Goal: Answer question/provide support: Share knowledge or assist other users

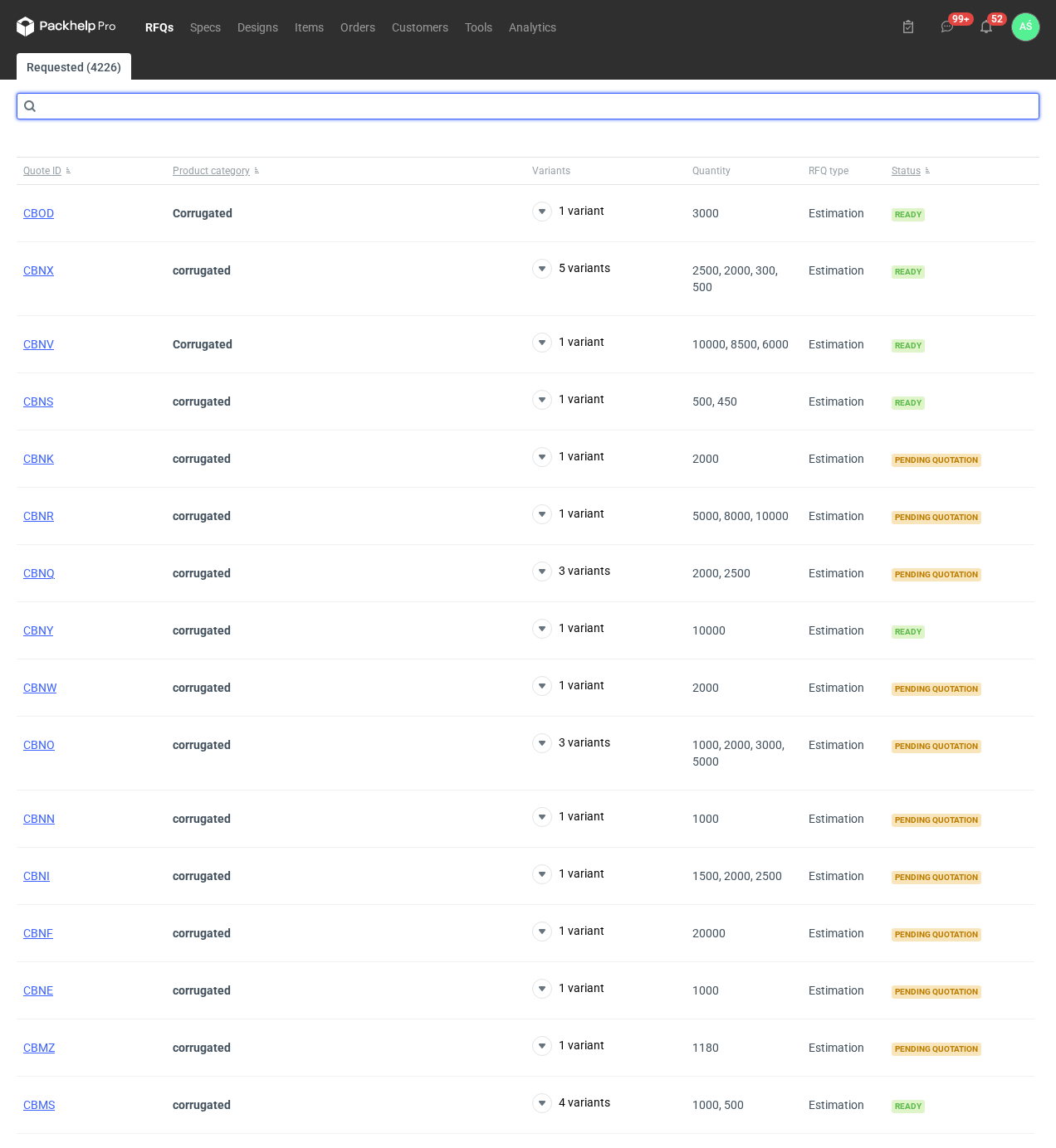
click at [236, 106] on input "text" at bounding box center [528, 105] width 1022 height 27
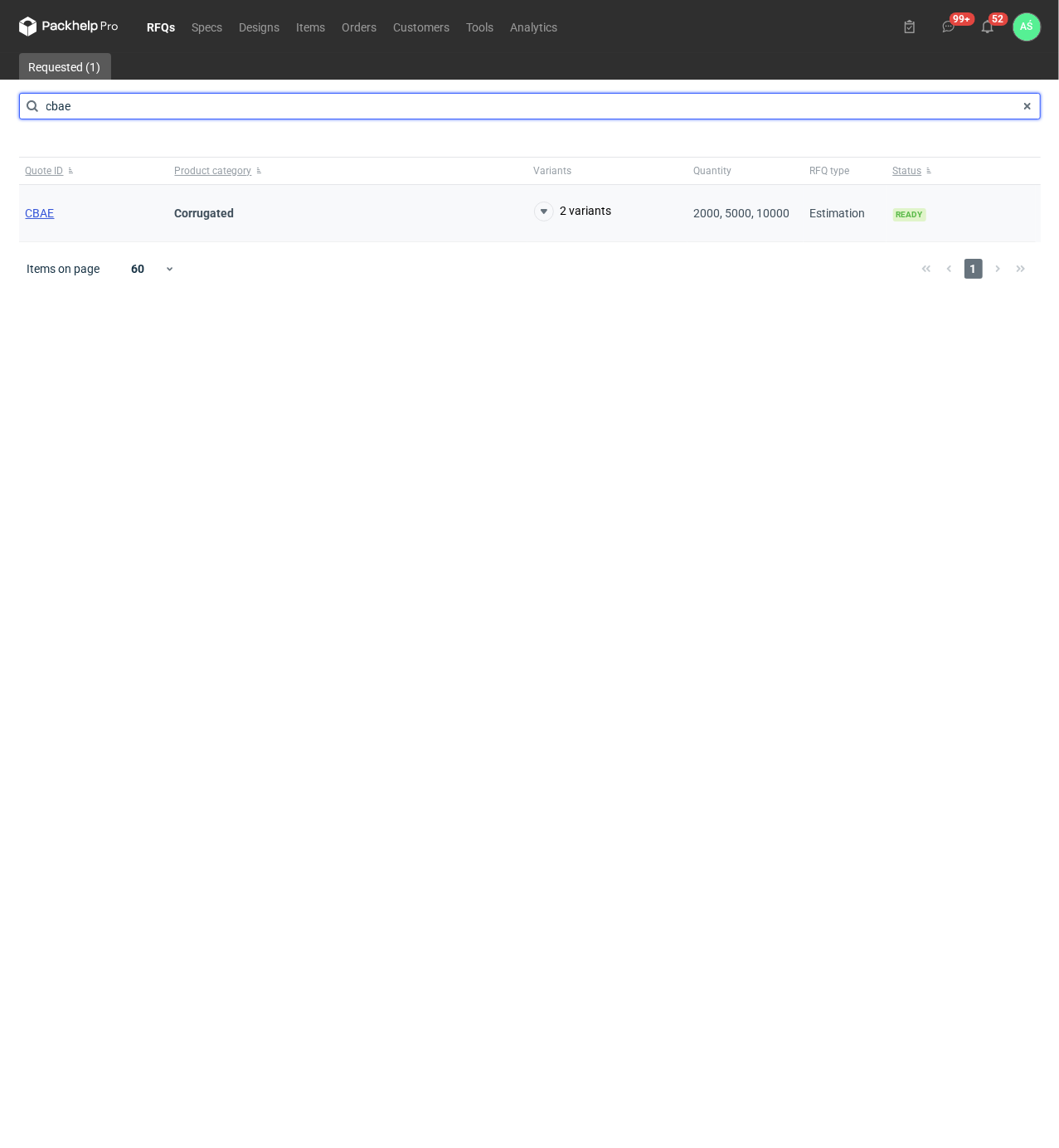
type input "cbae"
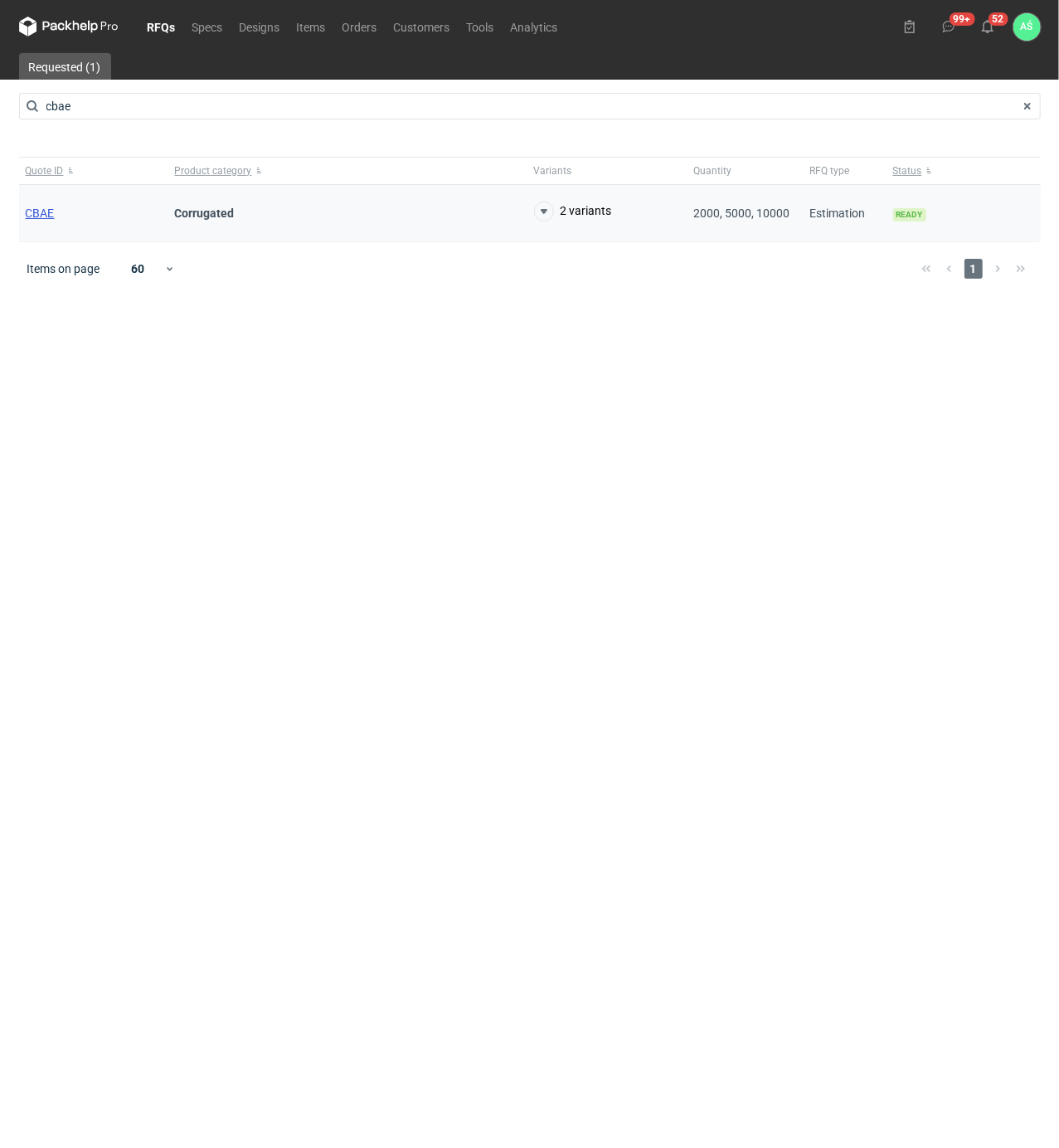
click at [45, 211] on span "CBAE" at bounding box center [40, 213] width 29 height 13
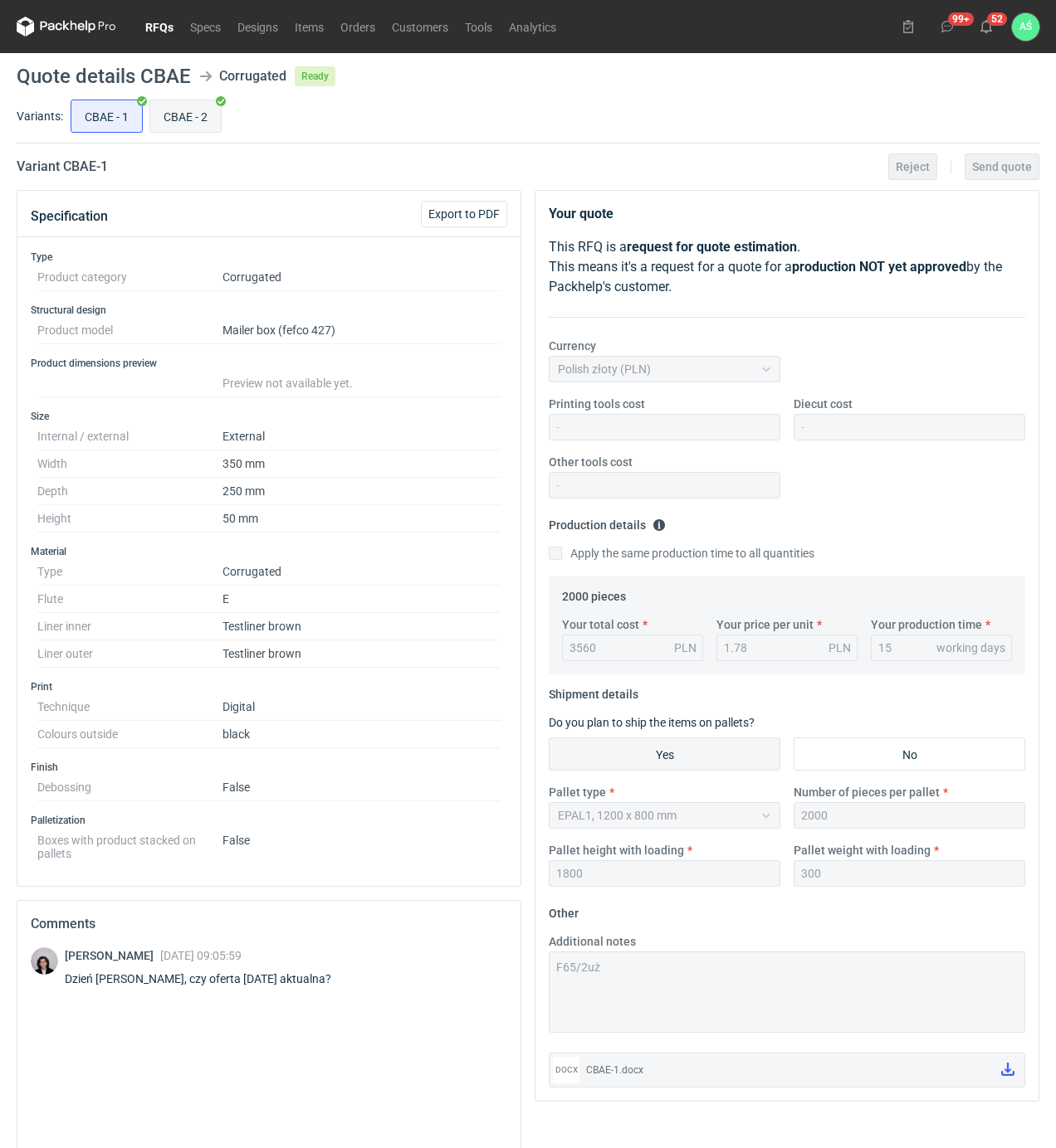
click at [172, 125] on input "CBAE - 2" at bounding box center [185, 116] width 71 height 31
radio input "true"
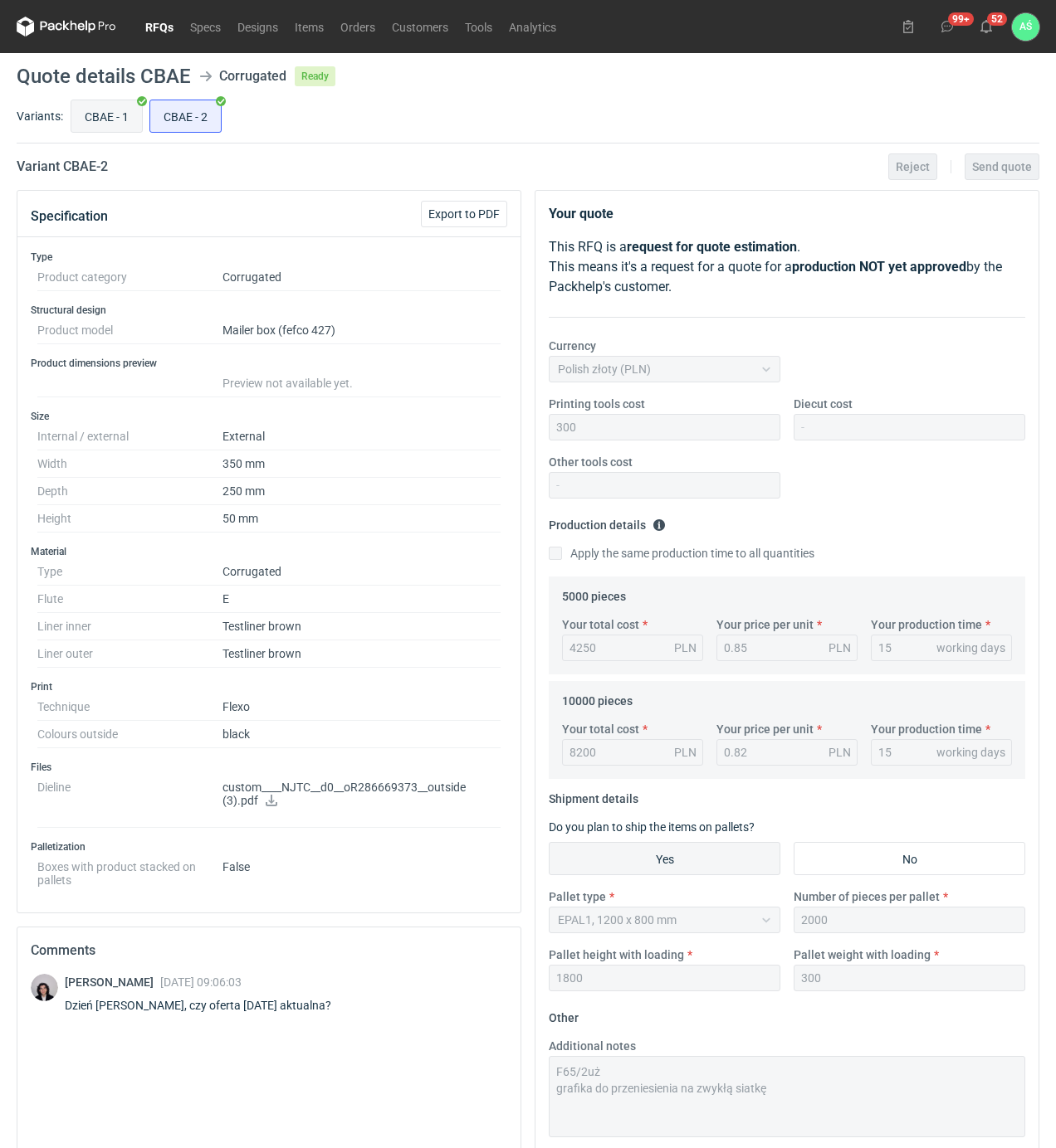
click at [111, 123] on input "CBAE - 1" at bounding box center [106, 116] width 71 height 31
radio input "true"
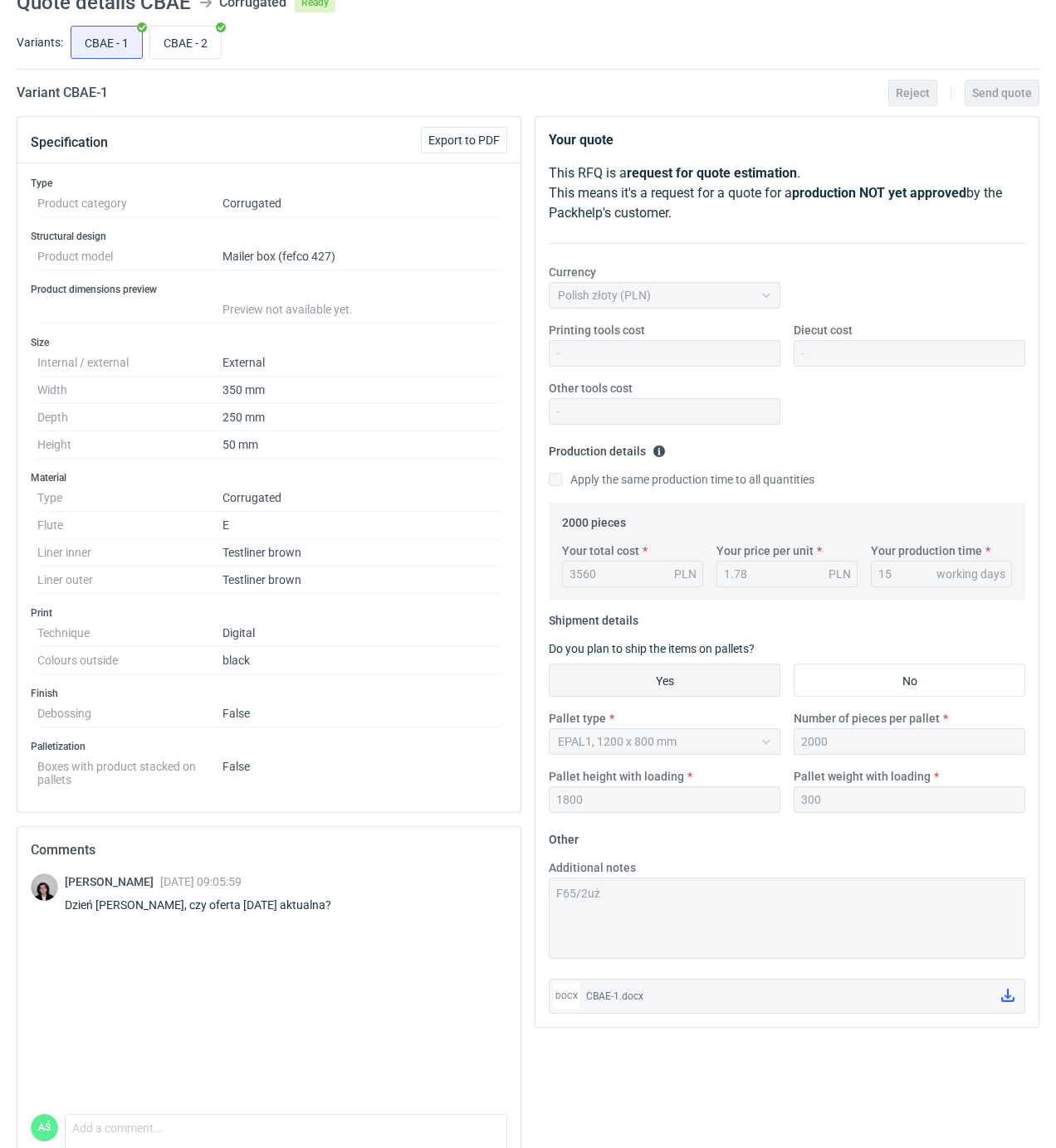
scroll to position [156, 0]
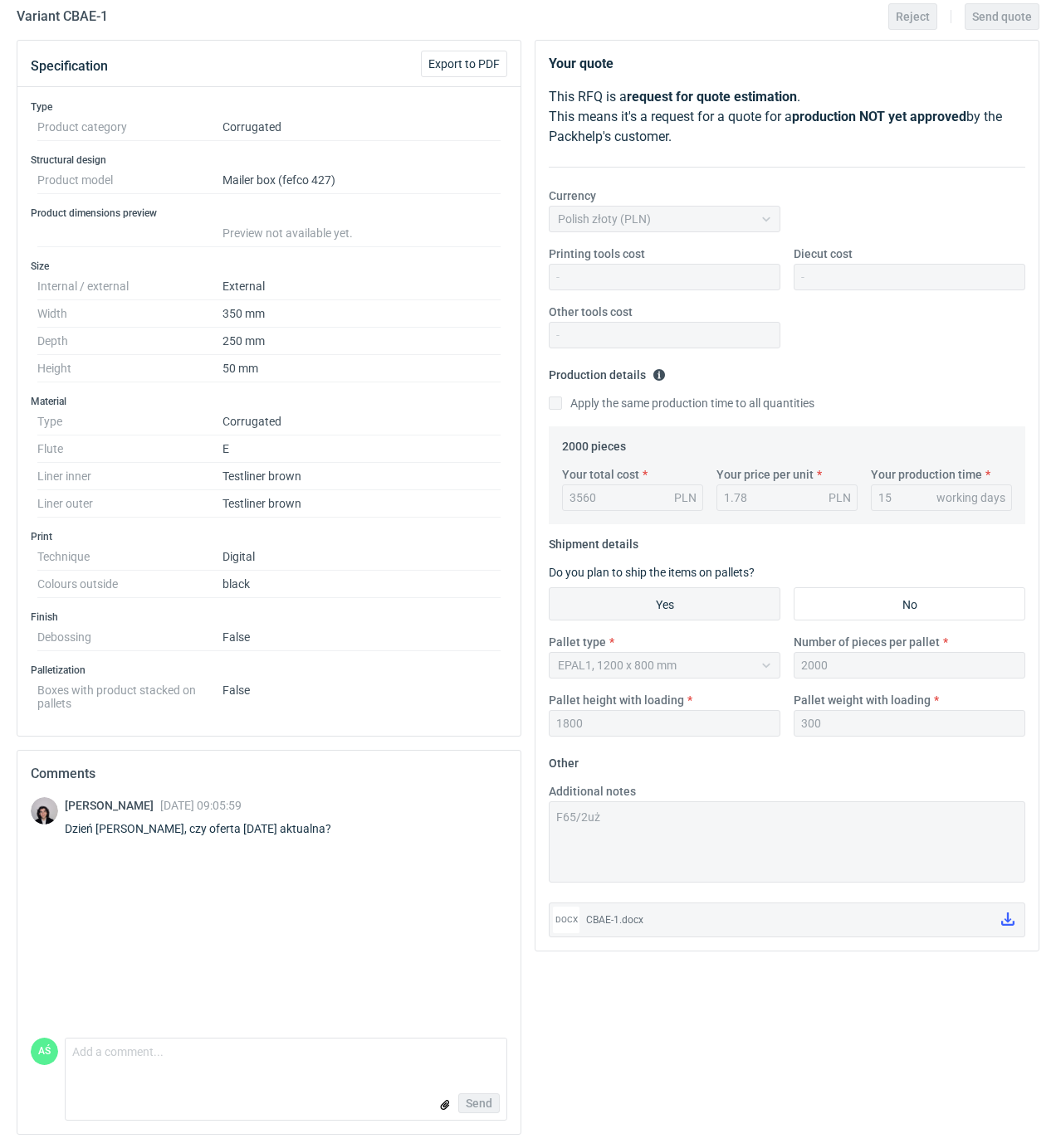
click at [574, 710] on div "1800" at bounding box center [664, 723] width 232 height 27
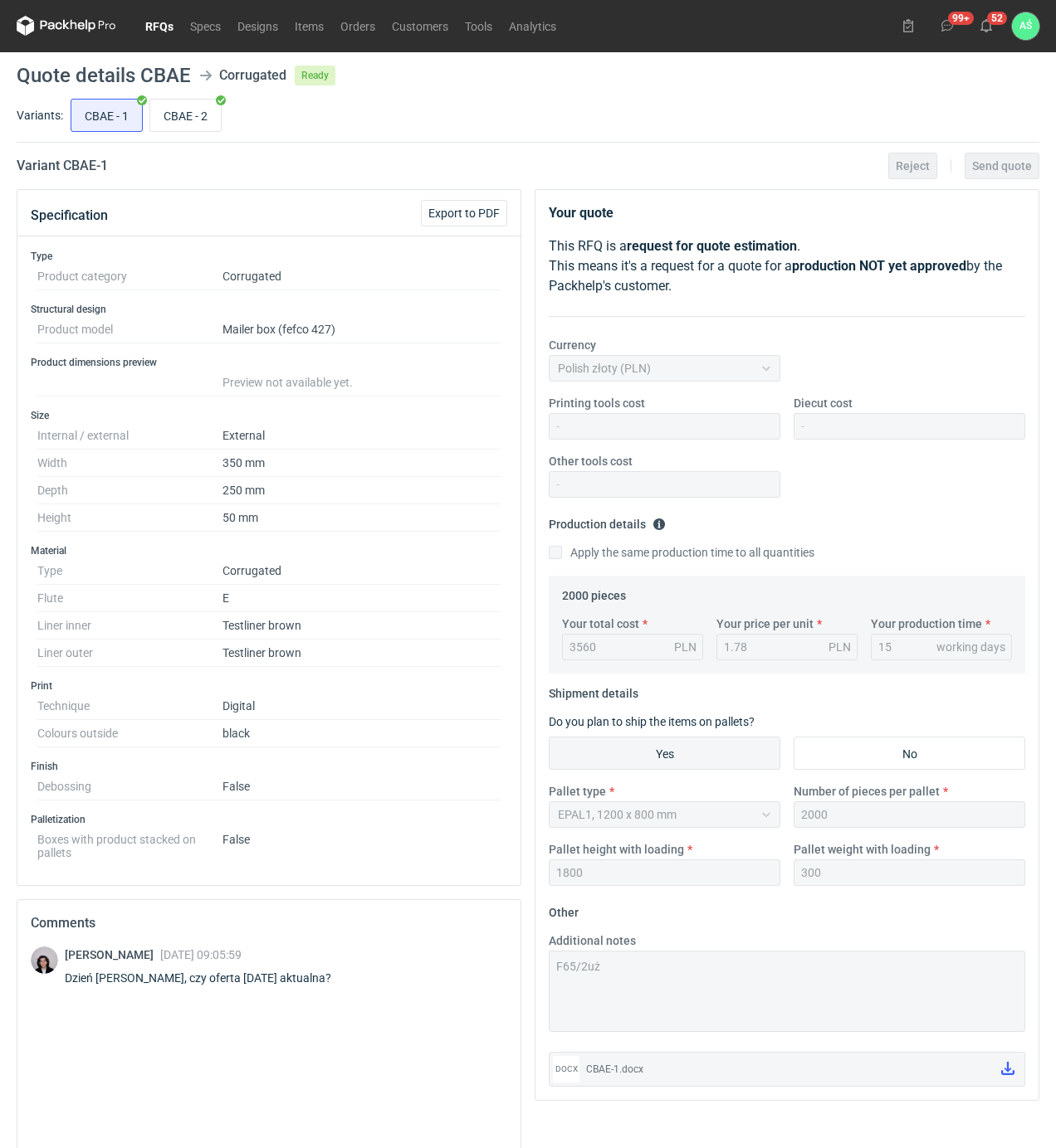
scroll to position [0, 0]
click at [161, 30] on link "RFQs" at bounding box center [159, 27] width 45 height 20
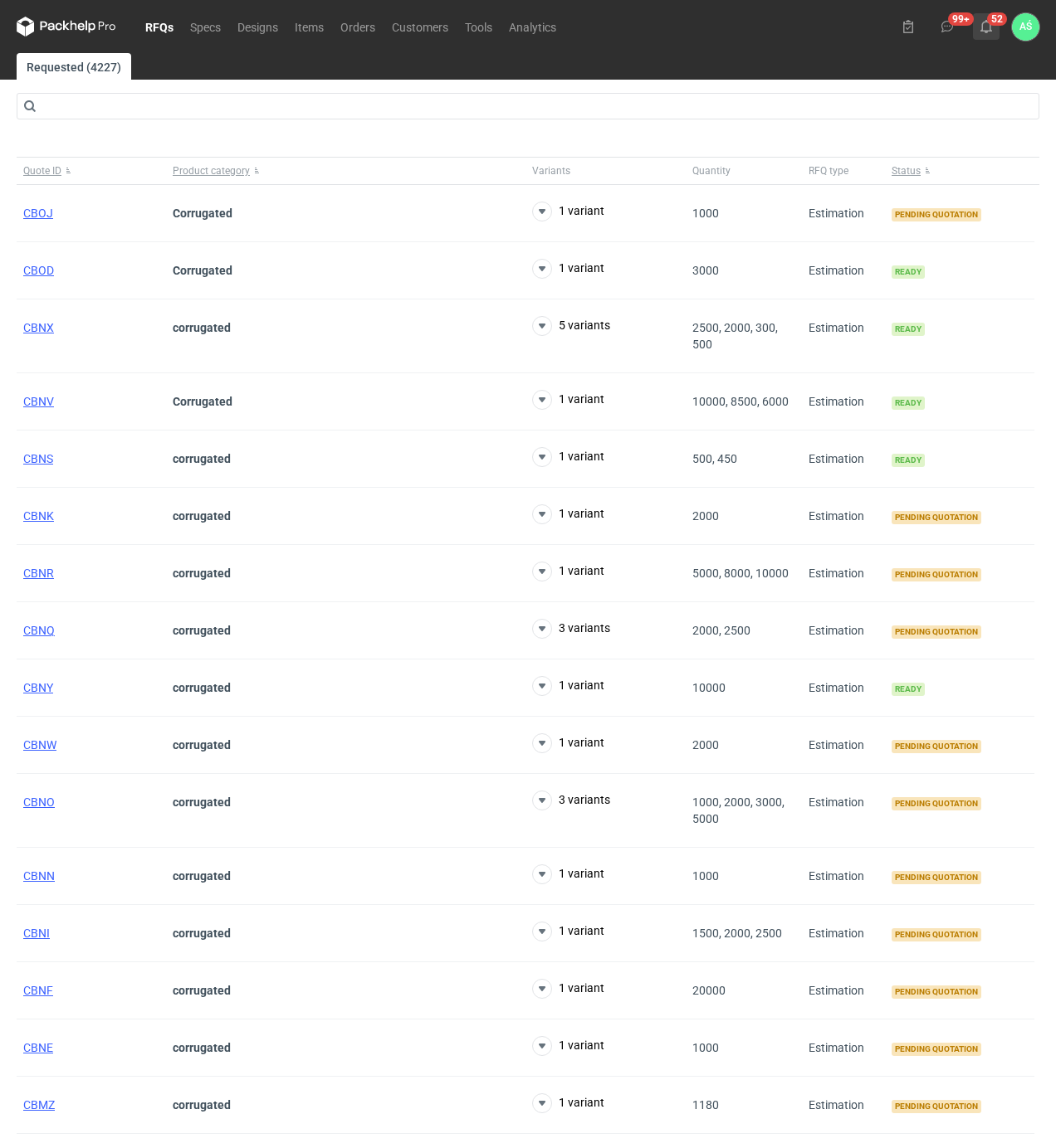
click at [989, 27] on use at bounding box center [985, 27] width 12 height 13
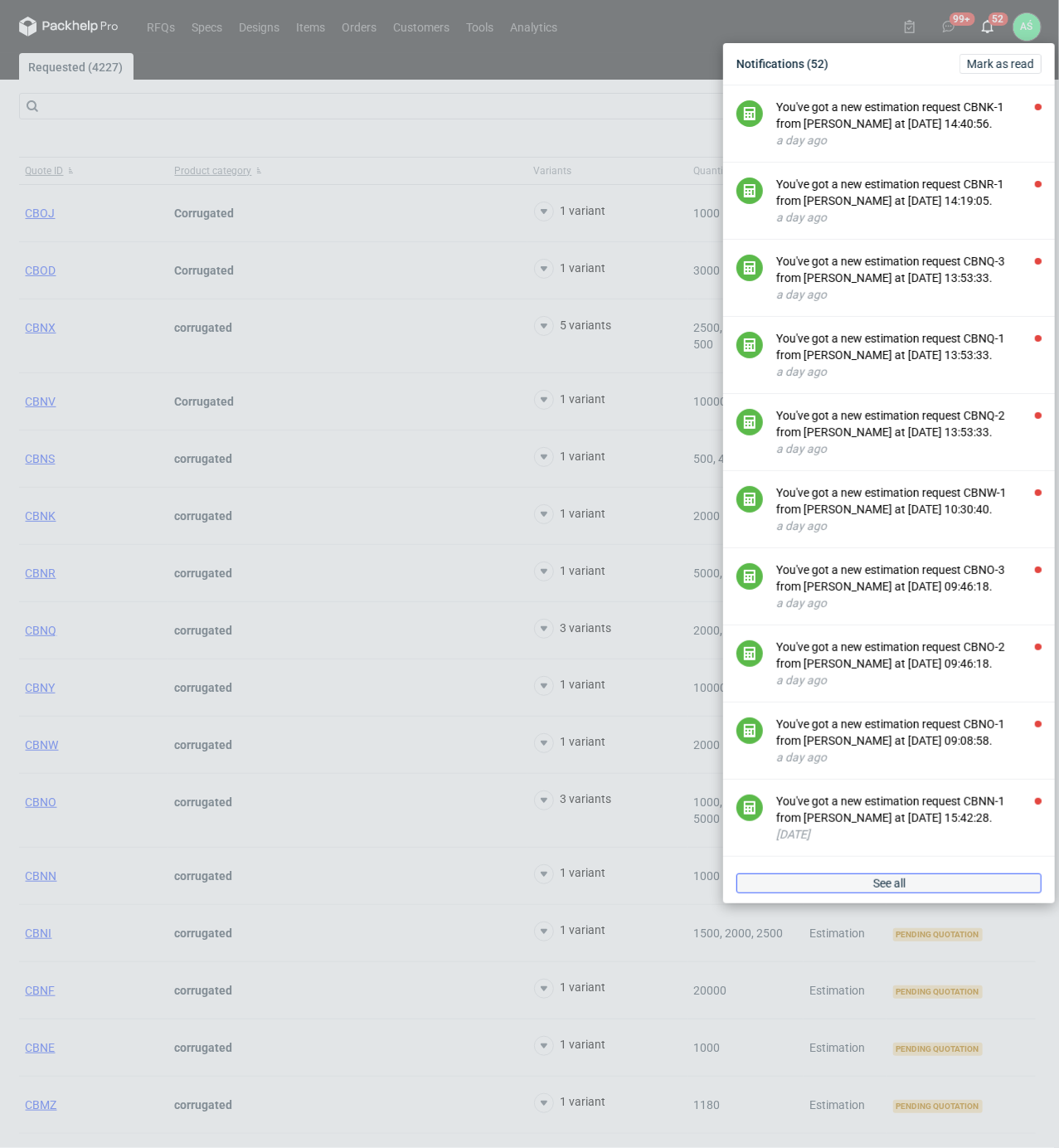
click at [934, 893] on link "See all" at bounding box center [889, 883] width 305 height 20
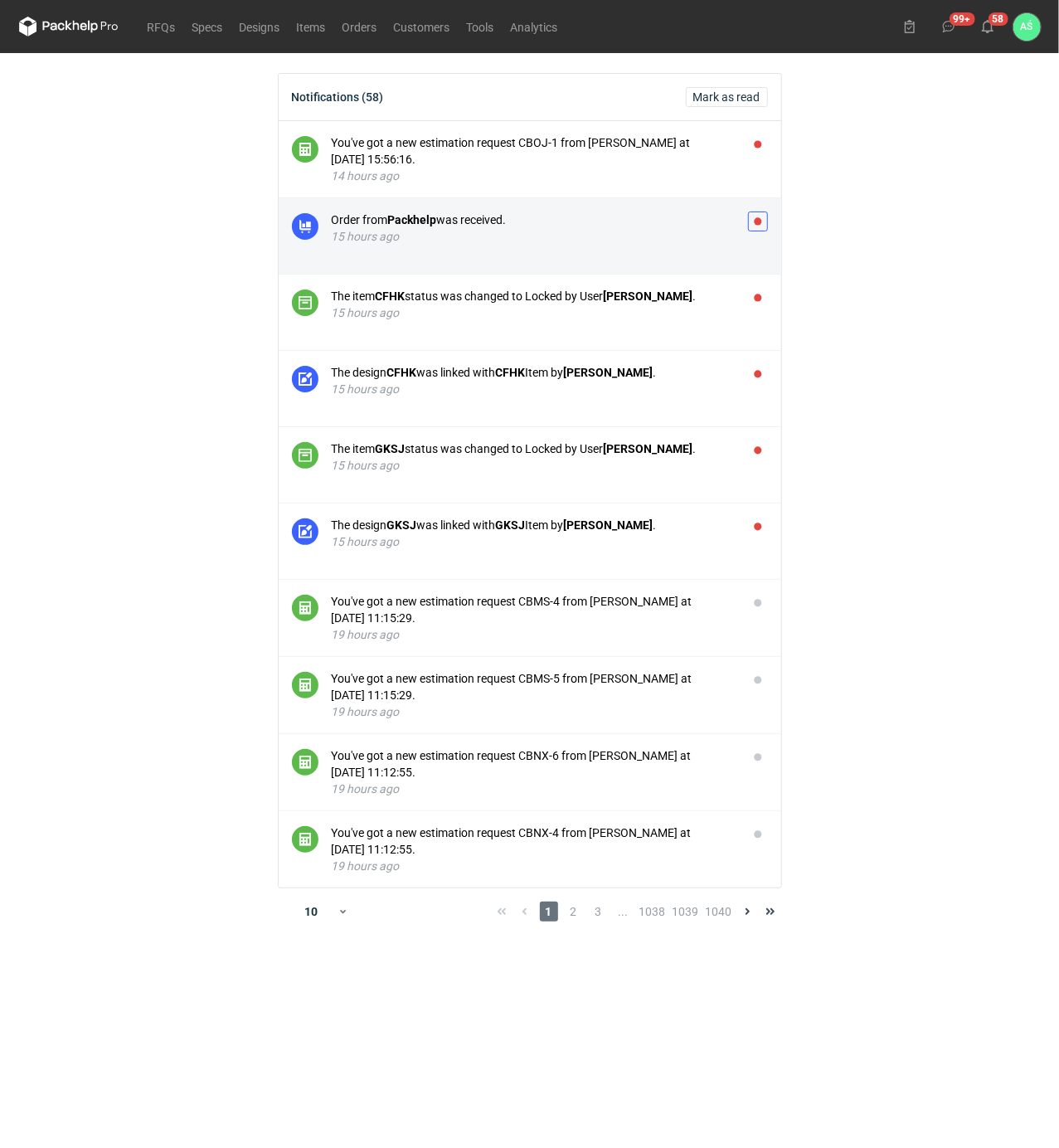
click at [760, 220] on button "button" at bounding box center [758, 222] width 20 height 20
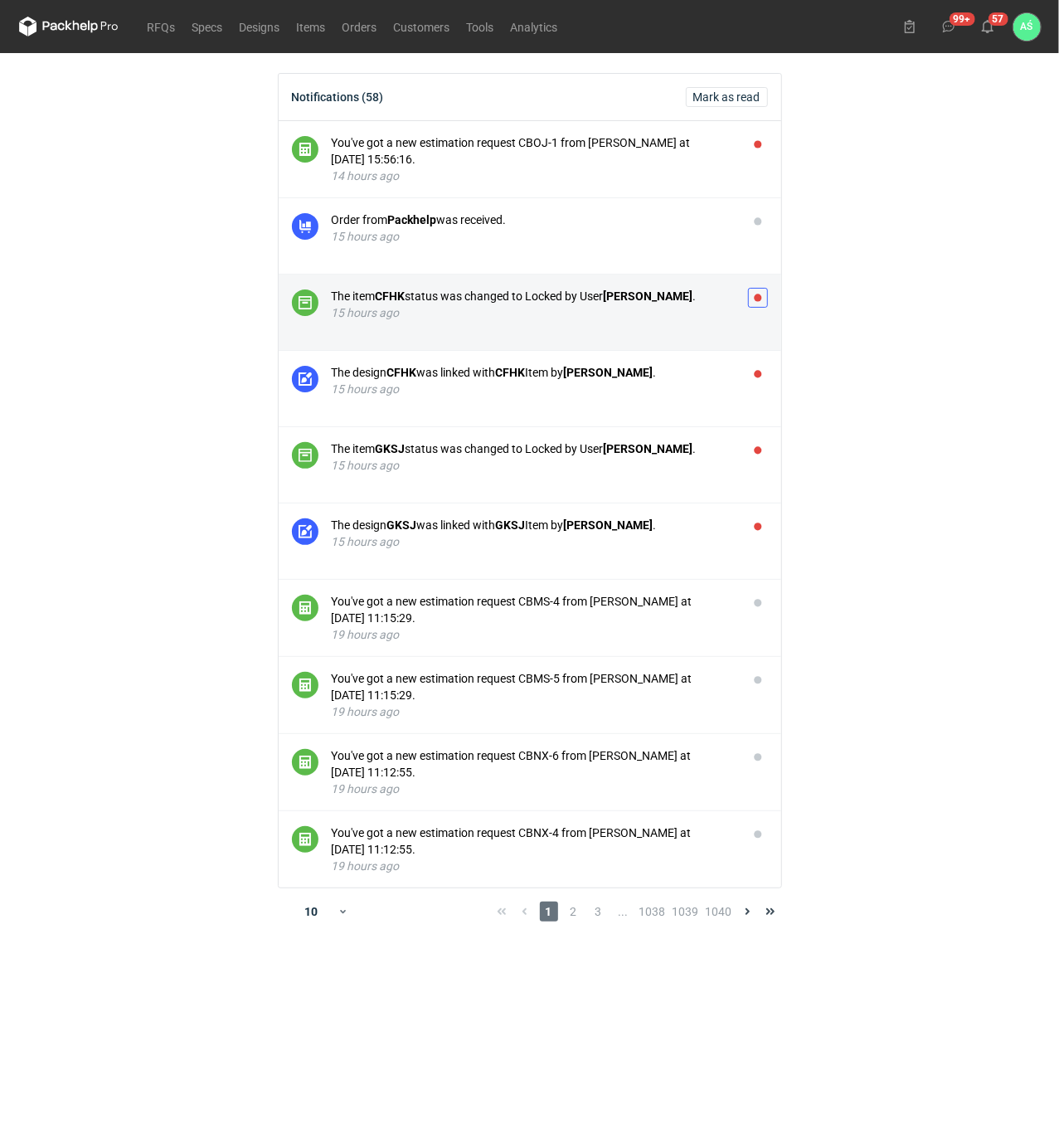
click at [754, 306] on button "button" at bounding box center [758, 298] width 20 height 20
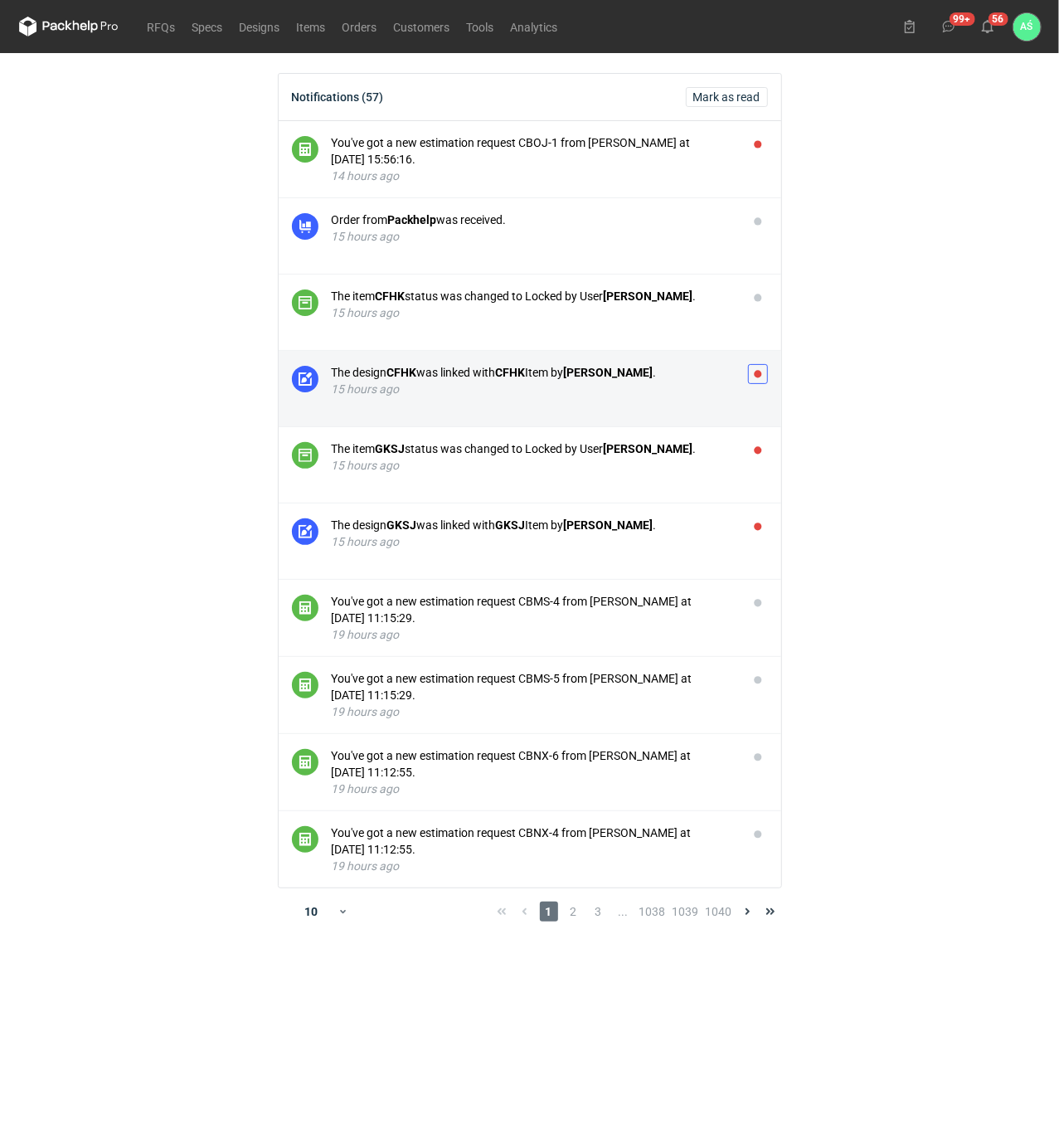
click at [754, 374] on button "button" at bounding box center [758, 374] width 20 height 20
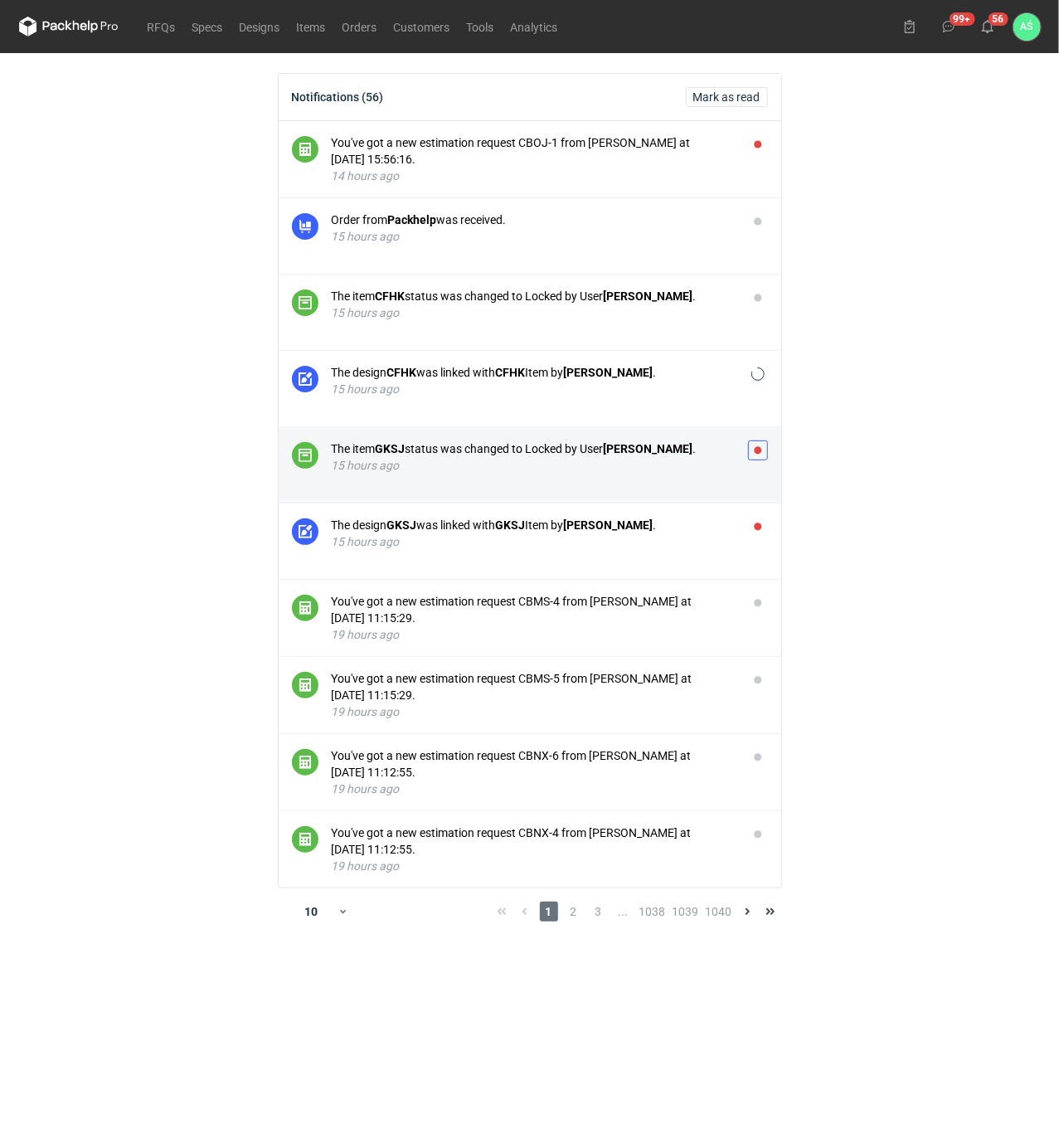
click at [758, 449] on button "button" at bounding box center [758, 450] width 20 height 20
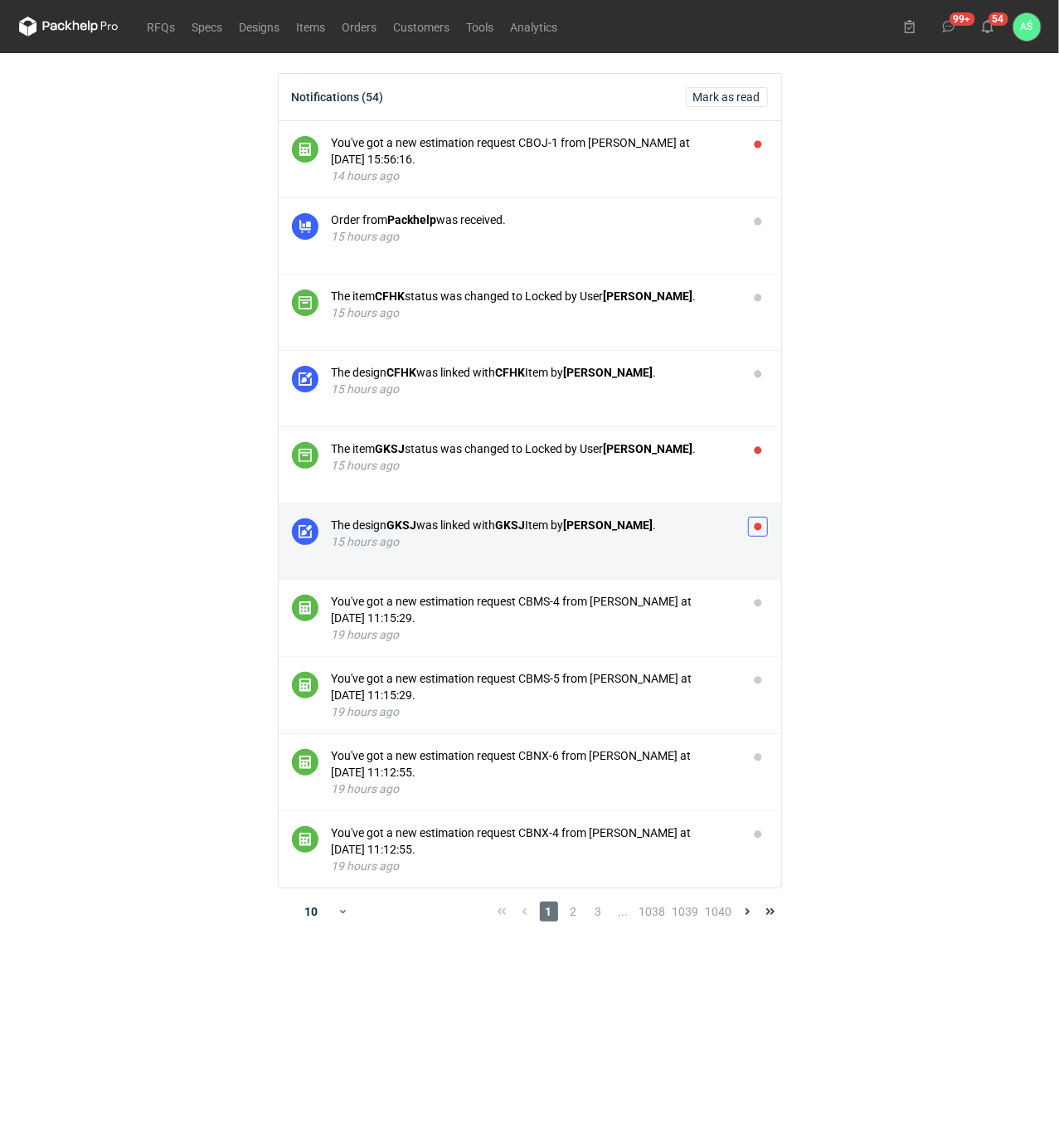
click at [754, 533] on button "button" at bounding box center [758, 527] width 20 height 20
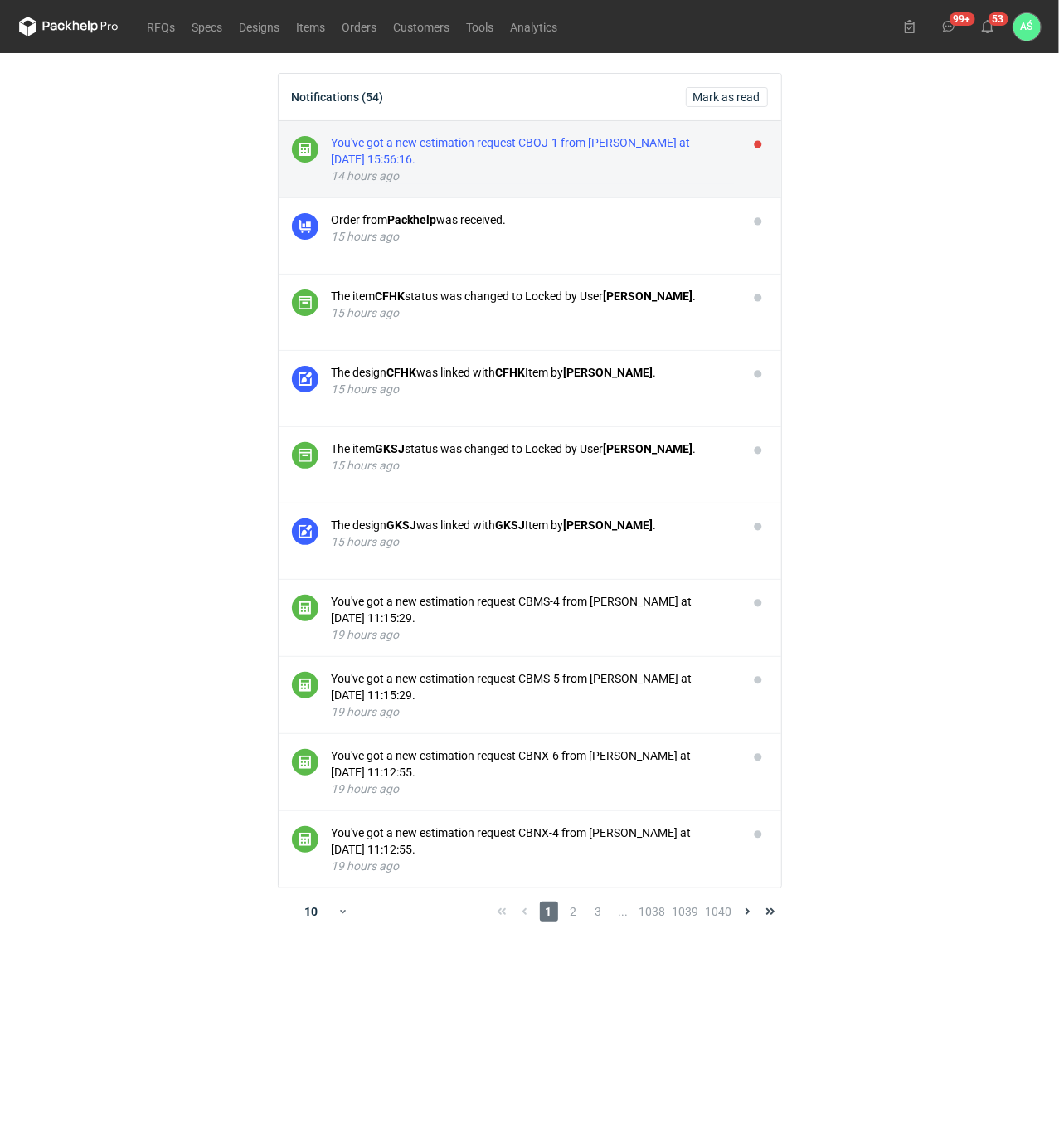
click at [632, 153] on div "You've got a new estimation request CBOJ-1 from [PERSON_NAME] at [DATE] 15:56:1…" at bounding box center [533, 151] width 403 height 33
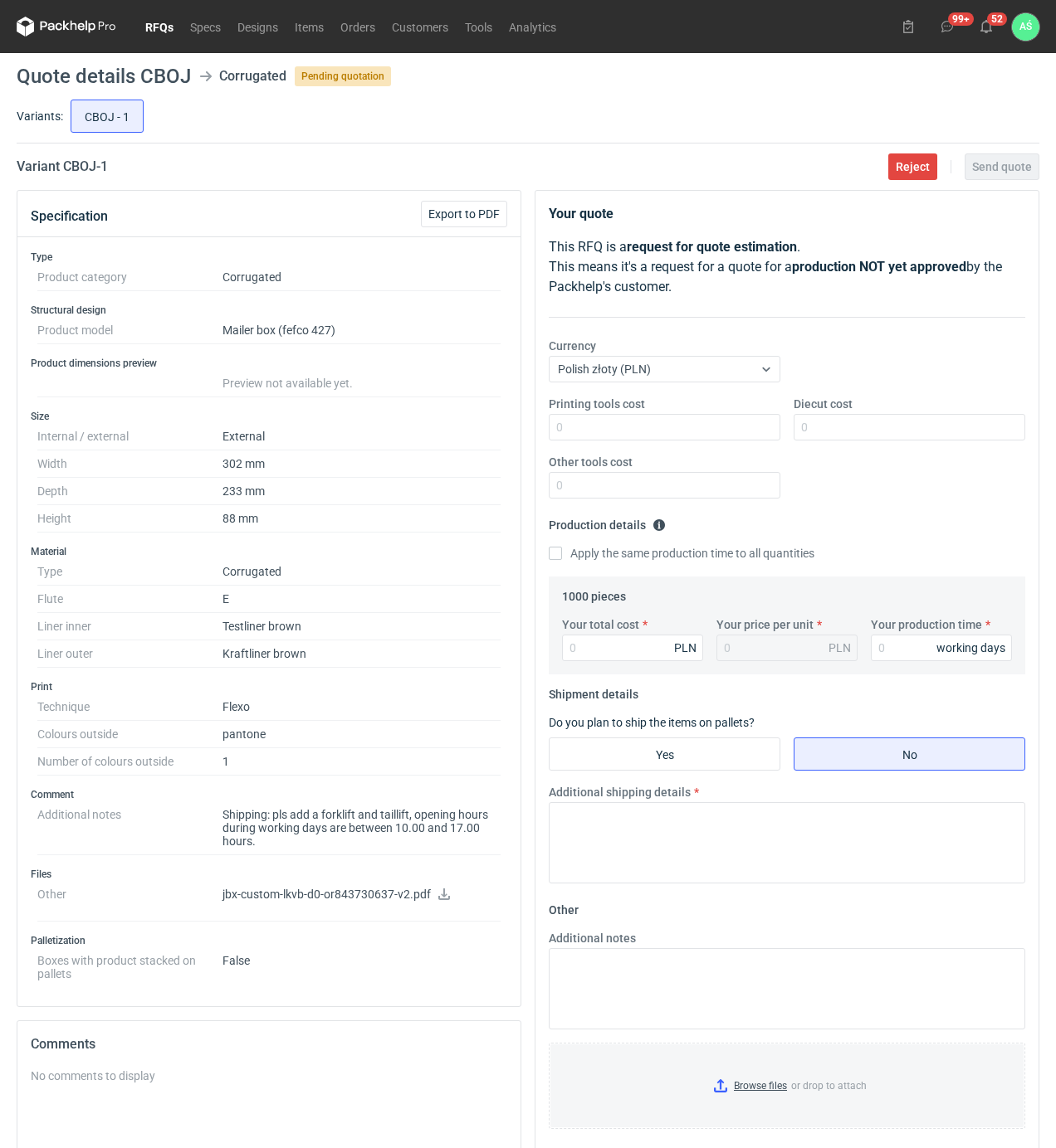
scroll to position [111, 0]
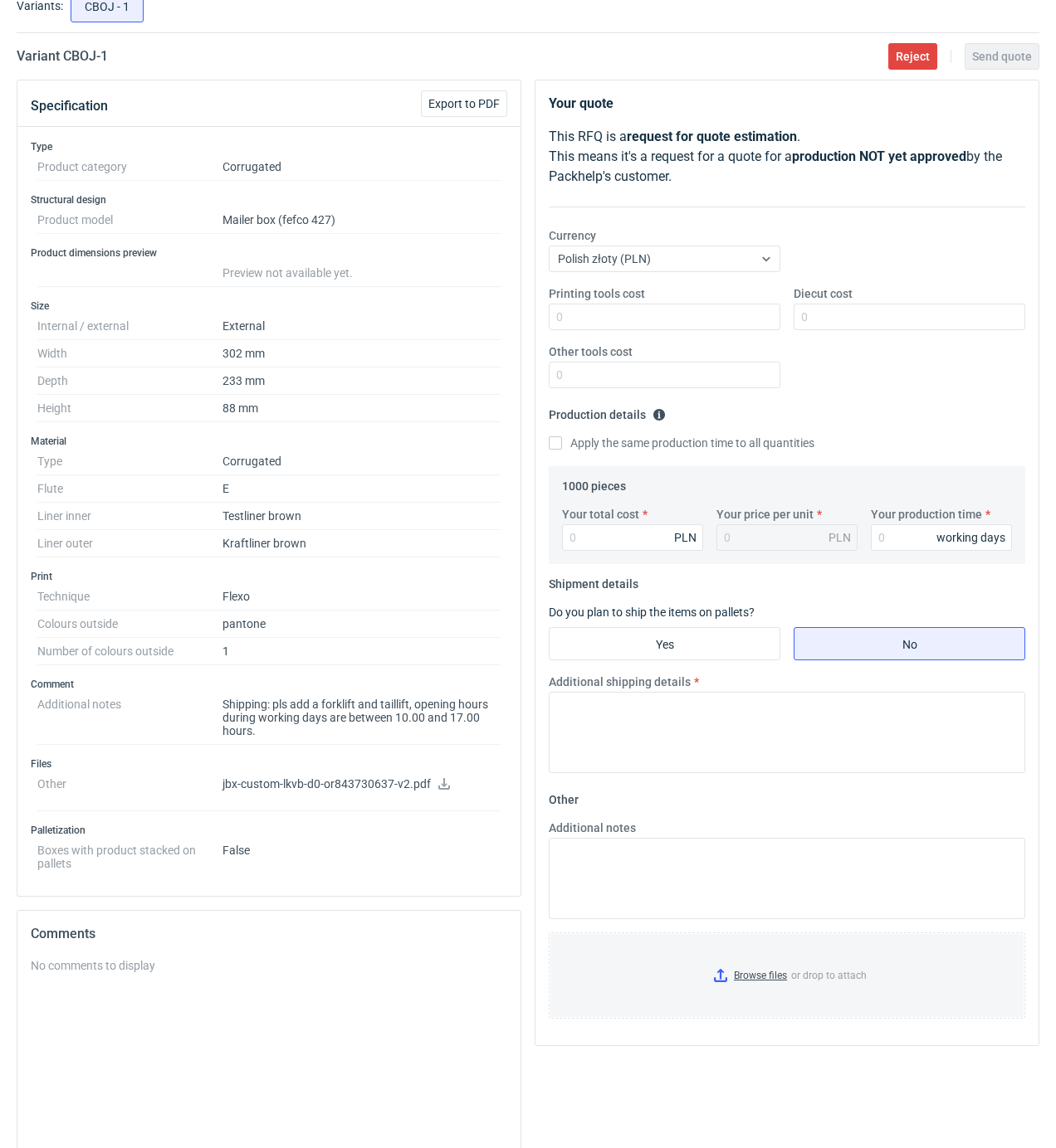
click at [445, 787] on icon at bounding box center [444, 784] width 13 height 12
click at [364, 422] on dd "88 mm" at bounding box center [362, 408] width 278 height 27
click at [447, 790] on icon at bounding box center [443, 784] width 12 height 12
click at [758, 330] on input "Printing tools cost" at bounding box center [664, 317] width 232 height 27
type input "500"
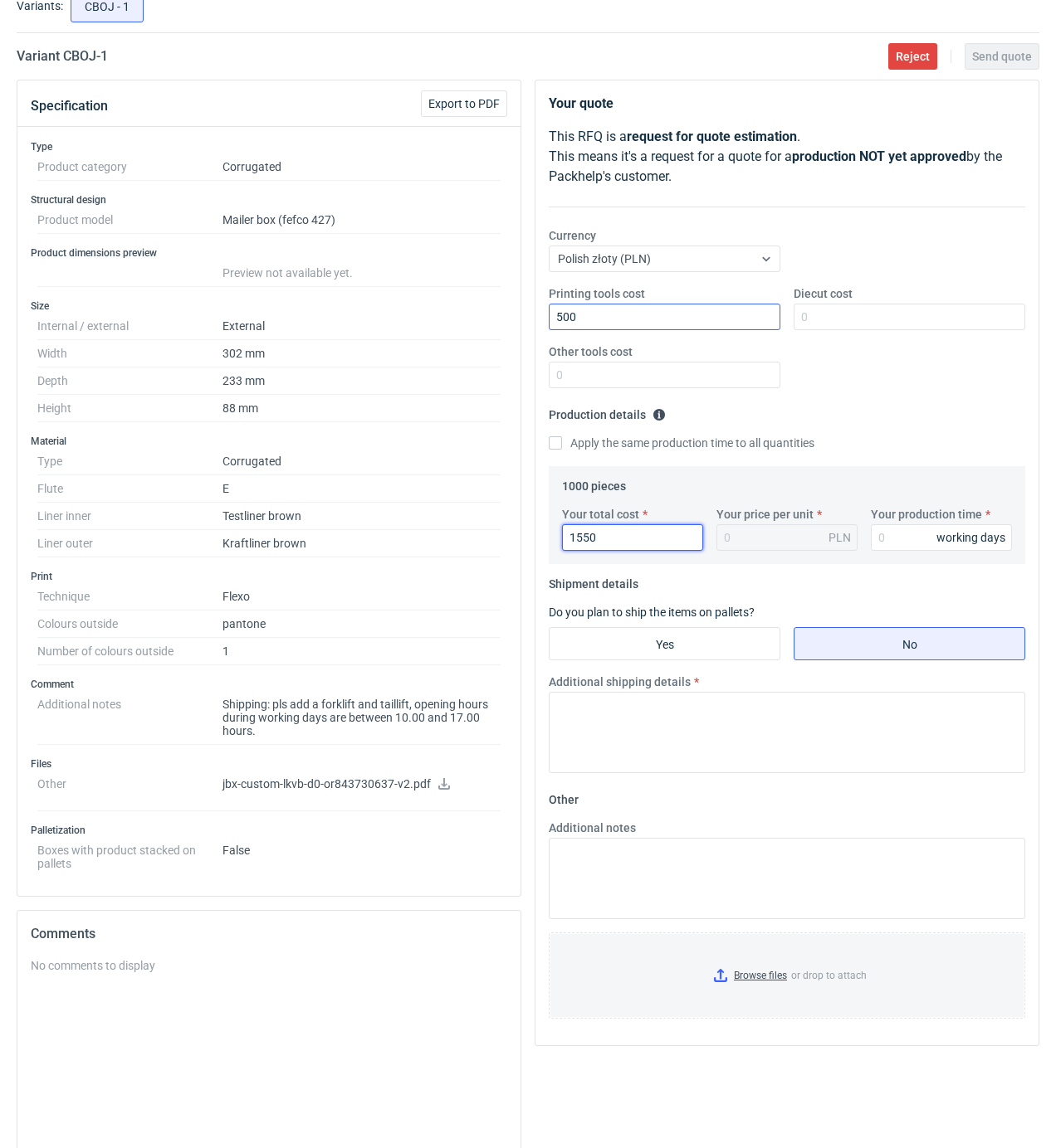
type input "1550"
type input "1.55"
type input "15"
click at [651, 654] on input "Yes" at bounding box center [664, 644] width 230 height 31
radio input "true"
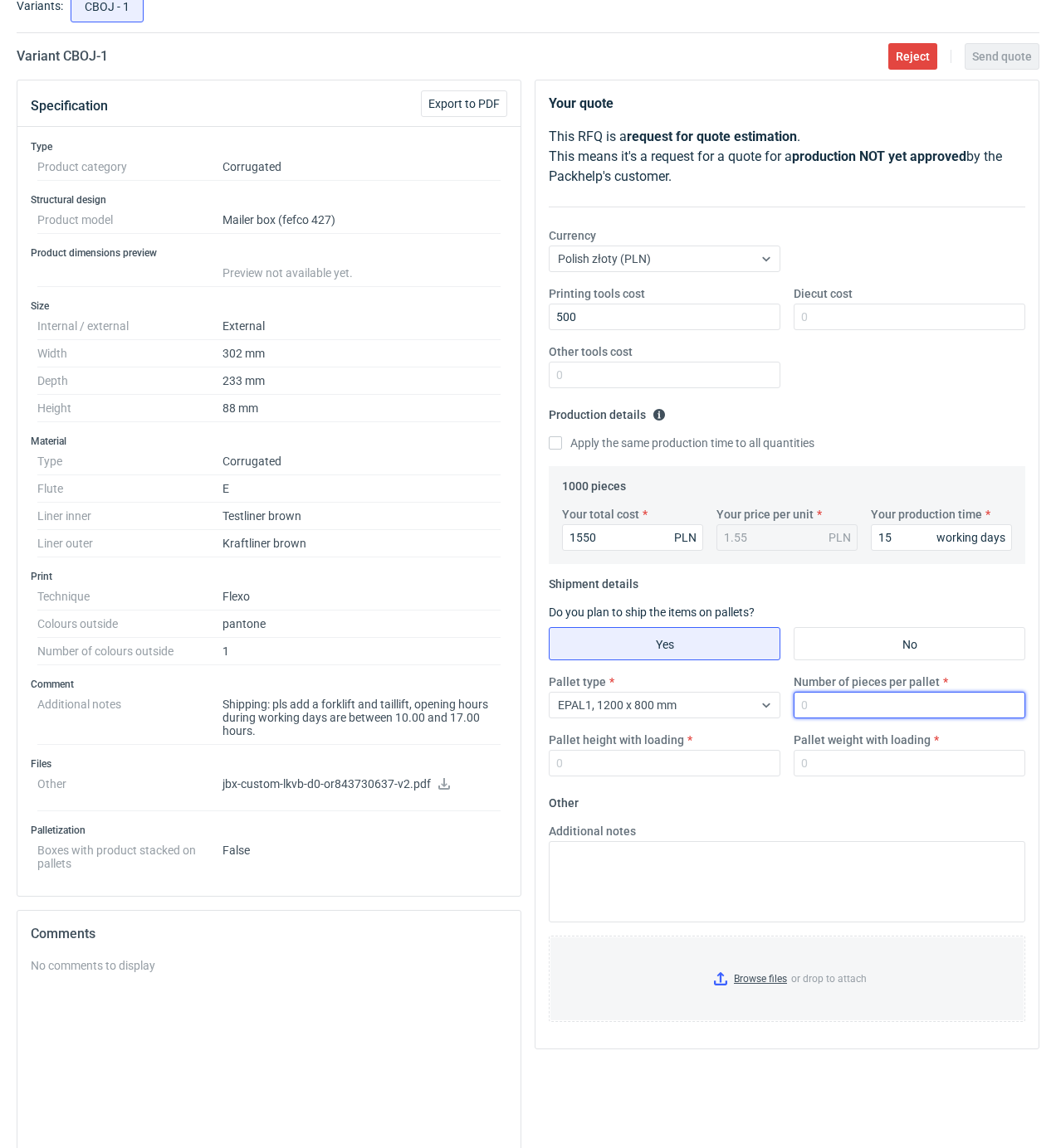
click at [840, 711] on input "Number of pieces per pallet" at bounding box center [909, 705] width 232 height 27
type input "1000"
type input "1600"
type input "250"
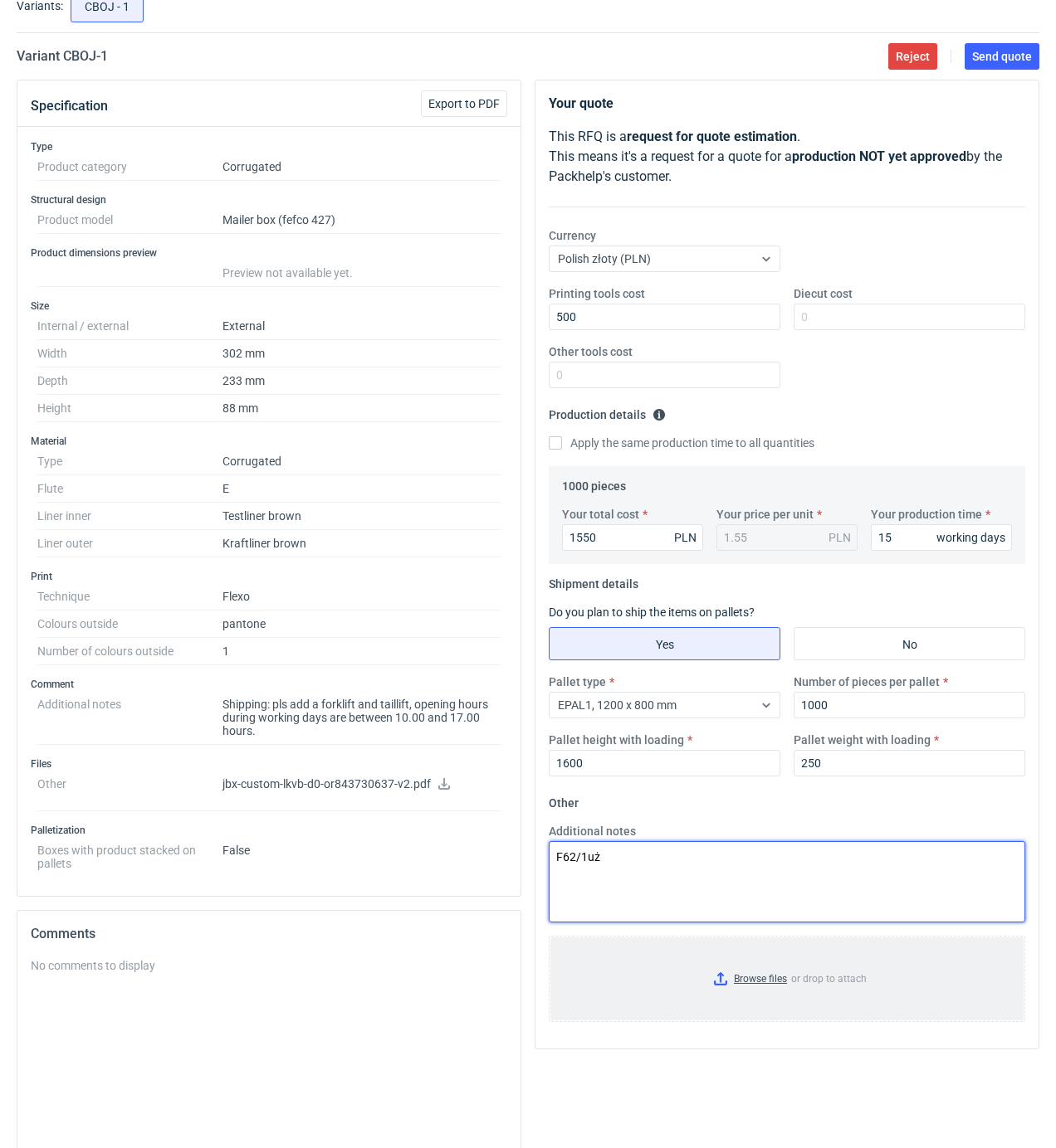
type textarea "F62/1uż"
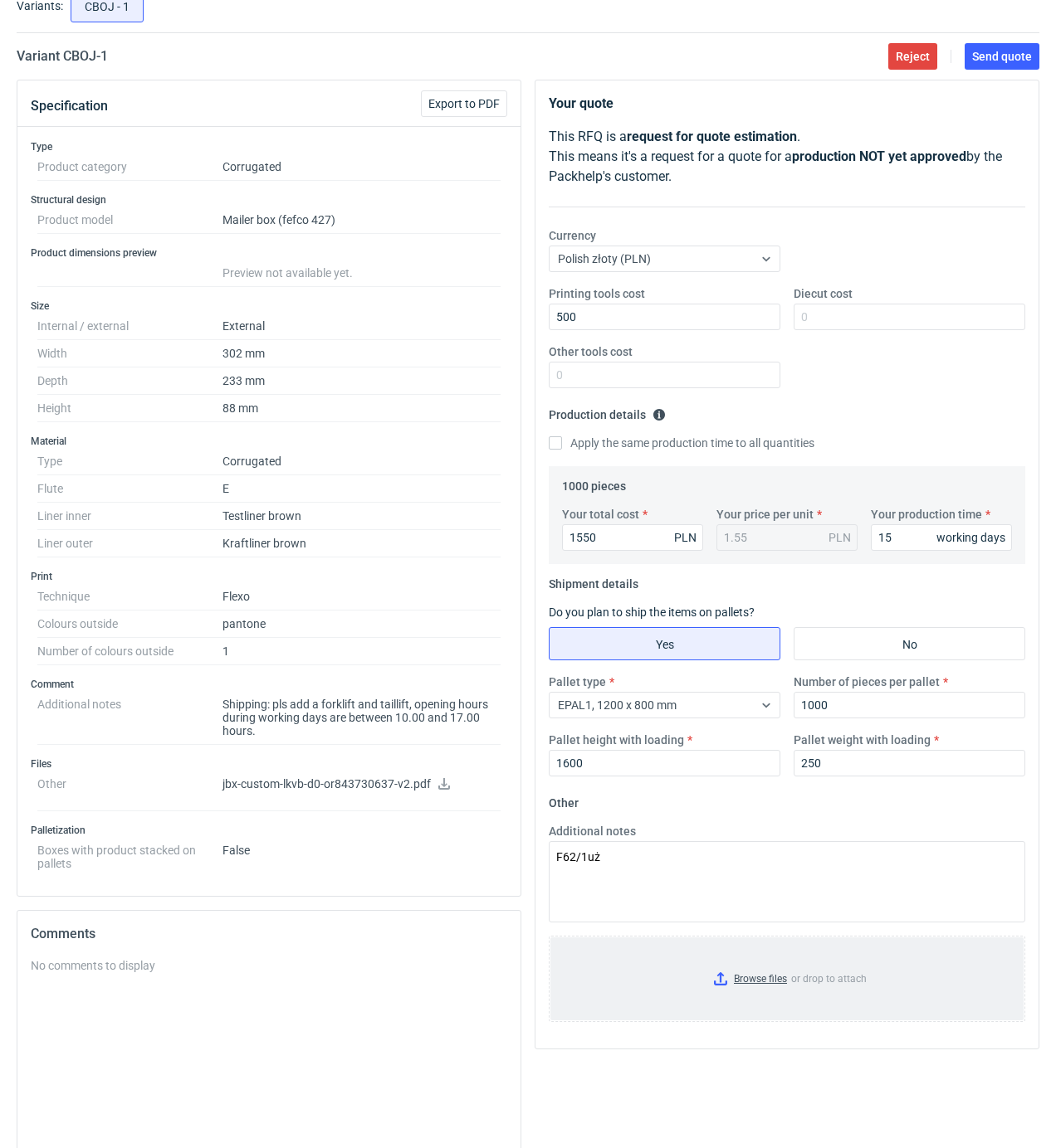
click at [757, 991] on input "Browse files or drop to attach" at bounding box center [787, 979] width 474 height 83
click at [976, 58] on span "Send quote" at bounding box center [1001, 56] width 60 height 12
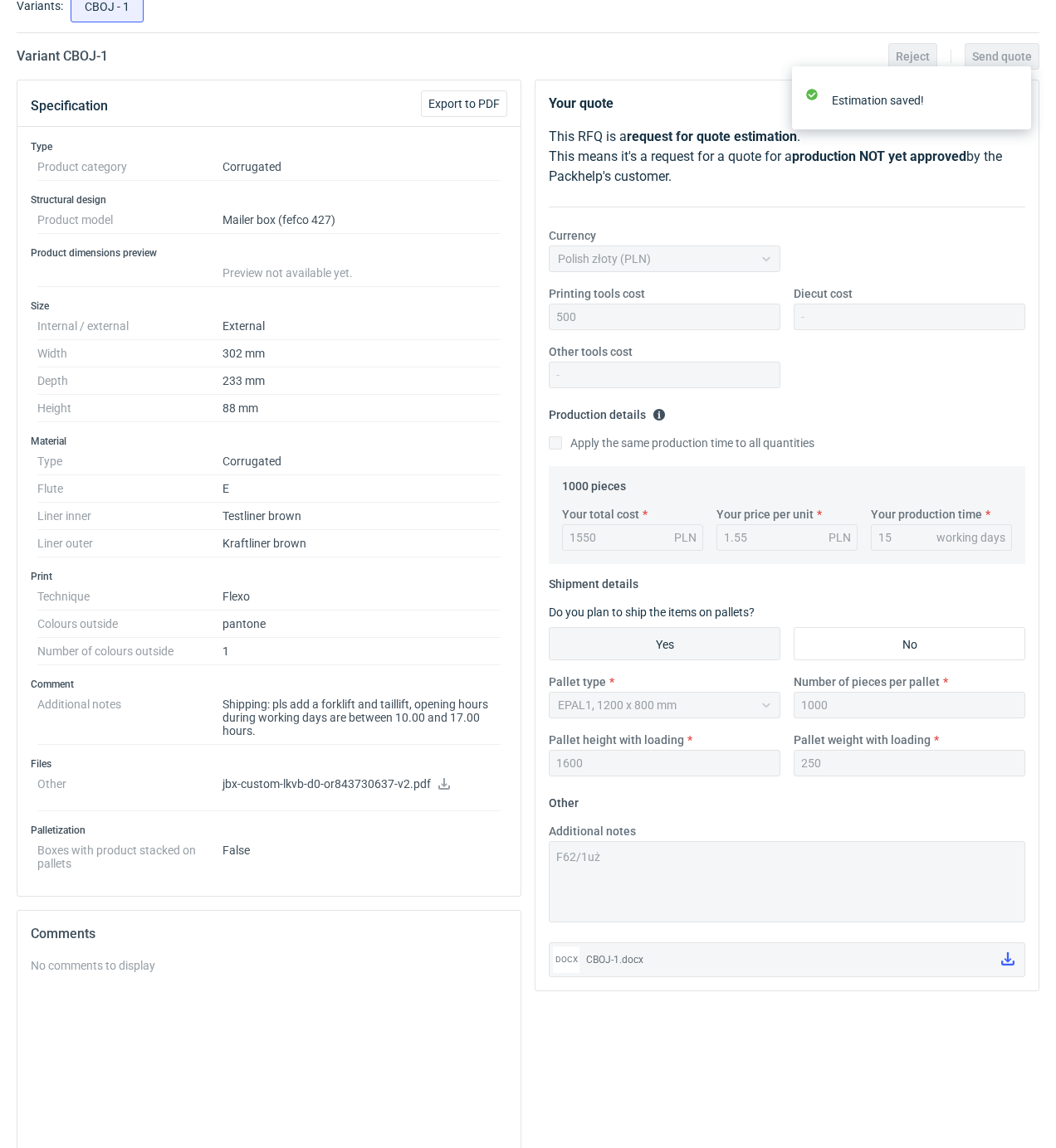
click at [895, 270] on div "Currency Polish złoty (PLN)" at bounding box center [787, 255] width 490 height 58
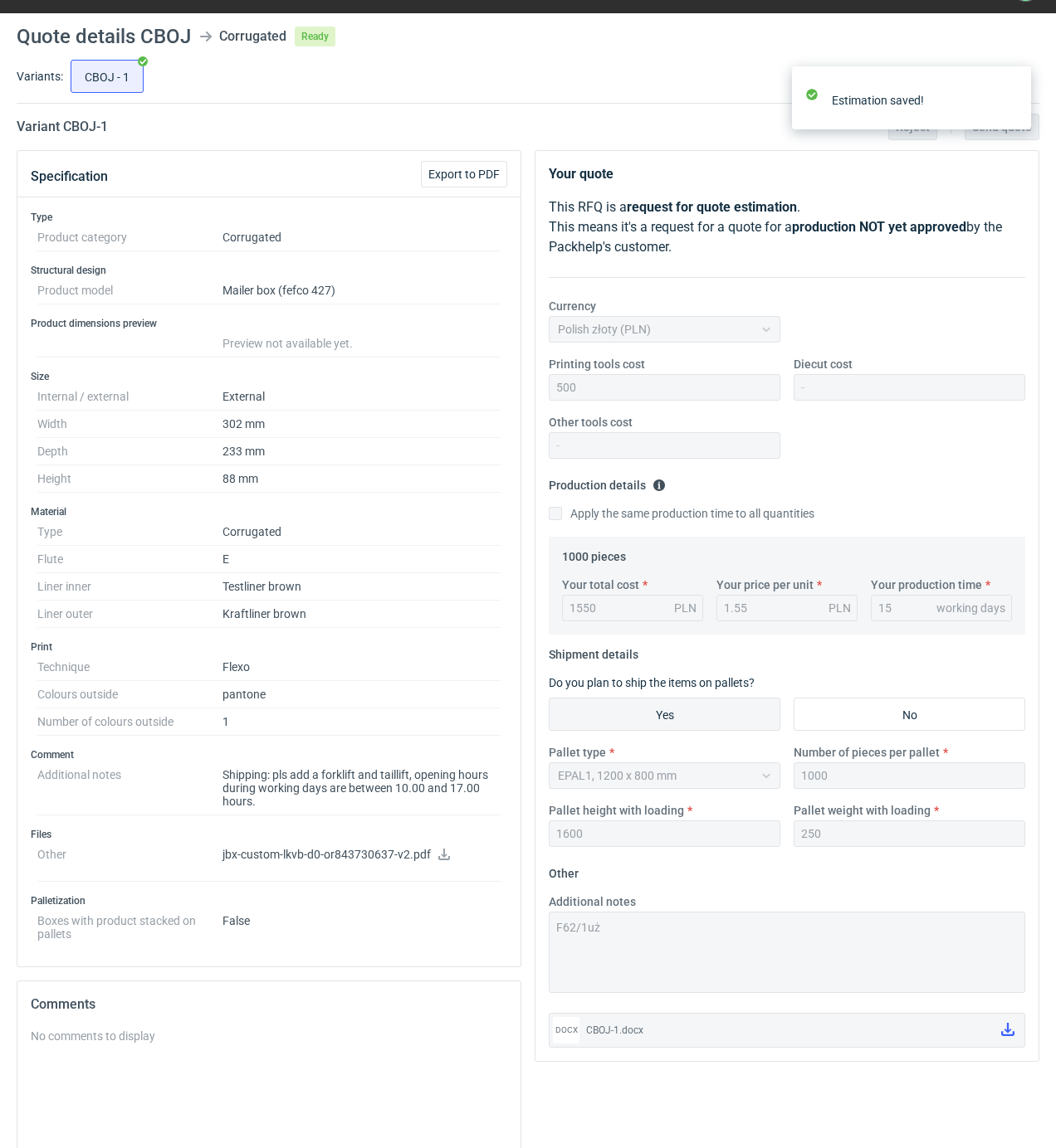
scroll to position [0, 0]
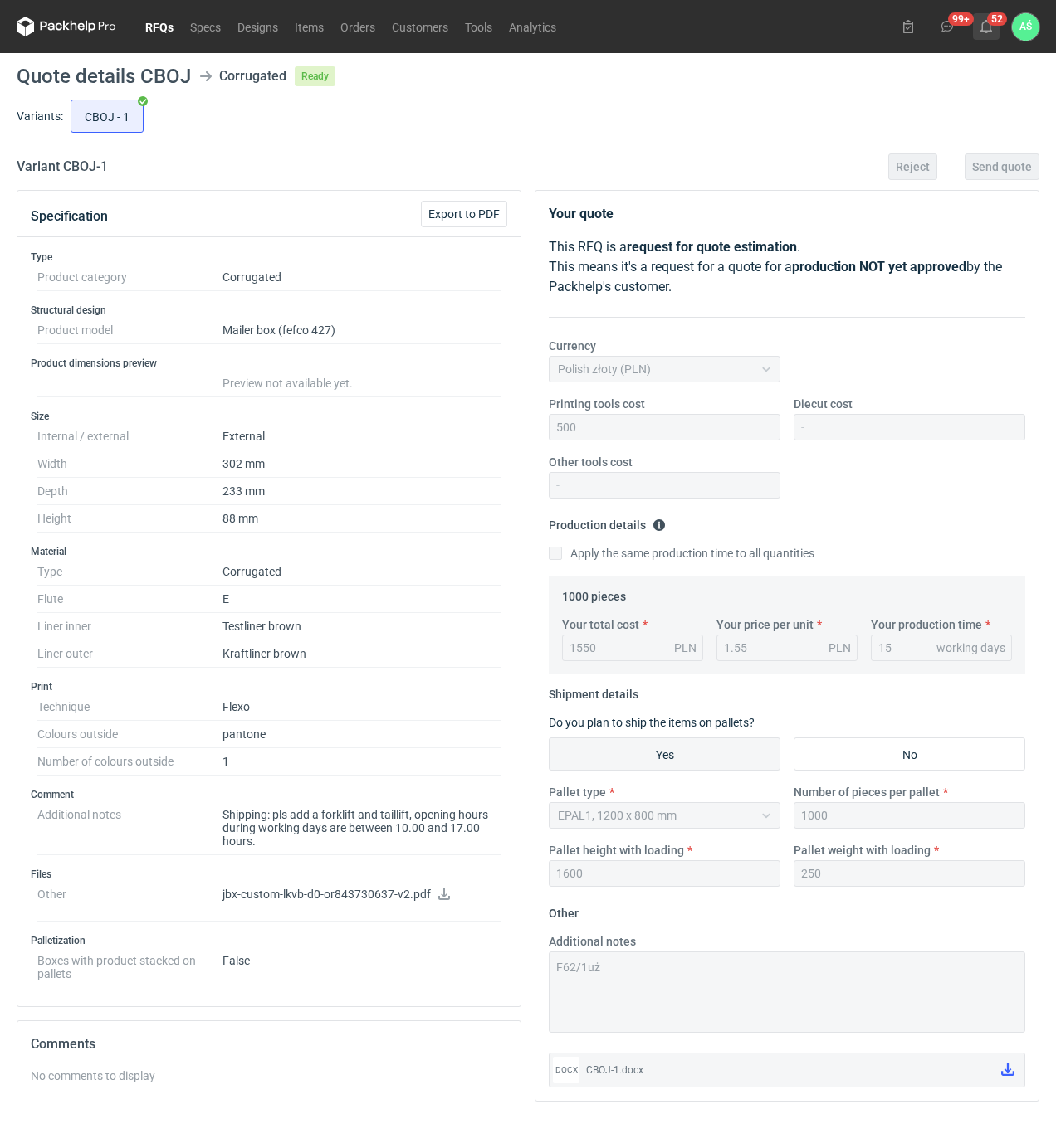
click at [983, 27] on use at bounding box center [985, 27] width 12 height 13
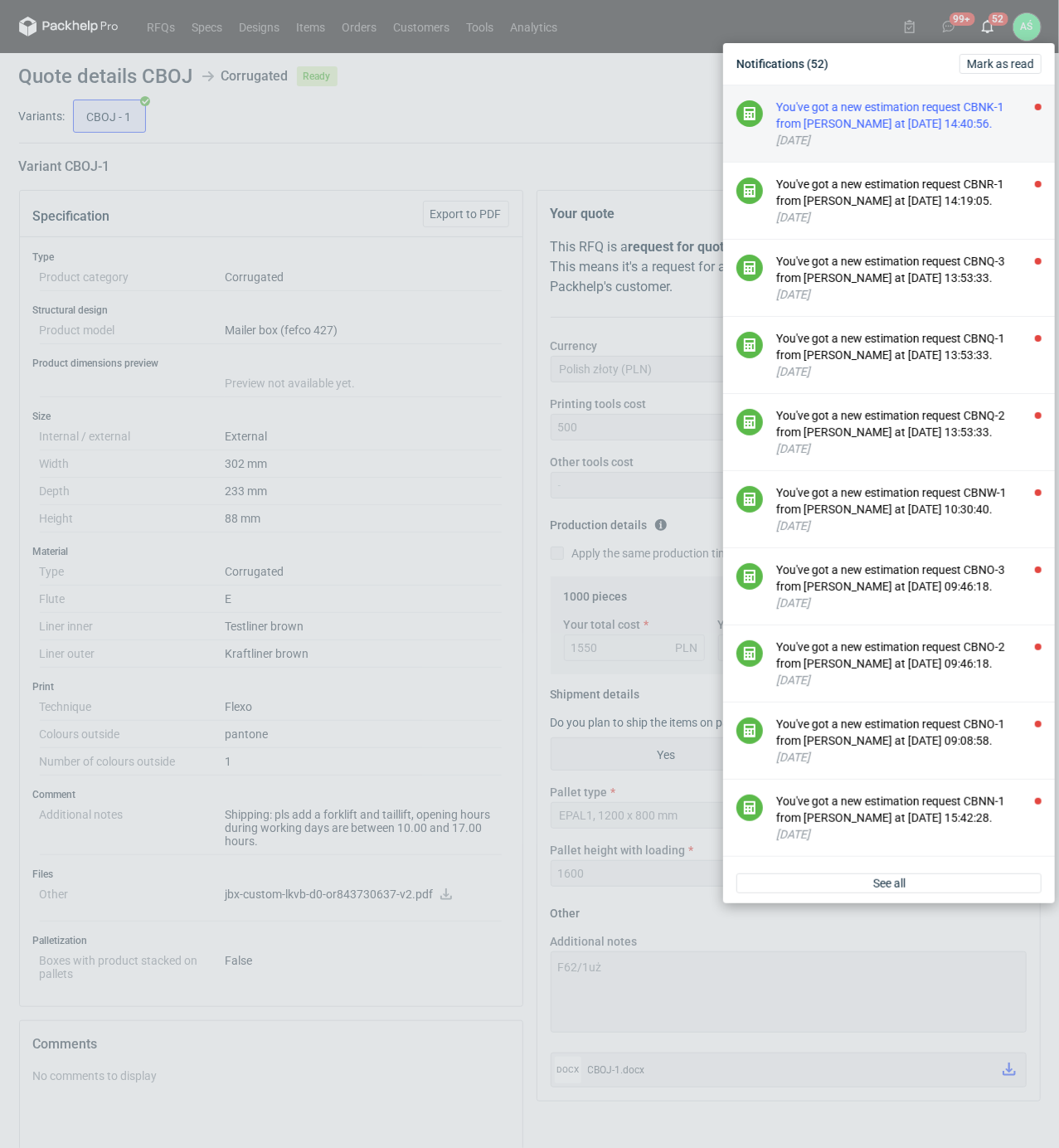
click at [974, 126] on div "You've got a new estimation request CBNK-1 from [PERSON_NAME] at [DATE] 14:40:5…" at bounding box center [909, 115] width 265 height 33
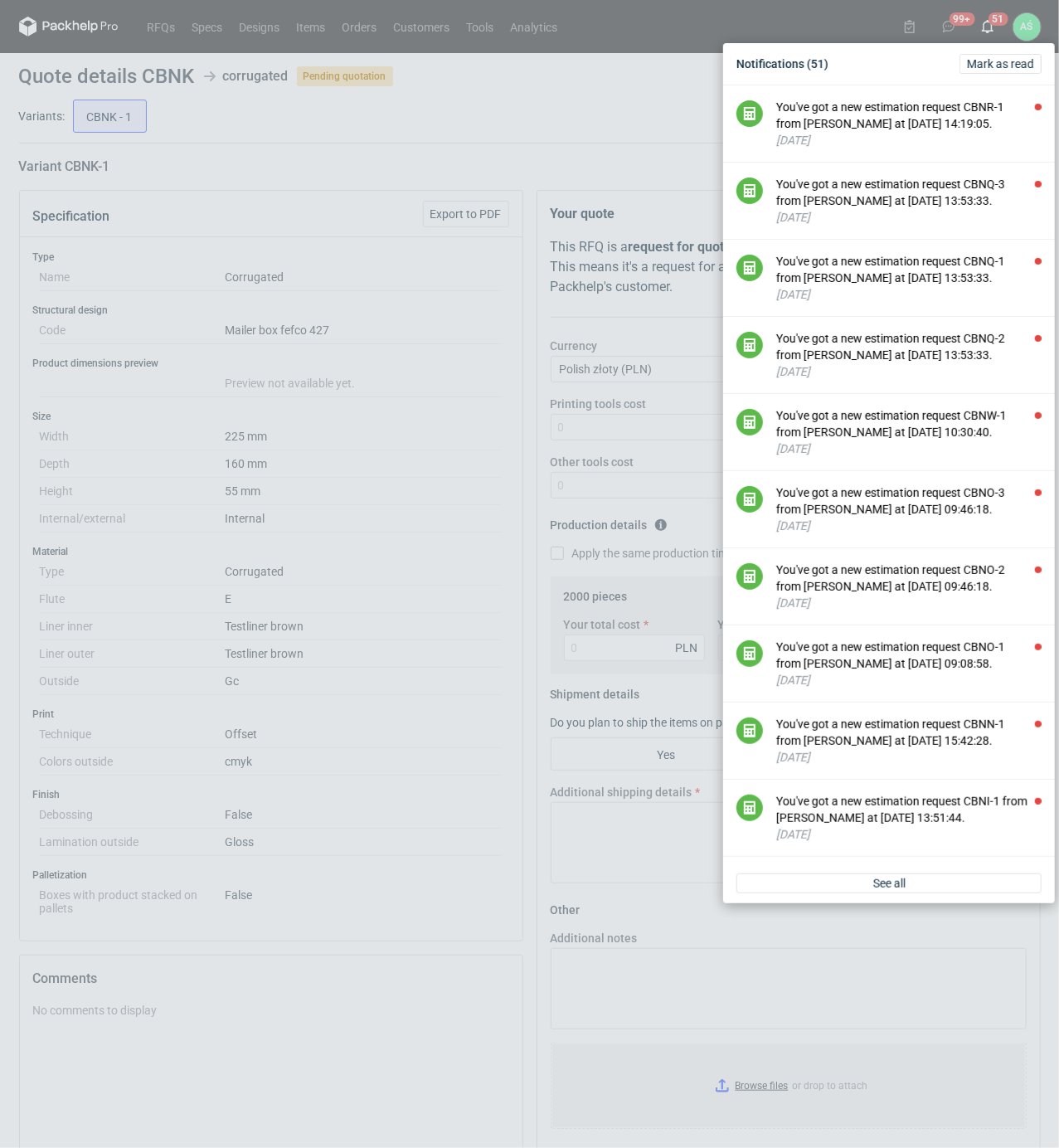
drag, startPoint x: 449, startPoint y: 427, endPoint x: 465, endPoint y: 493, distance: 67.9
click at [451, 437] on div "Notifications (51) [PERSON_NAME] as read You've got a new estimation request CB…" at bounding box center [529, 574] width 1059 height 1148
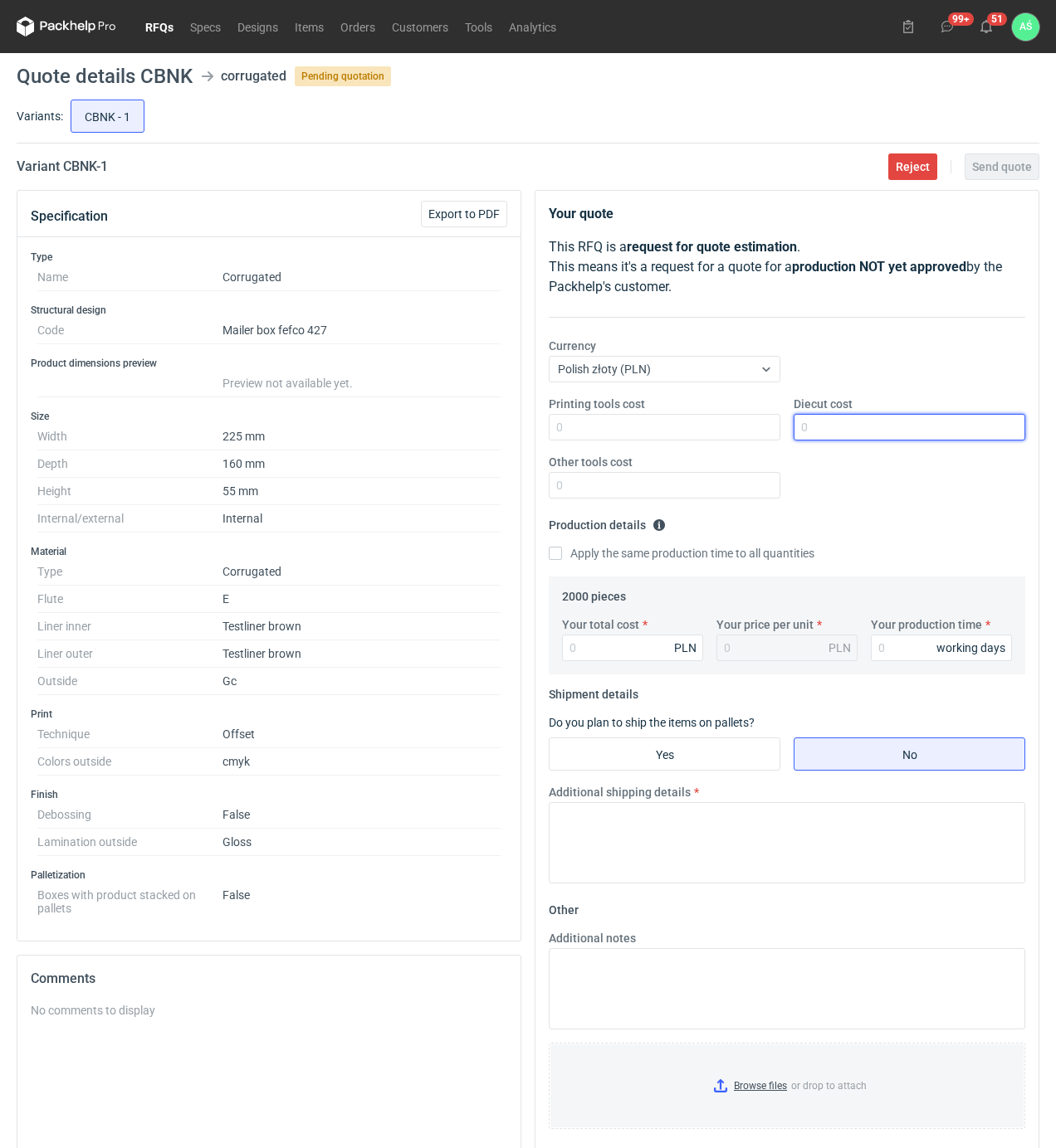
click at [811, 431] on input "Diecut cost" at bounding box center [909, 427] width 232 height 27
type input "1200"
type input "5900"
type input "2.95"
type input "22"
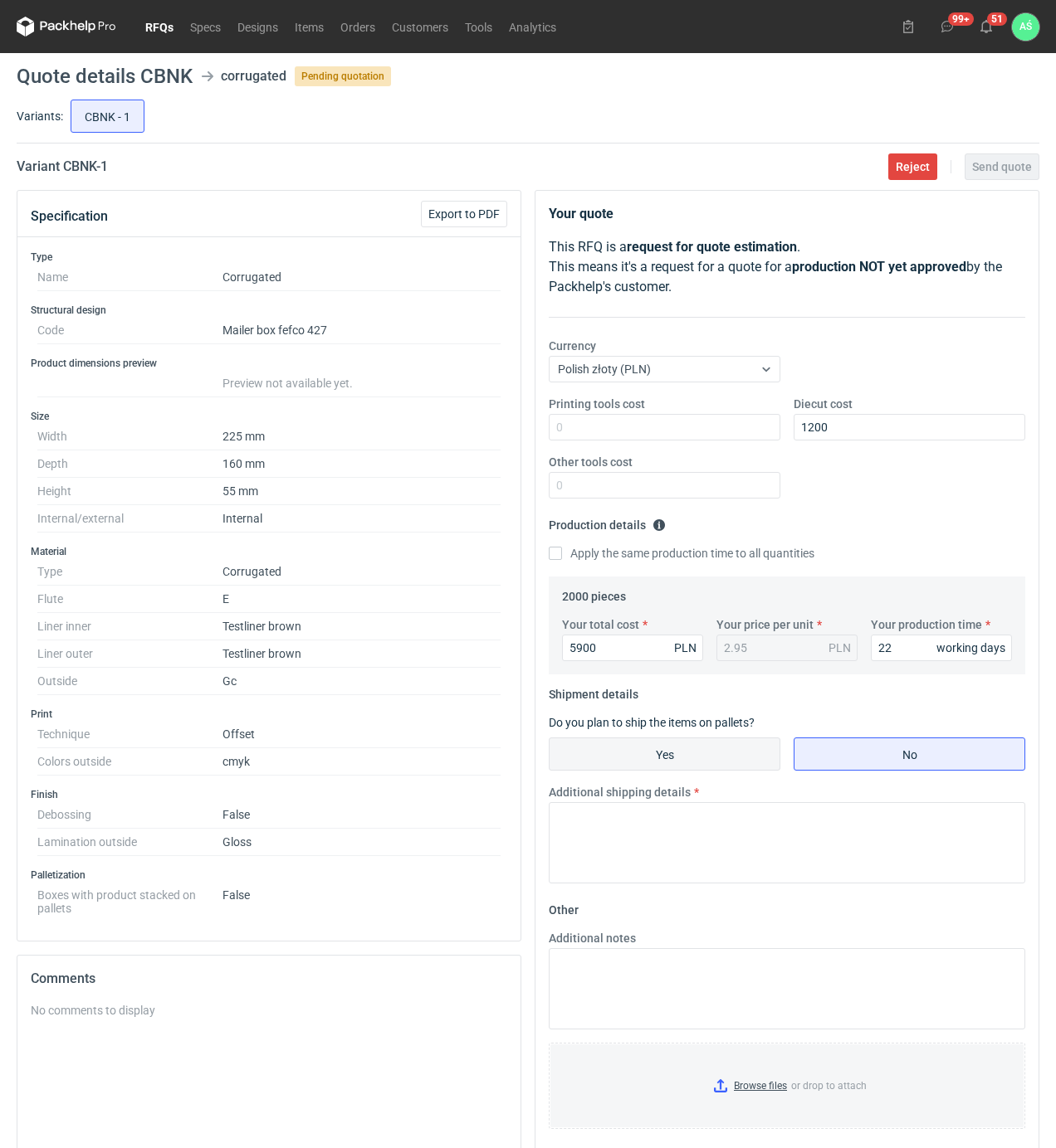
click at [722, 758] on input "Yes" at bounding box center [664, 753] width 230 height 31
radio input "true"
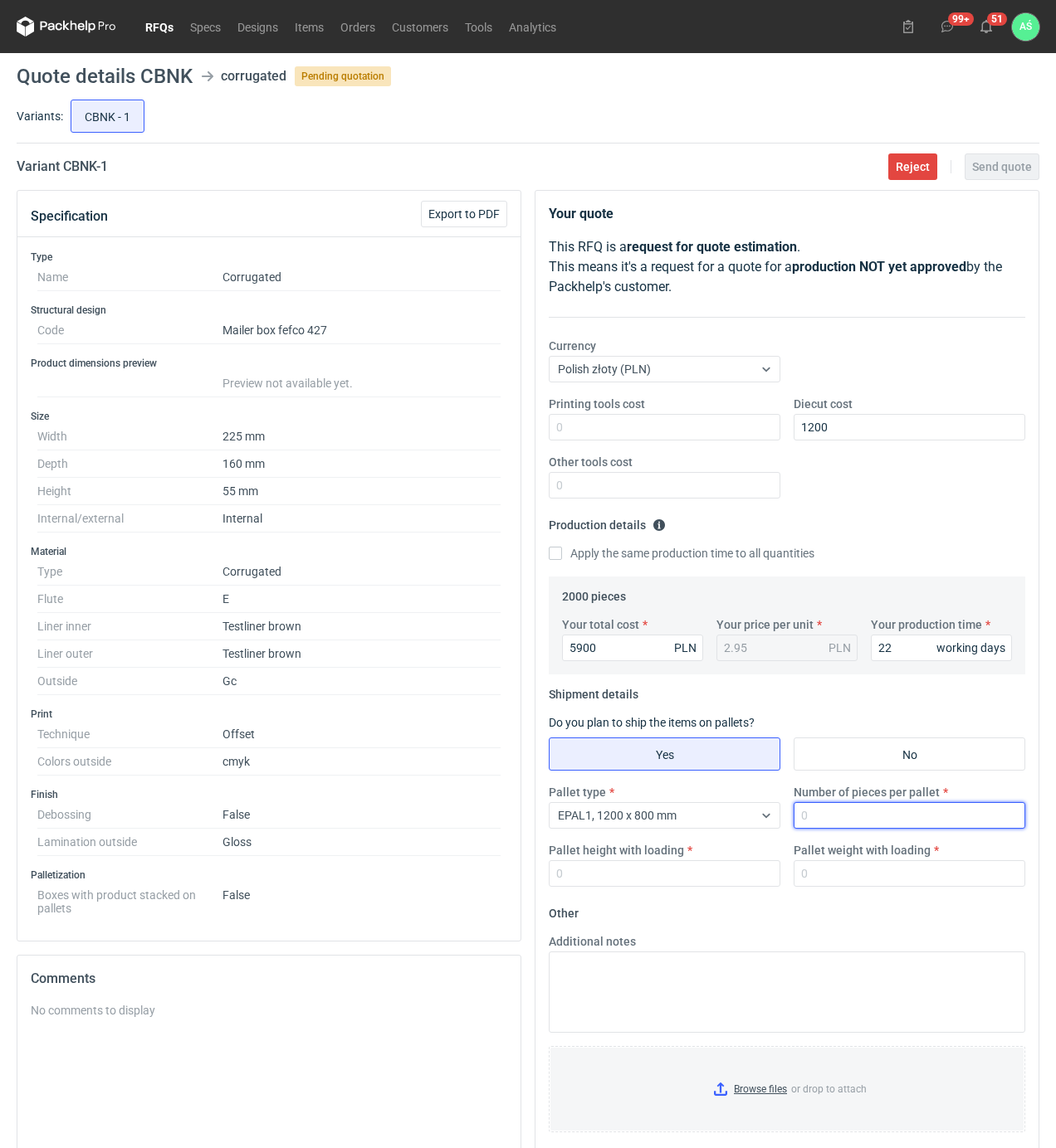
click at [820, 818] on input "Number of pieces per pallet" at bounding box center [909, 815] width 232 height 27
type input "2000"
type input "1800"
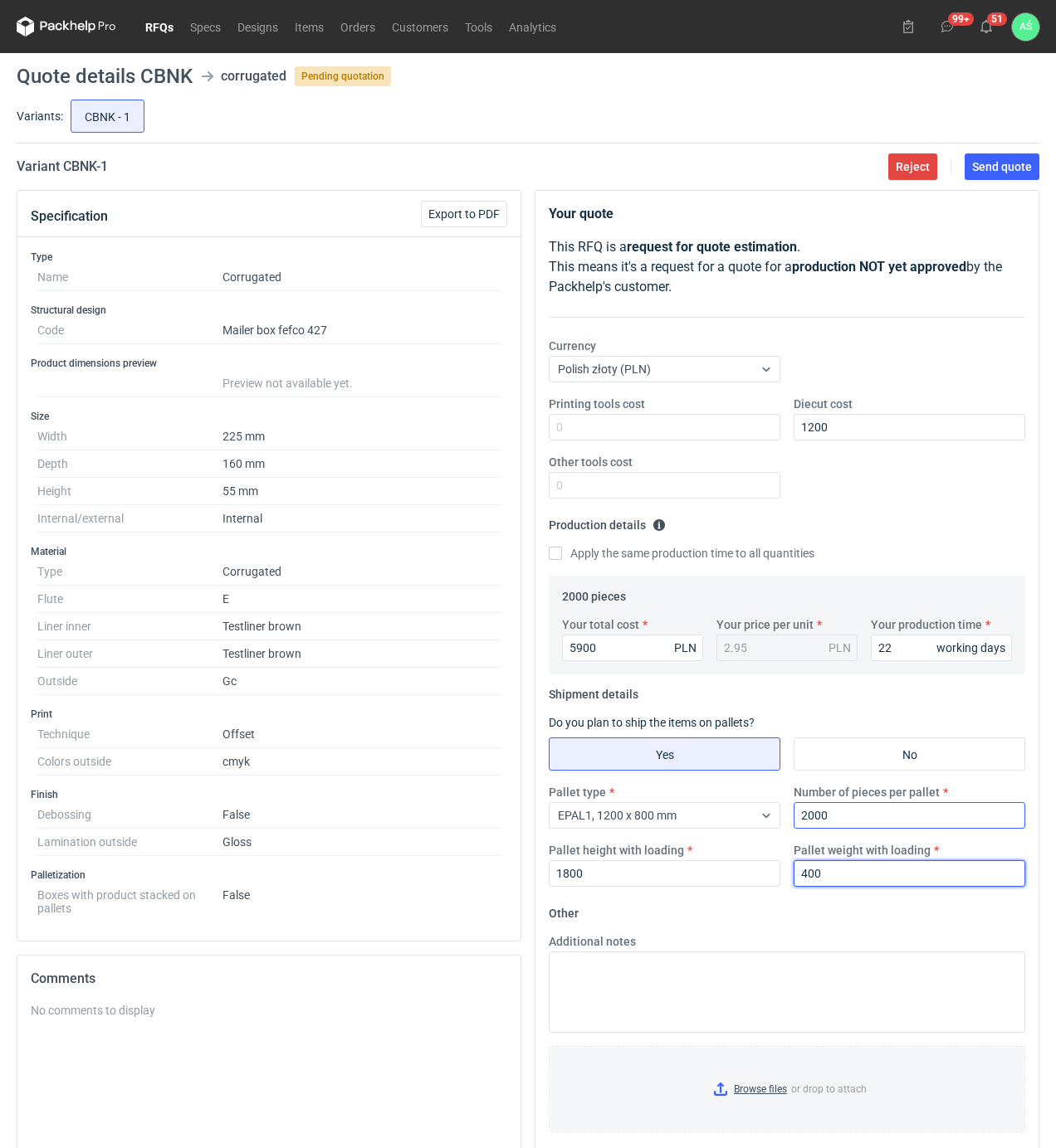
type input "400"
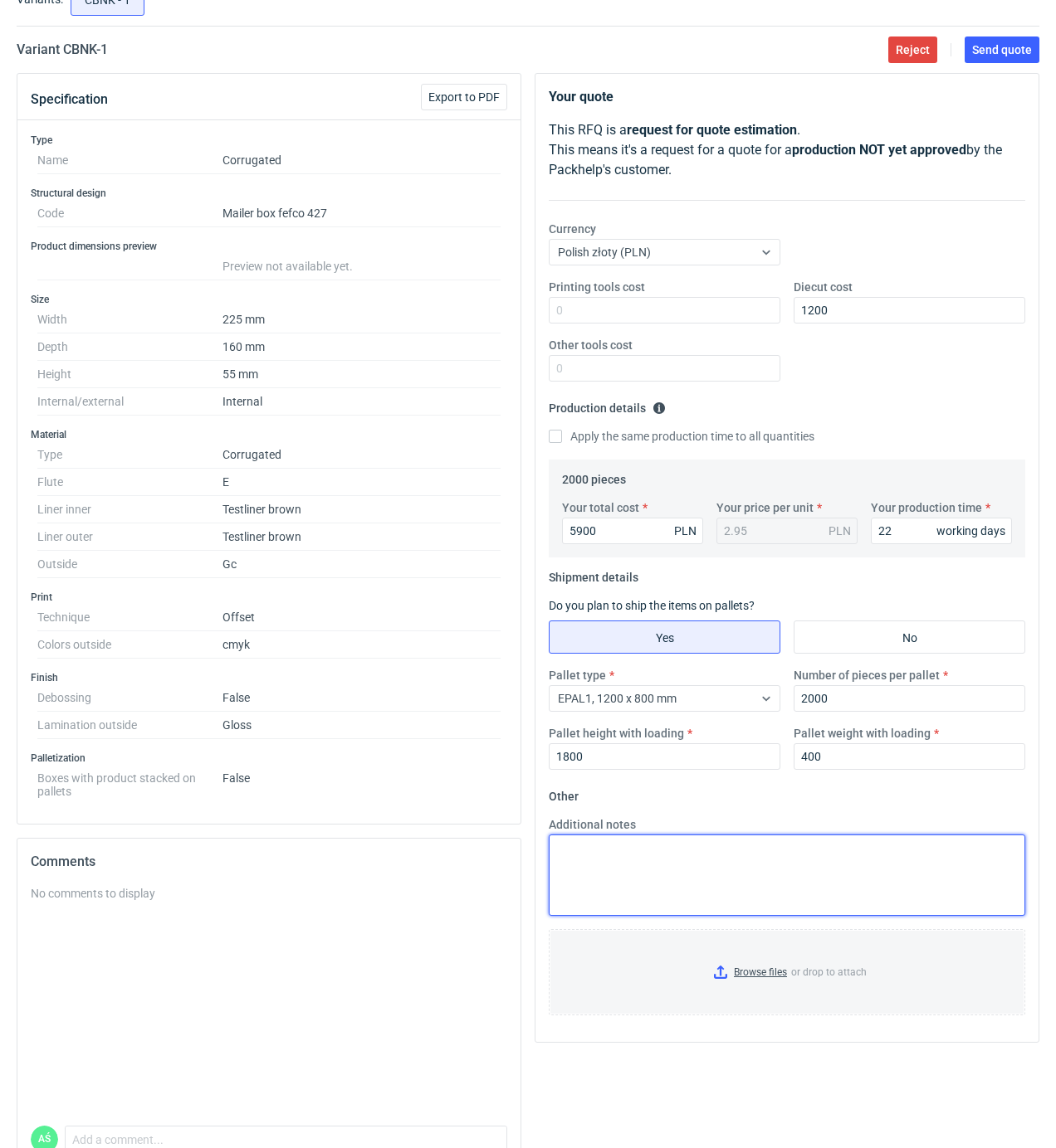
scroll to position [211, 0]
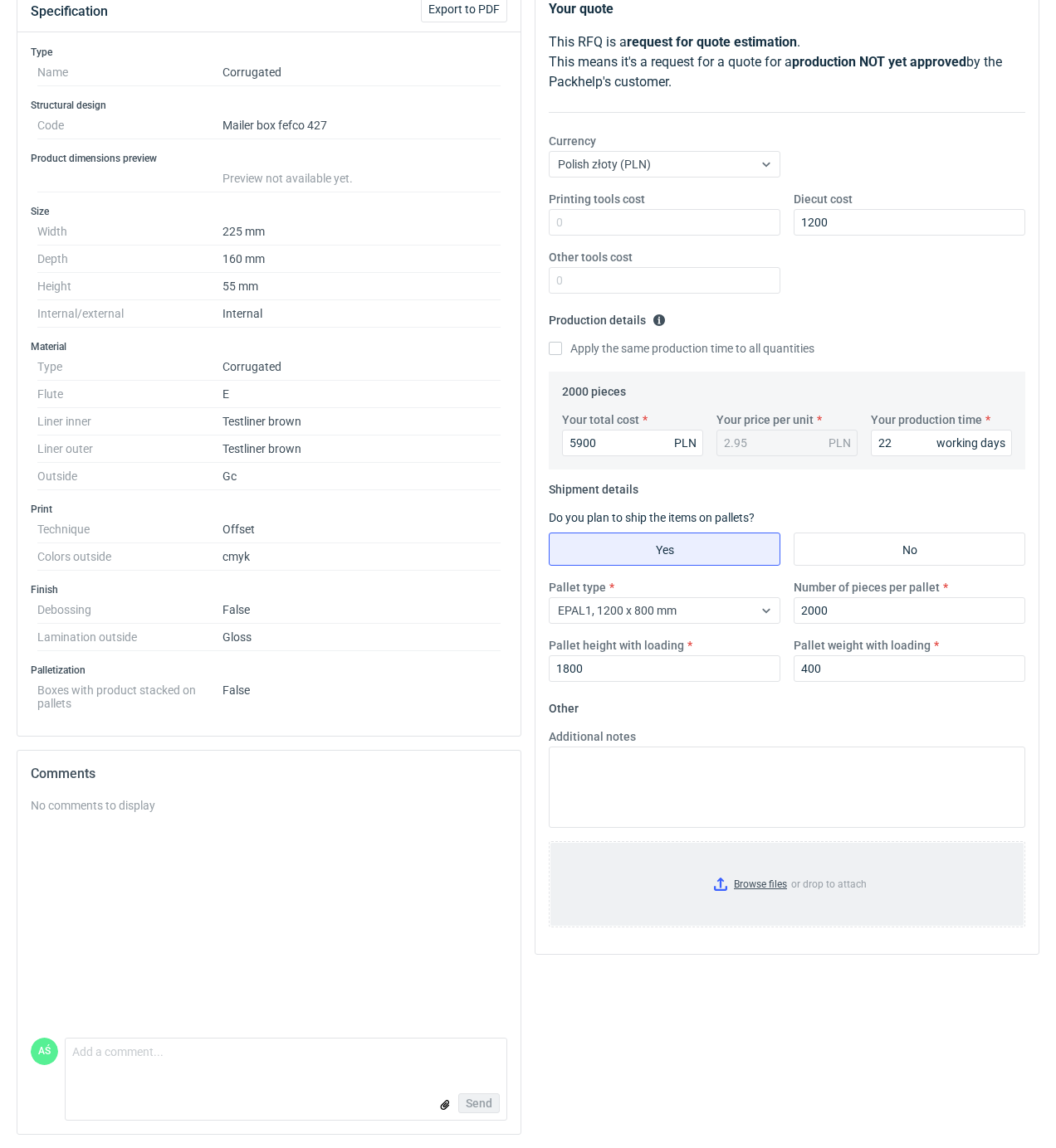
click at [750, 901] on input "Browse files or drop to attach" at bounding box center [787, 884] width 474 height 83
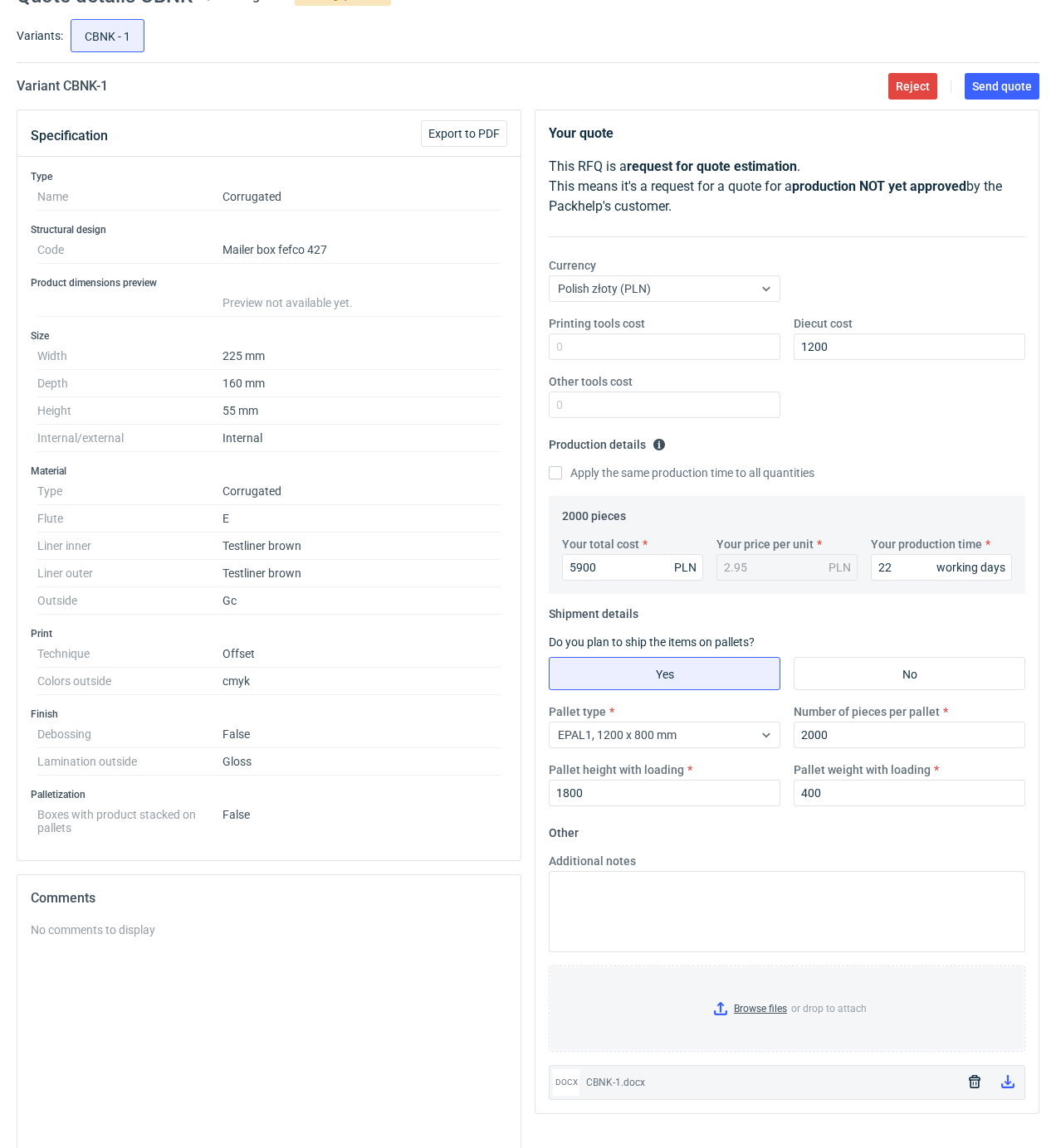
scroll to position [0, 0]
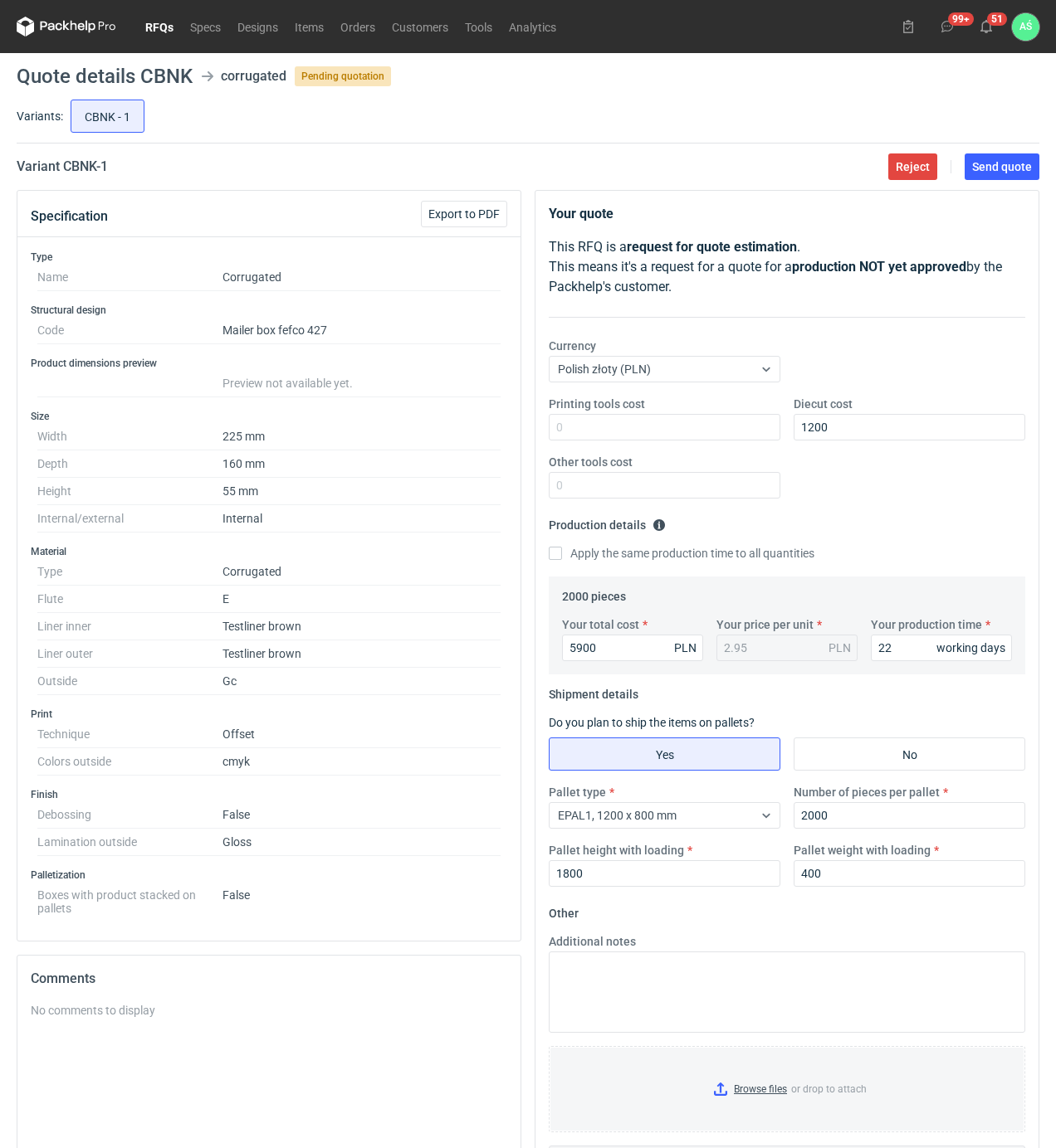
click at [1006, 145] on main "Quote details CBNK corrugated Pending quotation Variants: CBNK - 1 Variant CBNK…" at bounding box center [528, 703] width 1036 height 1300
click at [1009, 157] on button "Send quote" at bounding box center [1002, 167] width 75 height 27
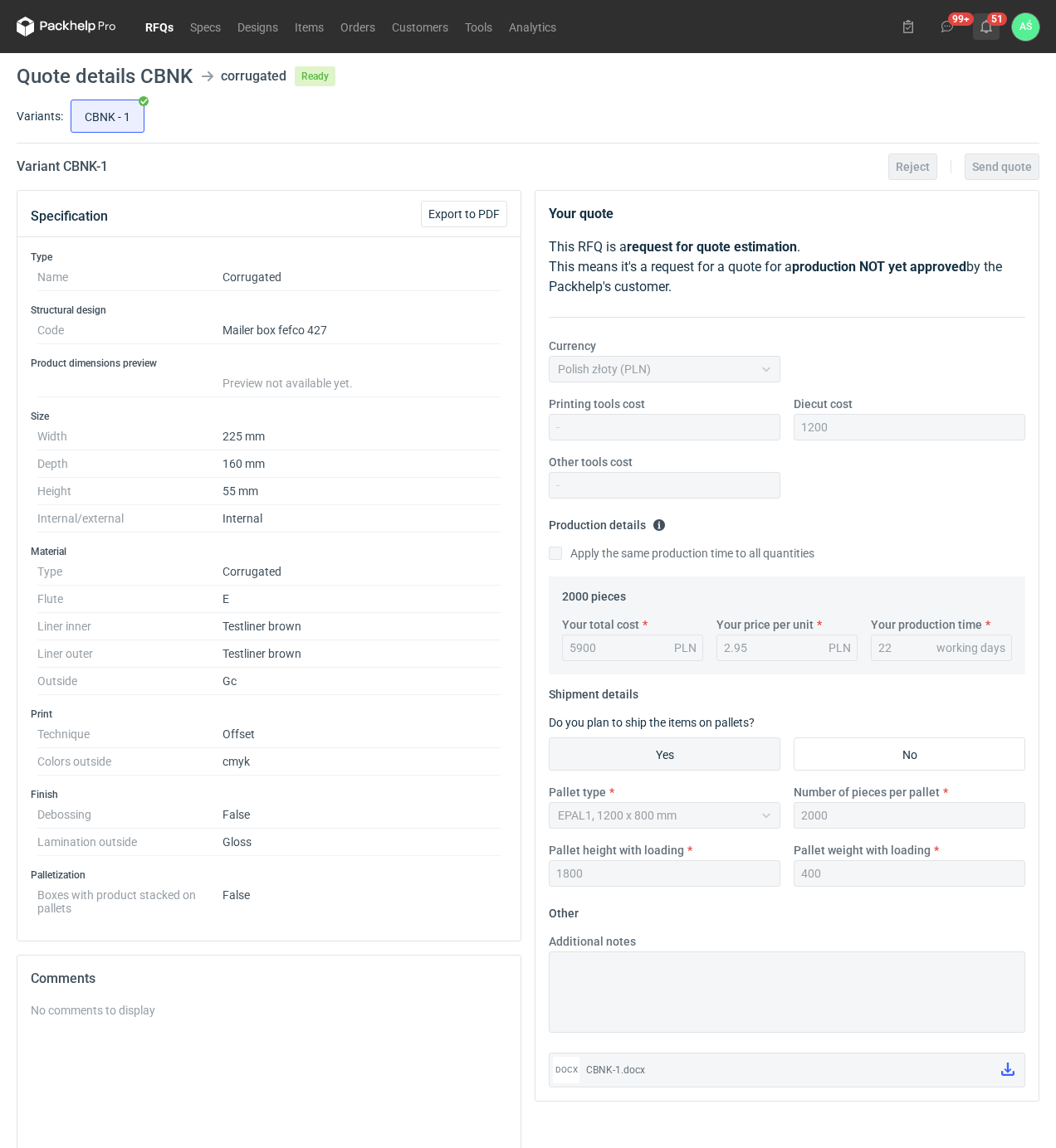
click at [986, 28] on icon at bounding box center [985, 27] width 13 height 13
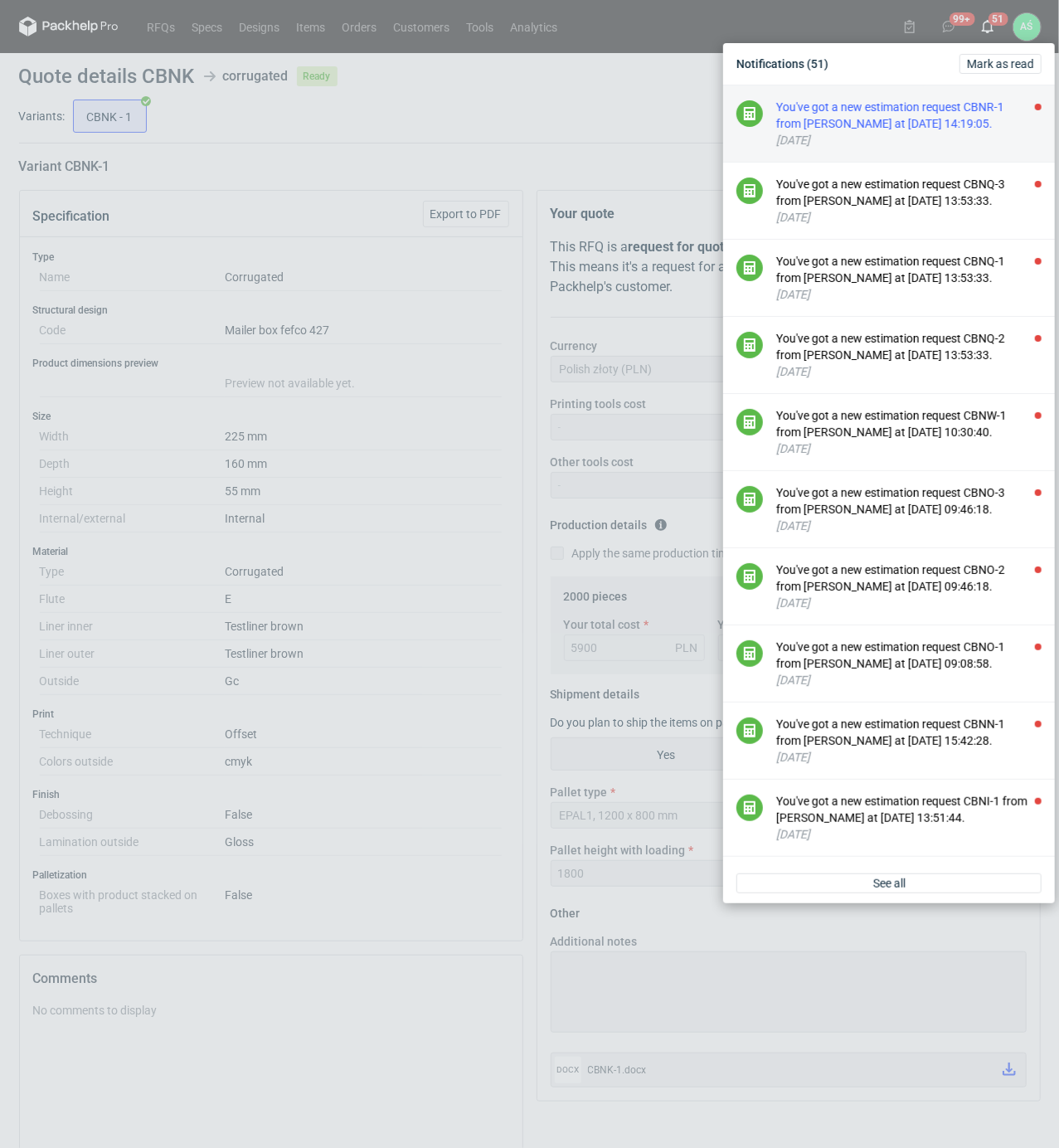
click at [936, 106] on div "You've got a new estimation request CBNR-1 from [PERSON_NAME] at [DATE] 14:19:0…" at bounding box center [909, 115] width 265 height 33
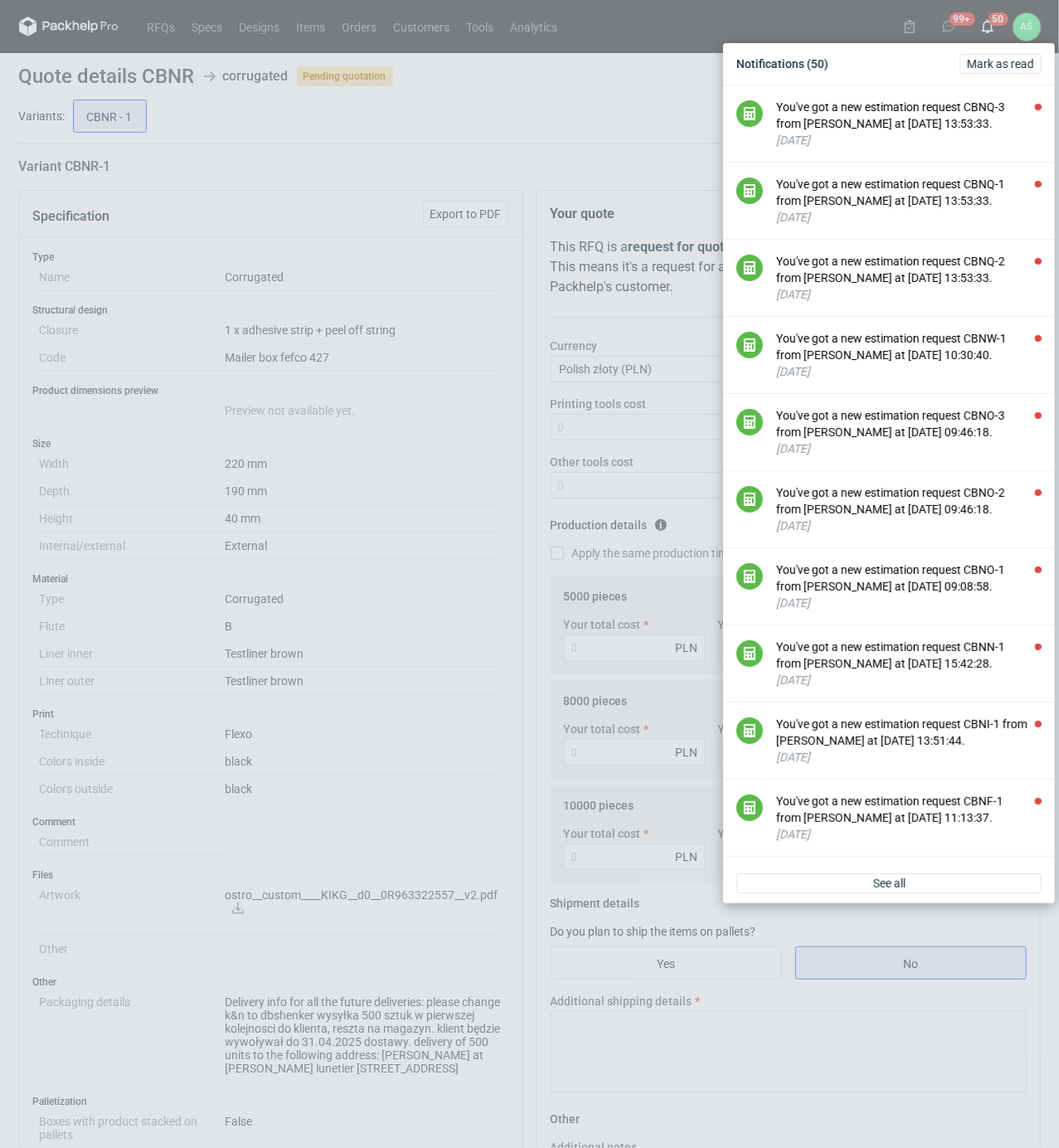
click at [552, 163] on div "Notifications (50) [PERSON_NAME] as read You've got a new estimation request CB…" at bounding box center [529, 574] width 1059 height 1148
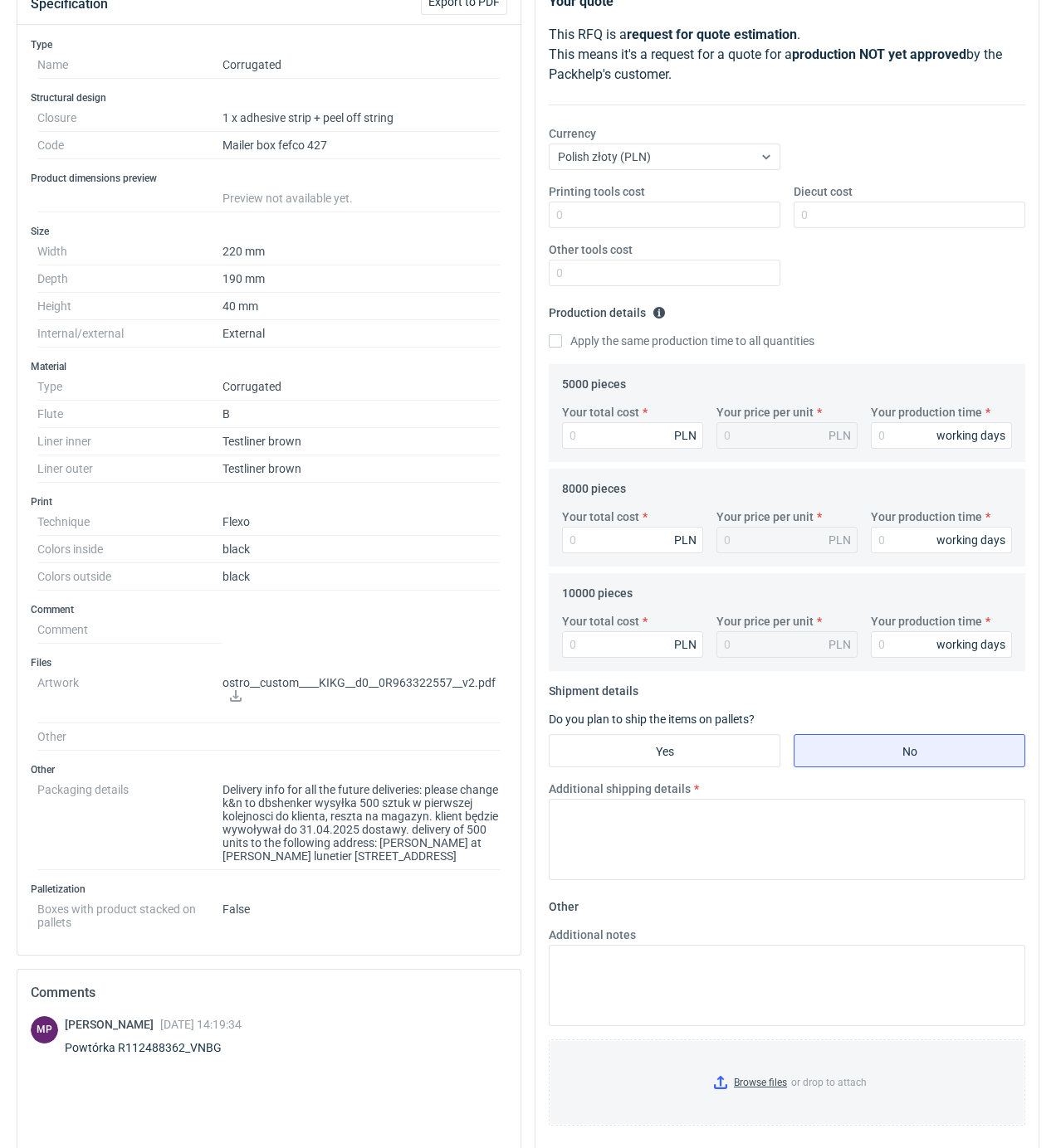
scroll to position [221, 0]
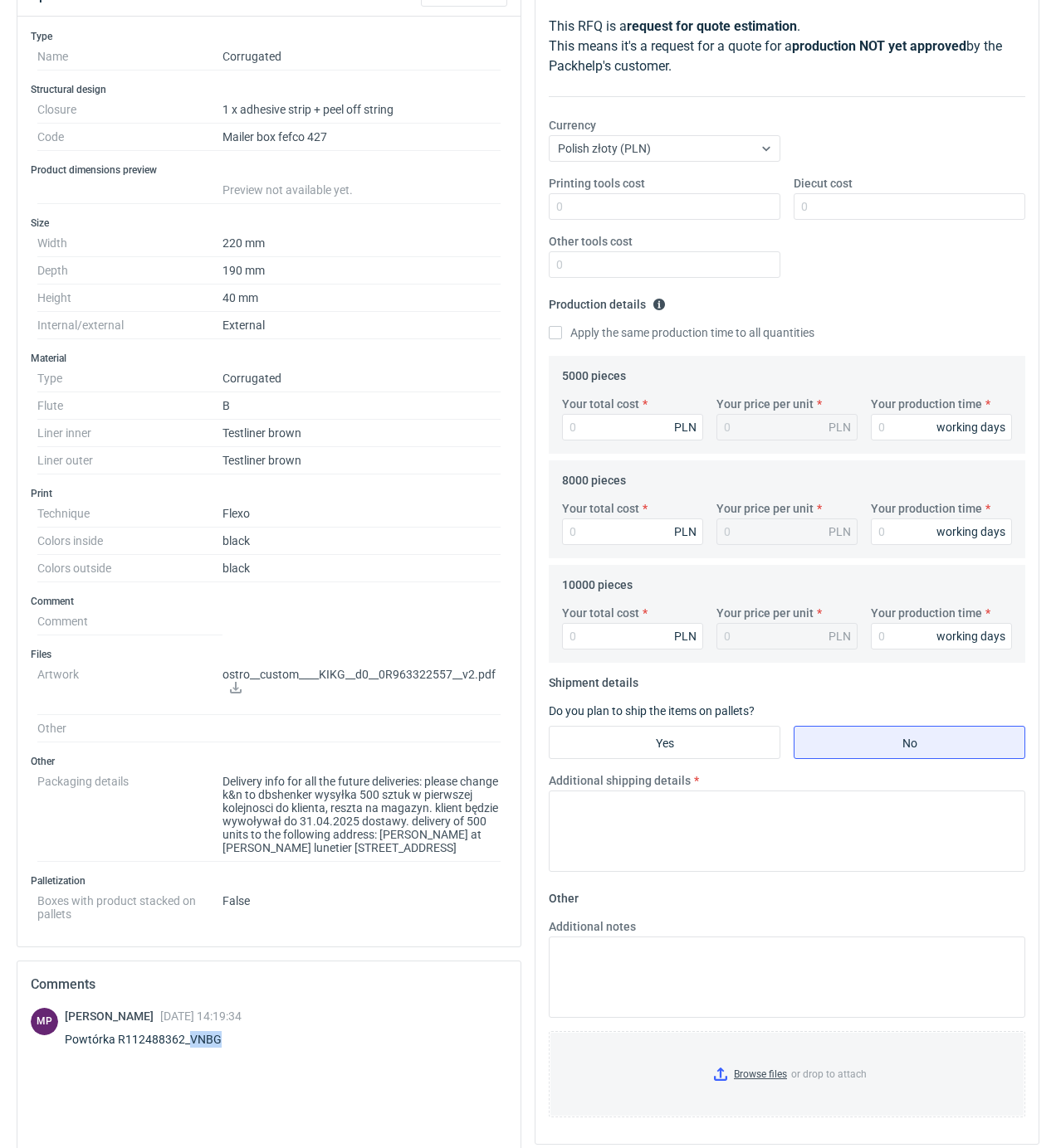
drag, startPoint x: 220, startPoint y: 1047, endPoint x: 190, endPoint y: 1047, distance: 30.0
click at [190, 1047] on div "Powtórka R112488362_VNBG" at bounding box center [153, 1039] width 177 height 16
copy div "VNBG"
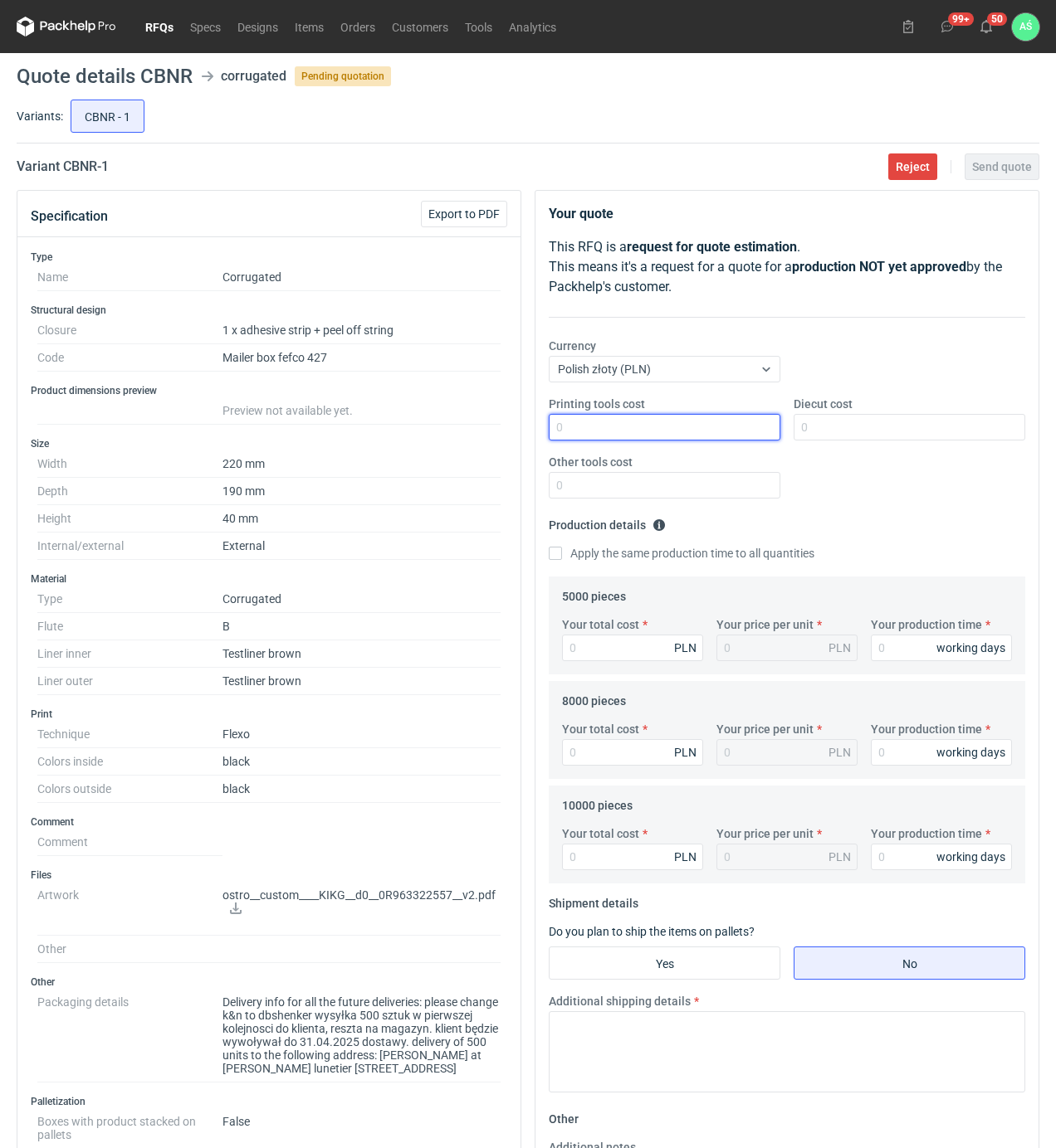
click at [757, 435] on input "Printing tools cost" at bounding box center [664, 427] width 232 height 27
click at [584, 660] on input "Your total cost" at bounding box center [632, 647] width 141 height 27
type input "4650"
type input "0.93"
type input "15"
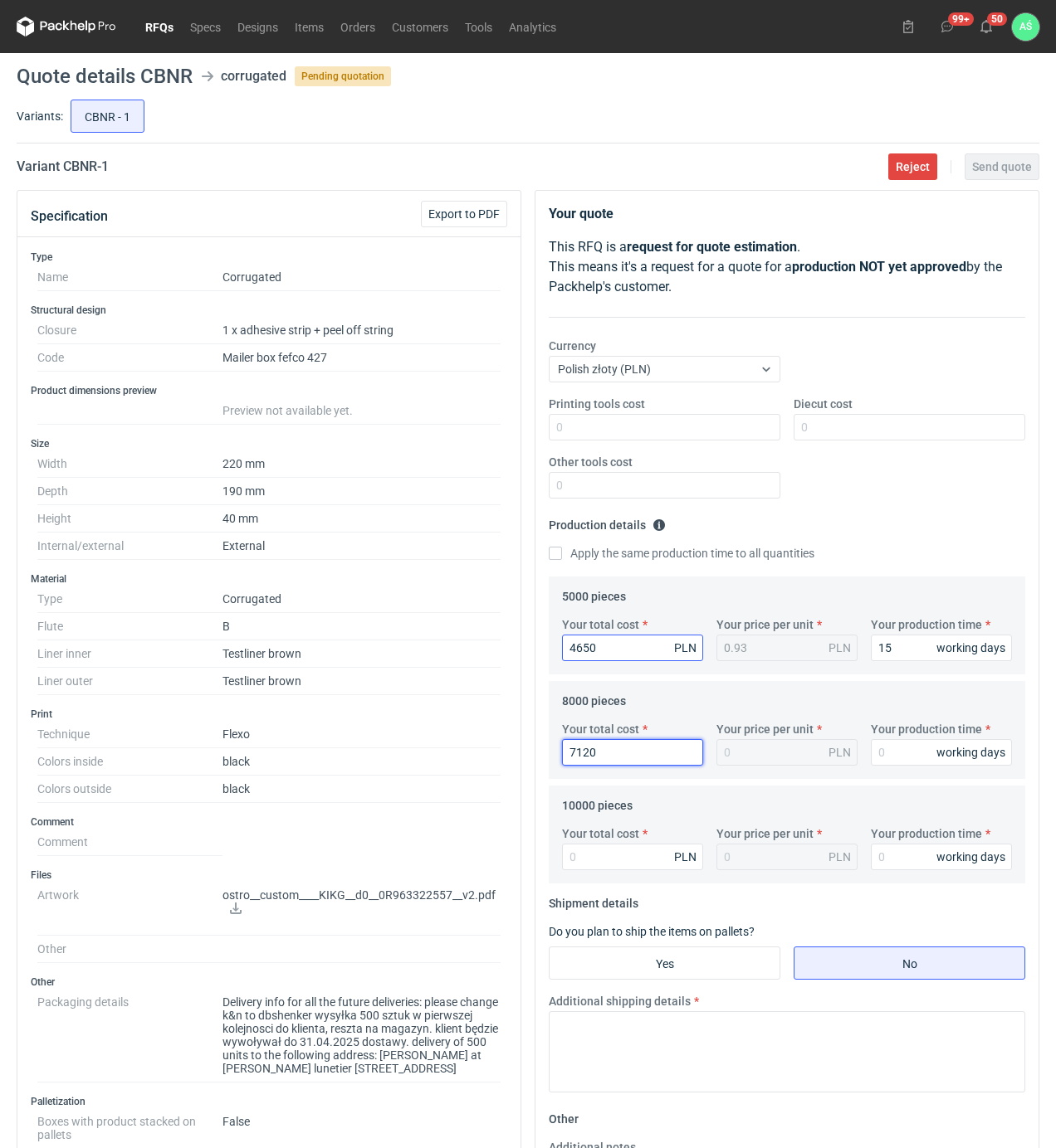
type input "7120"
type input "0.89"
type input "15"
type input "8700"
type input "0.87"
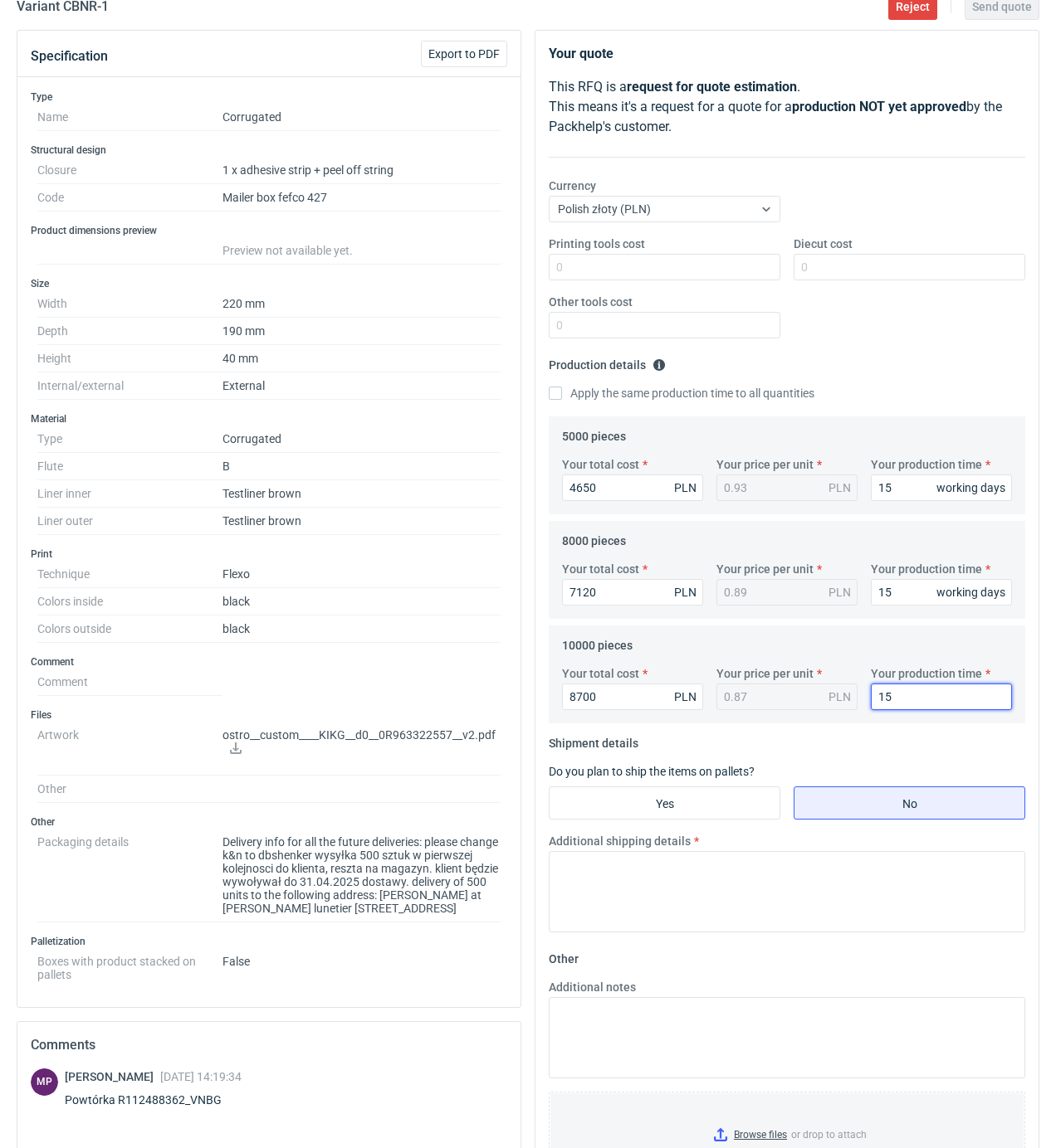
scroll to position [331, 0]
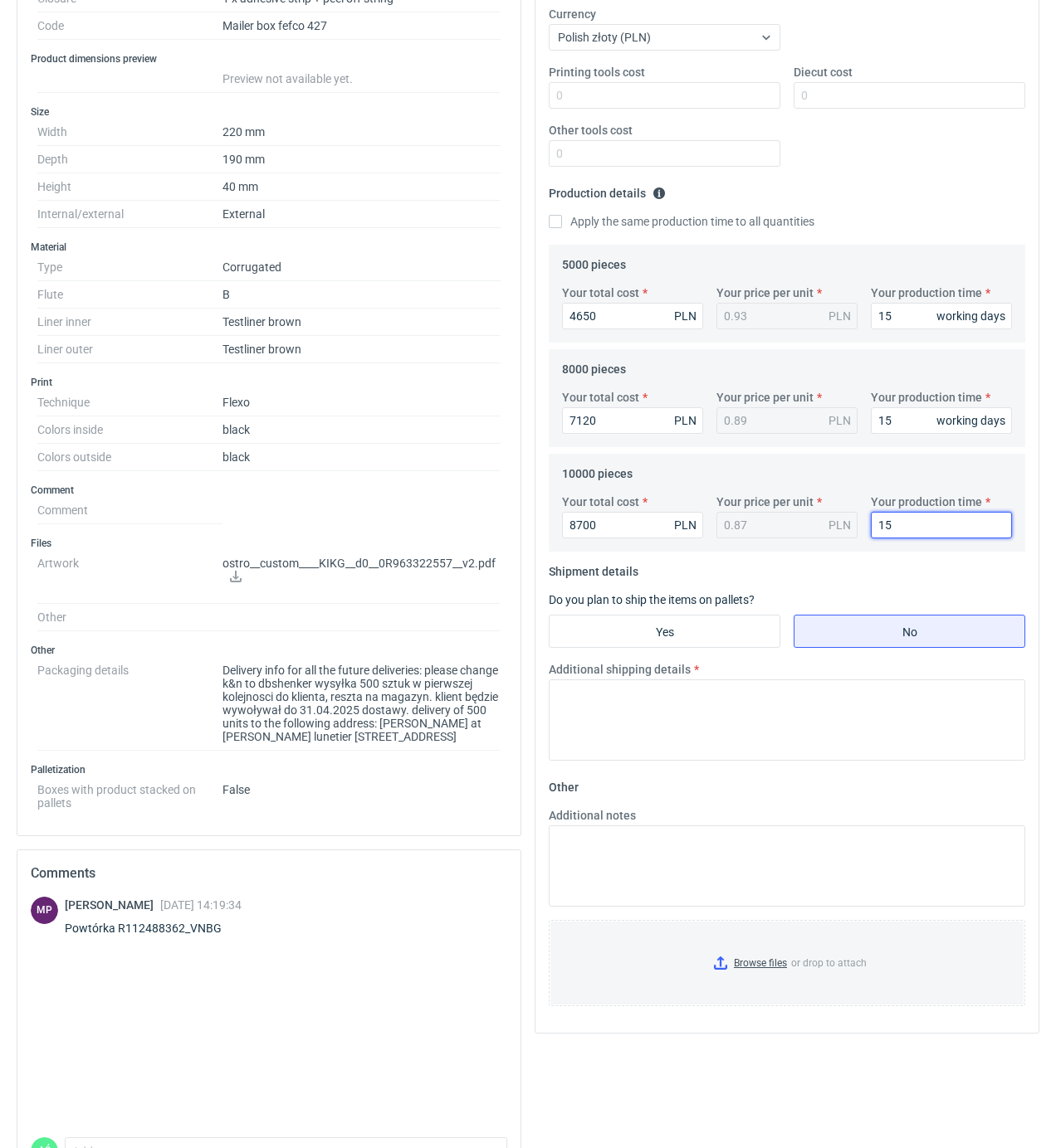
type input "15"
click at [737, 652] on fieldset "Shipment details Do you plan to ship the items on pallets? Yes No Additional sh…" at bounding box center [787, 666] width 476 height 216
click at [734, 648] on label "Yes" at bounding box center [664, 631] width 232 height 33
click at [734, 647] on input "Yes" at bounding box center [664, 631] width 230 height 31
radio input "true"
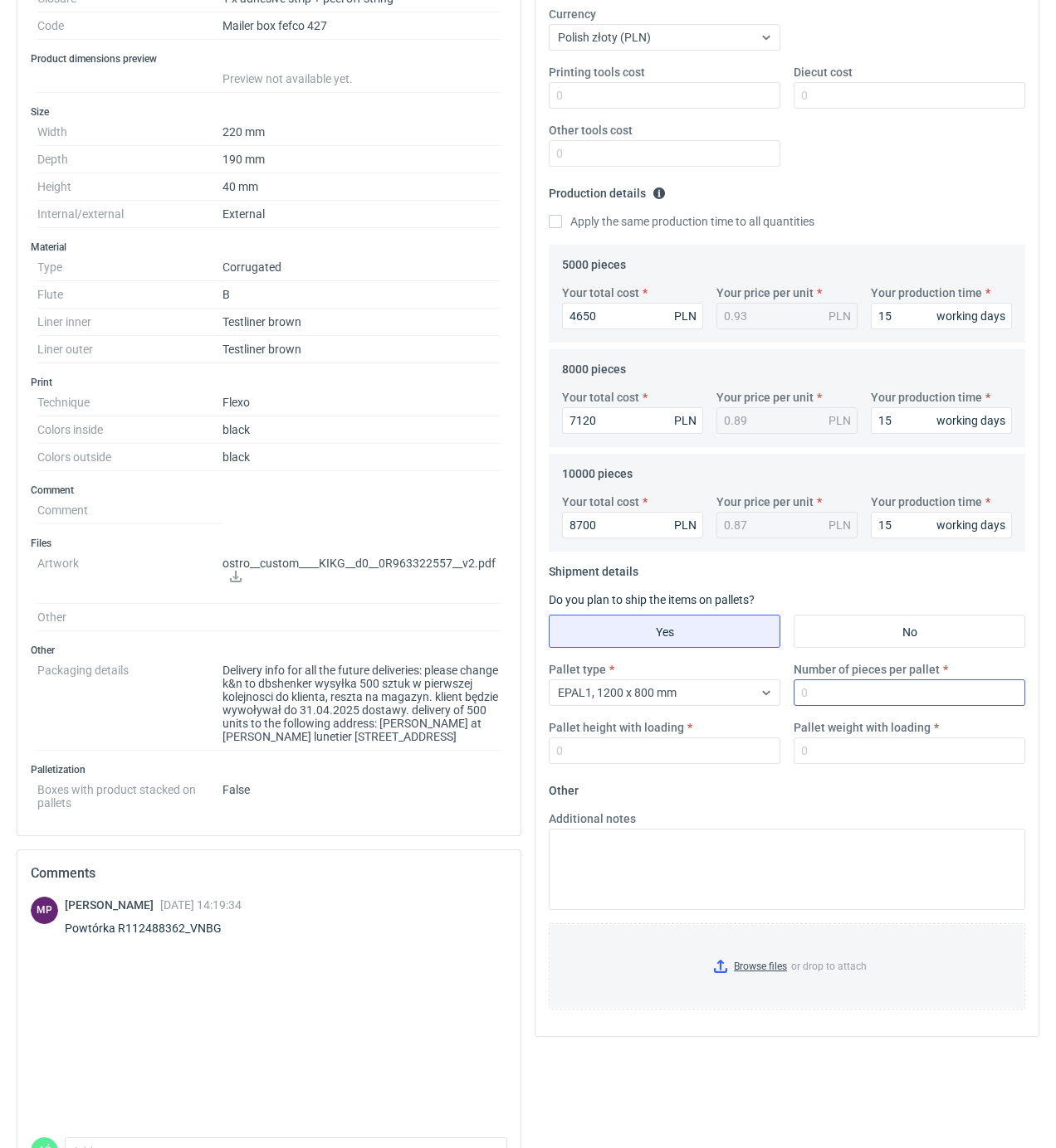
drag, startPoint x: 788, startPoint y: 692, endPoint x: 798, endPoint y: 692, distance: 10.0
click at [790, 692] on div "Number of pieces per pallet" at bounding box center [909, 683] width 245 height 45
click at [811, 694] on input "Number of pieces per pallet" at bounding box center [909, 692] width 232 height 27
type input "1700"
type input "1900"
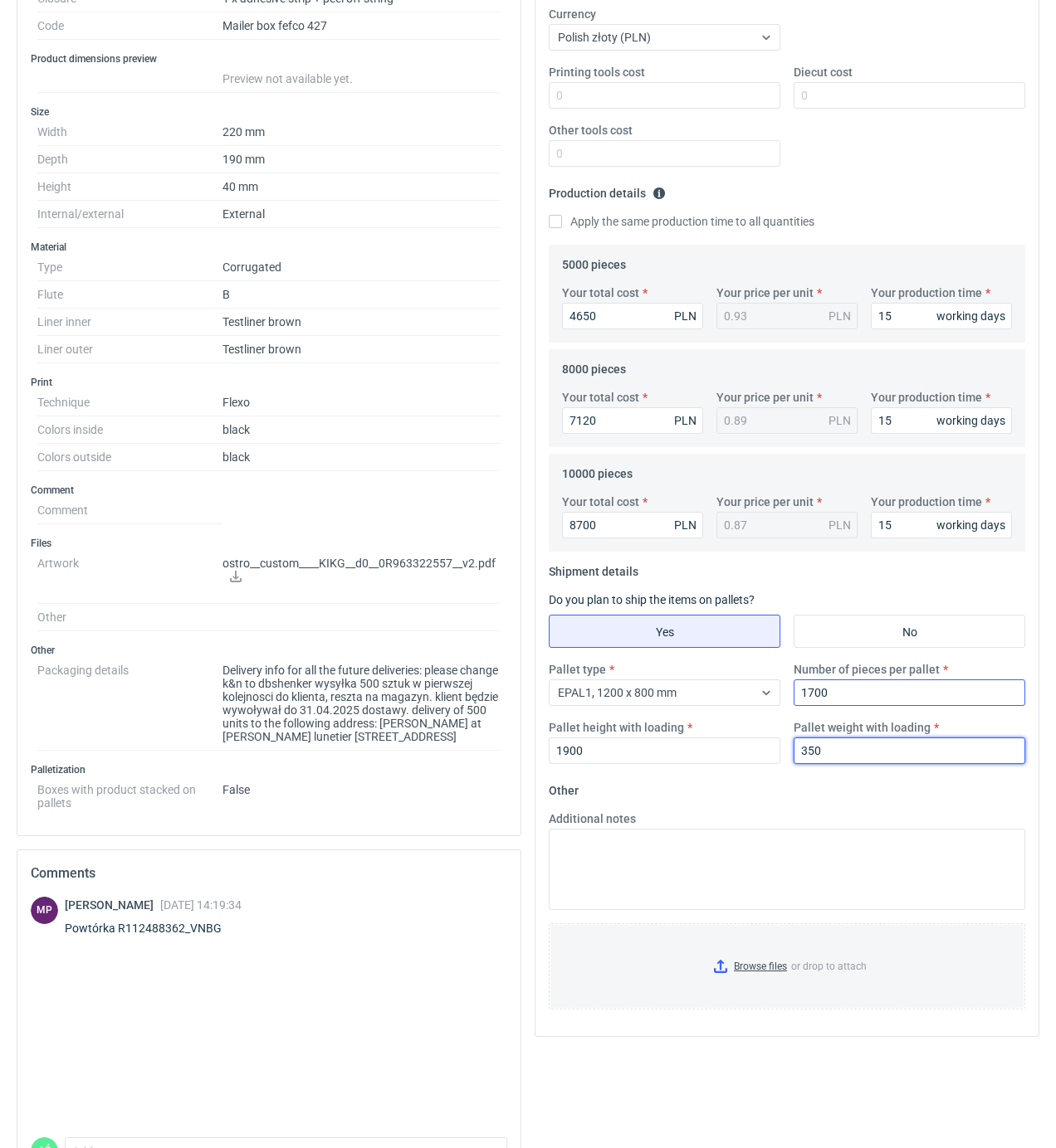
type input "350"
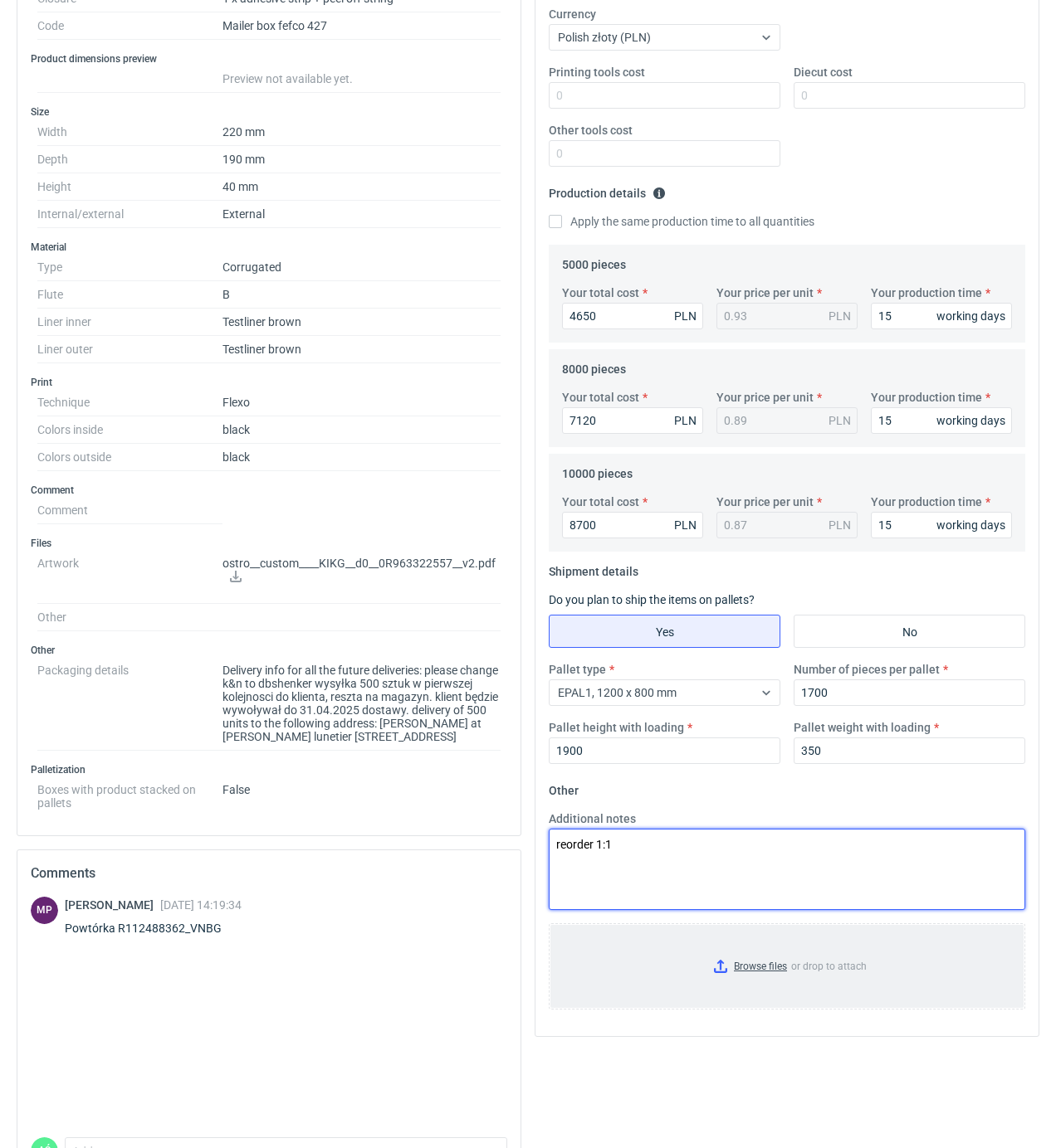
type textarea "reorder 1:1"
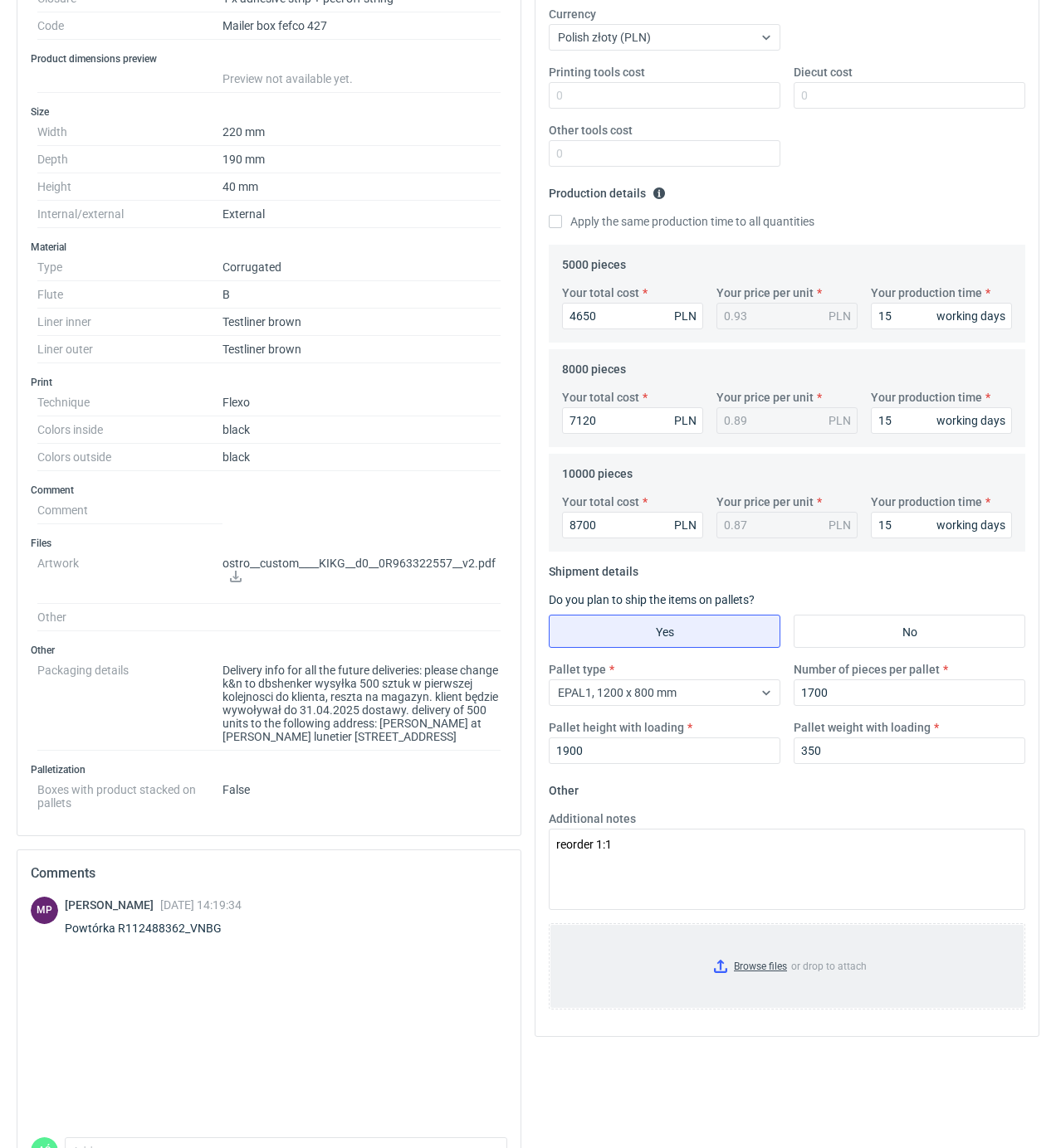
click at [765, 958] on input "Browse files or drop to attach" at bounding box center [787, 966] width 474 height 83
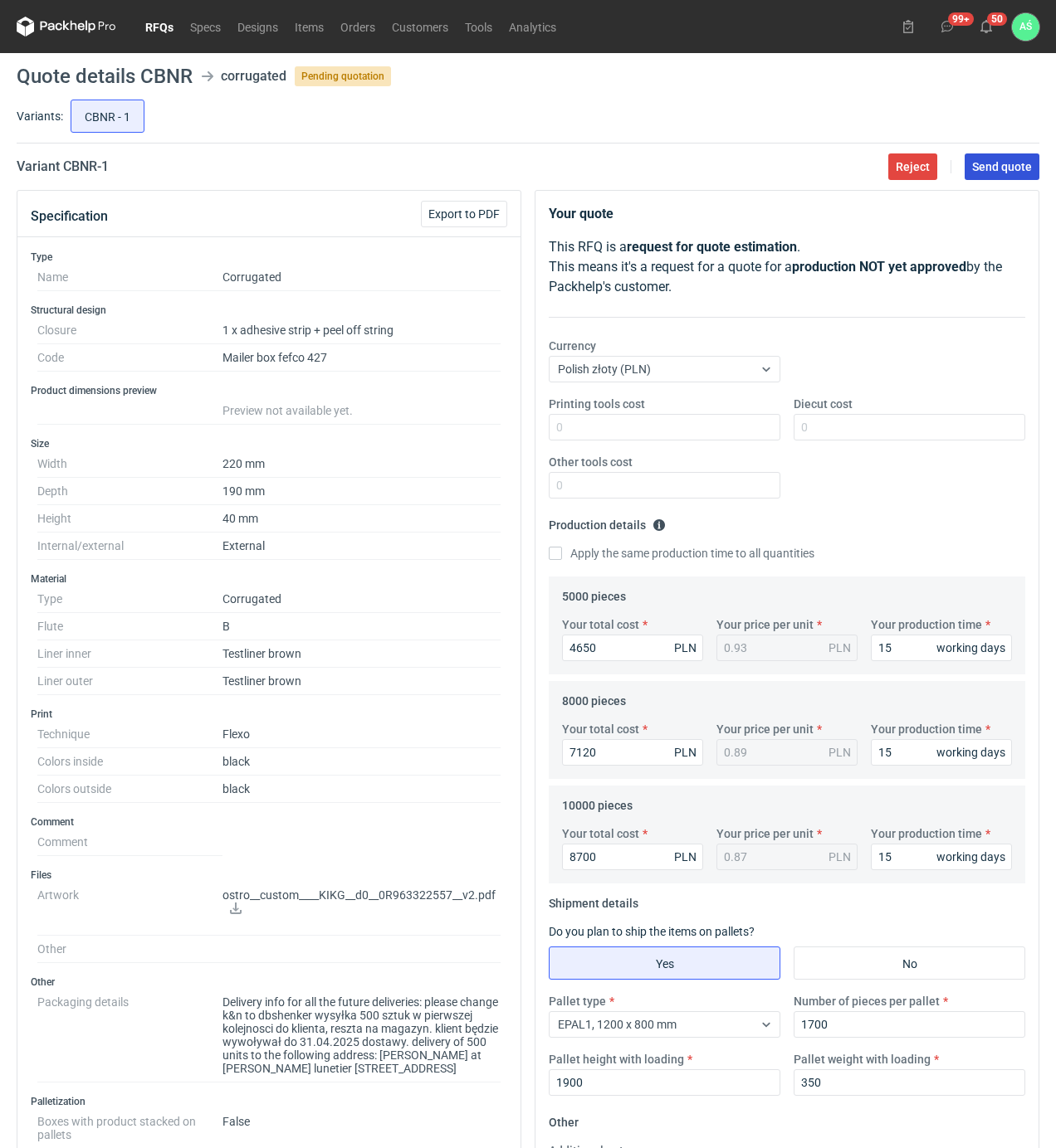
click at [974, 172] on span "Send quote" at bounding box center [1001, 167] width 60 height 12
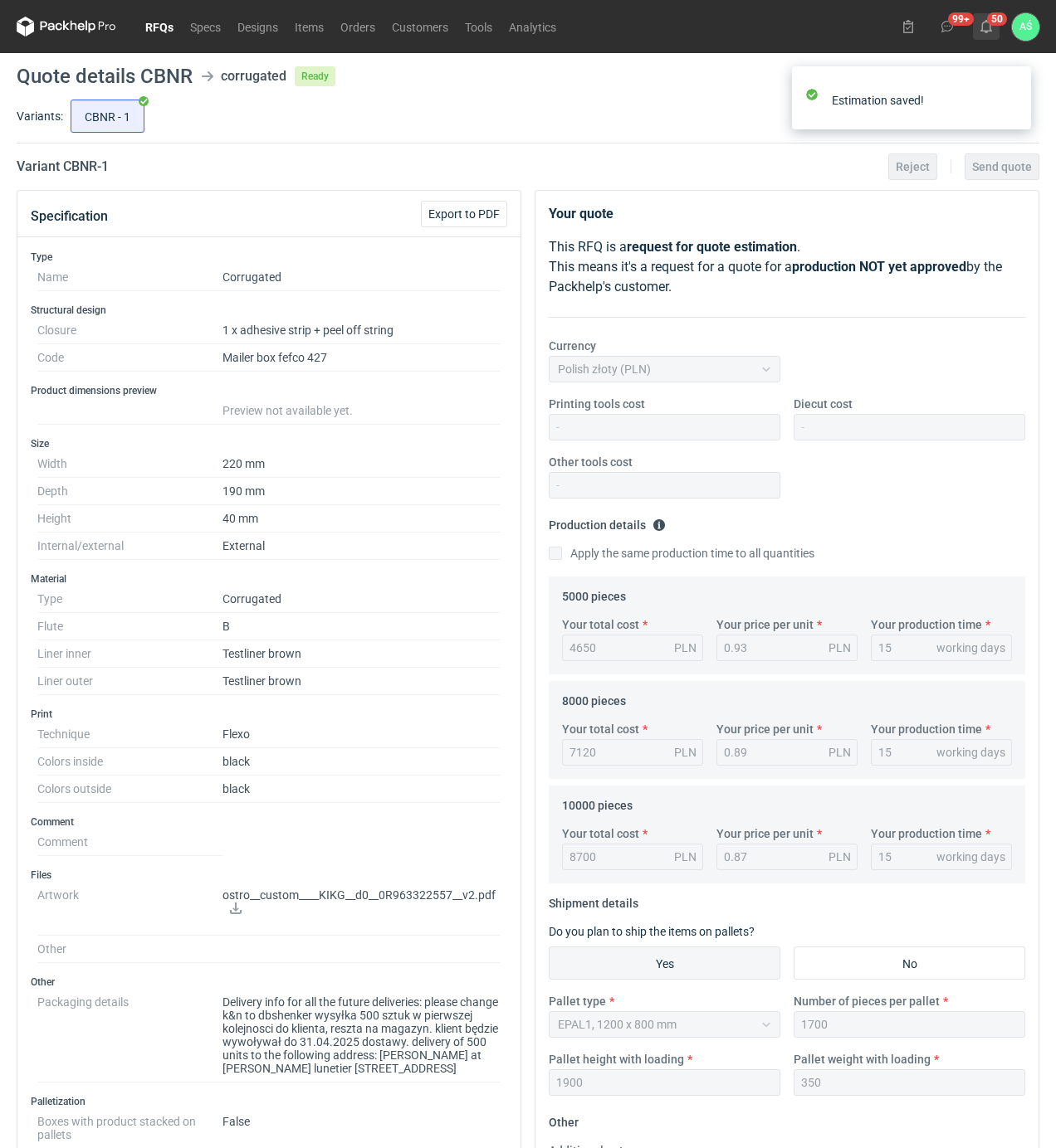
click at [994, 27] on button "50" at bounding box center [985, 26] width 27 height 27
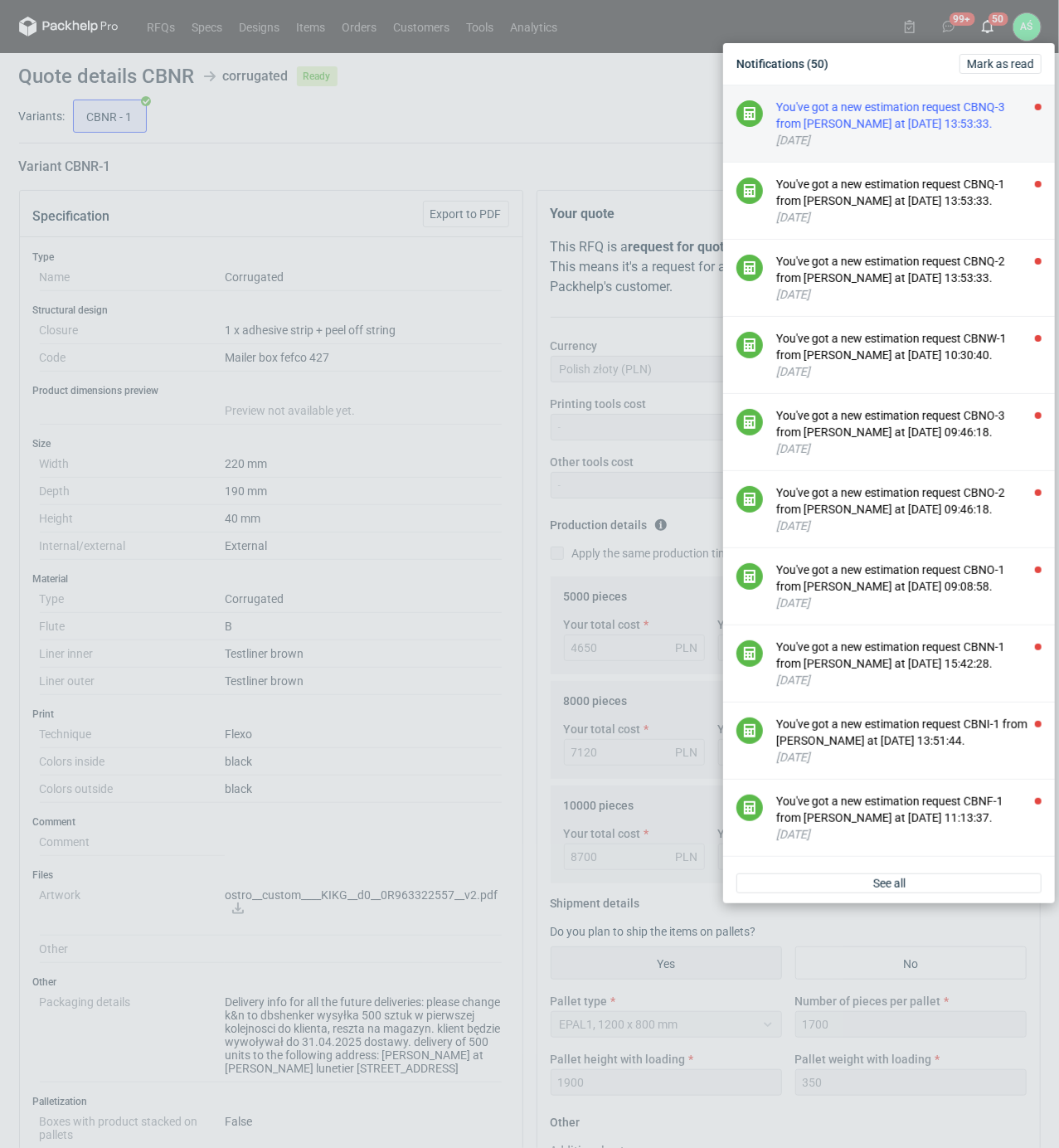
click at [776, 120] on div "You've got a new estimation request CBNQ-3 from [PERSON_NAME] at [DATE] 13:53:3…" at bounding box center [909, 115] width 265 height 33
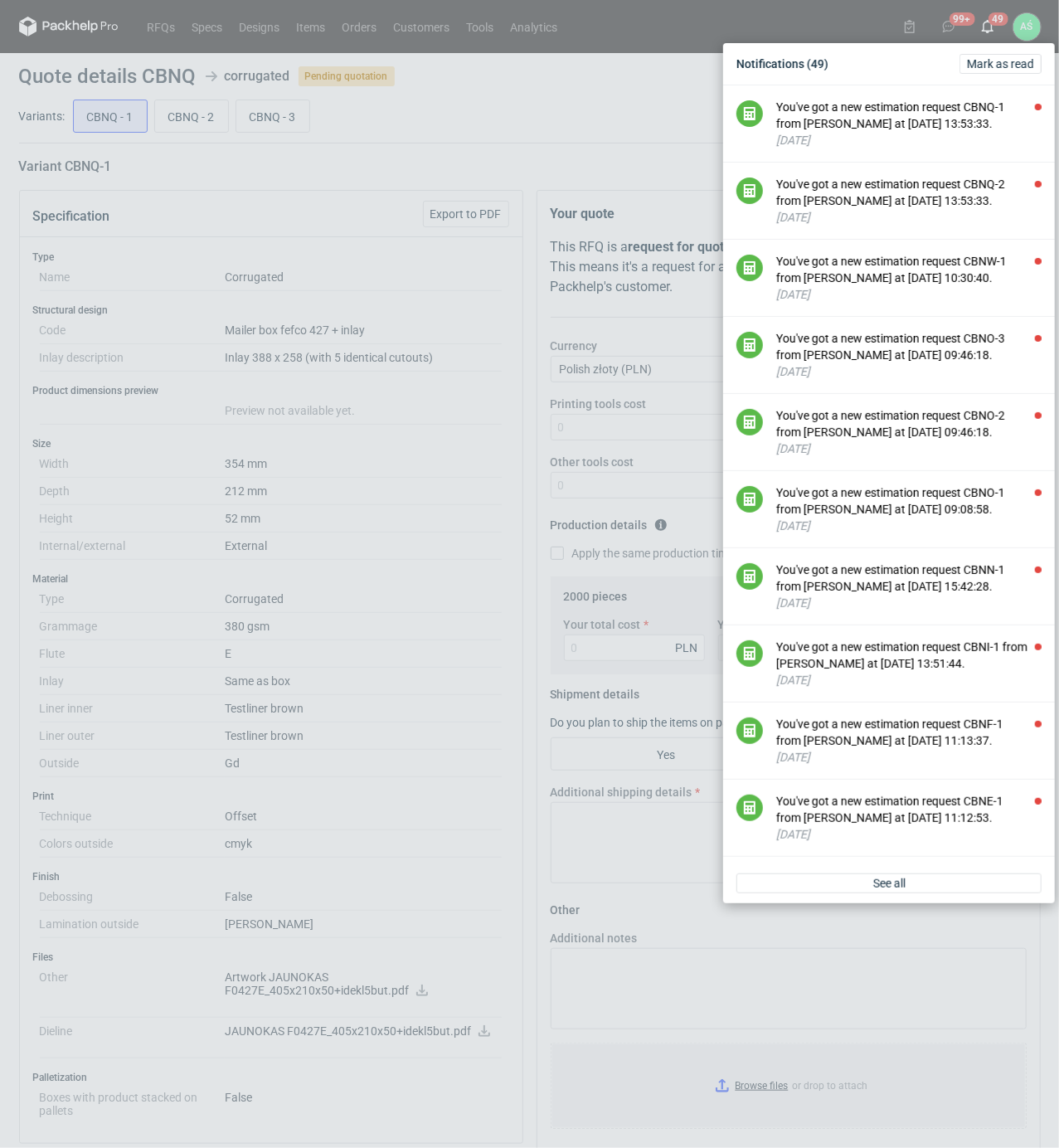
click at [329, 226] on div "Notifications (49) [PERSON_NAME] as read You've got a new estimation request CB…" at bounding box center [529, 574] width 1059 height 1148
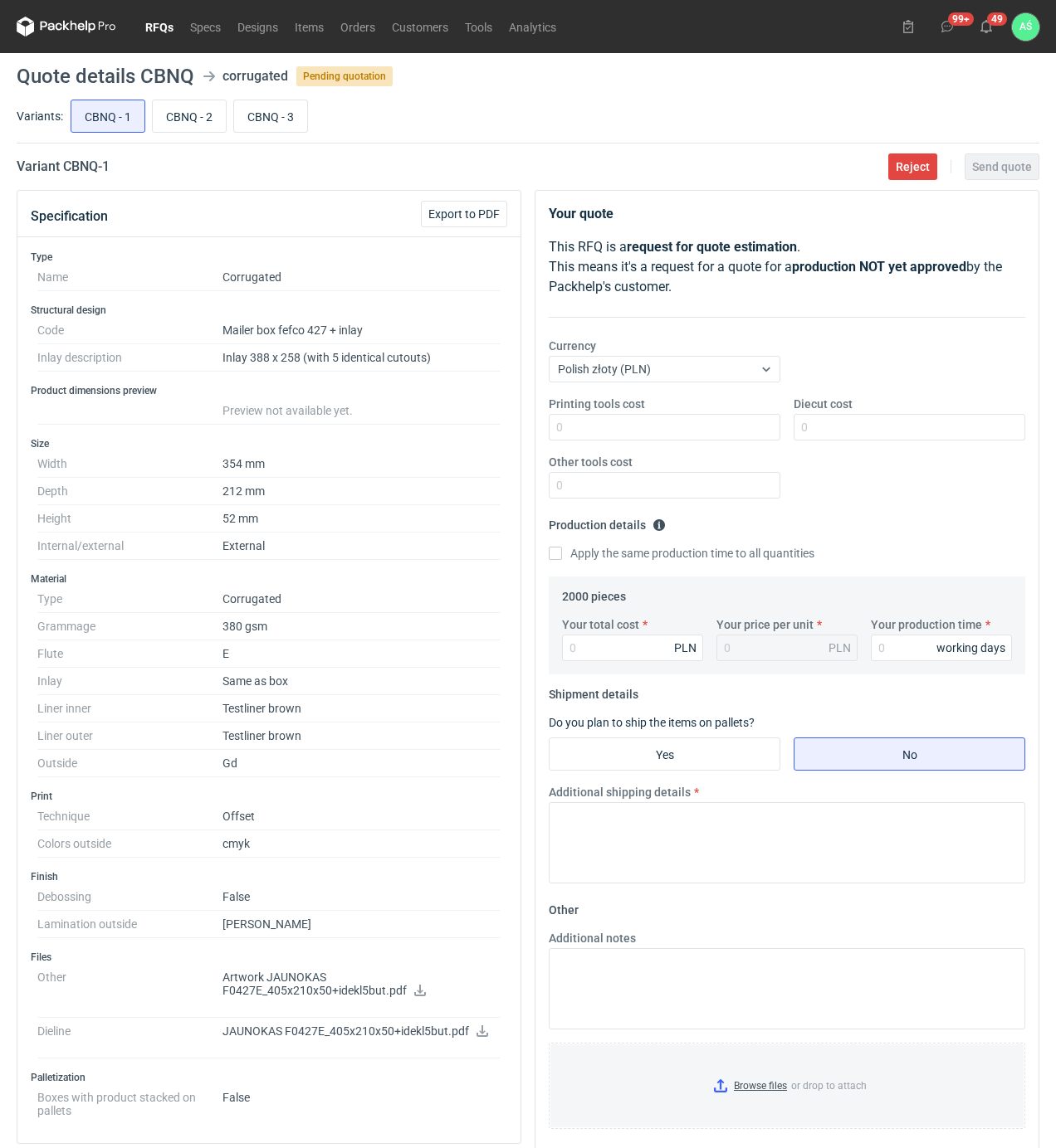
scroll to position [111, 0]
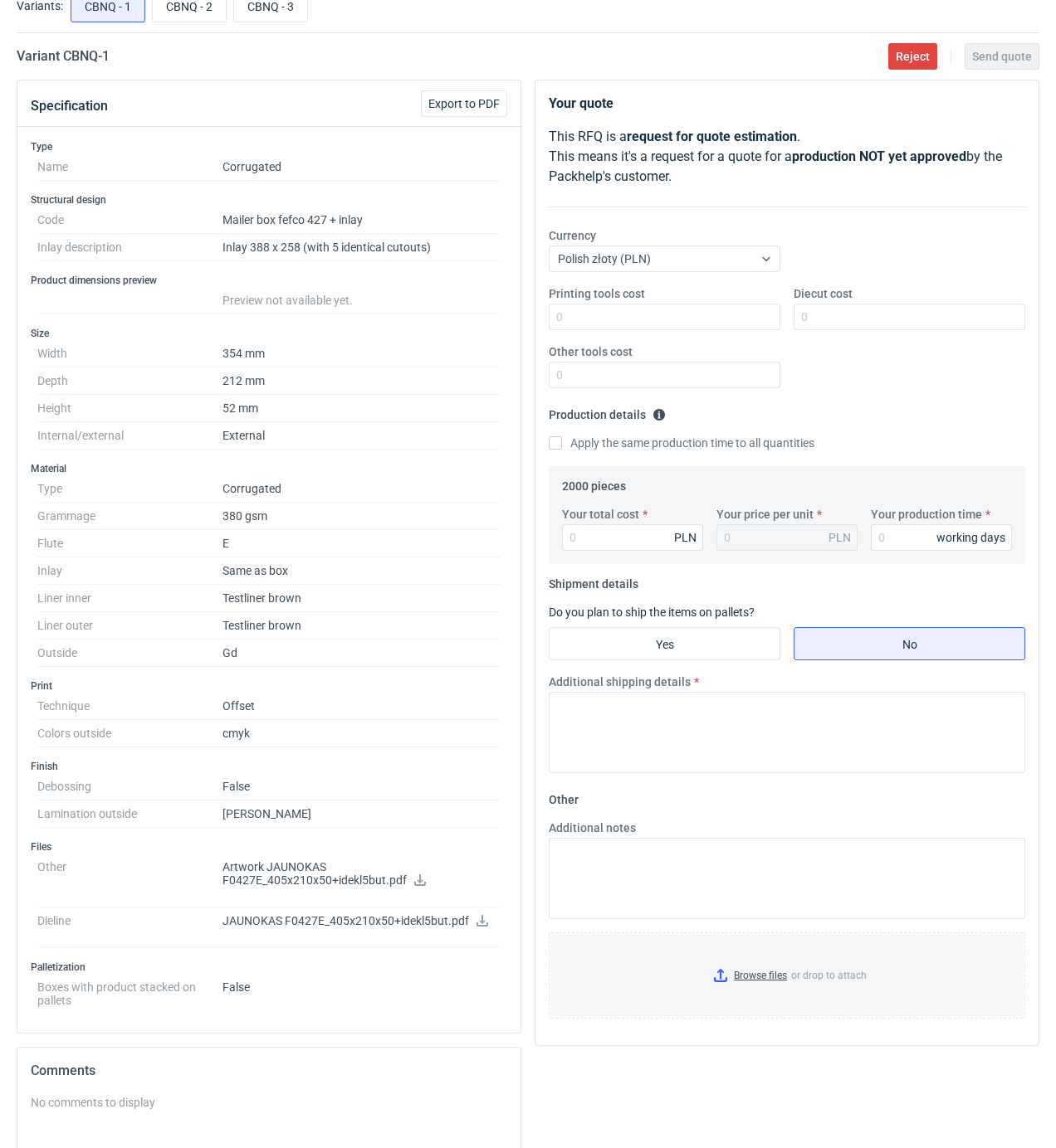
click at [415, 886] on icon at bounding box center [419, 880] width 13 height 12
click at [479, 926] on icon at bounding box center [482, 920] width 12 height 12
click at [187, 15] on input "CBNQ - 2" at bounding box center [190, 5] width 73 height 31
radio input "true"
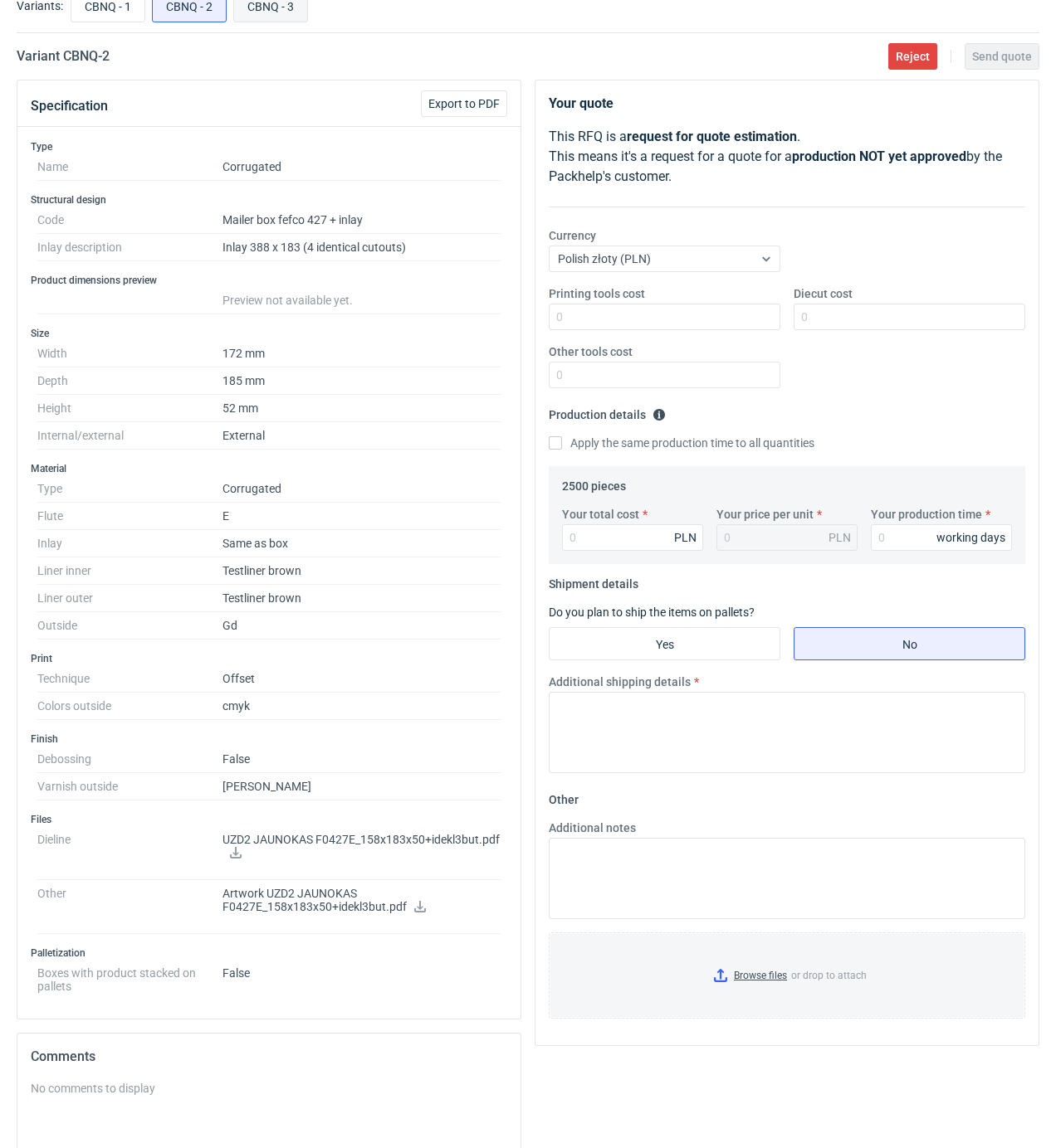
click at [260, 11] on input "CBNQ - 3" at bounding box center [271, 5] width 73 height 31
radio input "true"
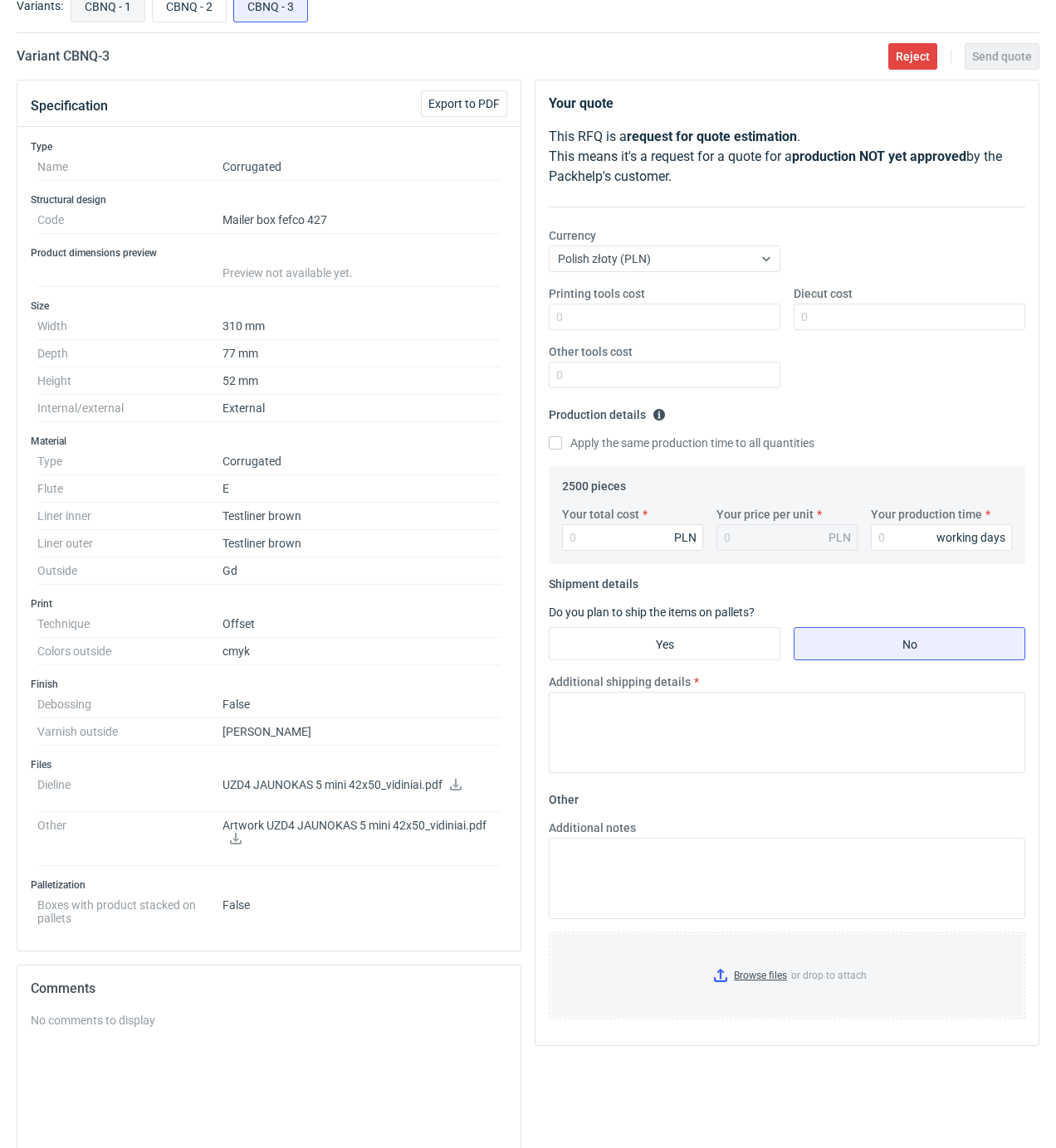
click at [110, 16] on input "CBNQ - 1" at bounding box center [108, 5] width 73 height 31
radio input "true"
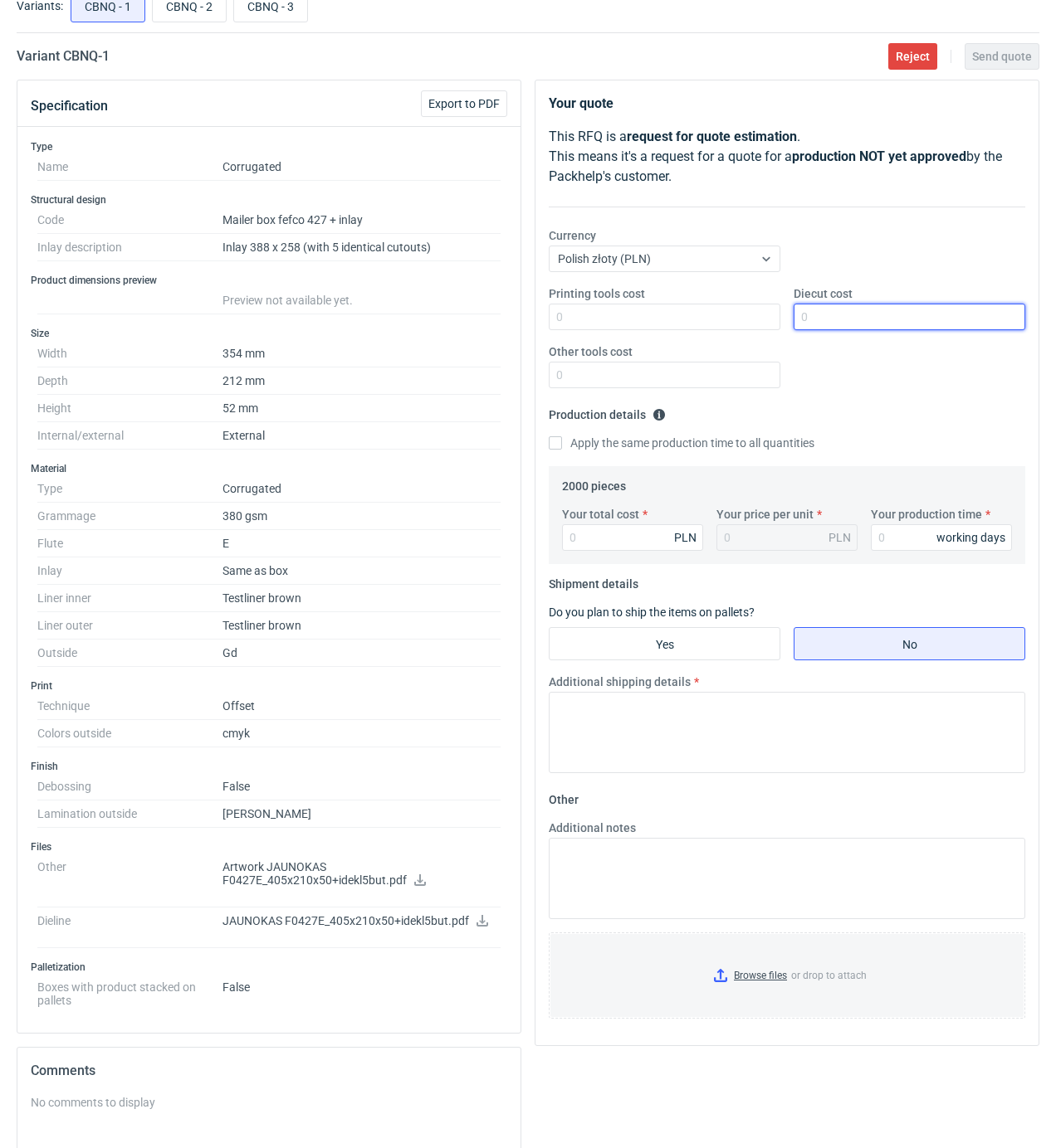
click at [846, 316] on input "Diecut cost" at bounding box center [909, 317] width 232 height 27
drag, startPoint x: 846, startPoint y: 316, endPoint x: 795, endPoint y: 333, distance: 53.8
click at [809, 329] on input "6840" at bounding box center [909, 317] width 232 height 27
type input "6"
type input "2450"
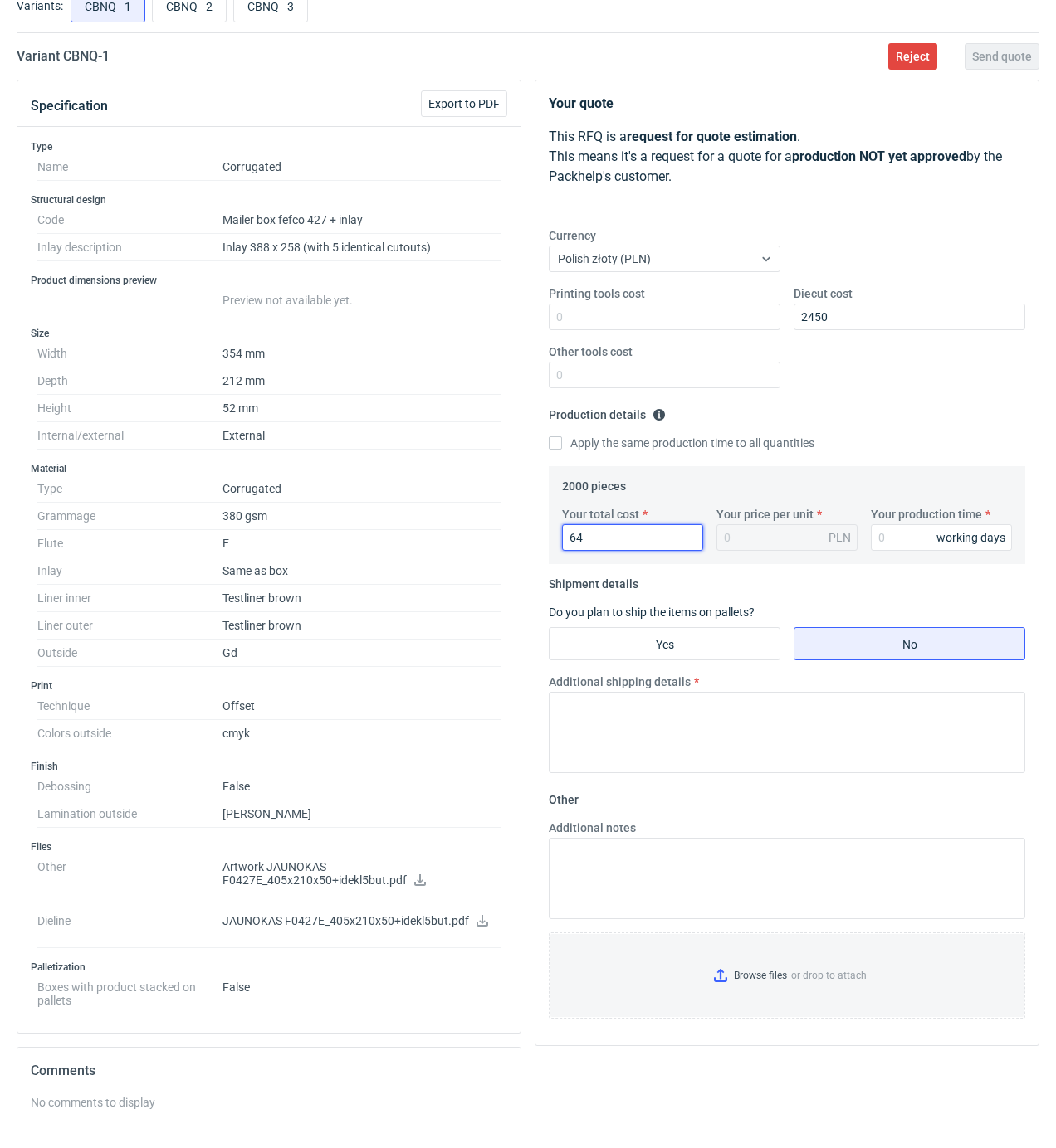
type input "645"
type input "0.32"
type input "6480"
type input "3.24"
drag, startPoint x: 609, startPoint y: 531, endPoint x: 546, endPoint y: 536, distance: 63.2
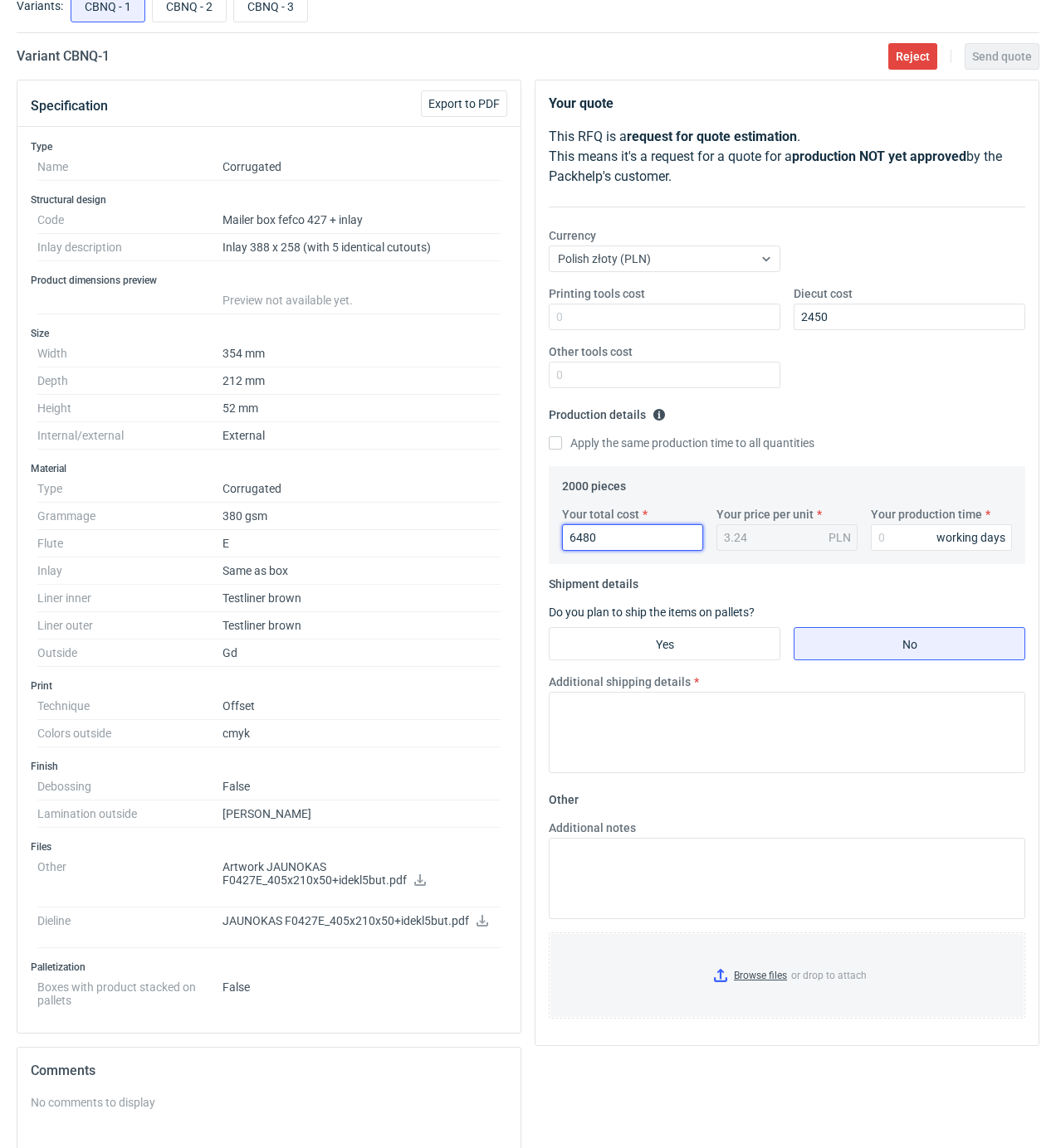
click at [546, 536] on div "Your quote This RFQ is a request for quote estimation . This means it's a reque…" at bounding box center [786, 563] width 503 height 965
type input "6840"
type input "3.42"
type input "20"
click at [664, 635] on input "Yes" at bounding box center [664, 644] width 230 height 31
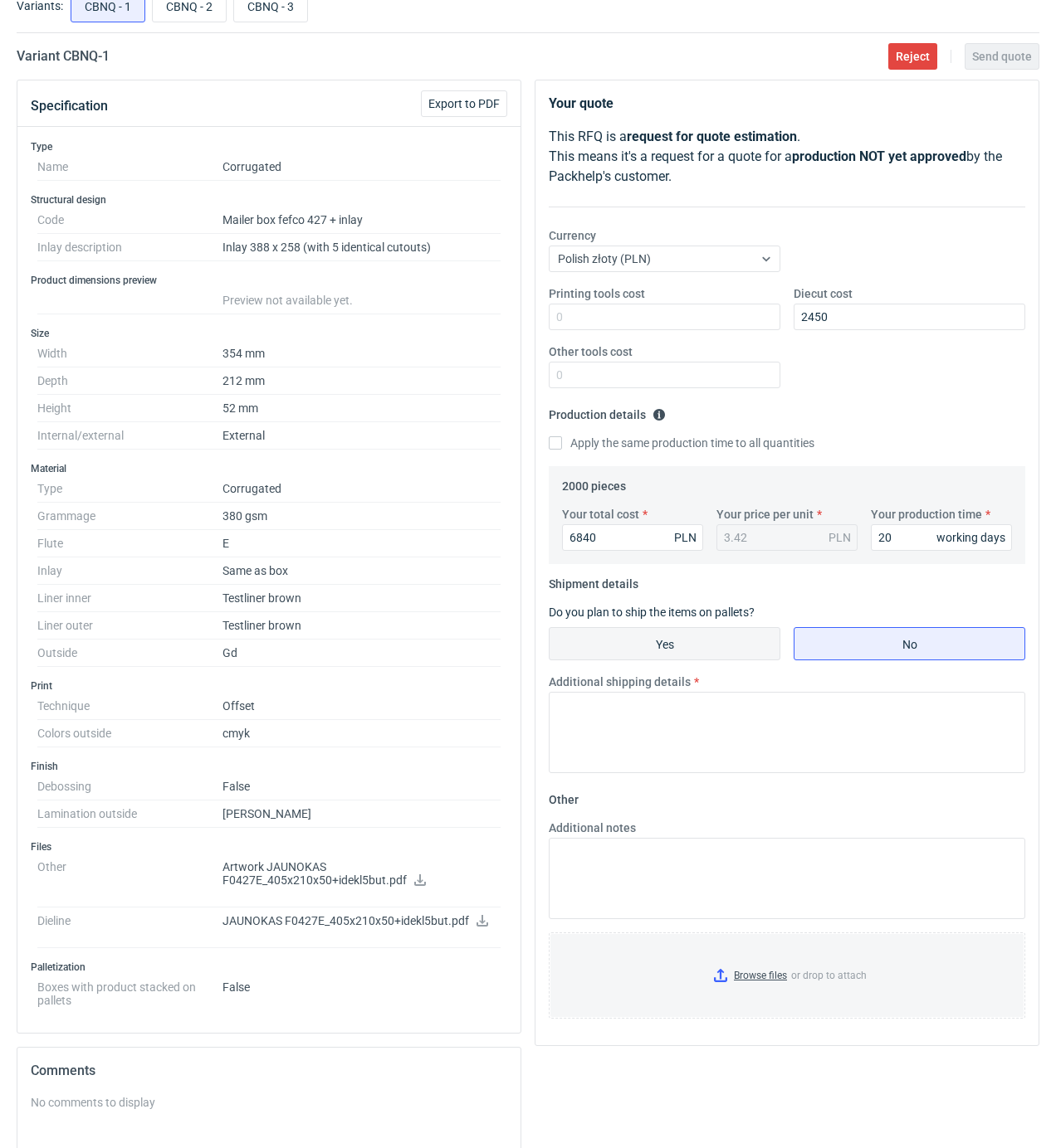
radio input "true"
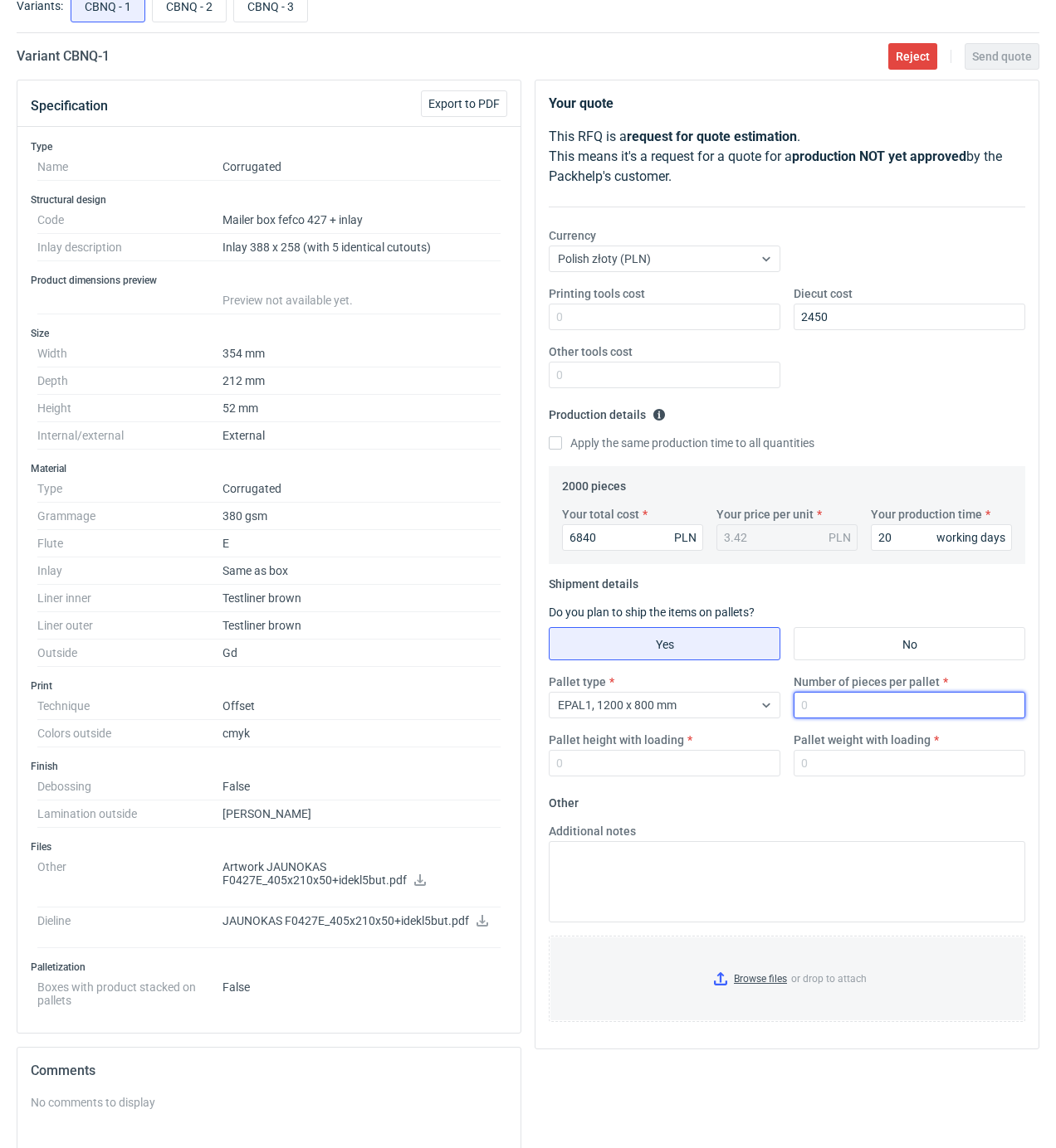
click at [822, 704] on input "Number of pieces per pallet" at bounding box center [909, 705] width 232 height 27
type input "2000"
type input "1850"
type input "400"
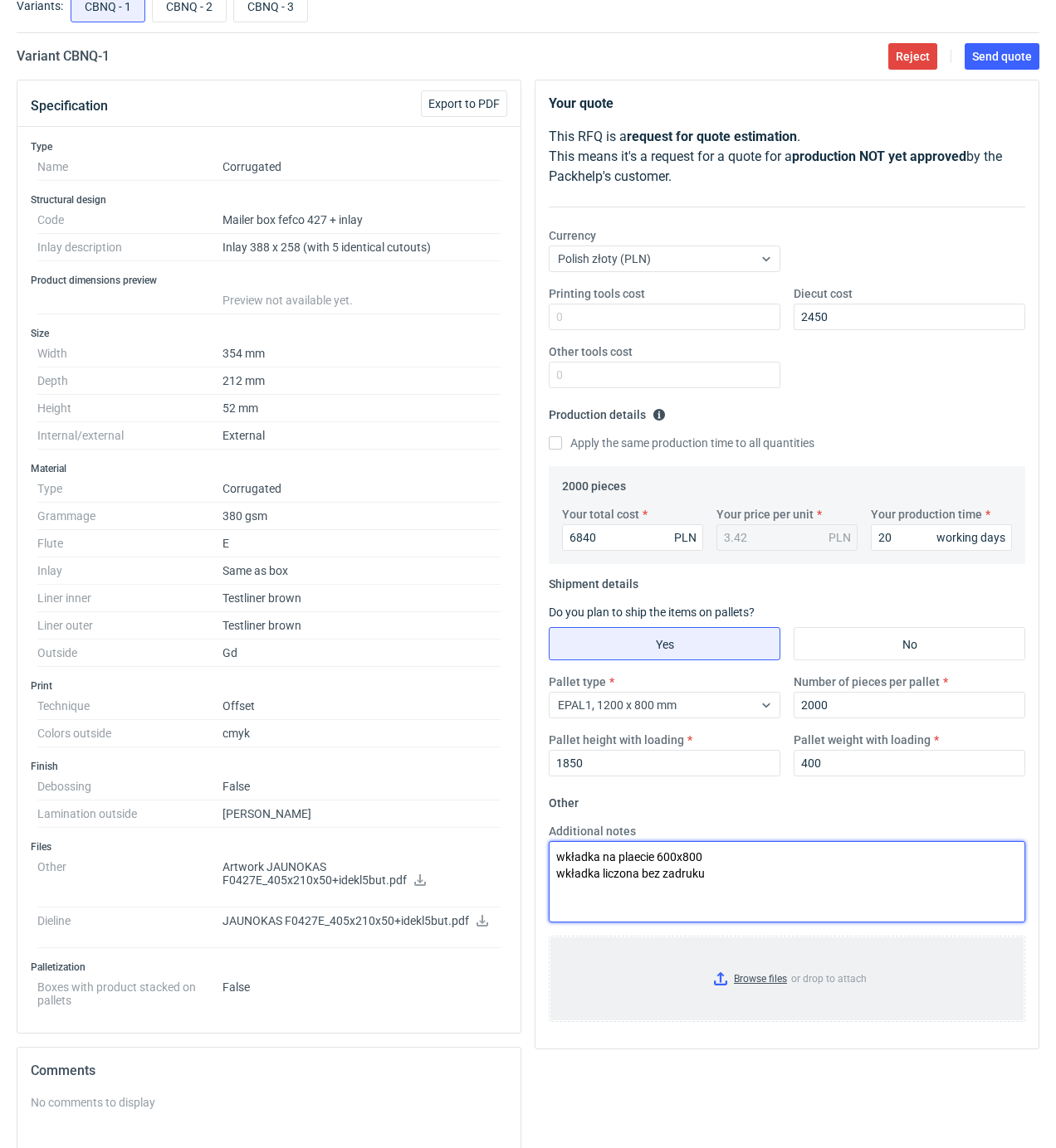
type textarea "wkładka na plaecie 600x800 wkładka liczona bez zadruku"
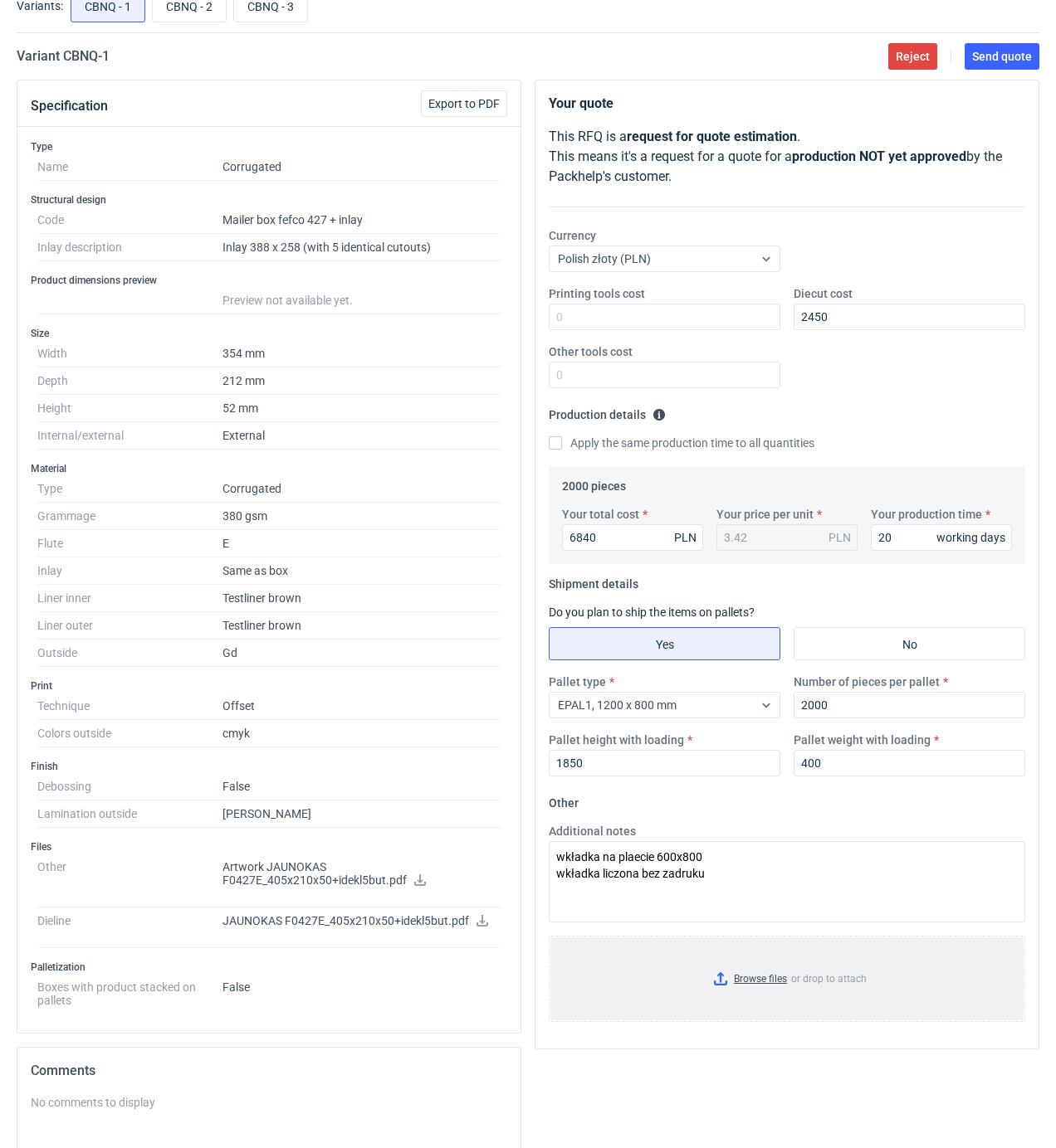
click at [735, 980] on input "Browse files or drop to attach" at bounding box center [787, 979] width 474 height 83
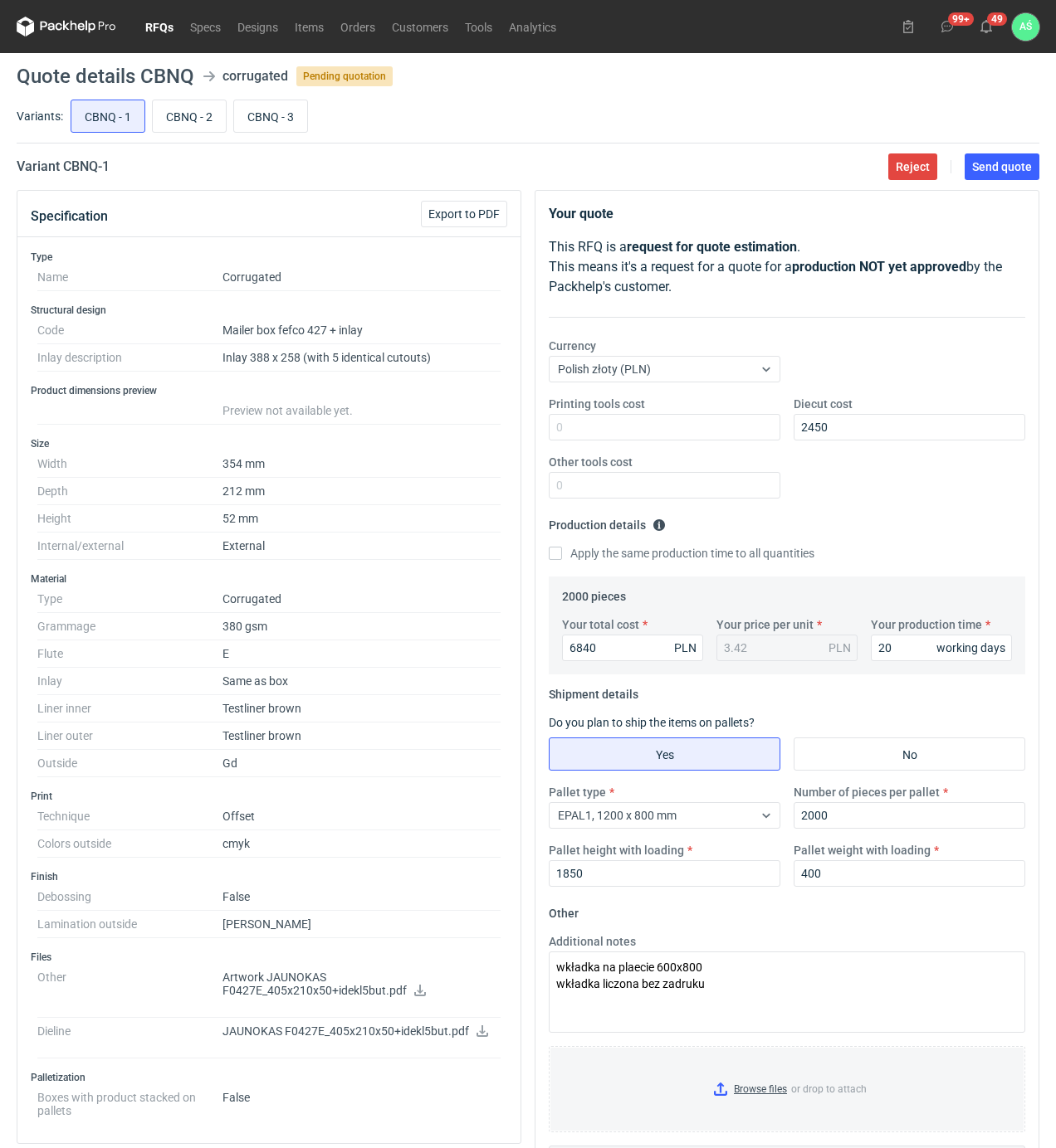
click at [1007, 186] on main "Quote details CBNQ corrugated Pending quotation Variants: CBNQ - 1 CBNQ - 2 CBN…" at bounding box center [528, 804] width 1036 height 1502
click at [1011, 176] on button "Send quote" at bounding box center [1002, 167] width 75 height 27
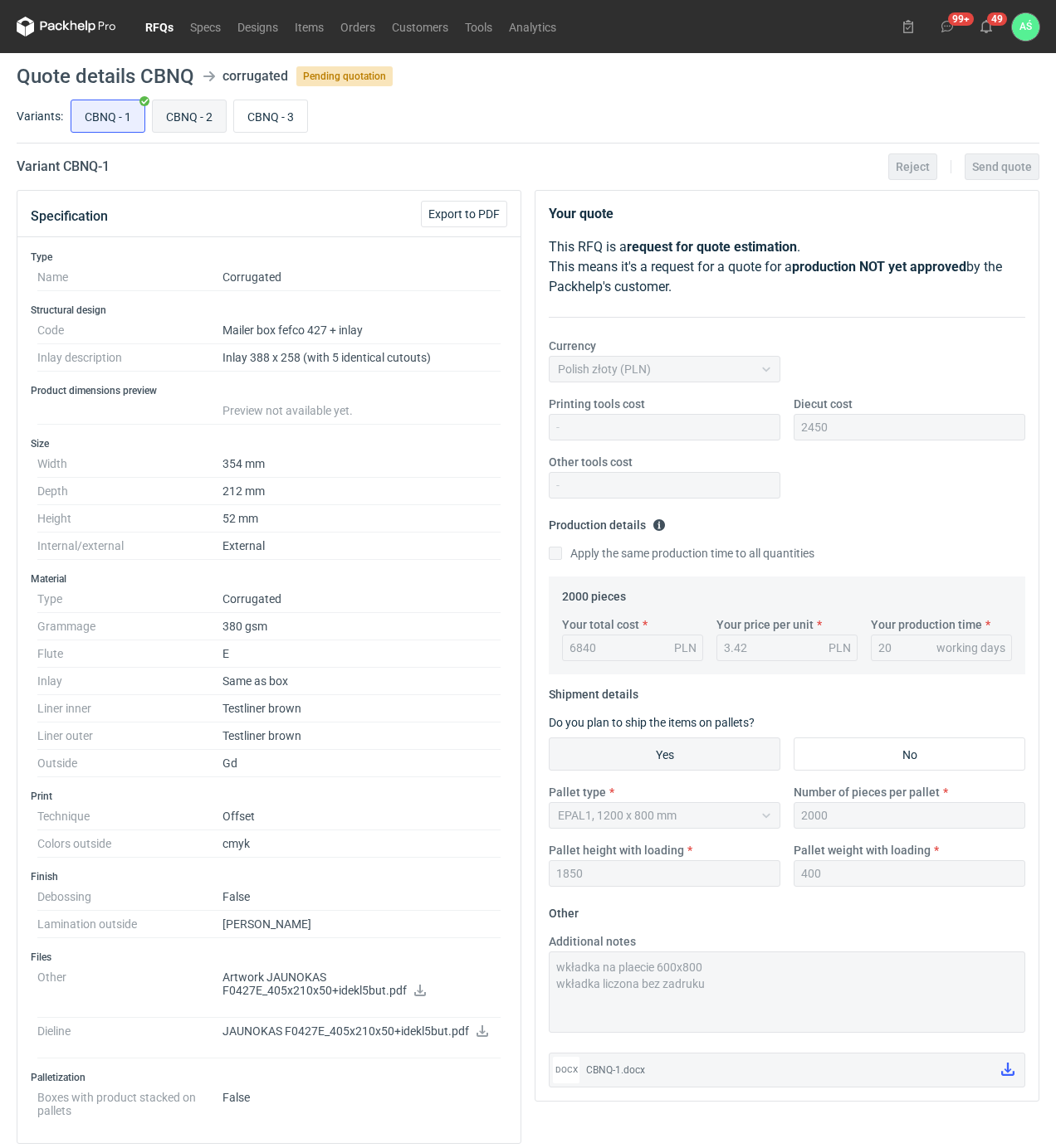
click at [190, 114] on input "CBNQ - 2" at bounding box center [190, 116] width 73 height 31
radio input "true"
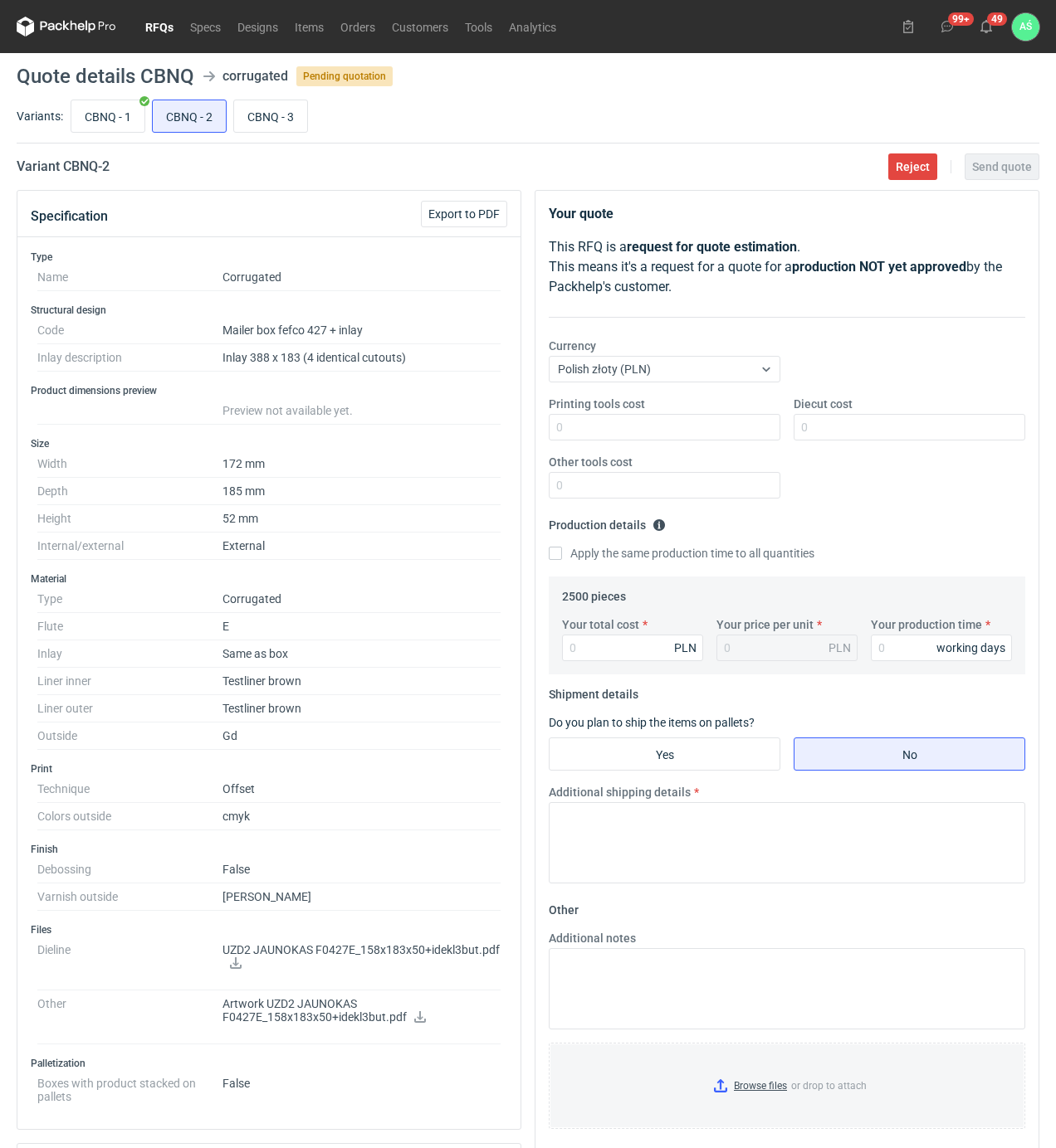
click at [234, 969] on icon at bounding box center [235, 963] width 12 height 12
click at [416, 1023] on icon at bounding box center [419, 1017] width 13 height 12
click at [831, 431] on input "Diecut cost" at bounding box center [909, 427] width 232 height 27
type input "1850"
type input "6650"
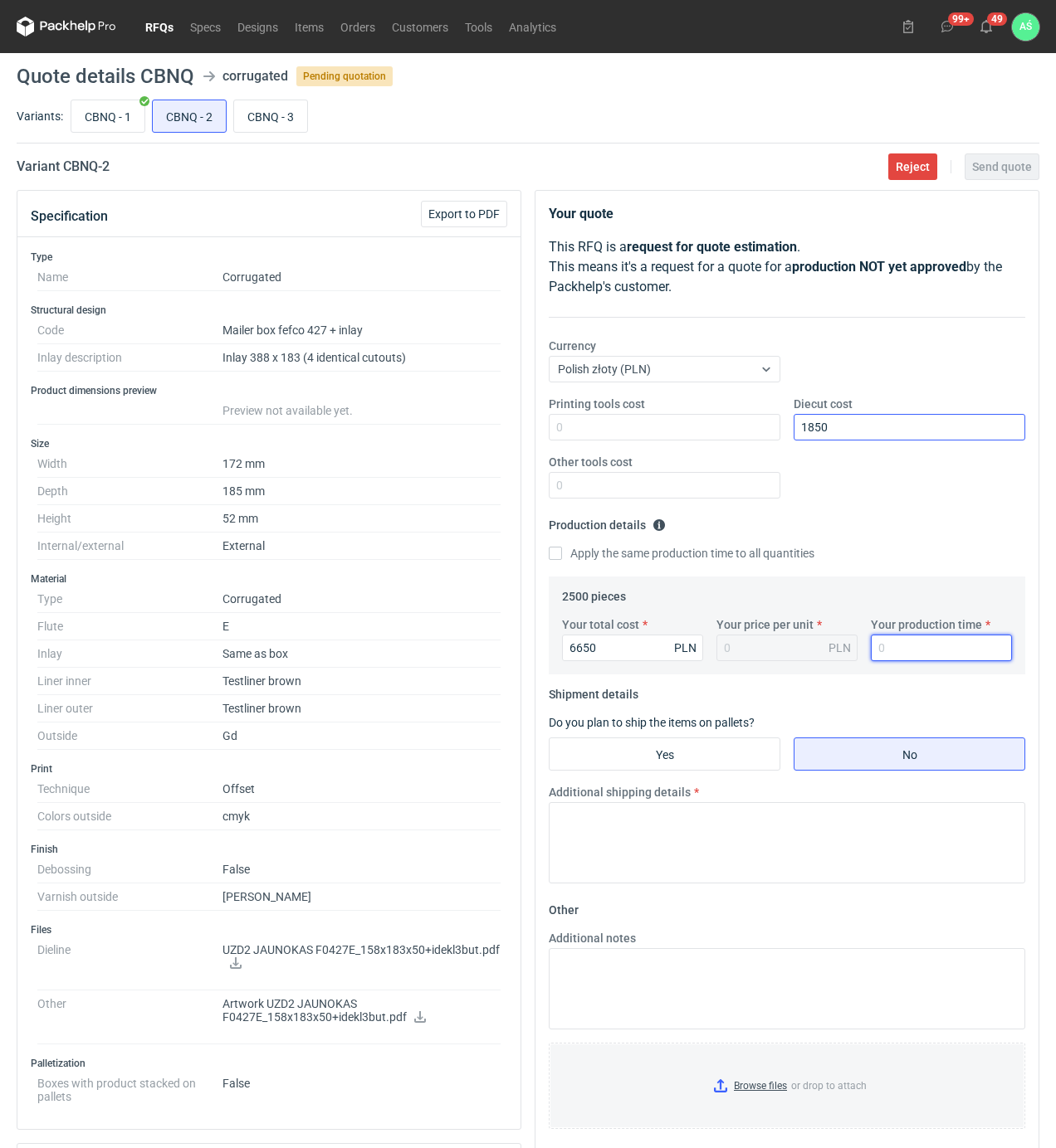
type input "2.66"
type input "18"
click at [707, 742] on input "Yes" at bounding box center [664, 753] width 230 height 31
radio input "true"
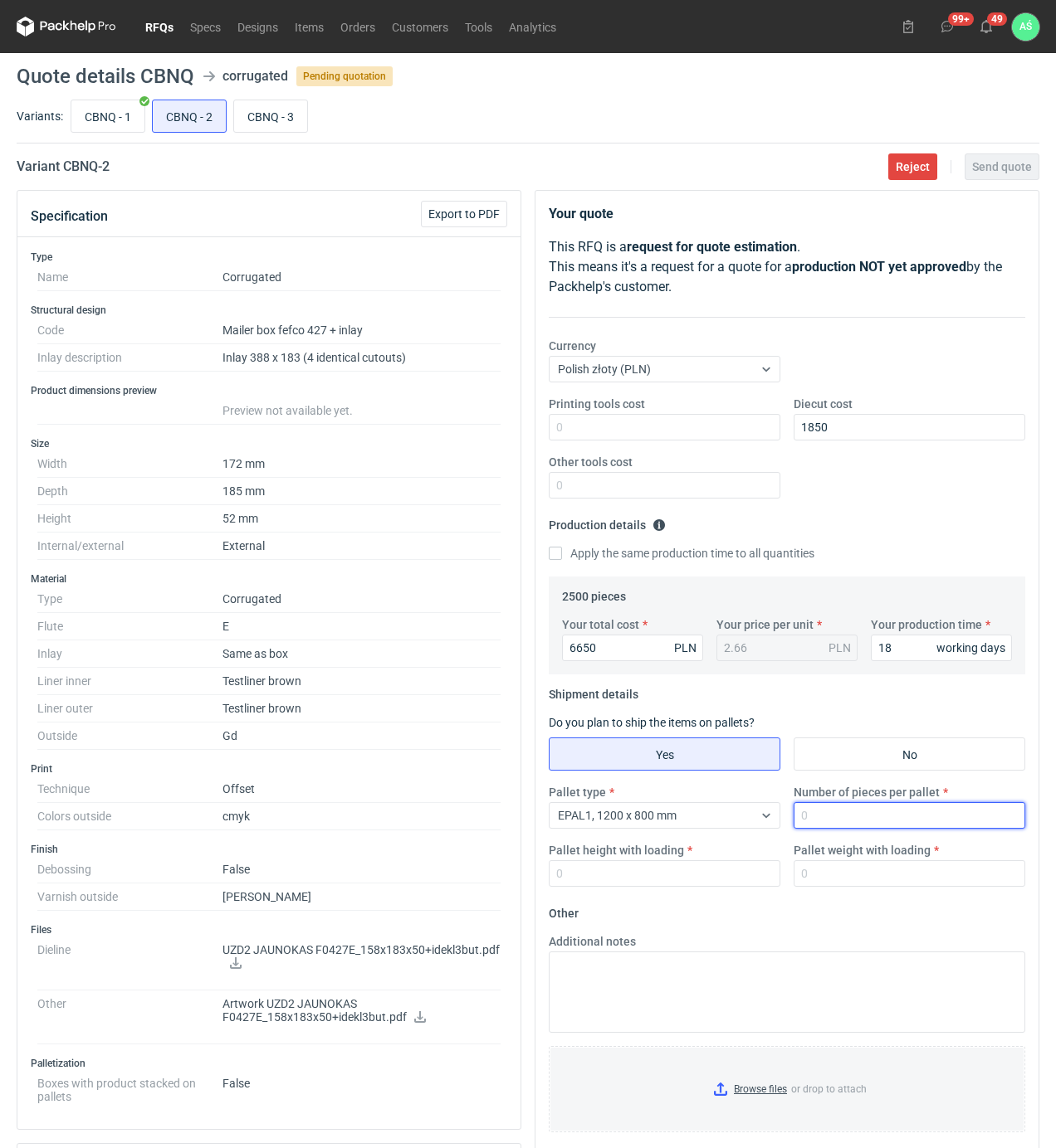
click at [865, 815] on input "Number of pieces per pallet" at bounding box center [909, 815] width 232 height 27
type input "2500"
type input "1850"
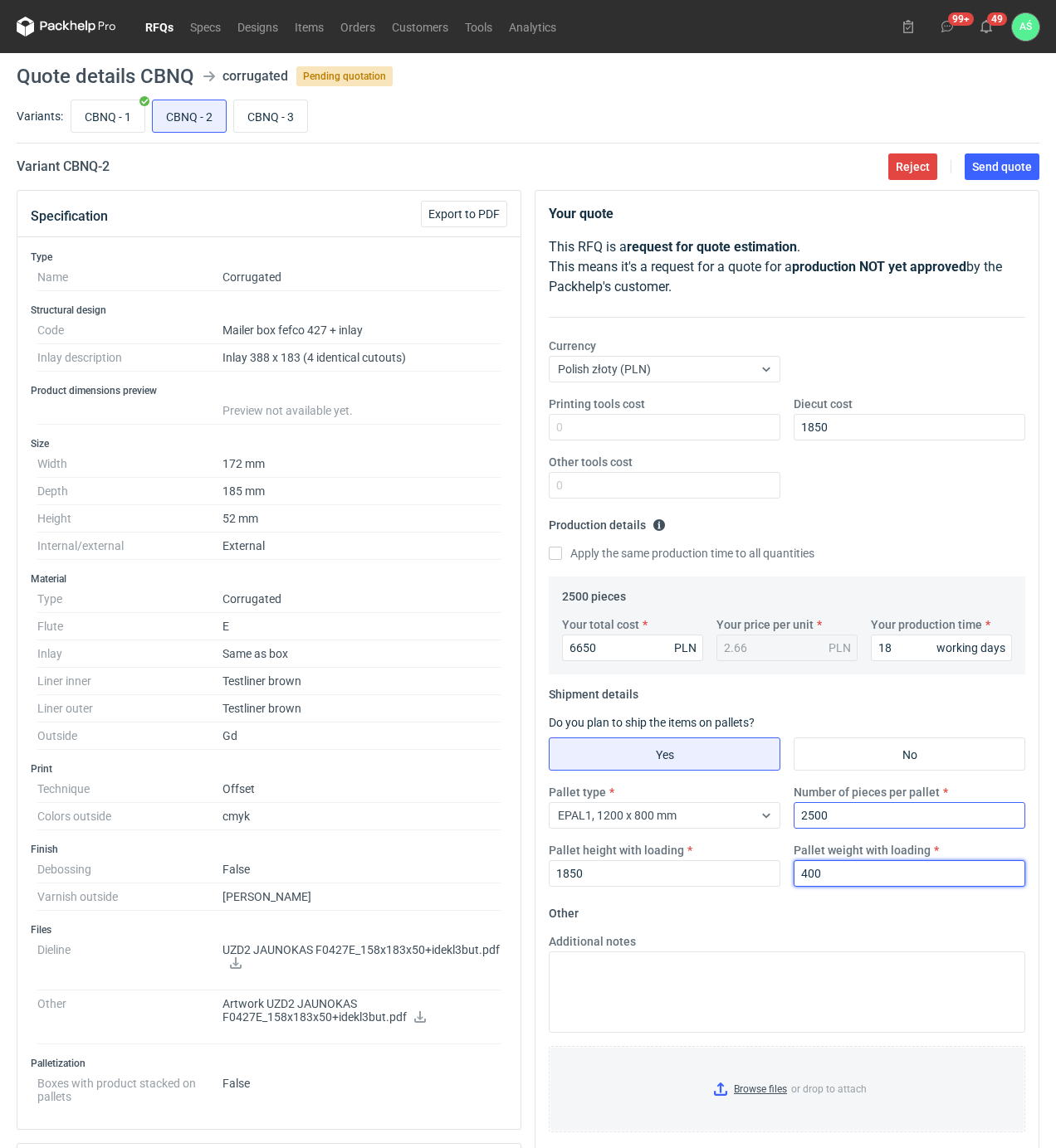
type input "400"
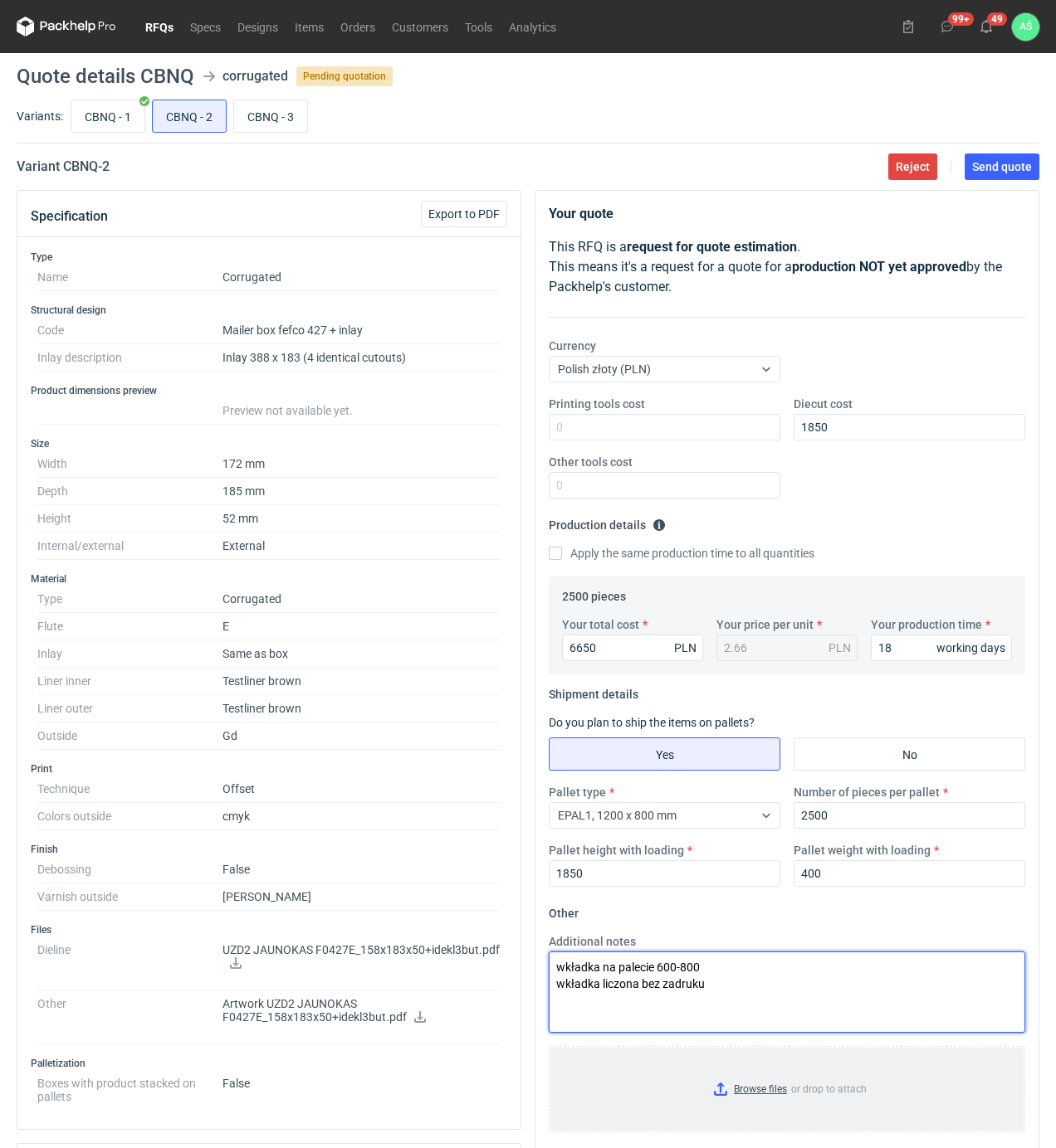
type textarea "wkładka na palecie 600-800 wkładka liczona bez zadruku"
click at [746, 1085] on input "Browse files or drop to attach" at bounding box center [787, 1088] width 474 height 83
click at [997, 167] on span "Send quote" at bounding box center [1001, 167] width 60 height 12
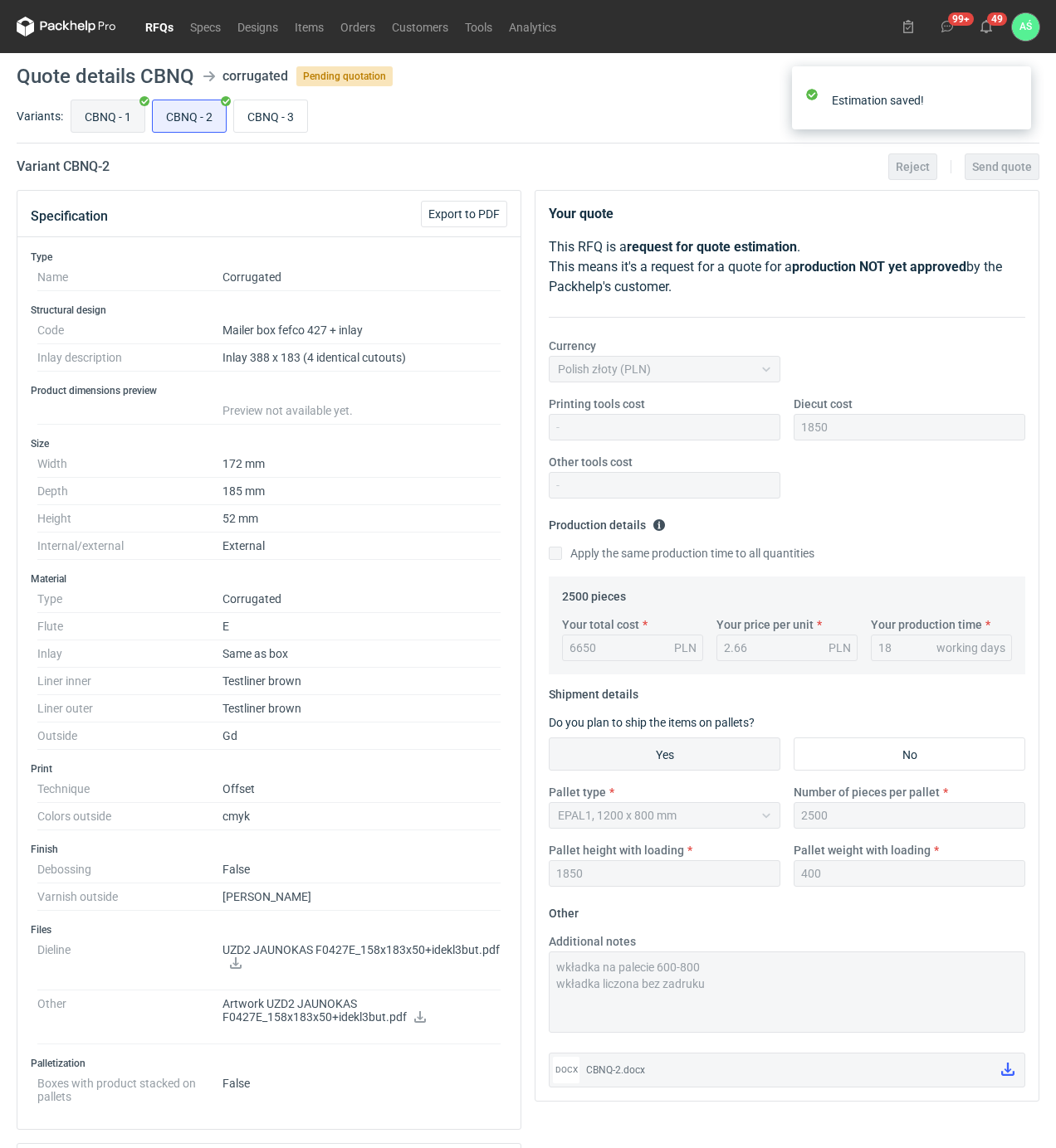
click at [111, 110] on input "CBNQ - 1" at bounding box center [108, 116] width 73 height 31
radio input "true"
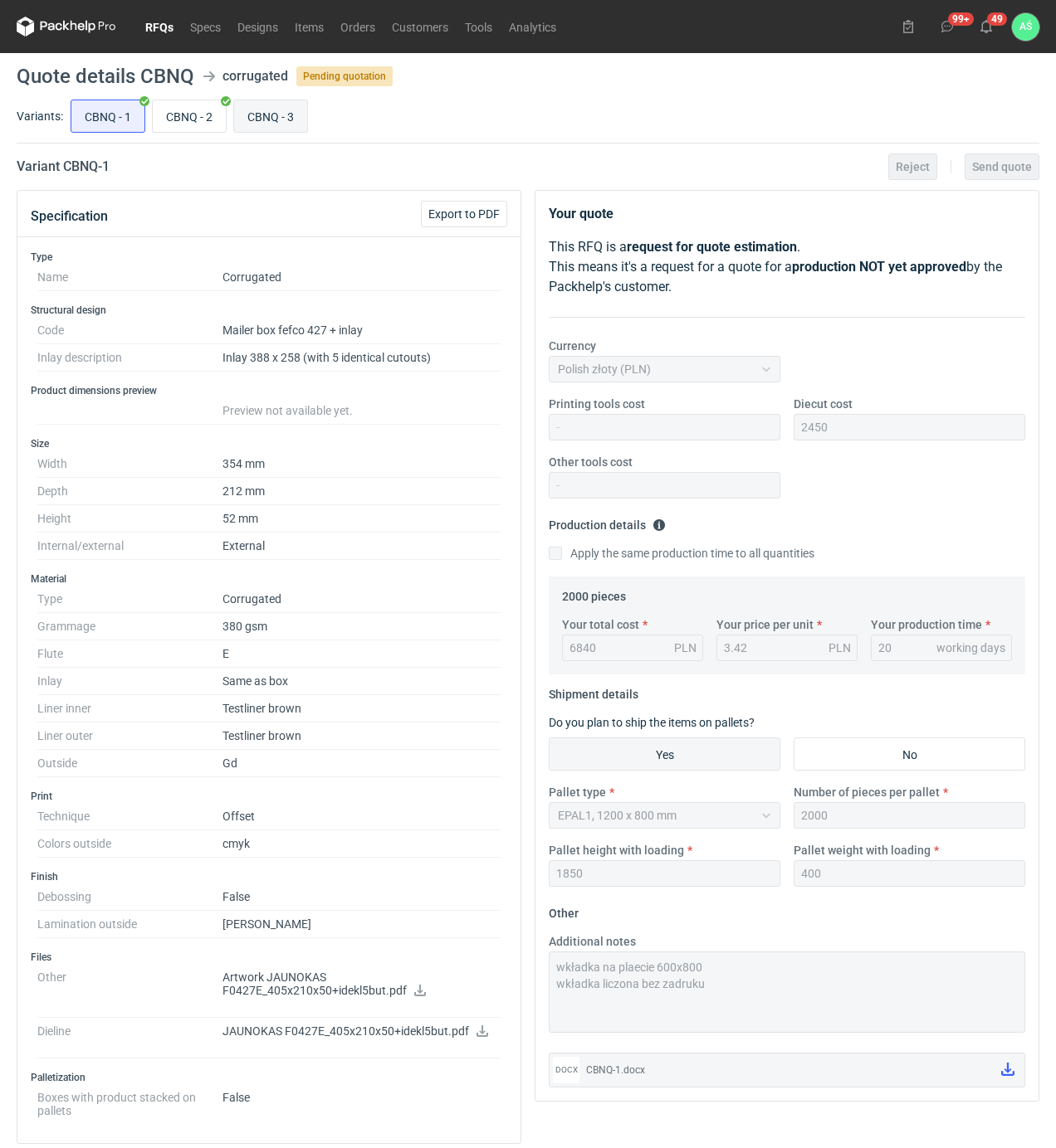
click at [259, 107] on input "CBNQ - 3" at bounding box center [271, 116] width 73 height 31
radio input "true"
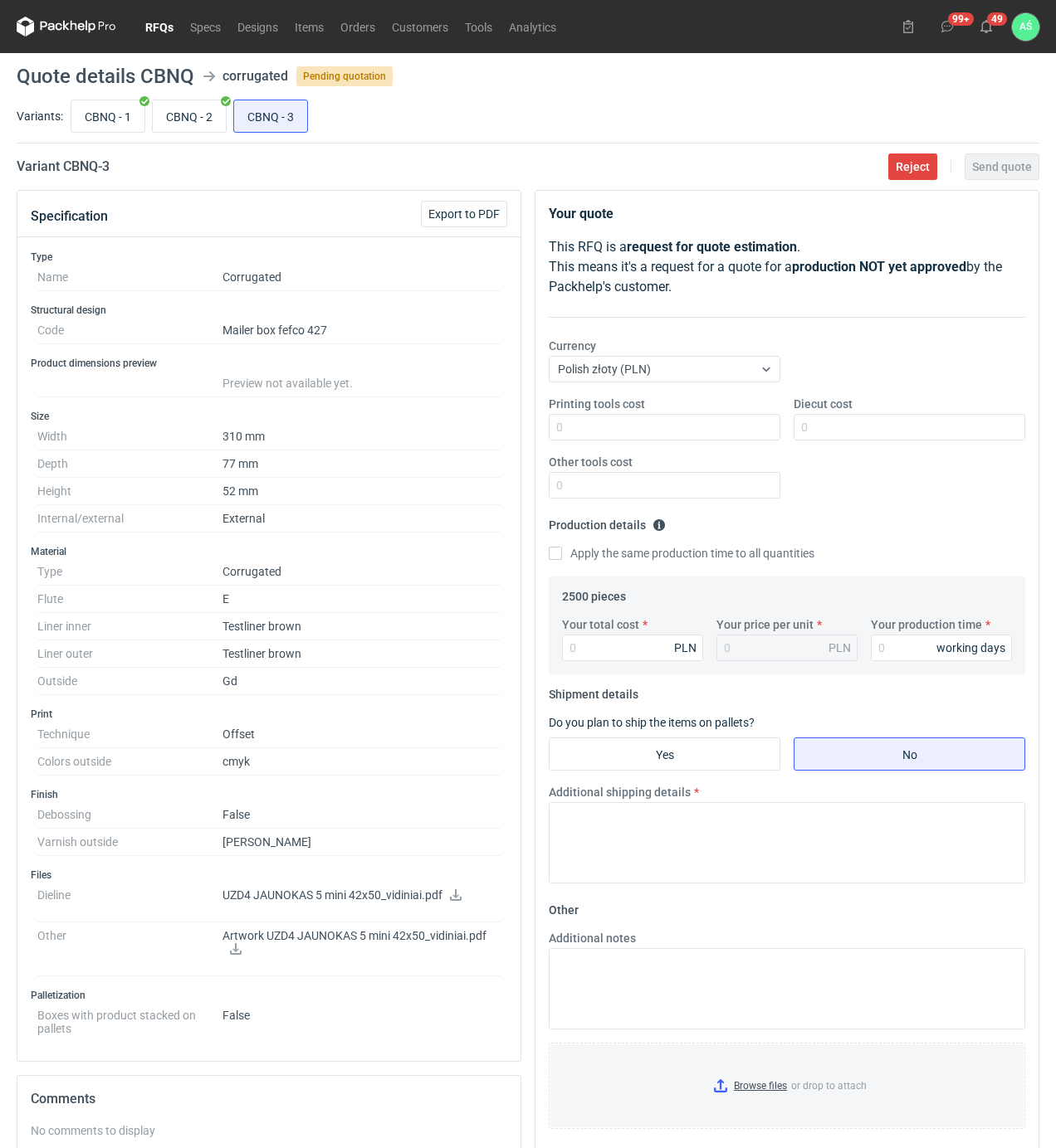
click at [237, 947] on p "Artwork UZD4 JAUNOKAS 5 mini 42x50_vidiniai.pdf" at bounding box center [362, 943] width 278 height 28
click at [230, 949] on icon at bounding box center [235, 948] width 13 height 12
click at [462, 901] on icon at bounding box center [455, 894] width 12 height 12
click at [817, 429] on input "Diecut cost" at bounding box center [909, 427] width 232 height 27
type input "1300"
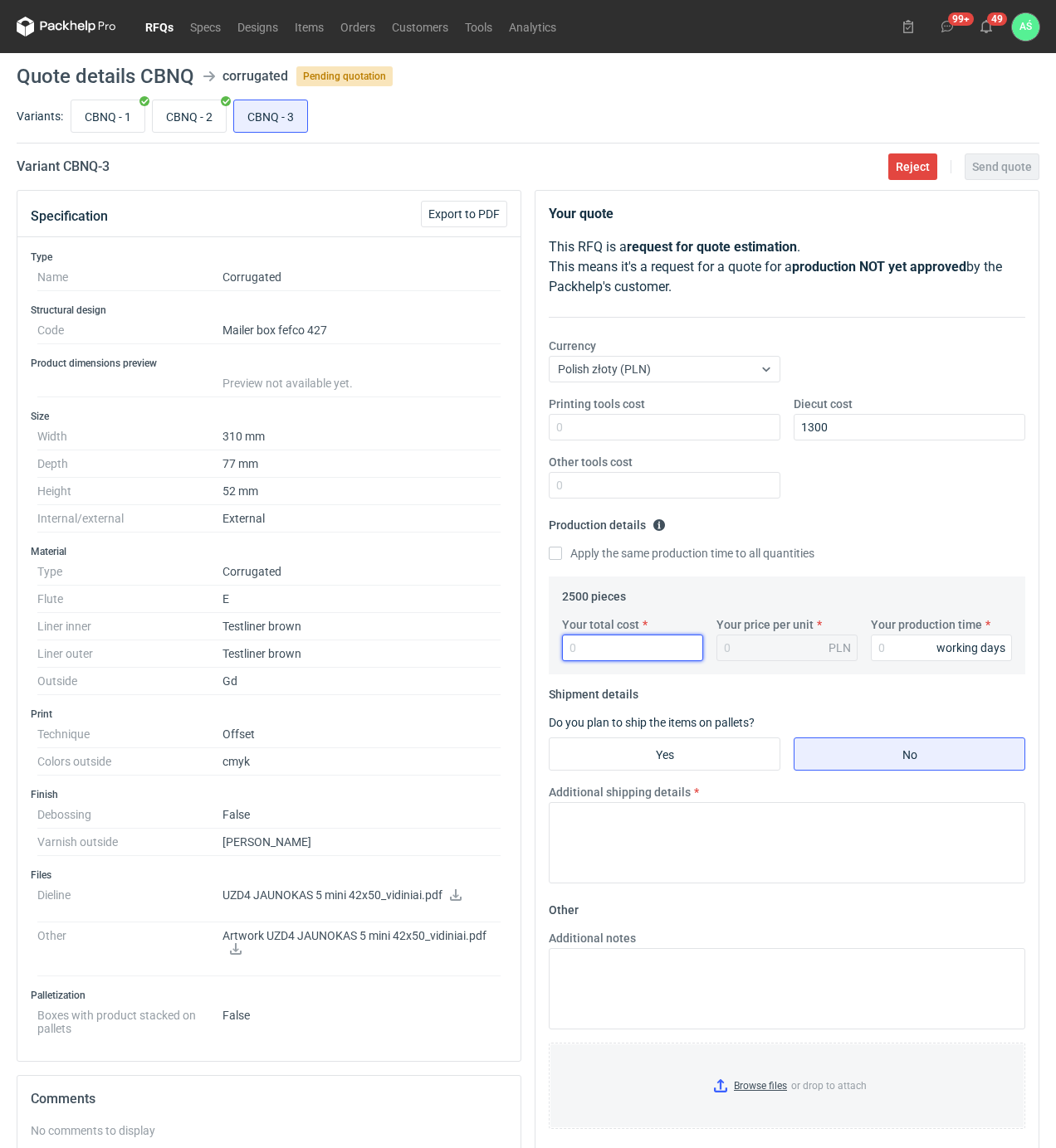
click at [609, 655] on input "Your total cost" at bounding box center [632, 647] width 141 height 27
type input "5650"
type input "2.26"
type input "18"
drag, startPoint x: 645, startPoint y: 764, endPoint x: 729, endPoint y: 752, distance: 84.9
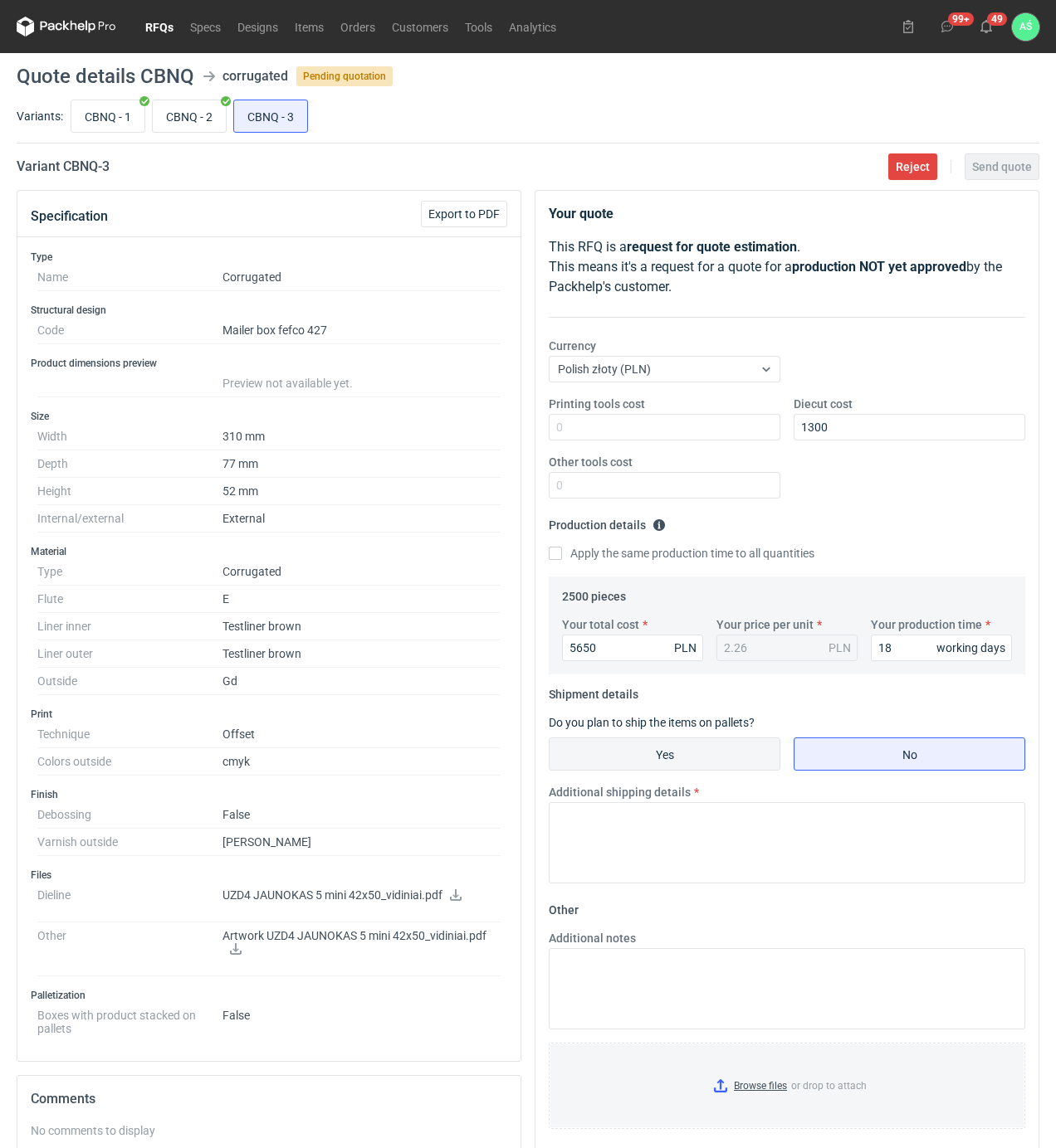
click at [646, 762] on input "Yes" at bounding box center [664, 753] width 230 height 31
radio input "true"
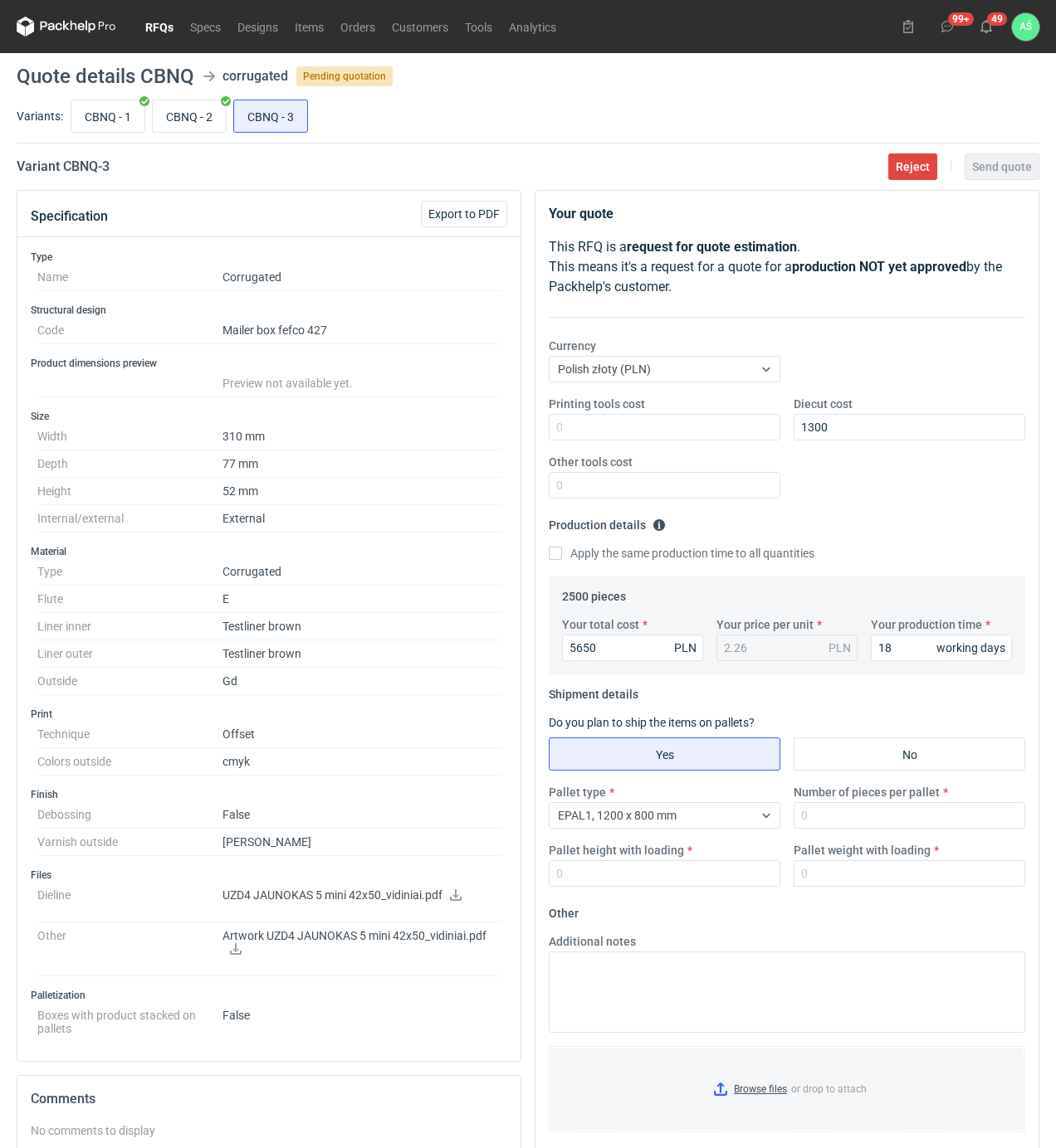
click at [835, 830] on div "Pallet type EPAL1, 1200 x 800 mm Number of pieces per pallet Pallet height with…" at bounding box center [787, 841] width 490 height 116
click at [837, 827] on input "Number of pieces per pallet" at bounding box center [909, 815] width 232 height 27
type input "2500"
type input "1800"
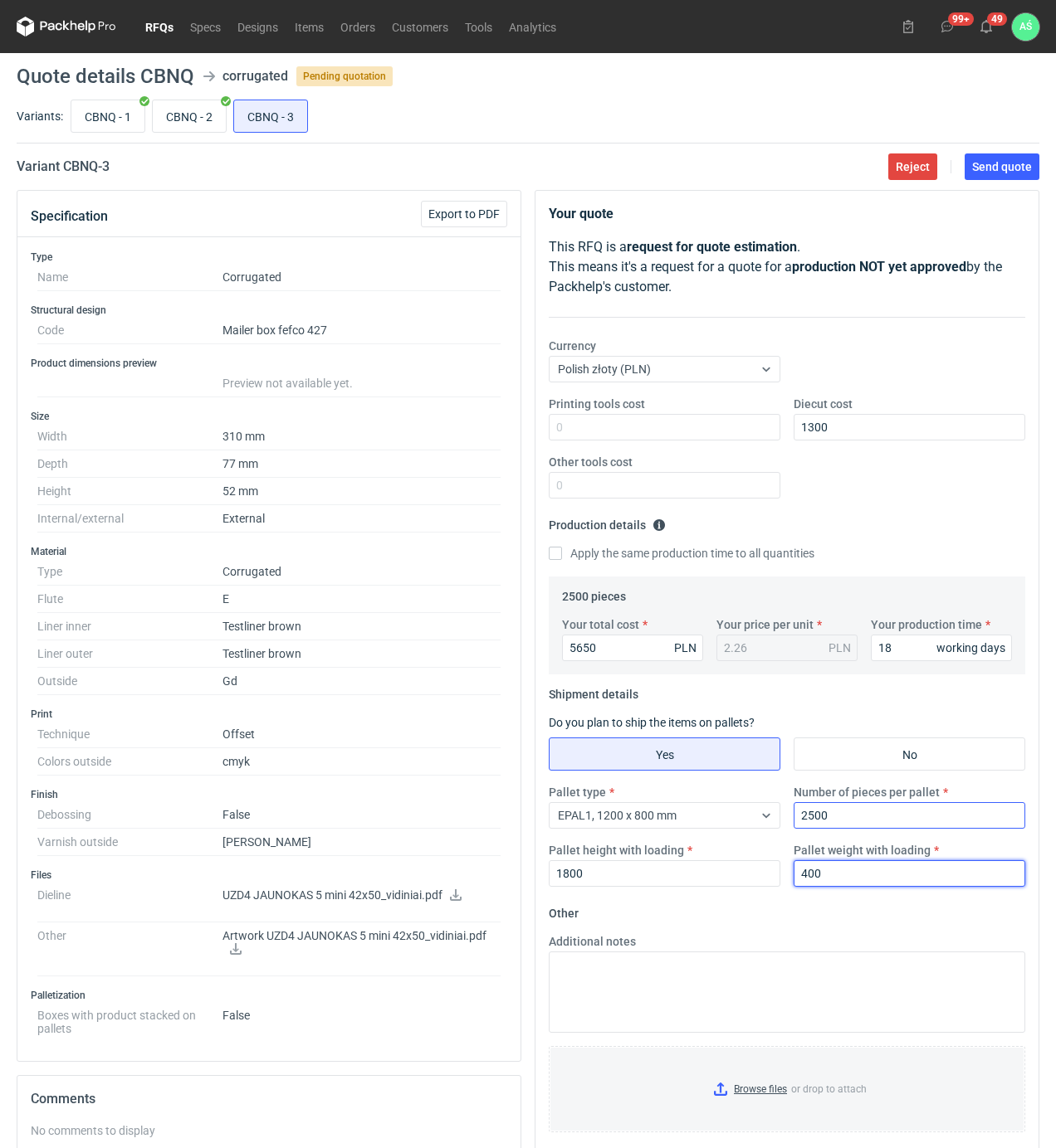
type input "400"
click at [762, 1090] on input "Browse files or drop to attach" at bounding box center [787, 1088] width 474 height 83
click at [996, 180] on button "Send quote" at bounding box center [1002, 167] width 75 height 27
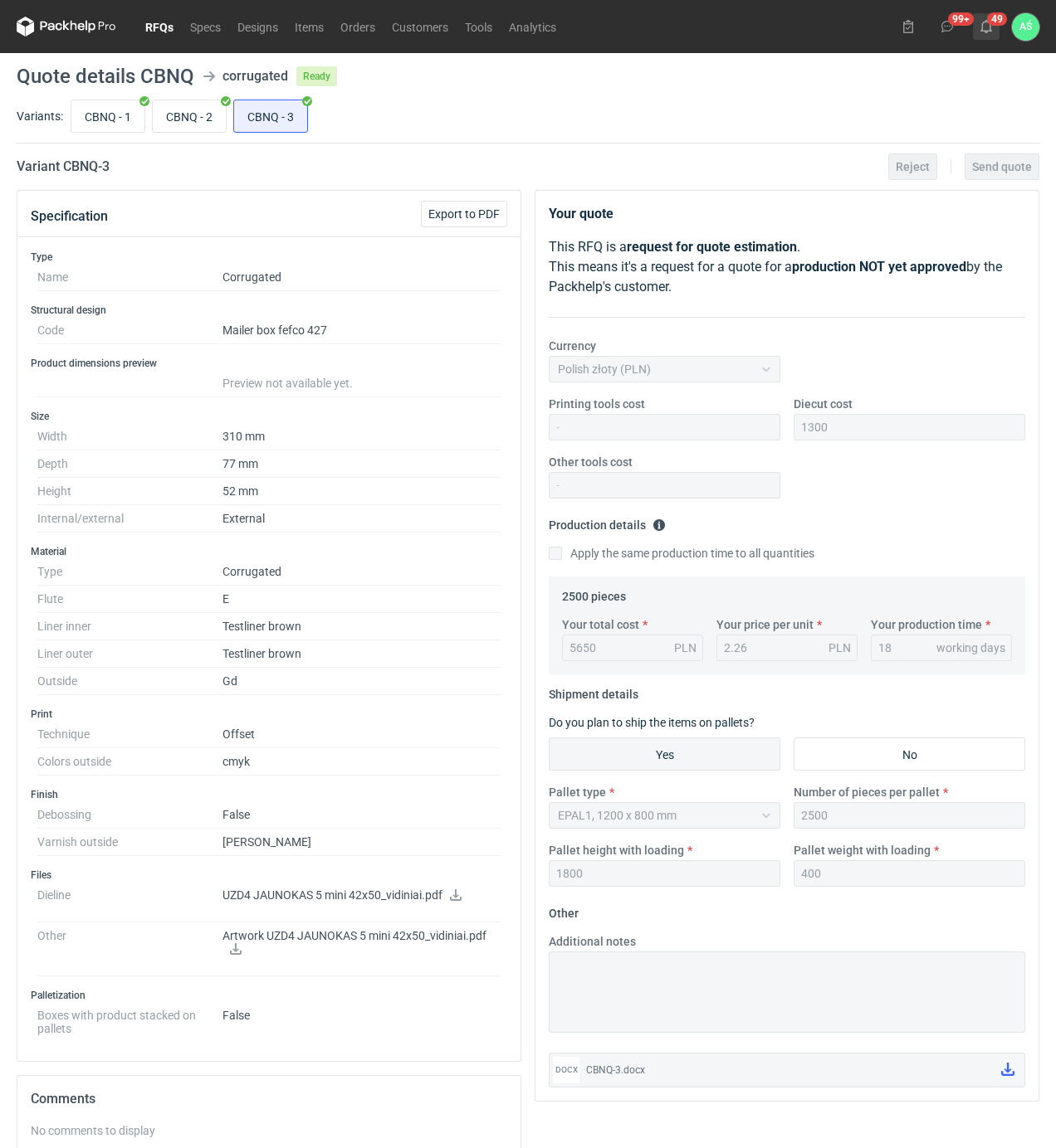
click at [994, 24] on button "49" at bounding box center [985, 26] width 27 height 27
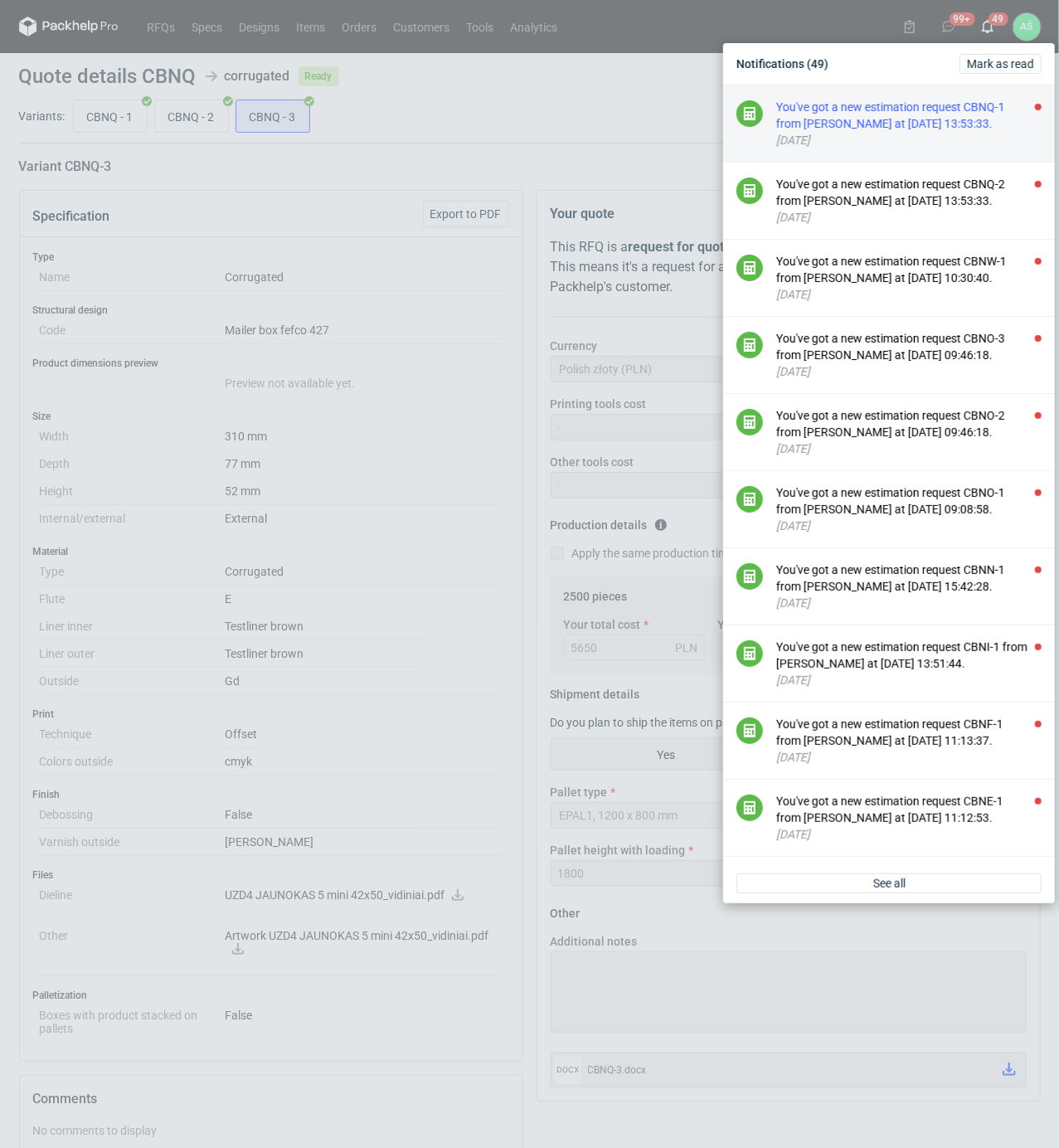
click at [974, 100] on div "You've got a new estimation request CBNQ-1 from [PERSON_NAME] at [DATE] 13:53:3…" at bounding box center [909, 115] width 265 height 33
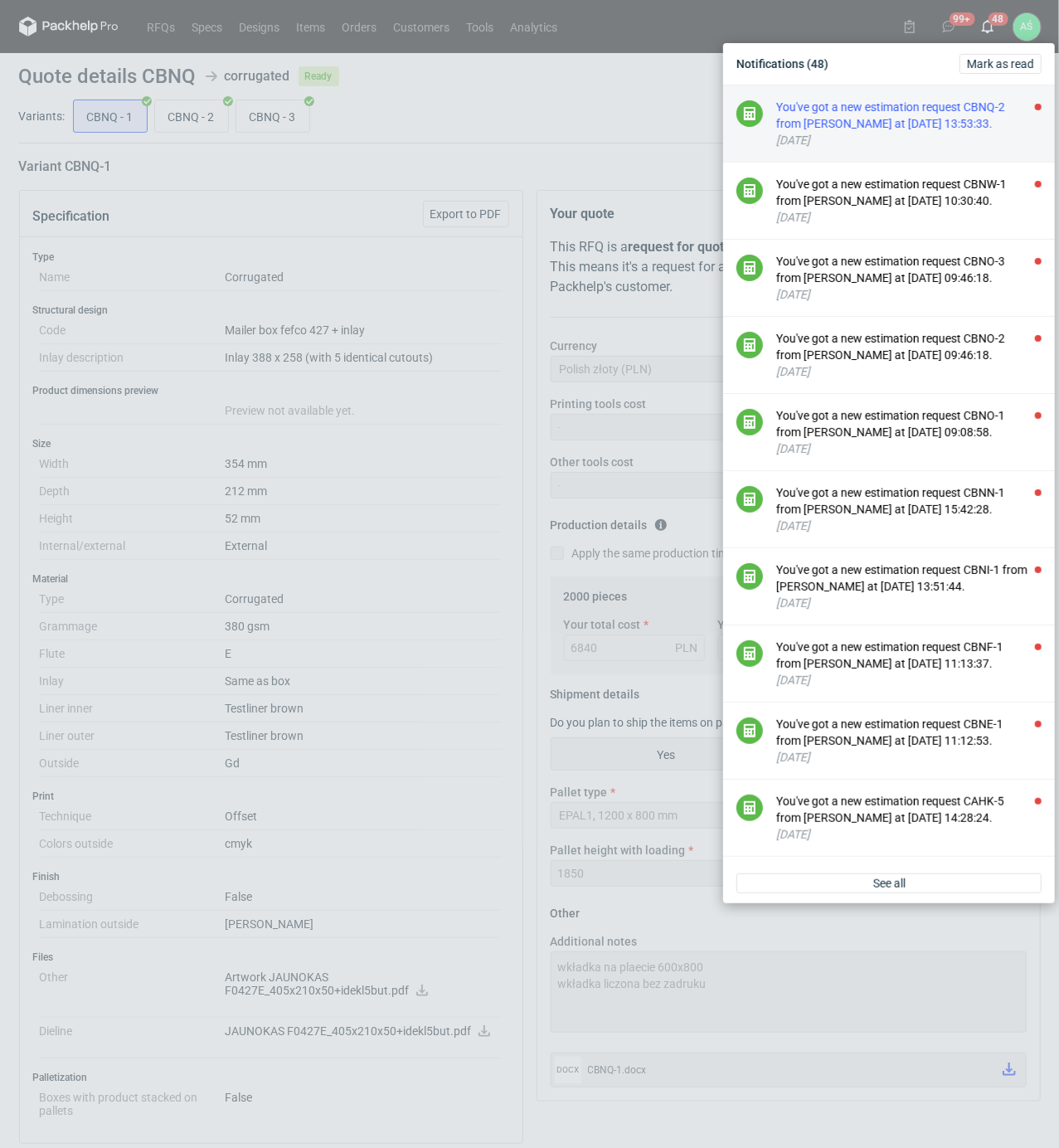
click at [974, 110] on div "You've got a new estimation request CBNQ-2 from [PERSON_NAME] at [DATE] 13:53:3…" at bounding box center [909, 115] width 265 height 33
click at [946, 124] on div "You've got a new estimation request CBNW-1 from [PERSON_NAME] at [DATE] 10:30:4…" at bounding box center [909, 115] width 265 height 33
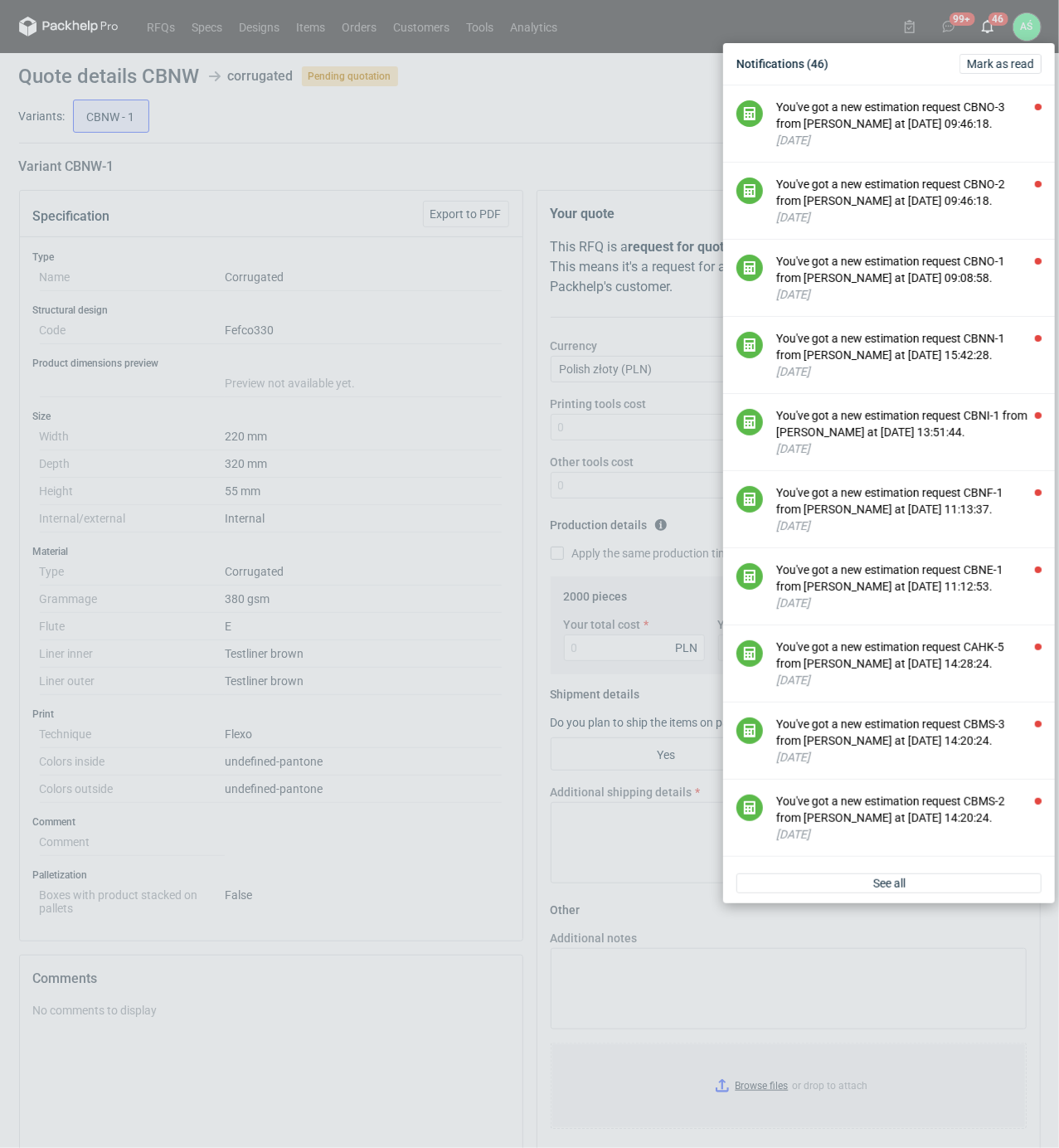
click at [466, 525] on div "Notifications (46) [PERSON_NAME] as read You've got a new estimation request CB…" at bounding box center [529, 574] width 1059 height 1148
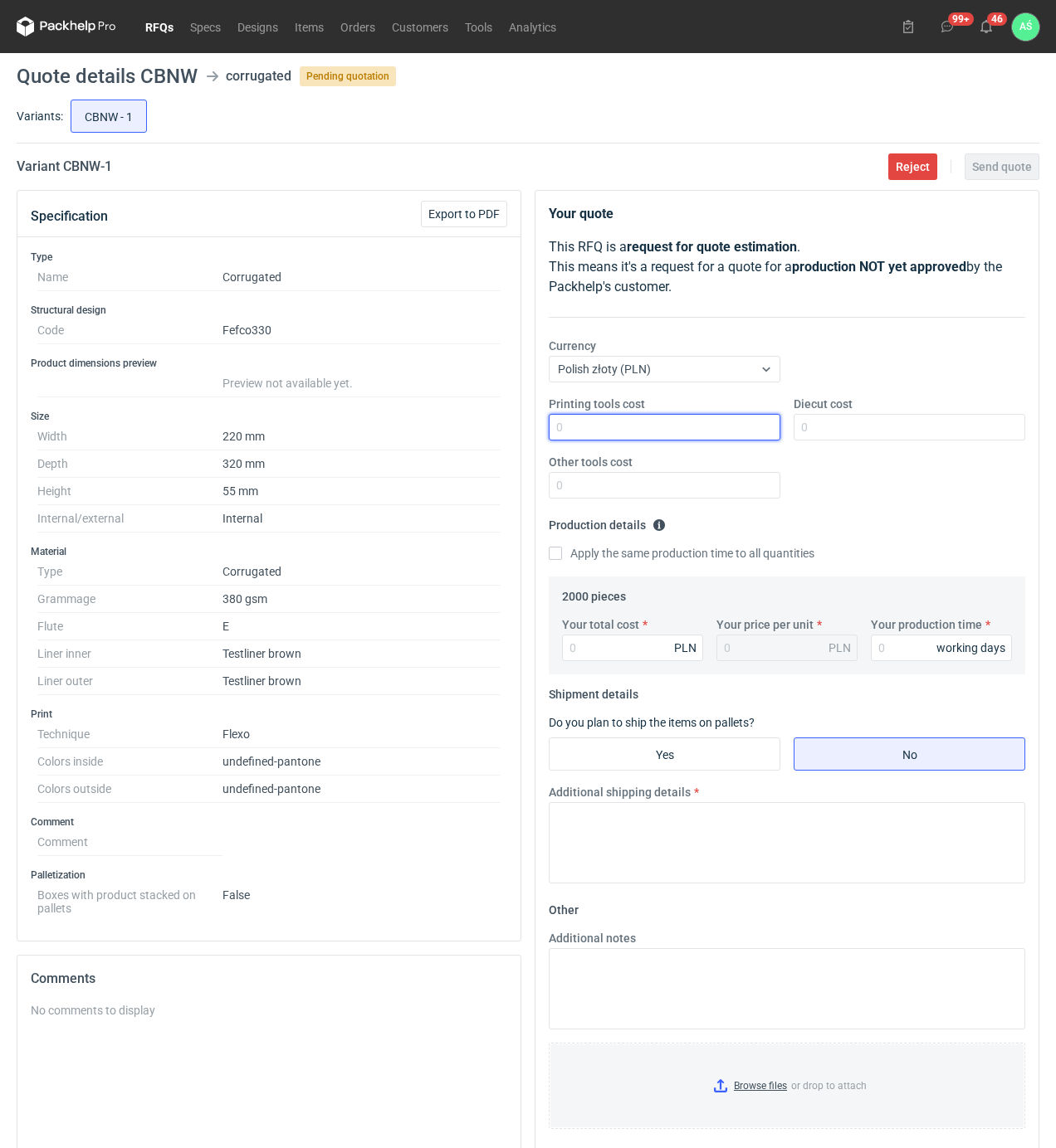
click at [772, 432] on input "Printing tools cost" at bounding box center [664, 427] width 232 height 27
type input "1100"
type input "1540"
type input "0.77"
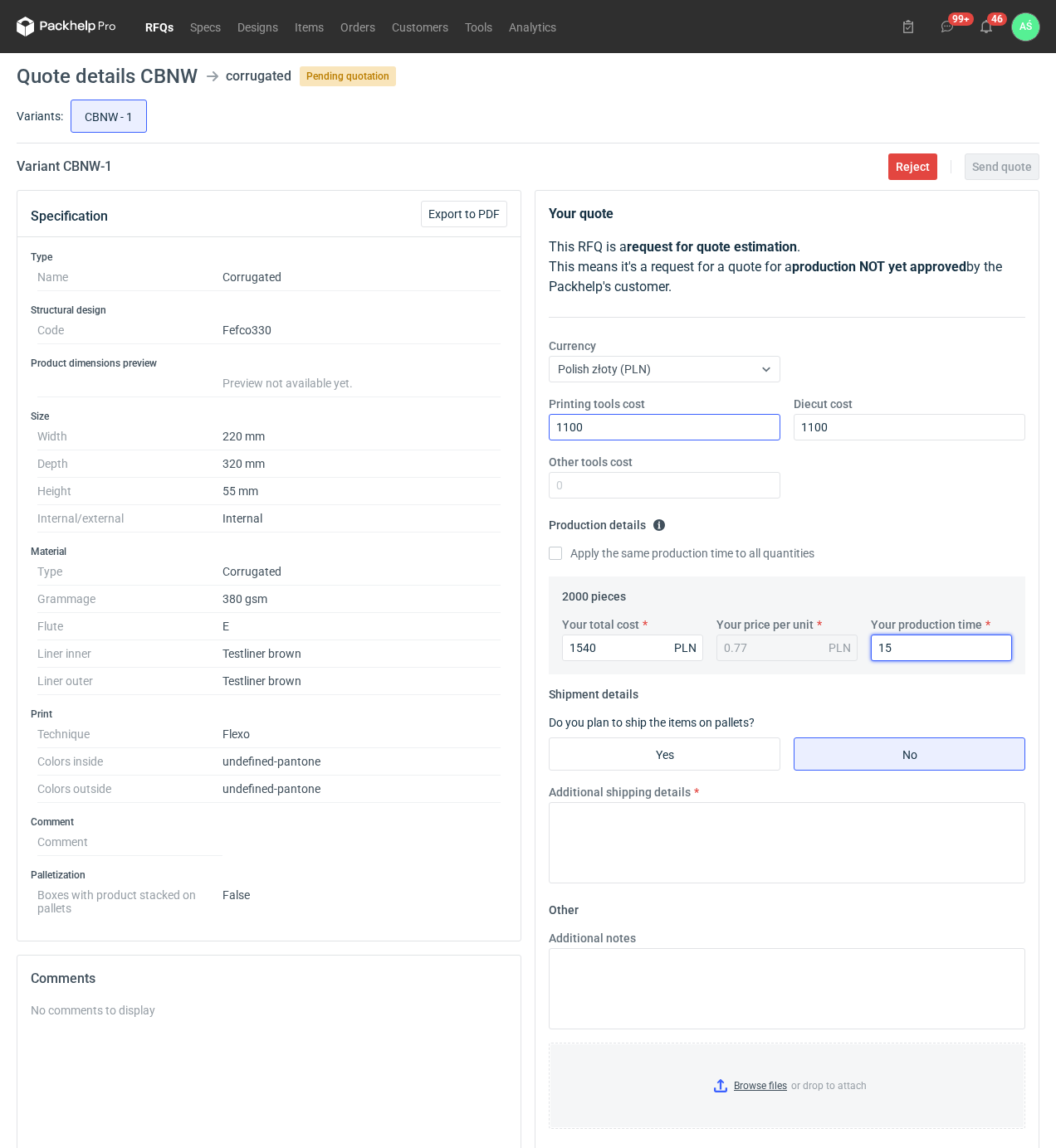
type input "15"
click at [634, 755] on input "Yes" at bounding box center [664, 753] width 230 height 31
radio input "true"
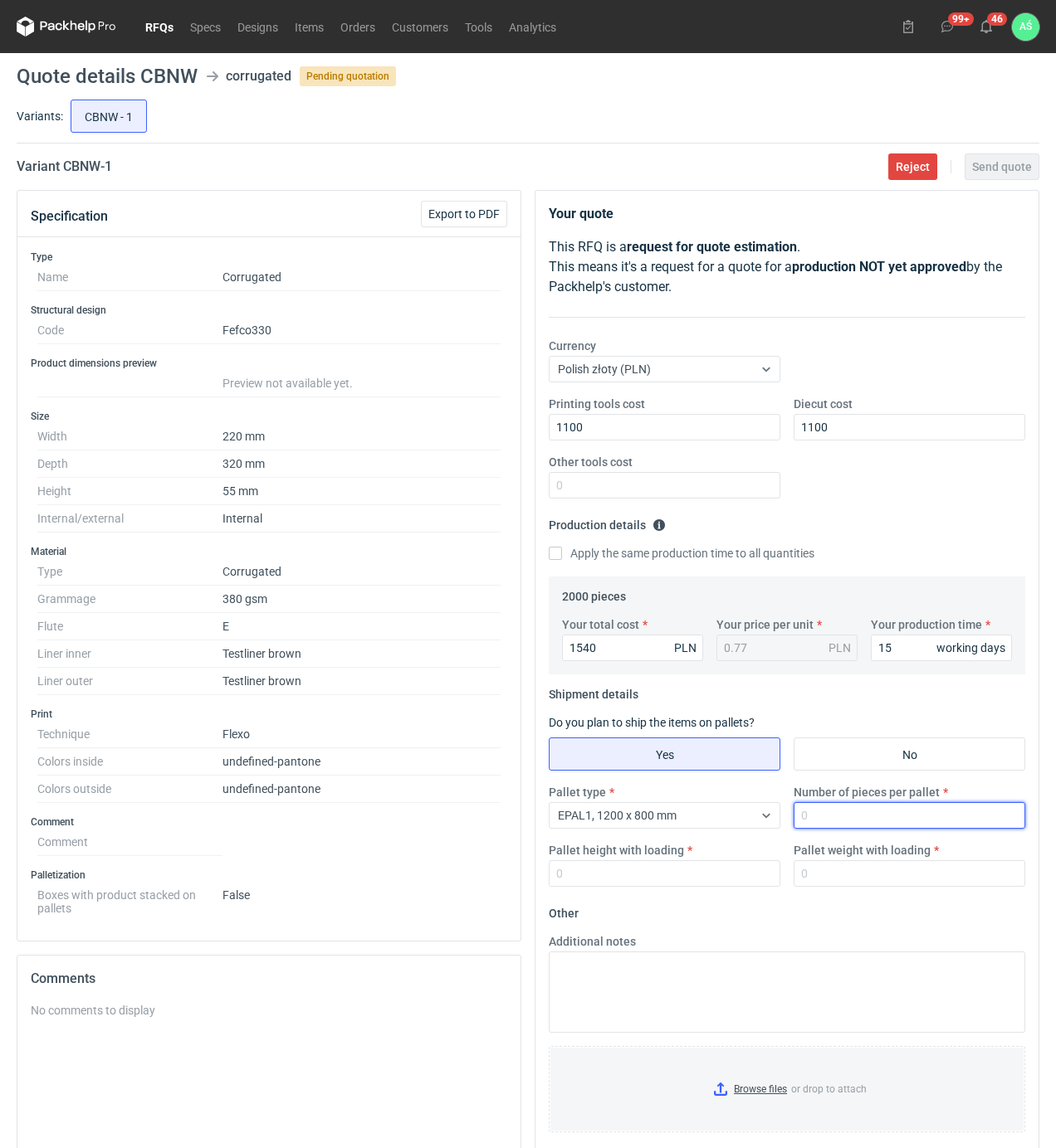
click at [880, 829] on input "Number of pieces per pallet" at bounding box center [909, 815] width 232 height 27
type input "2000"
type input "1800"
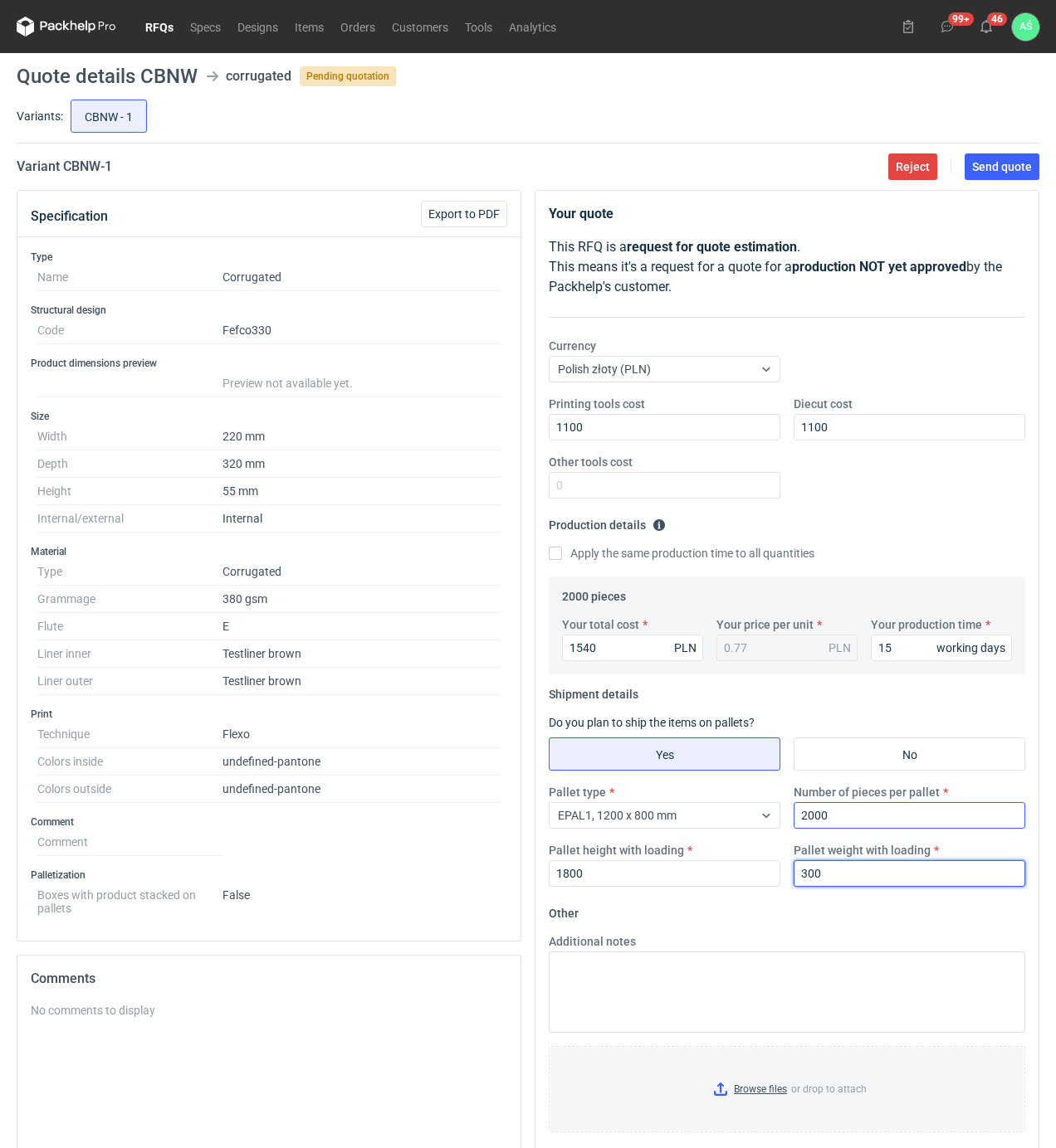
type input "300"
click at [747, 1091] on input "Browse files or drop to attach" at bounding box center [787, 1088] width 474 height 83
click at [1007, 181] on main "Quote details CBNW corrugated Pending quotation Variants: CBNW - 1 Variant CBNW…" at bounding box center [528, 703] width 1036 height 1300
click at [1007, 173] on button "Send quote" at bounding box center [1002, 167] width 75 height 27
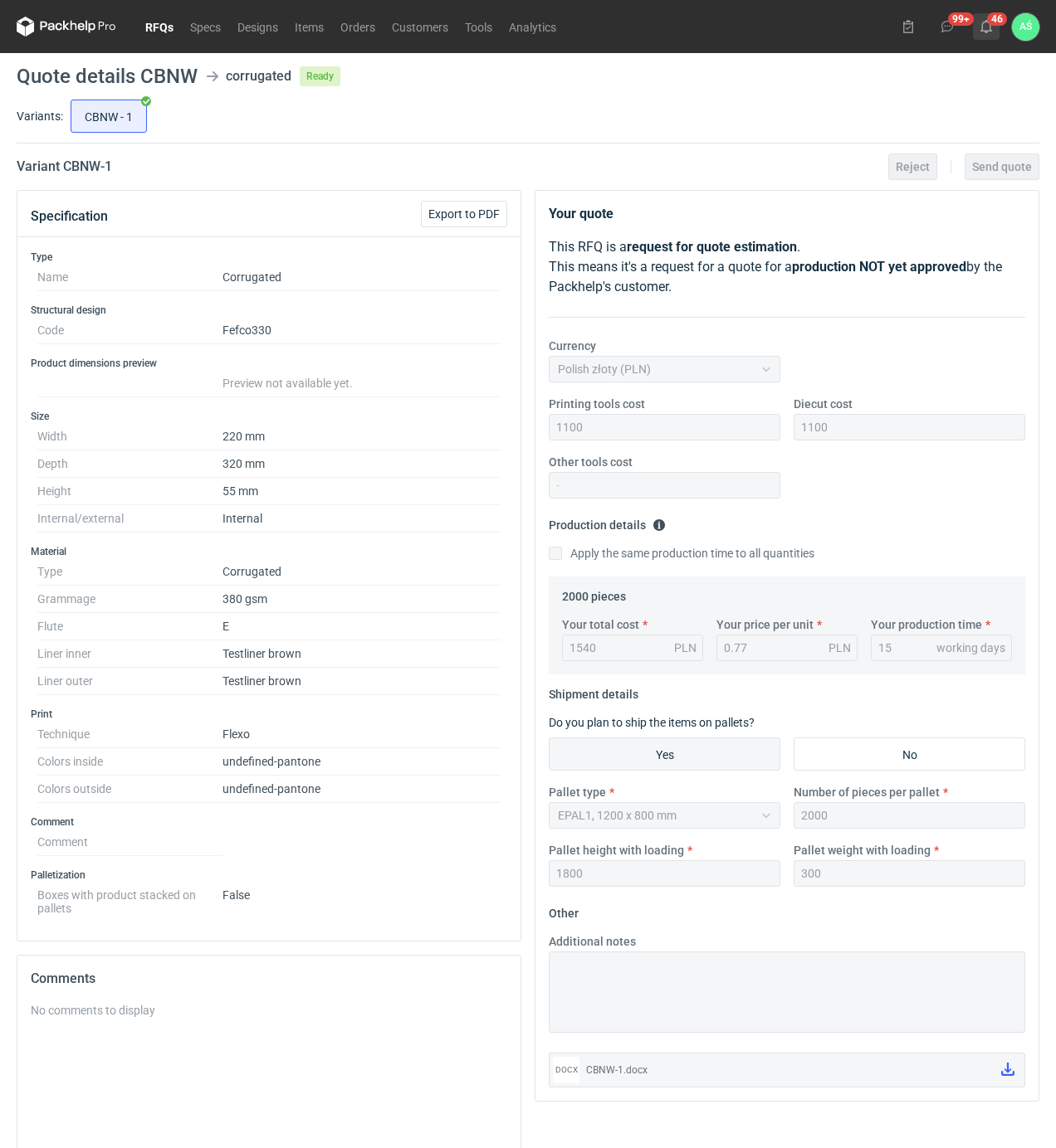
click at [986, 31] on use at bounding box center [985, 27] width 12 height 13
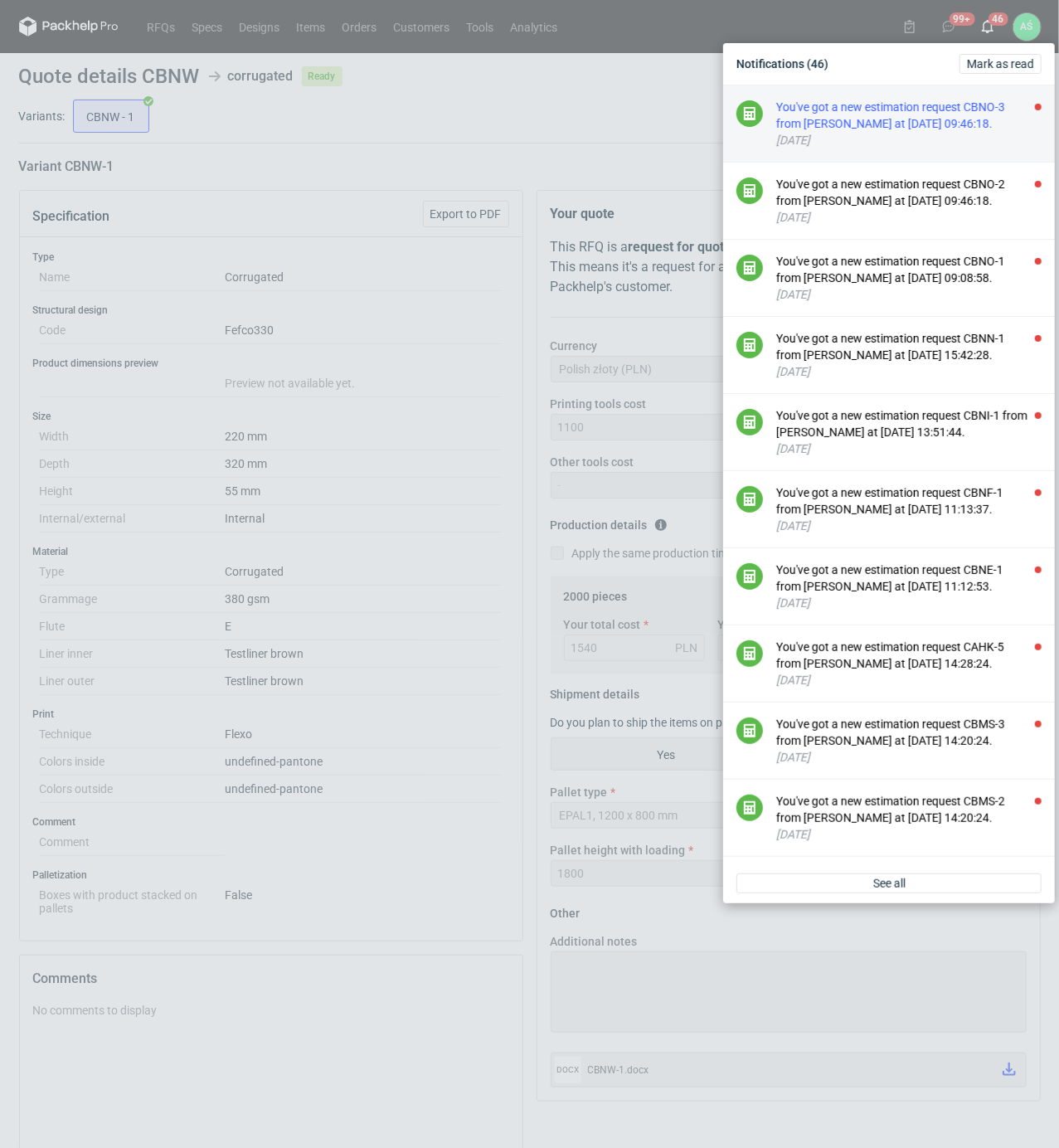
click at [982, 128] on div "You've got a new estimation request CBNO-3 from [PERSON_NAME] at [DATE] 09:46:1…" at bounding box center [909, 115] width 265 height 33
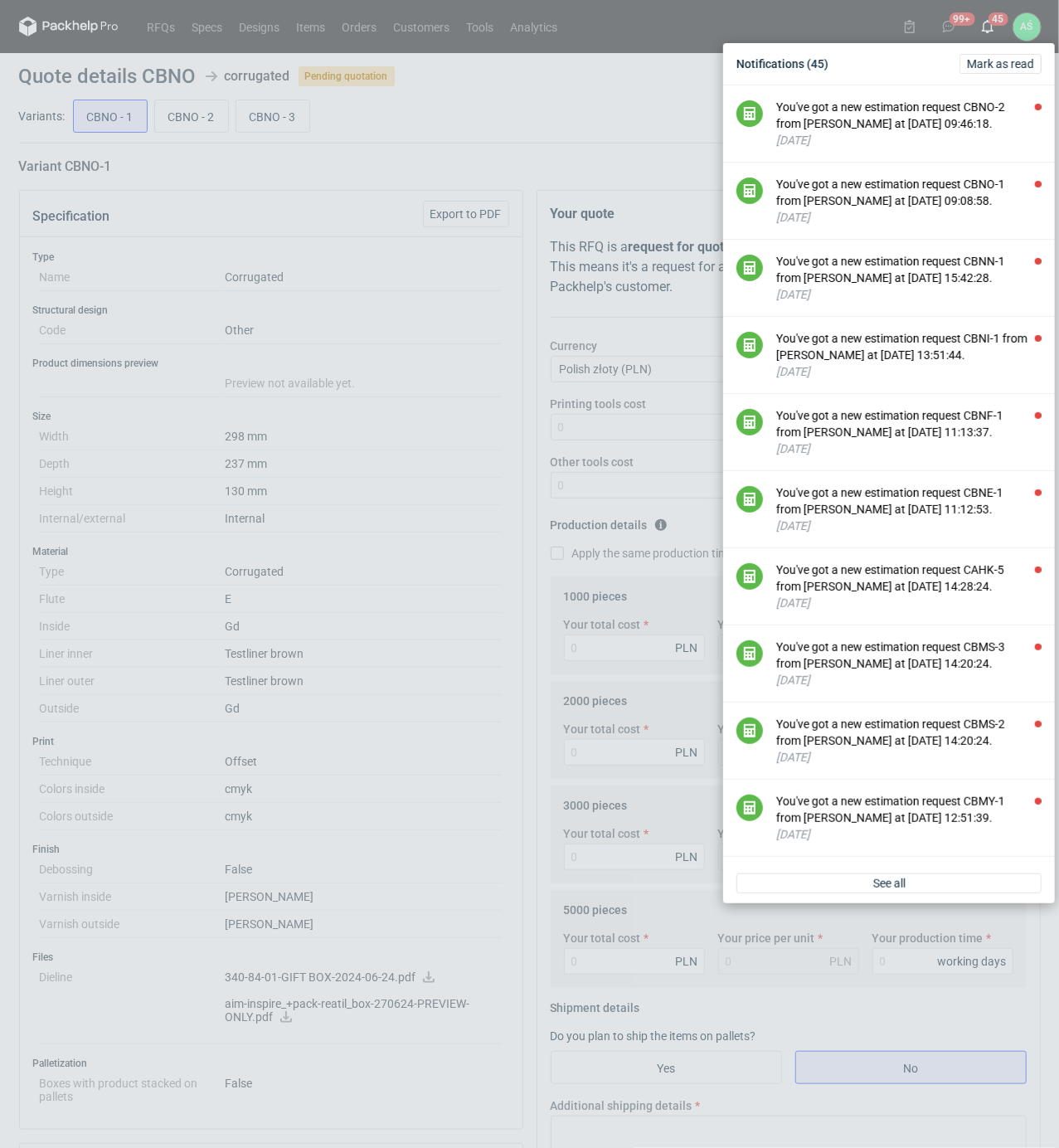
click at [410, 488] on div "Notifications (45) [PERSON_NAME] as read You've got a new estimation request CB…" at bounding box center [529, 574] width 1059 height 1148
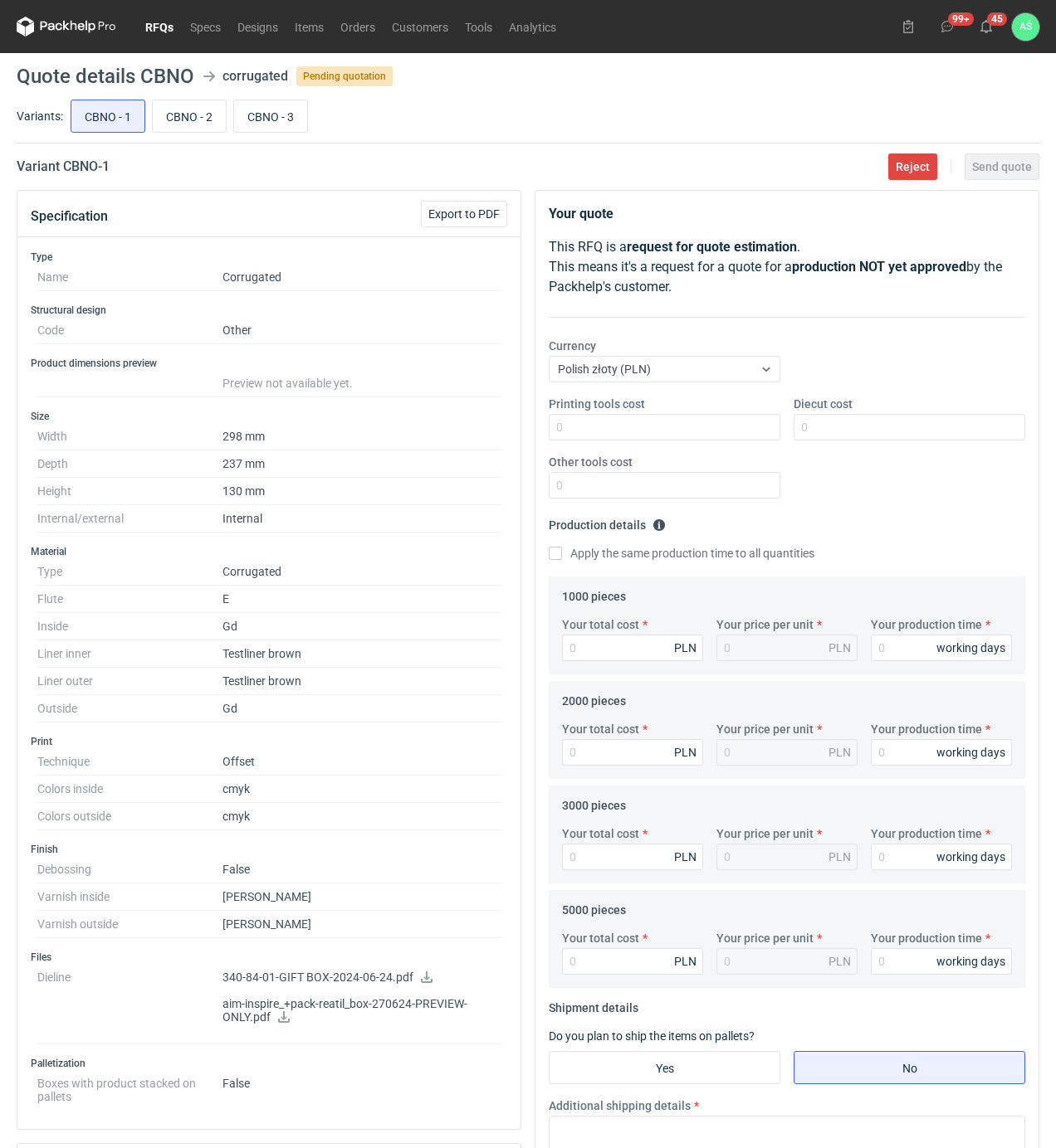
scroll to position [111, 0]
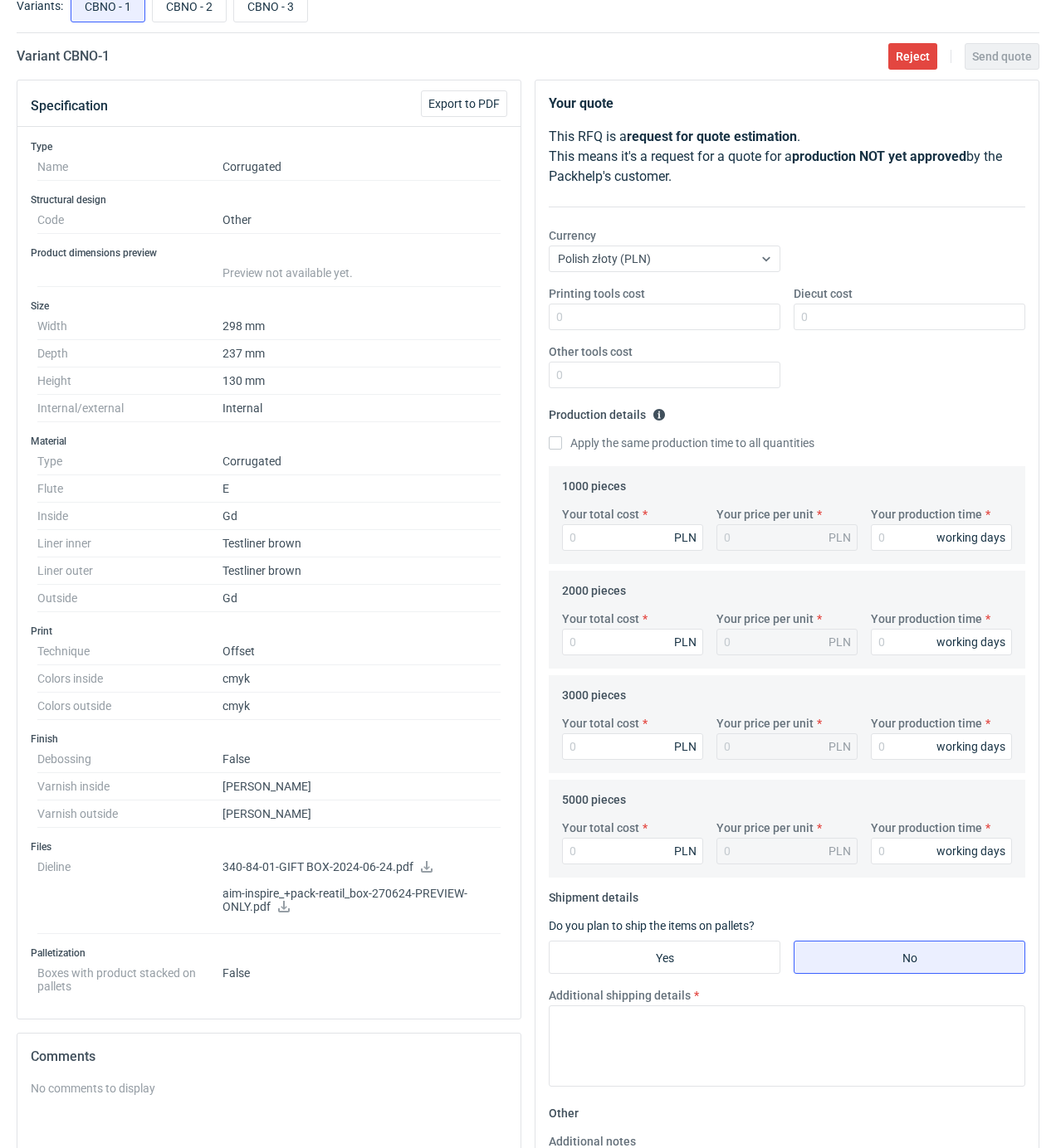
click at [287, 913] on icon at bounding box center [284, 906] width 13 height 12
click at [420, 872] on icon at bounding box center [427, 867] width 13 height 12
click at [168, 8] on input "CBNO - 2" at bounding box center [190, 5] width 73 height 31
radio input "true"
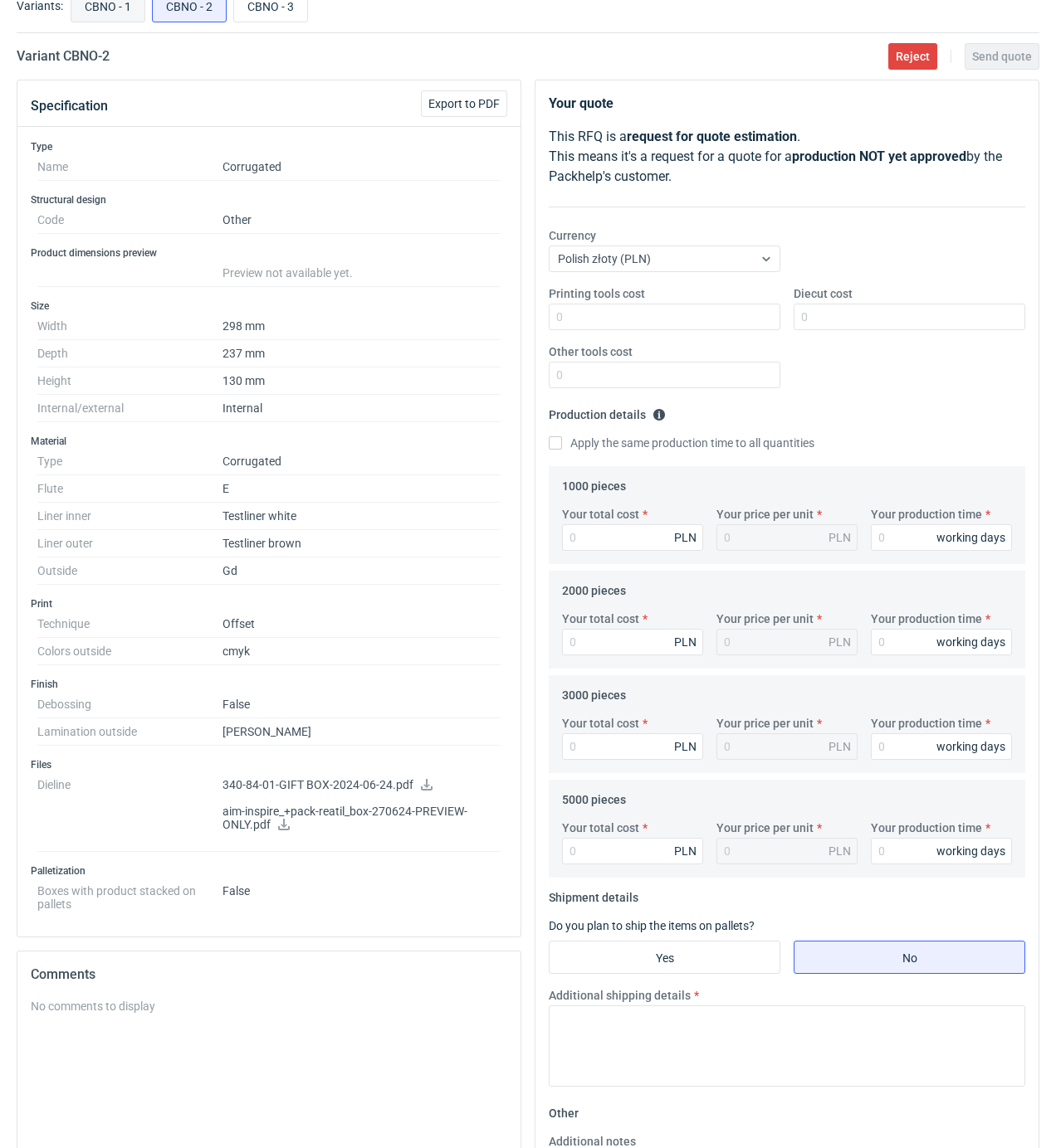
click at [124, 12] on input "CBNO - 1" at bounding box center [108, 5] width 73 height 31
radio input "true"
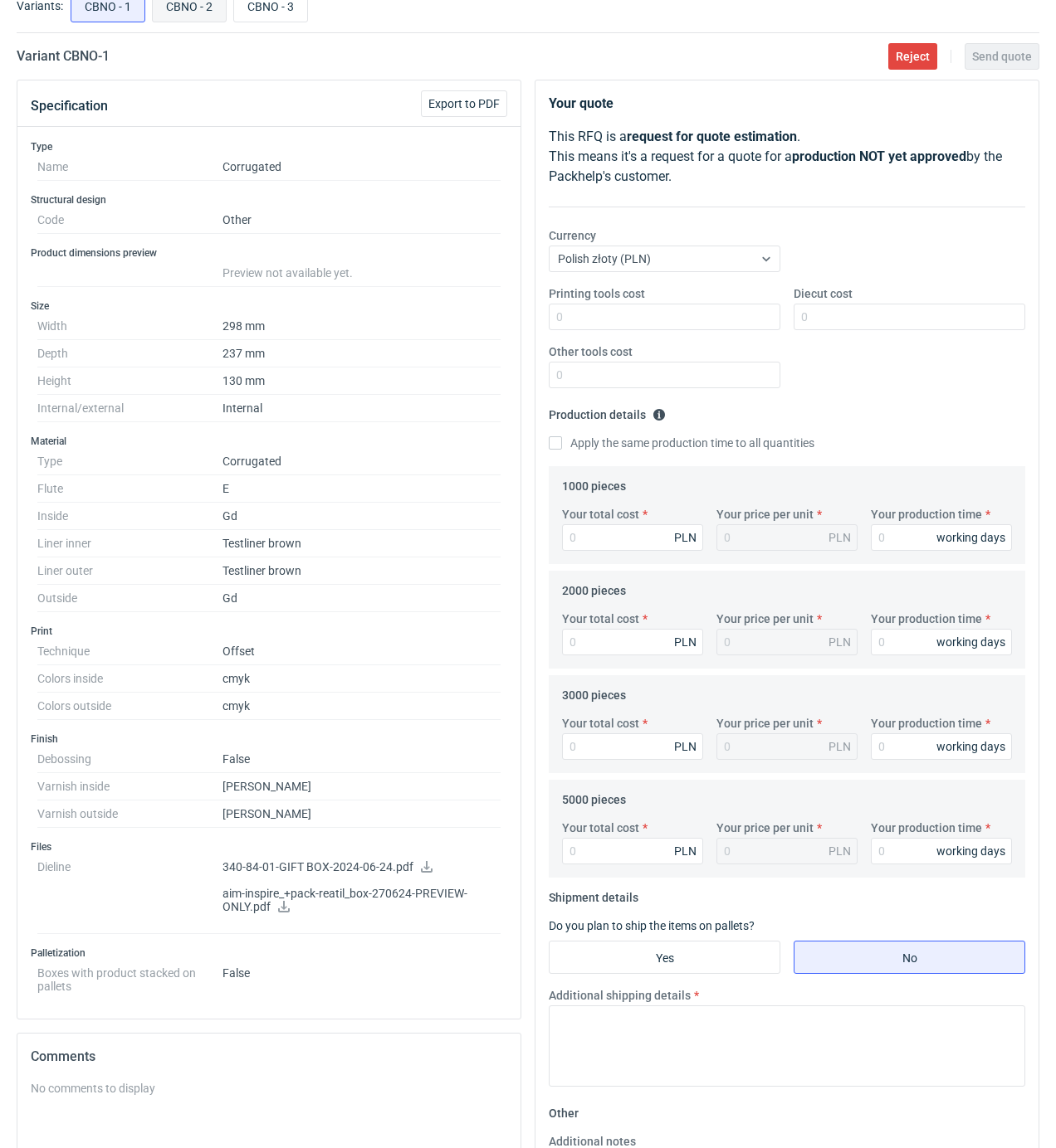
click at [182, 6] on input "CBNO - 2" at bounding box center [190, 5] width 73 height 31
radio input "true"
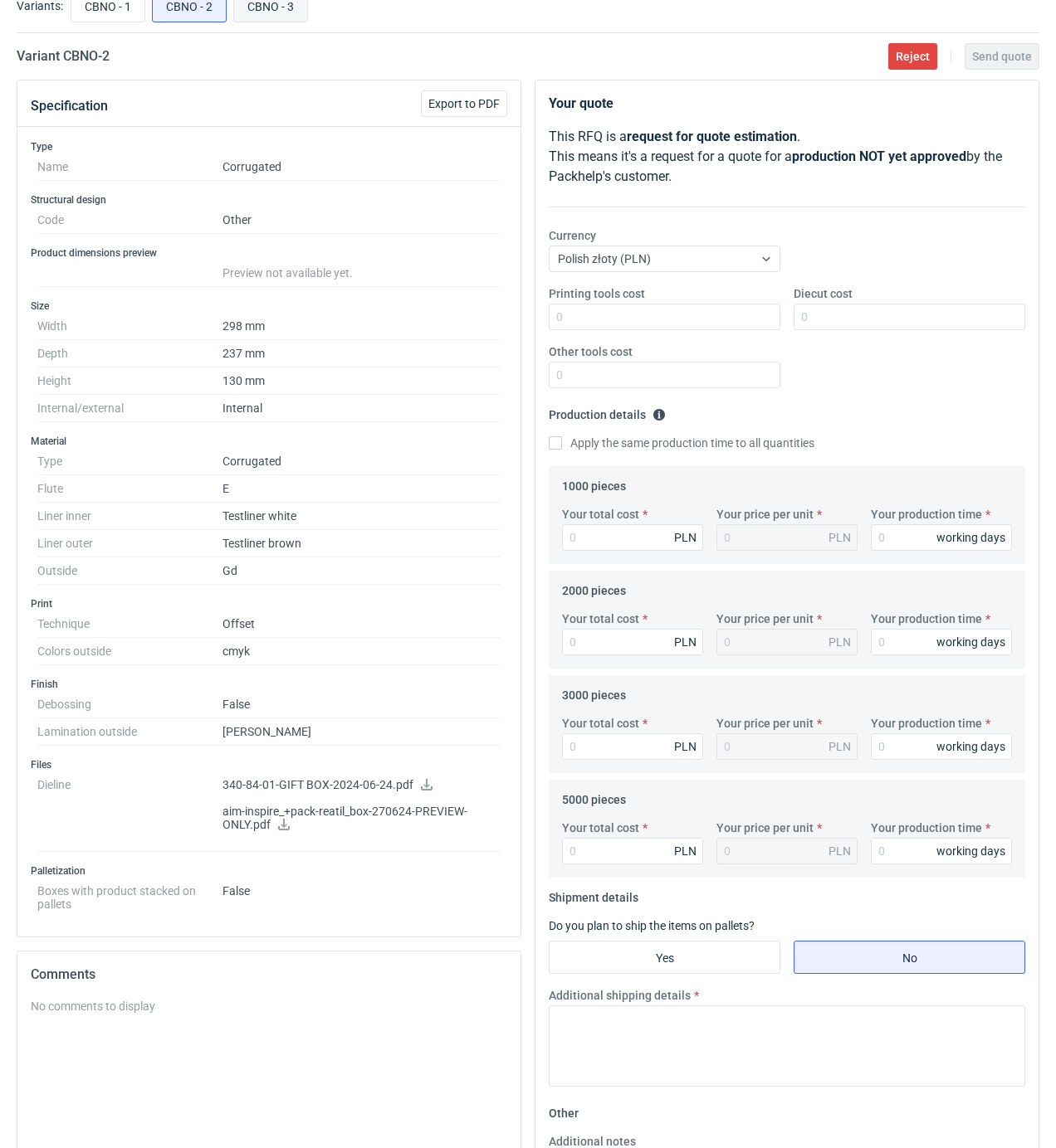
click at [288, 5] on input "CBNO - 3" at bounding box center [271, 5] width 73 height 31
radio input "true"
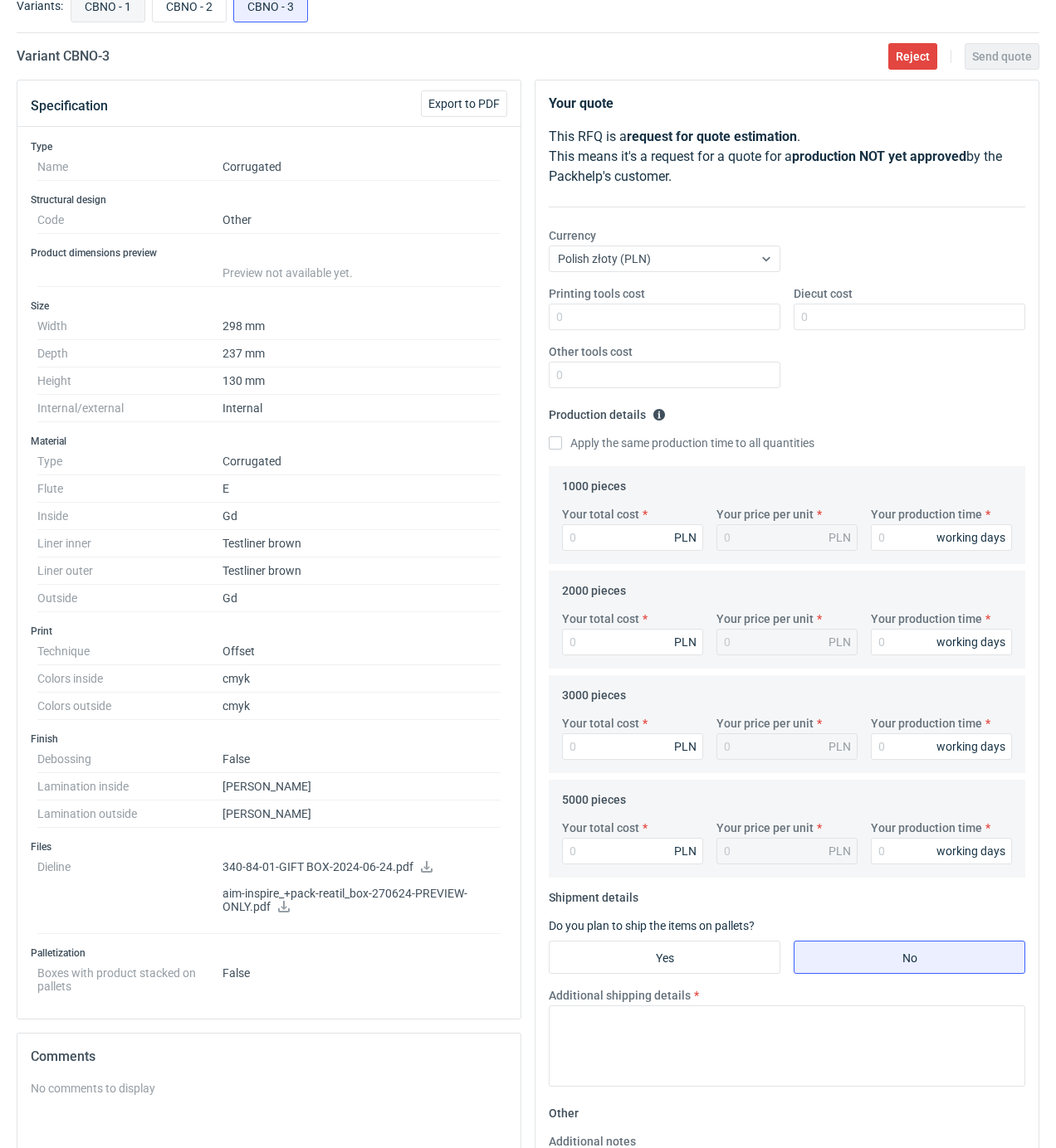
click at [103, 13] on input "CBNO - 1" at bounding box center [108, 5] width 73 height 31
radio input "true"
click at [191, 5] on input "CBNO - 2" at bounding box center [190, 5] width 73 height 31
radio input "true"
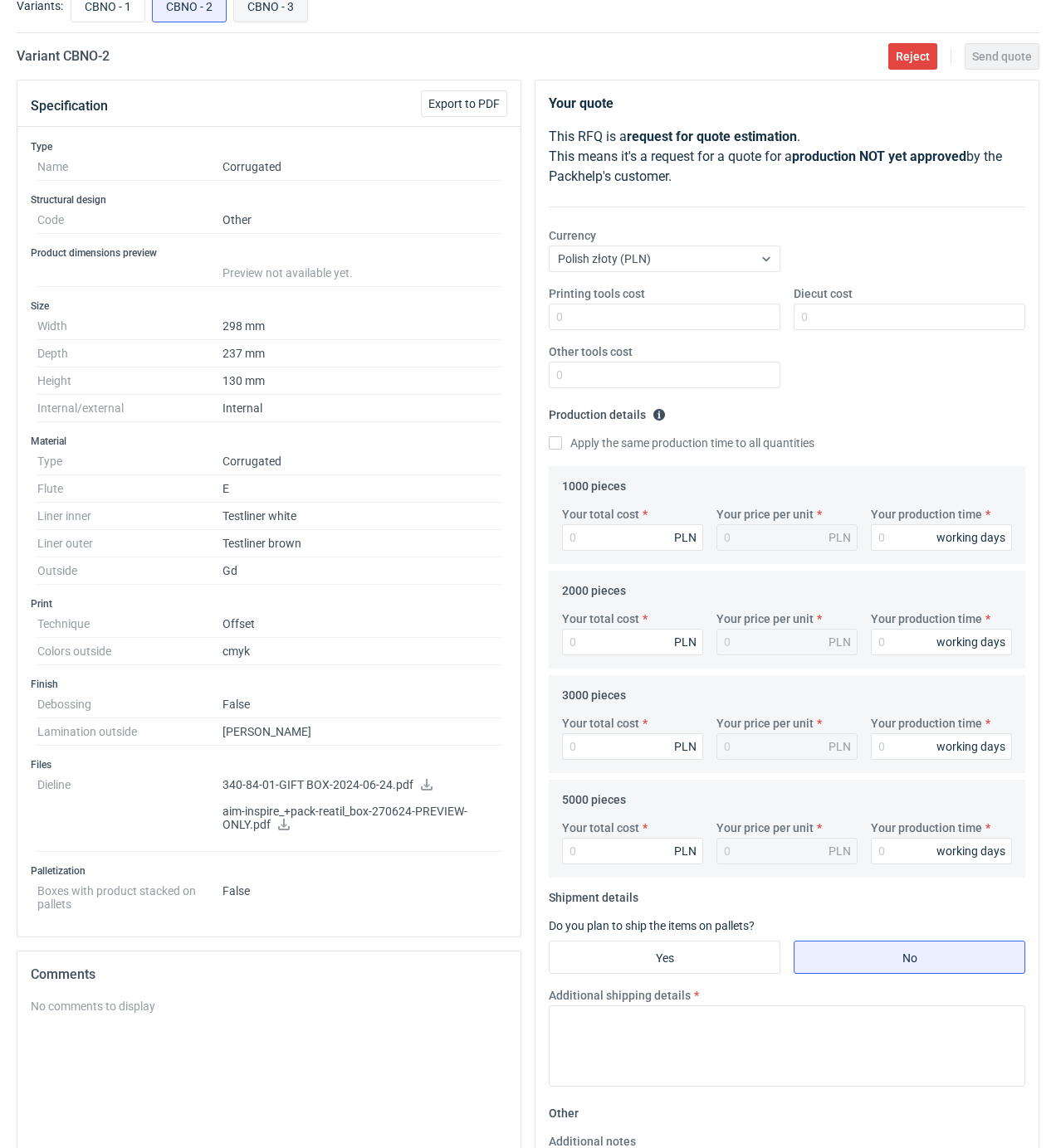
click at [289, 13] on input "CBNO - 3" at bounding box center [271, 5] width 73 height 31
radio input "true"
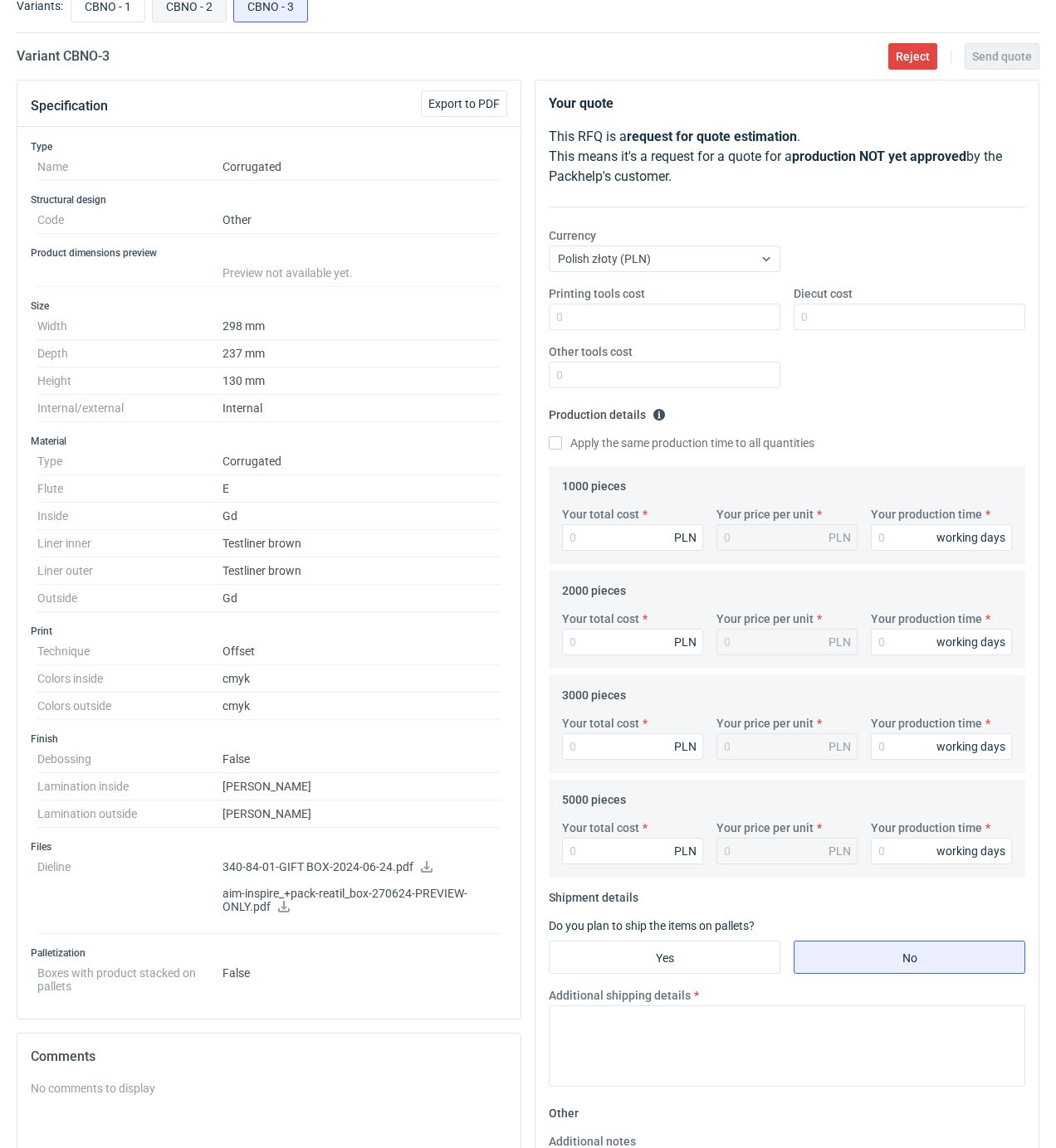
click at [184, 16] on input "CBNO - 2" at bounding box center [190, 5] width 73 height 31
radio input "true"
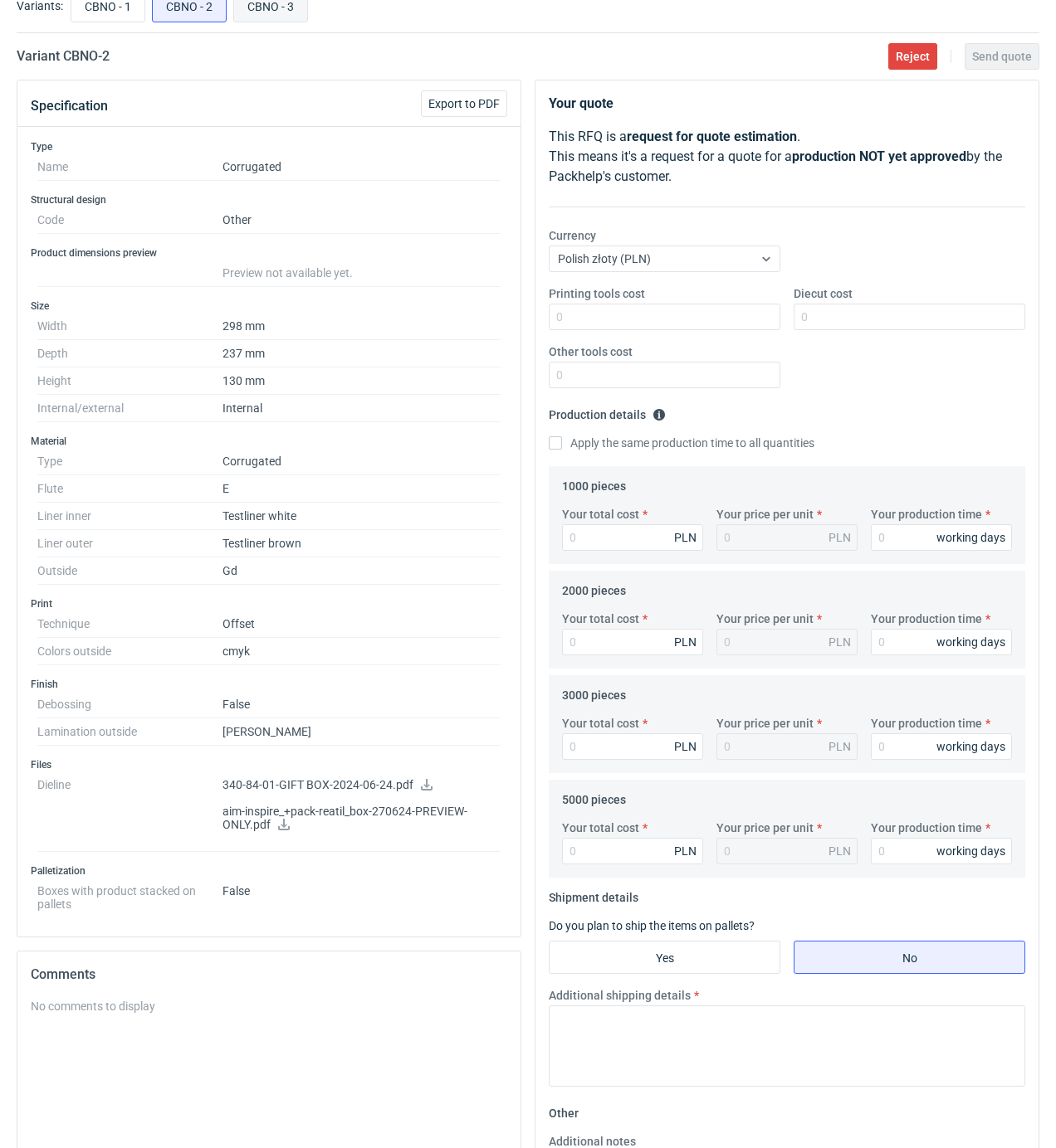
click at [273, 6] on input "CBNO - 3" at bounding box center [271, 5] width 73 height 31
radio input "true"
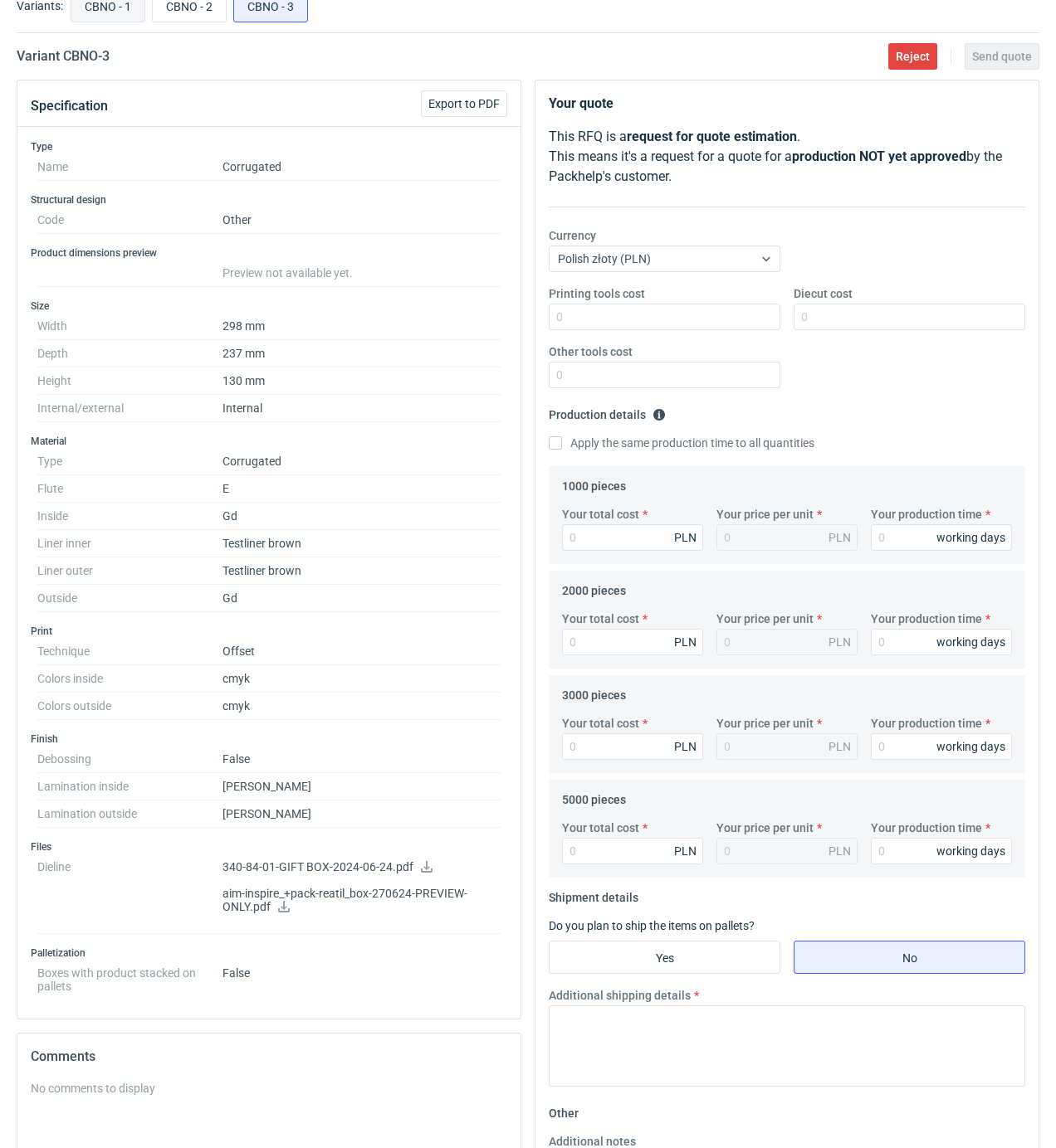
click at [118, 17] on input "CBNO - 1" at bounding box center [108, 5] width 73 height 31
radio input "true"
click at [299, 10] on input "CBNO - 3" at bounding box center [271, 5] width 73 height 31
radio input "true"
click at [87, 16] on input "CBNO - 1" at bounding box center [108, 5] width 73 height 31
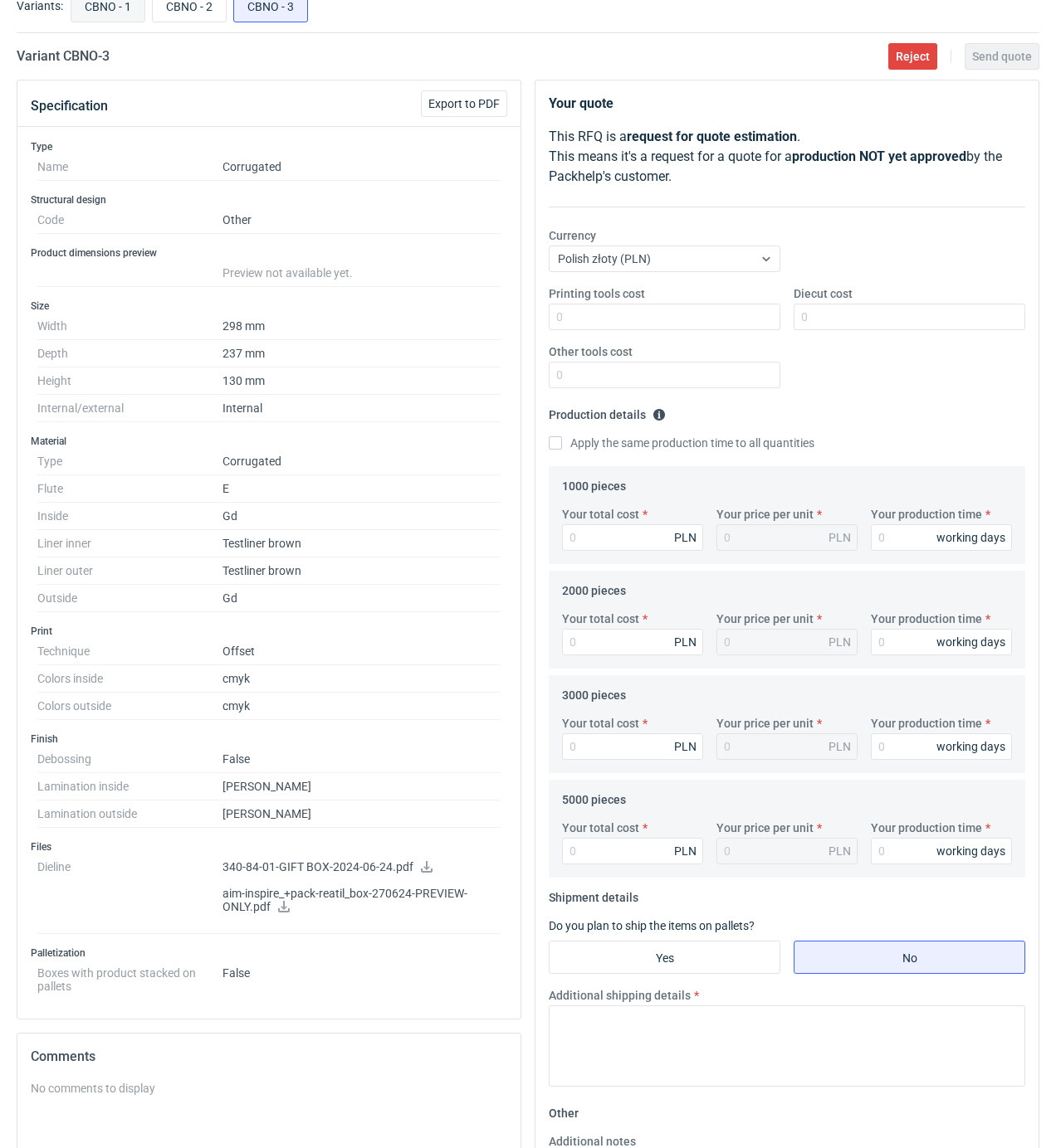
radio input "true"
click at [810, 320] on input "Diecut cost" at bounding box center [909, 317] width 232 height 27
click at [825, 329] on input "1040" at bounding box center [909, 317] width 232 height 27
type input "1400"
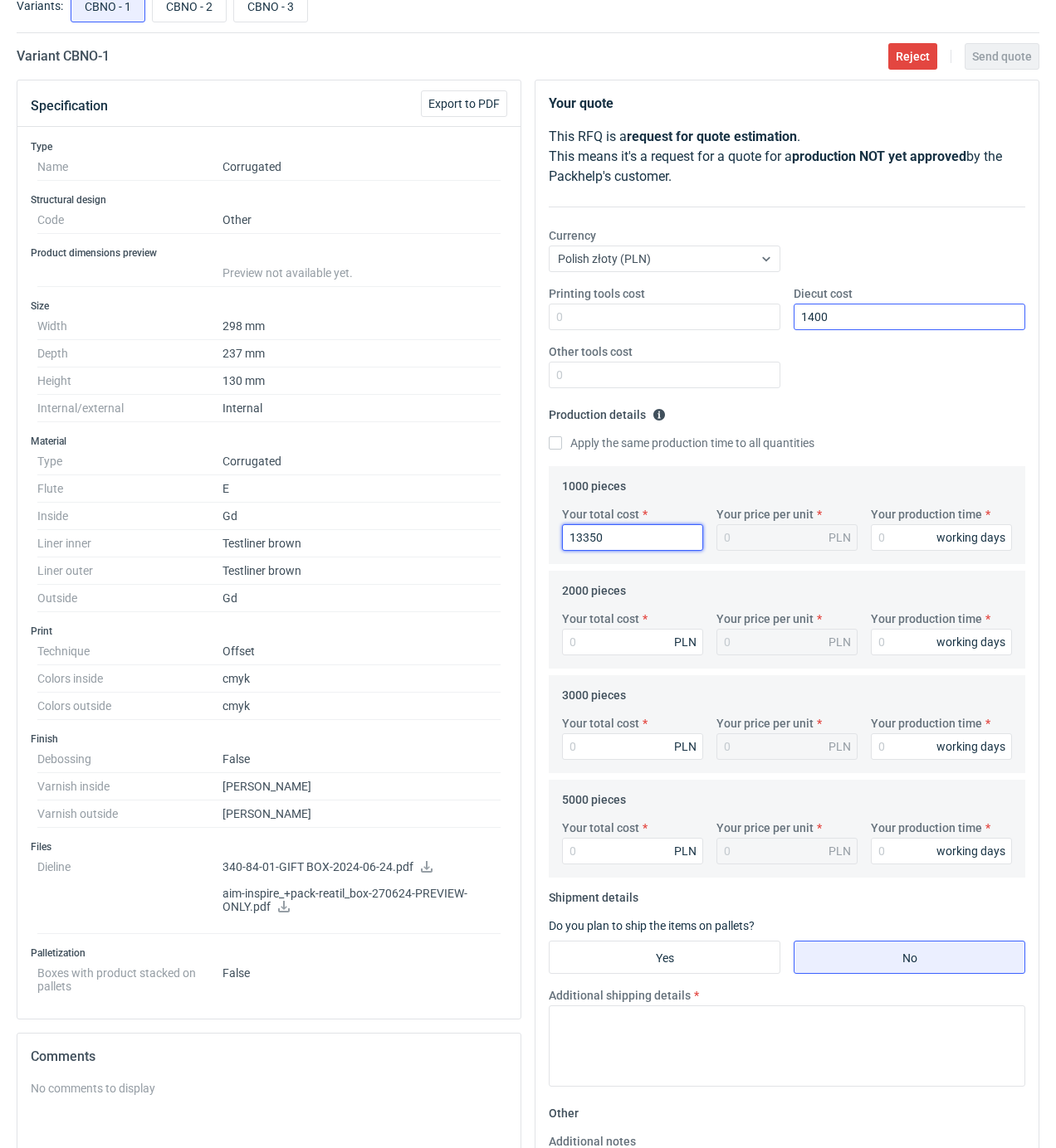
type input "13350"
type input "13.35"
type input "18"
type input "23460"
type input "11.73"
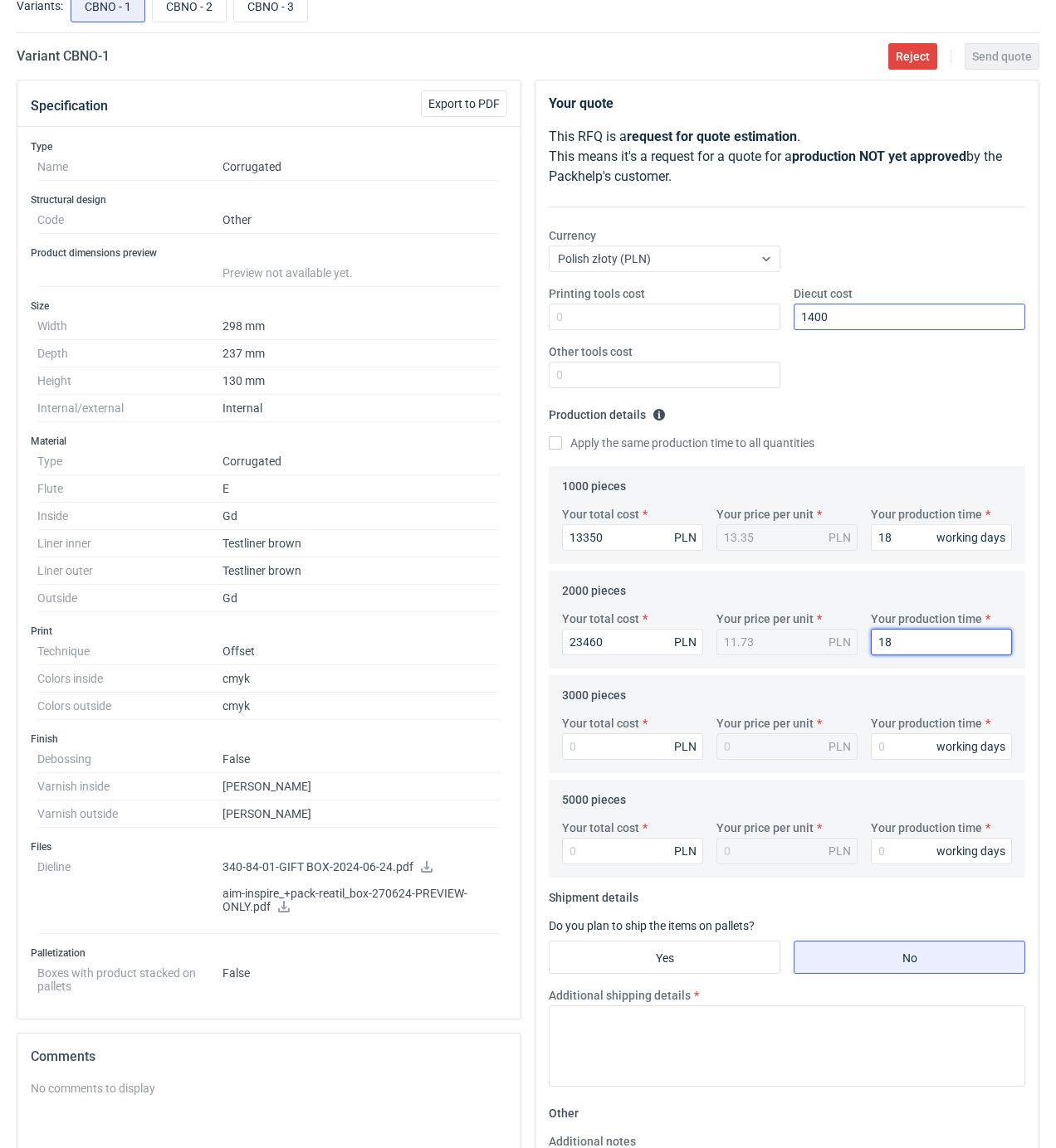
type input "18"
type input "33"
type input "0.01"
type input "33570"
type input "11.19"
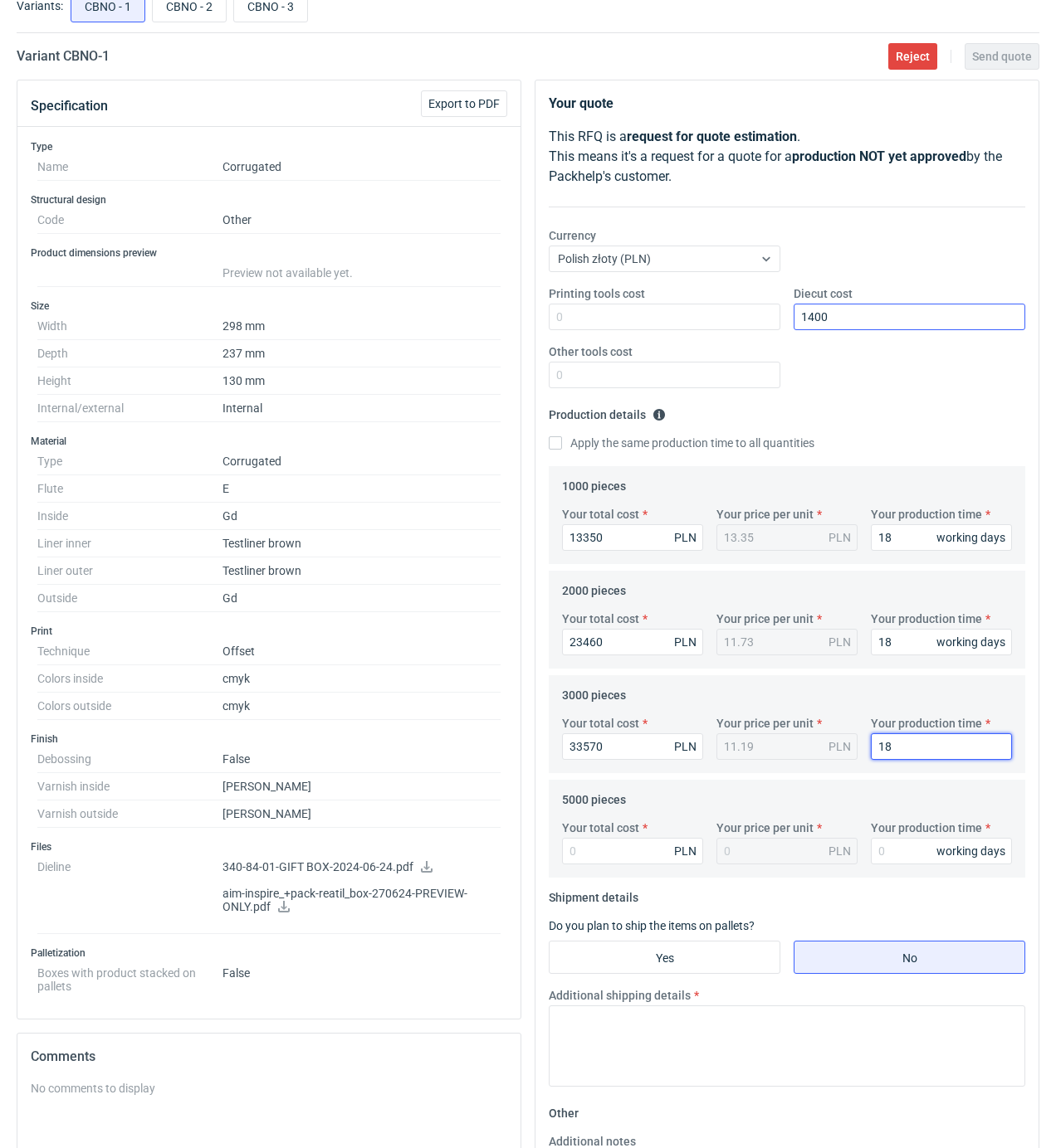
type input "18"
type input "53800"
type input "10.76"
type input "18"
click at [741, 956] on input "Yes" at bounding box center [664, 957] width 230 height 31
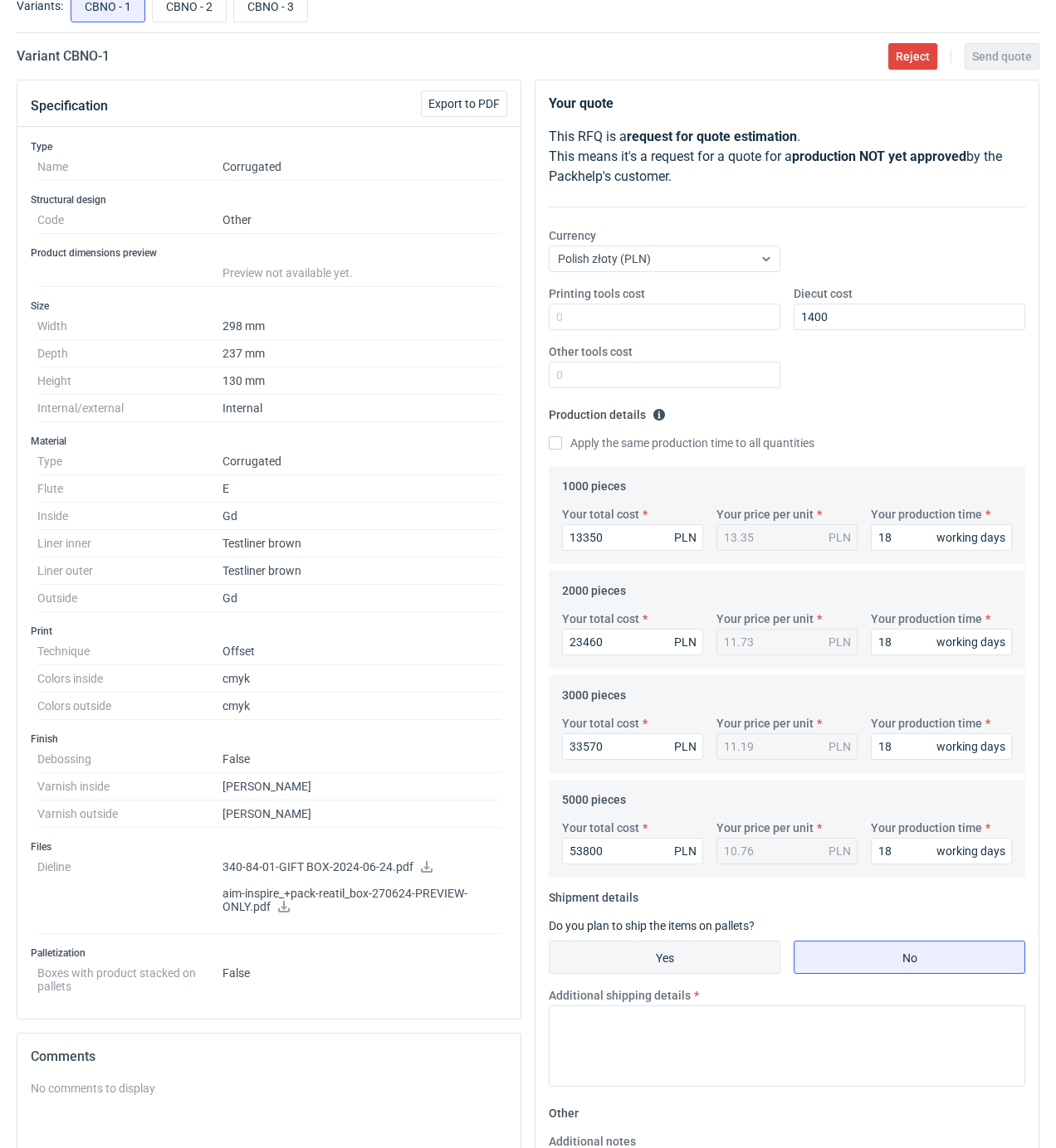
radio input "true"
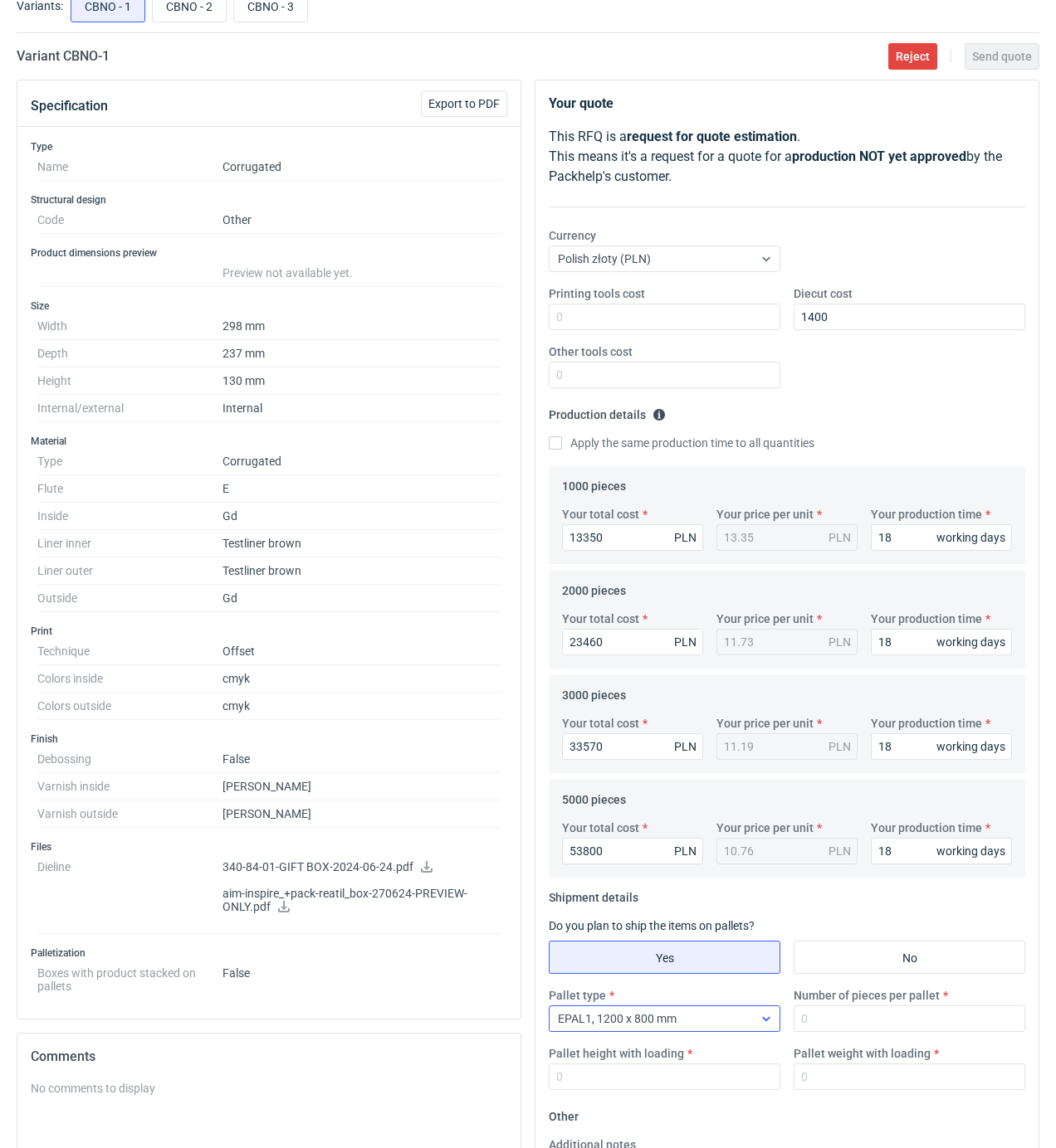
click at [745, 1026] on div "EPAL1, 1200 x 800 mm" at bounding box center [651, 1018] width 203 height 23
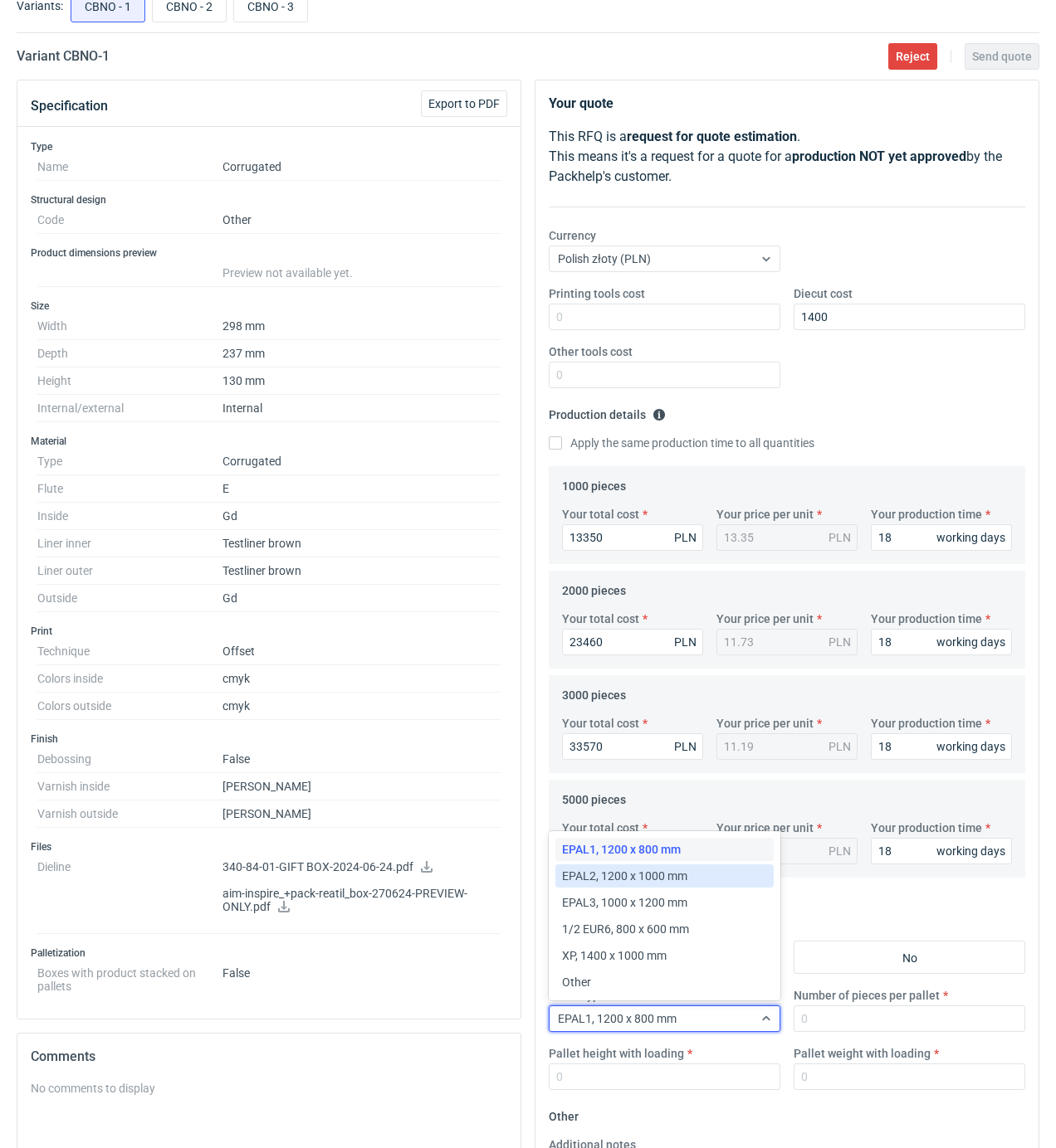
click at [658, 881] on span "EPAL2, 1200 x 1000 mm" at bounding box center [624, 876] width 125 height 16
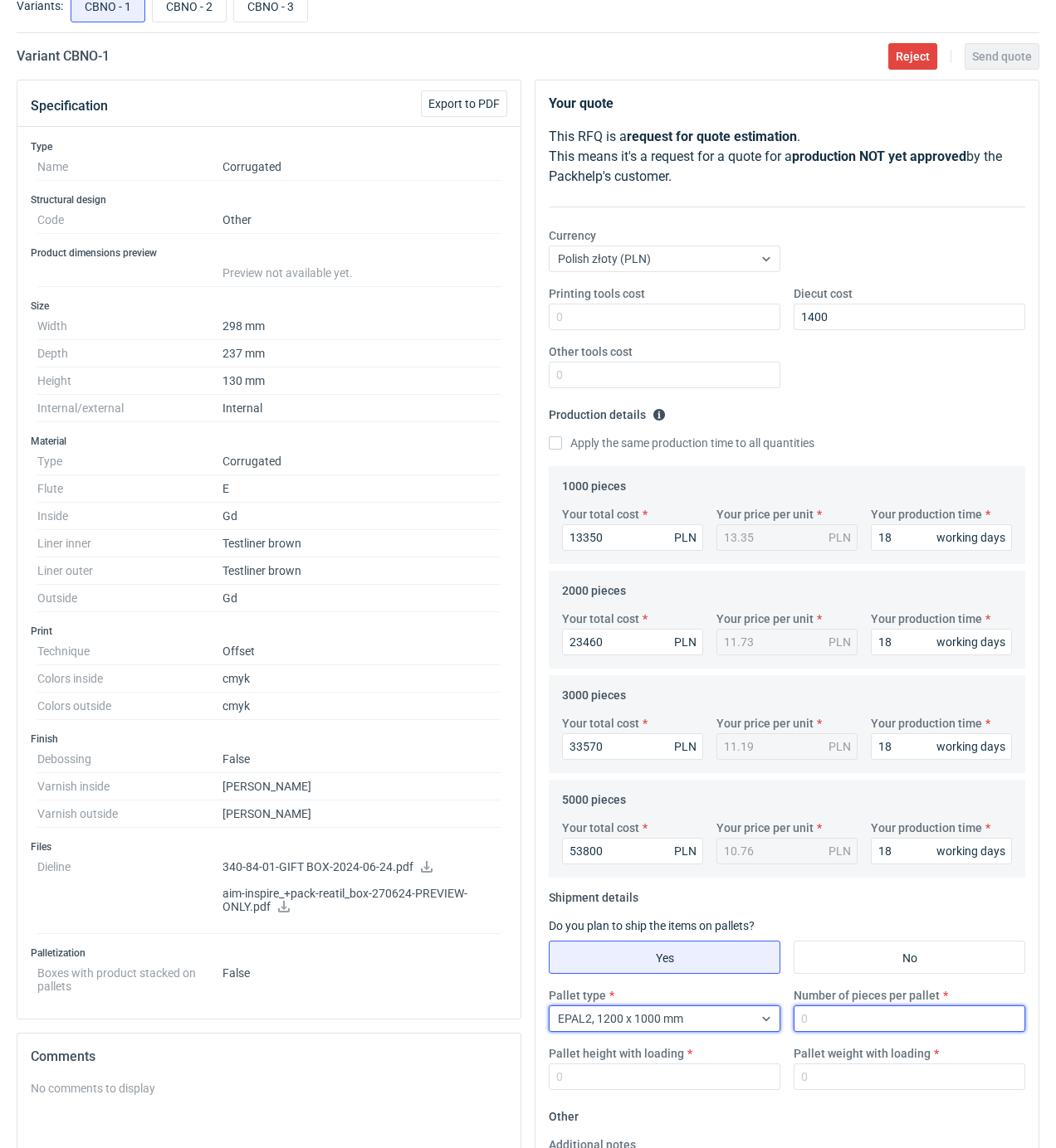
click at [827, 1023] on input "Number of pieces per pallet" at bounding box center [909, 1018] width 232 height 27
type input "0"
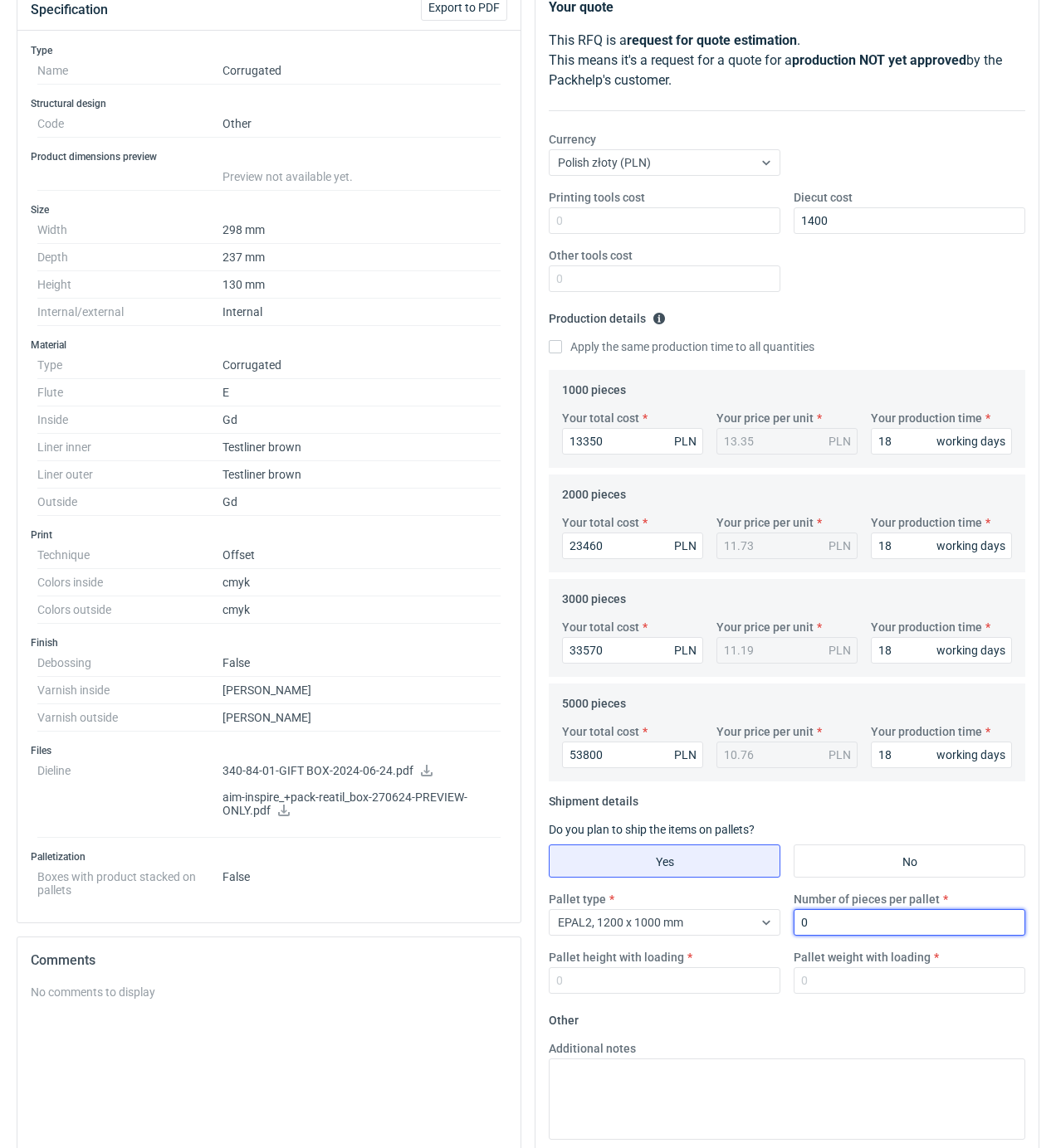
scroll to position [331, 0]
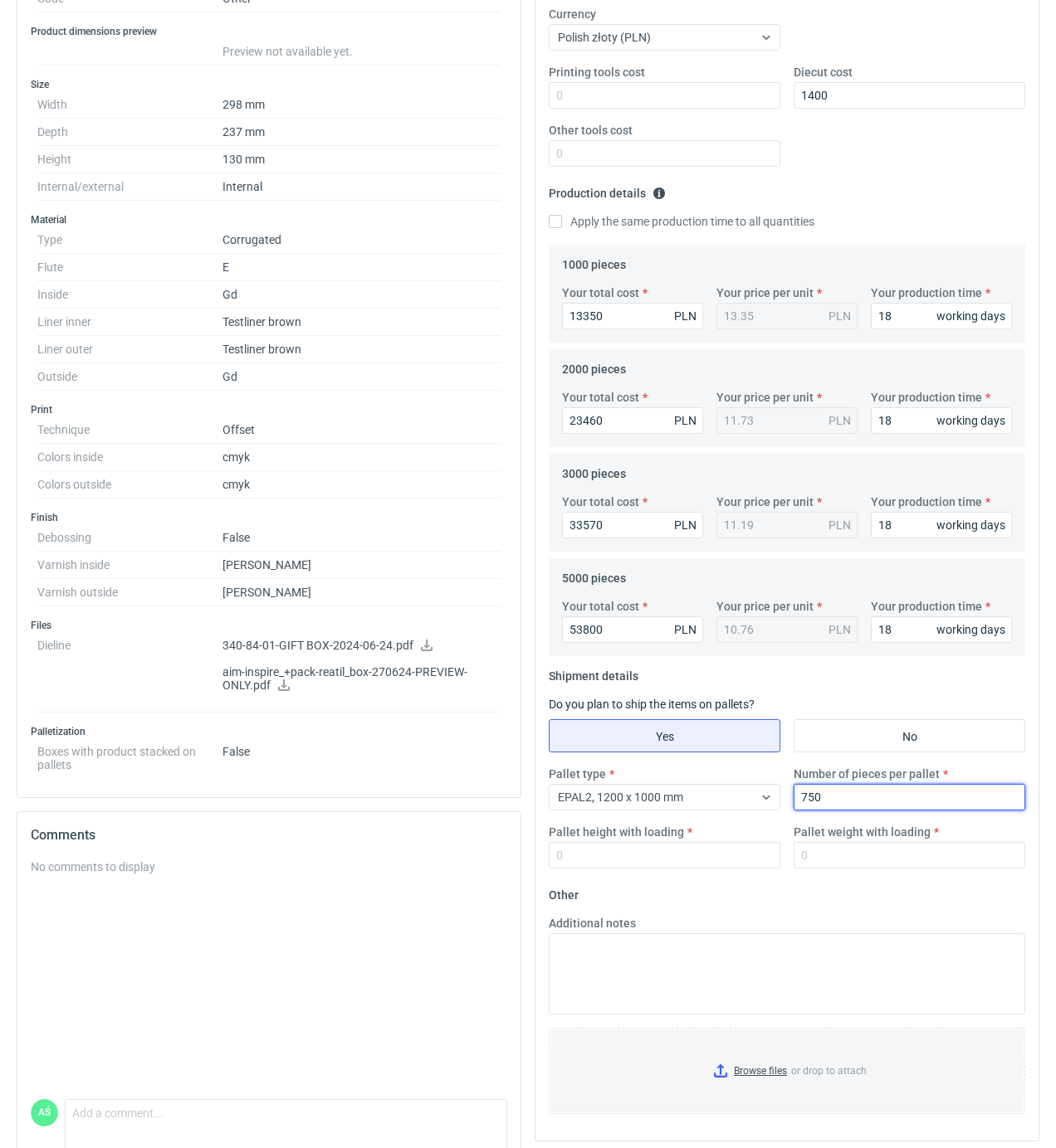
type input "750"
type input "1850"
type input "5"
type input "600"
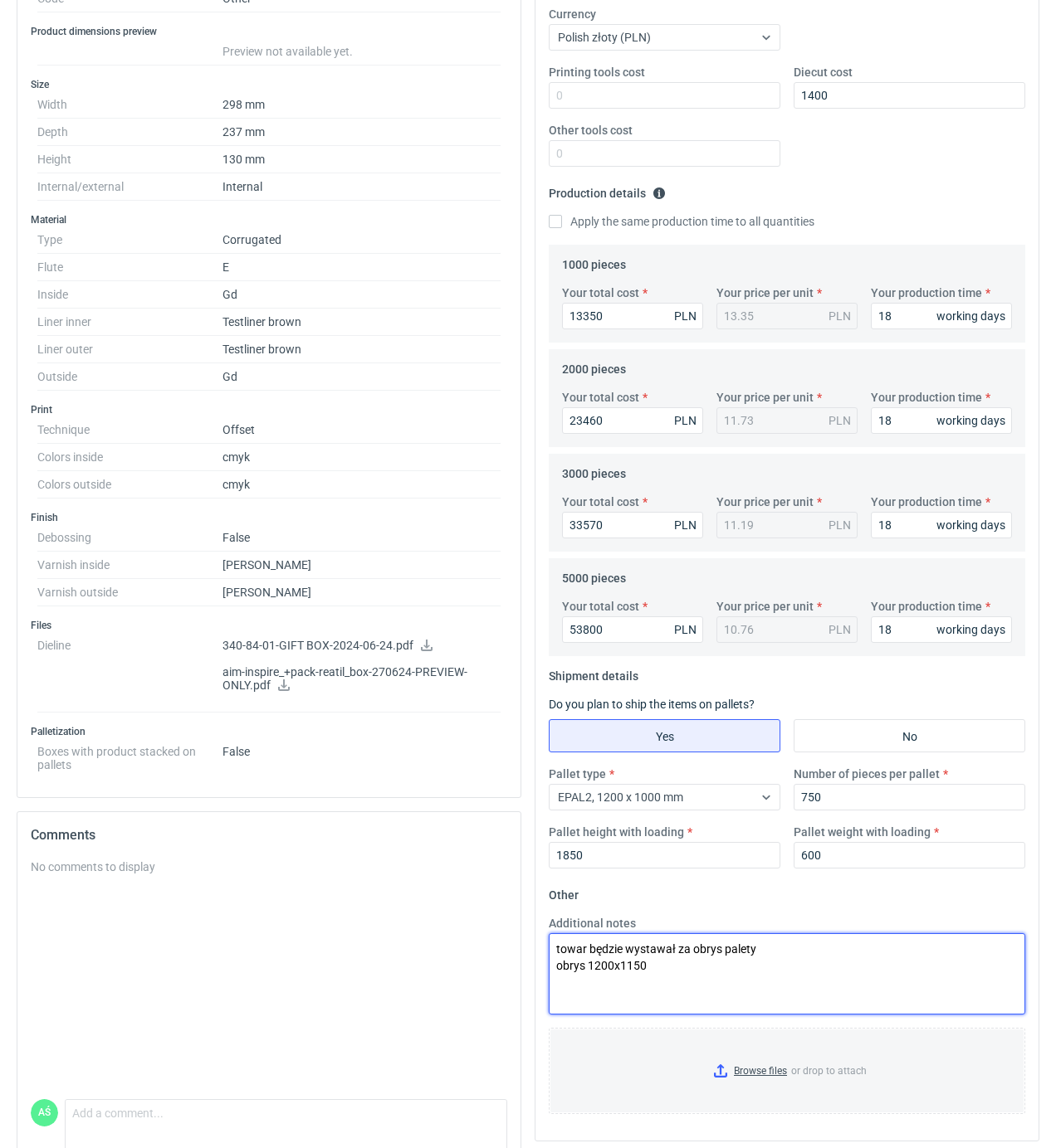
click at [658, 963] on textarea "towar będzie wystawał za obrys palety obrys 1200x1150" at bounding box center [787, 973] width 476 height 81
click at [584, 970] on textarea "towar będzie wystawał za obrys palety obrys 1200x1150" at bounding box center [787, 973] width 476 height 81
type textarea "towar będzie wystawał za obrys palety obrys palety 1200x1150"
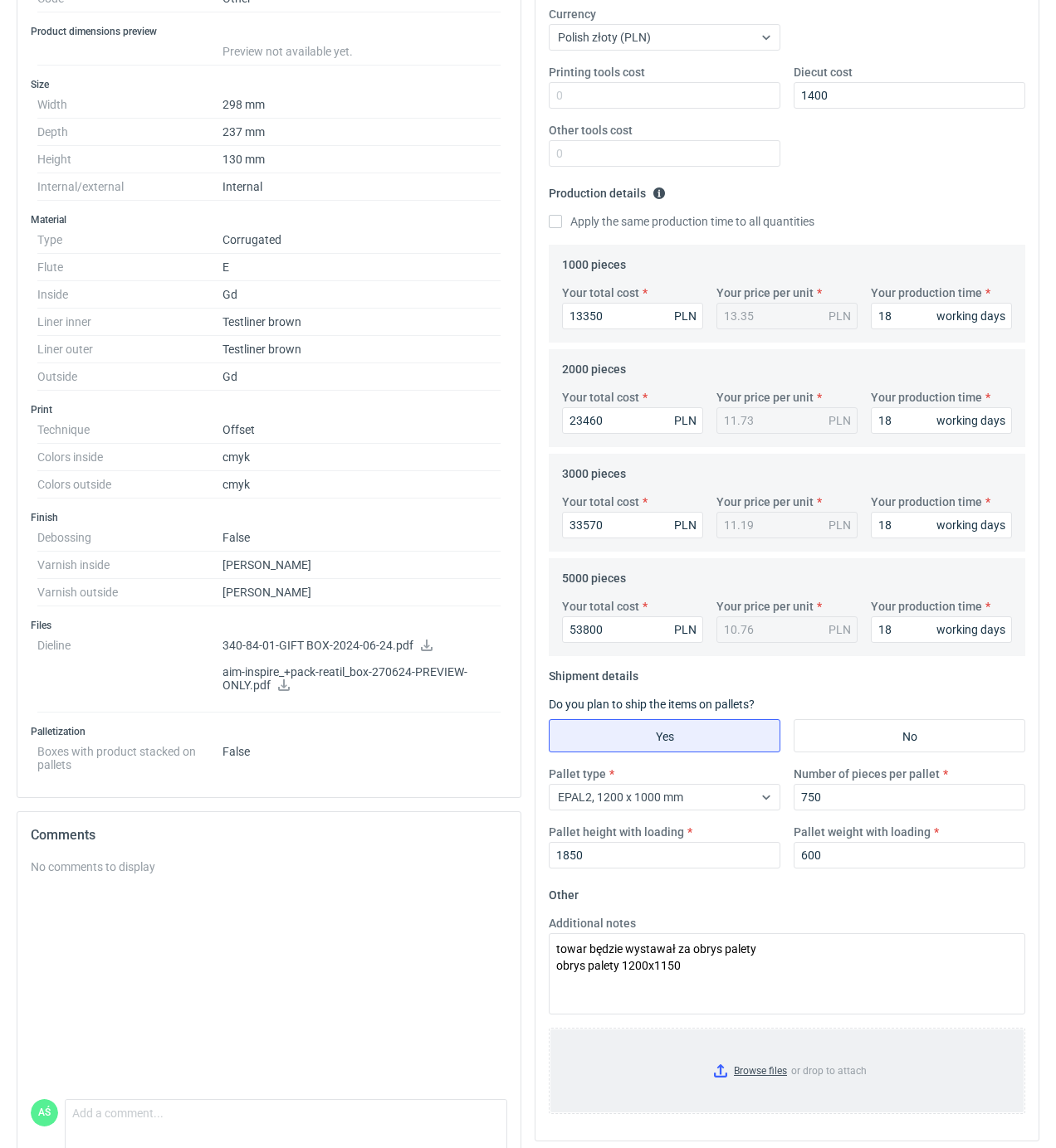
click at [748, 1076] on input "Browse files or drop to attach" at bounding box center [787, 1071] width 474 height 83
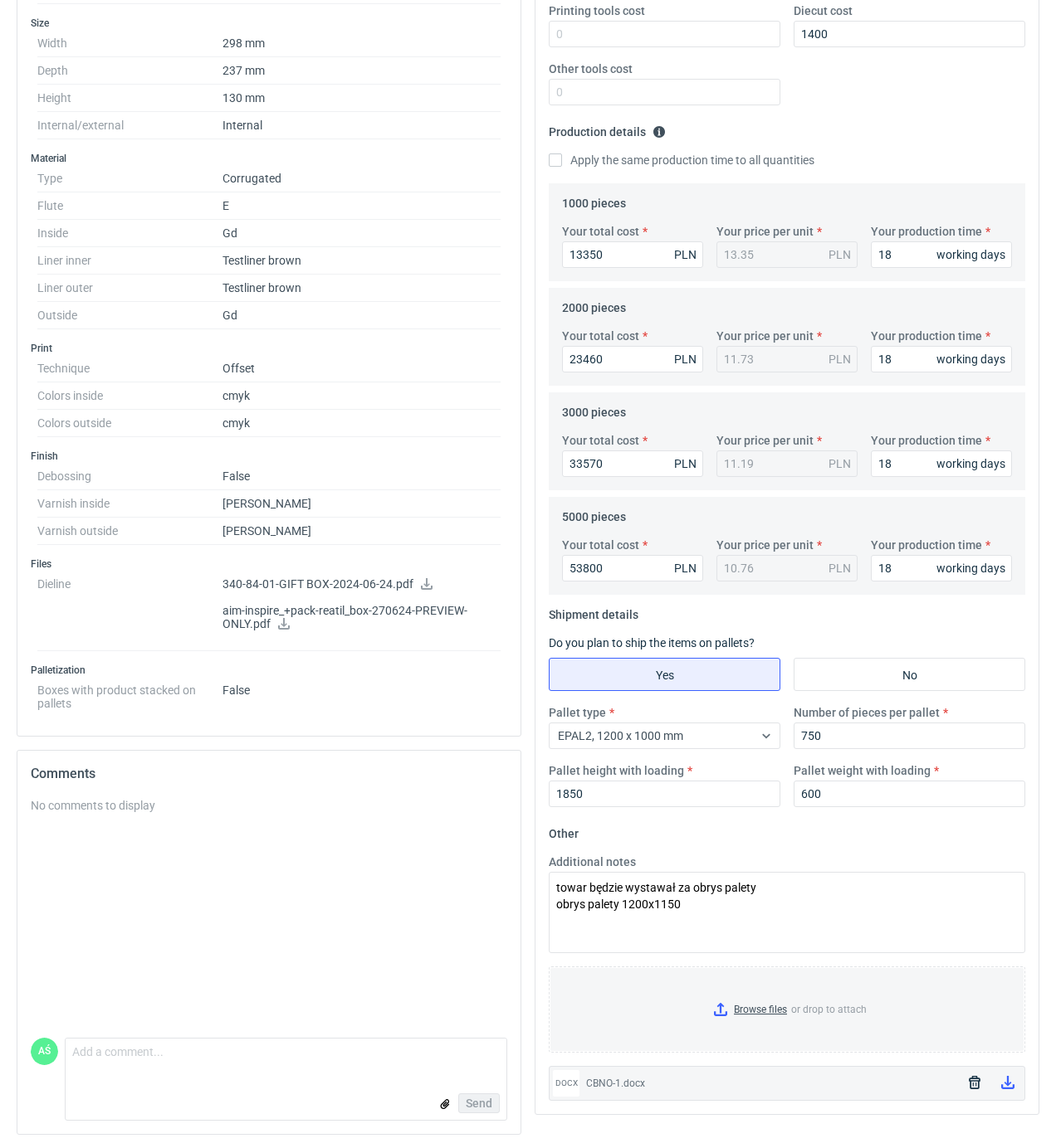
scroll to position [0, 0]
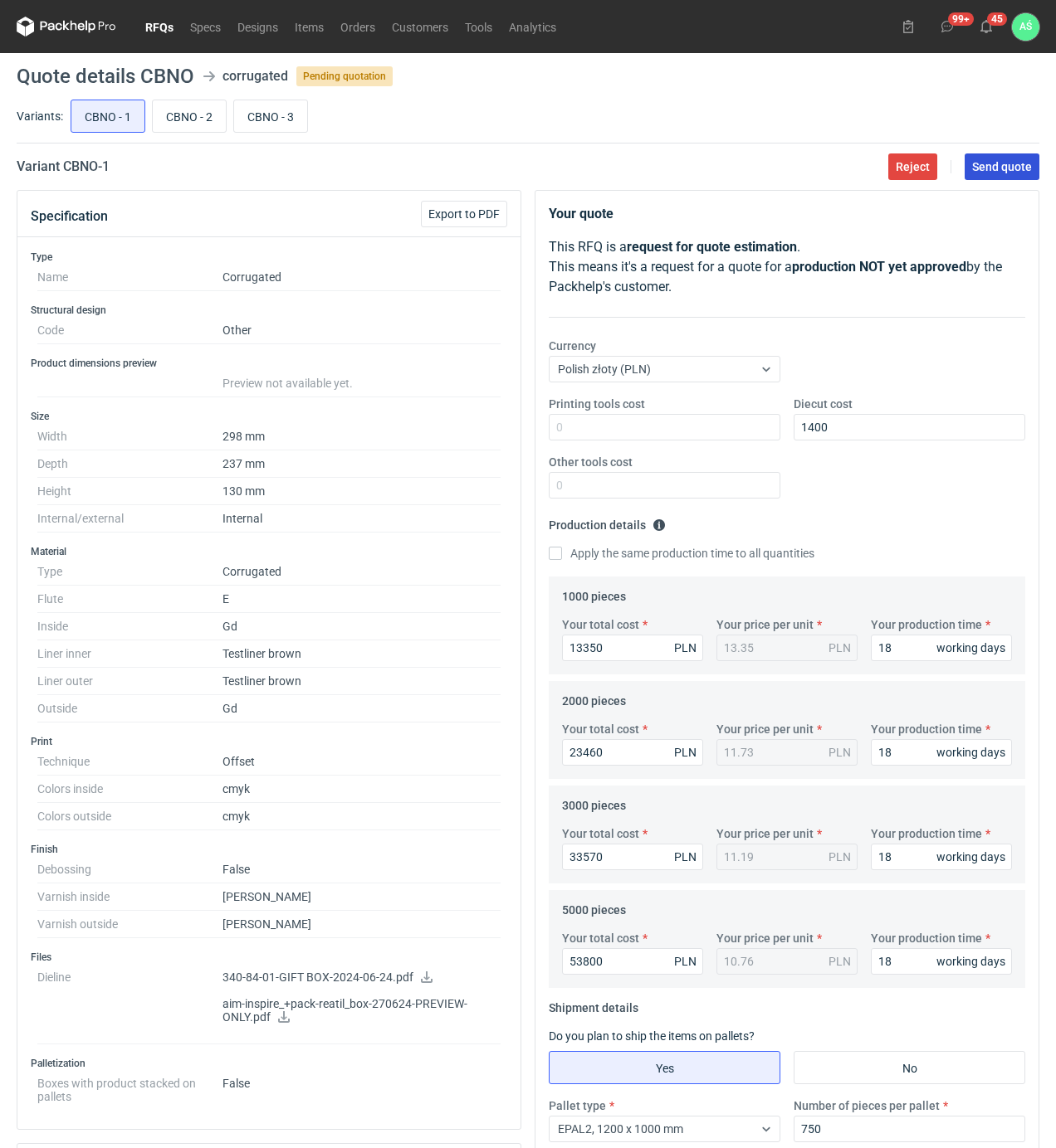
click at [1013, 169] on span "Send quote" at bounding box center [1001, 167] width 60 height 12
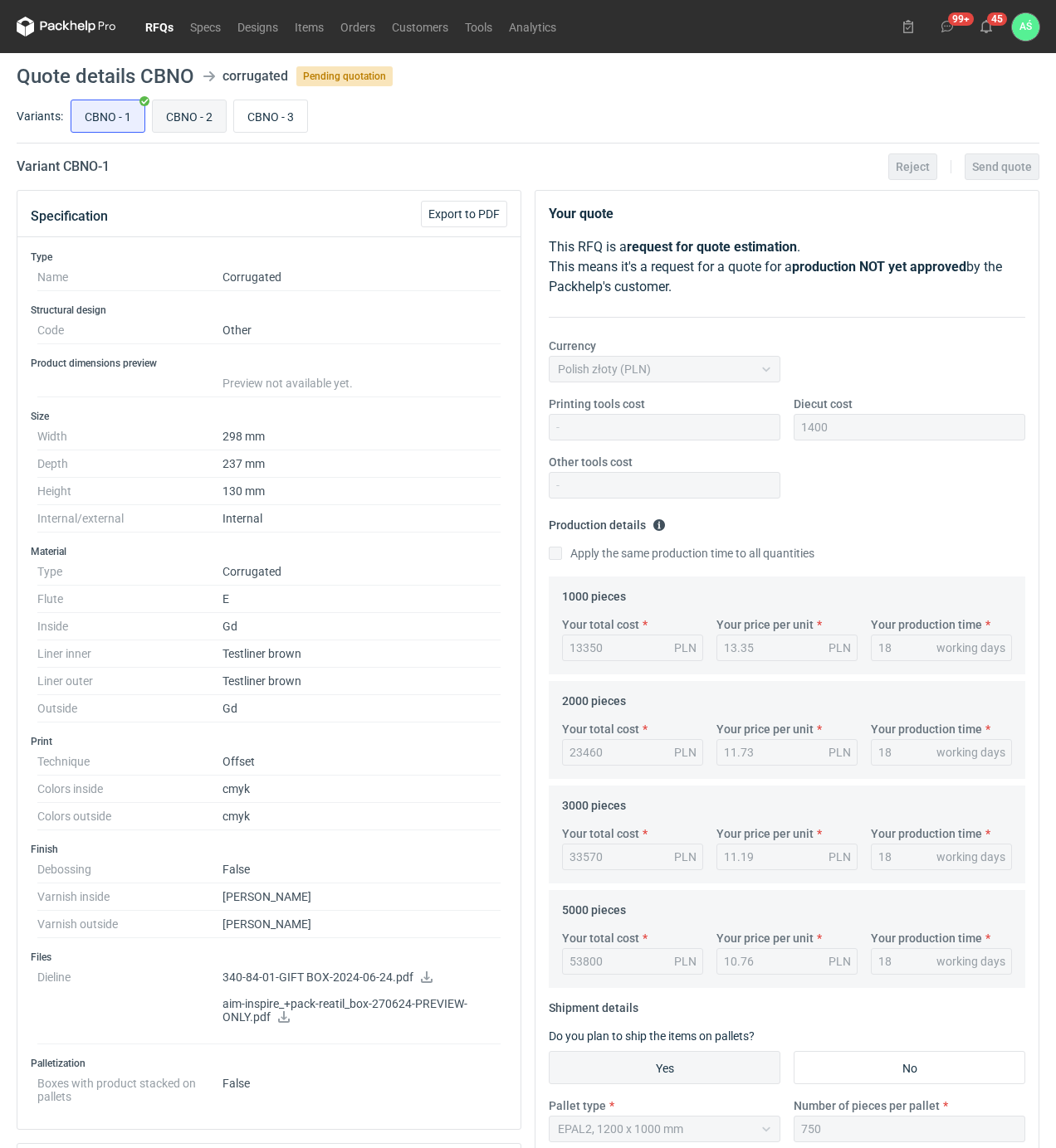
click at [183, 127] on input "CBNO - 2" at bounding box center [190, 116] width 73 height 31
radio input "true"
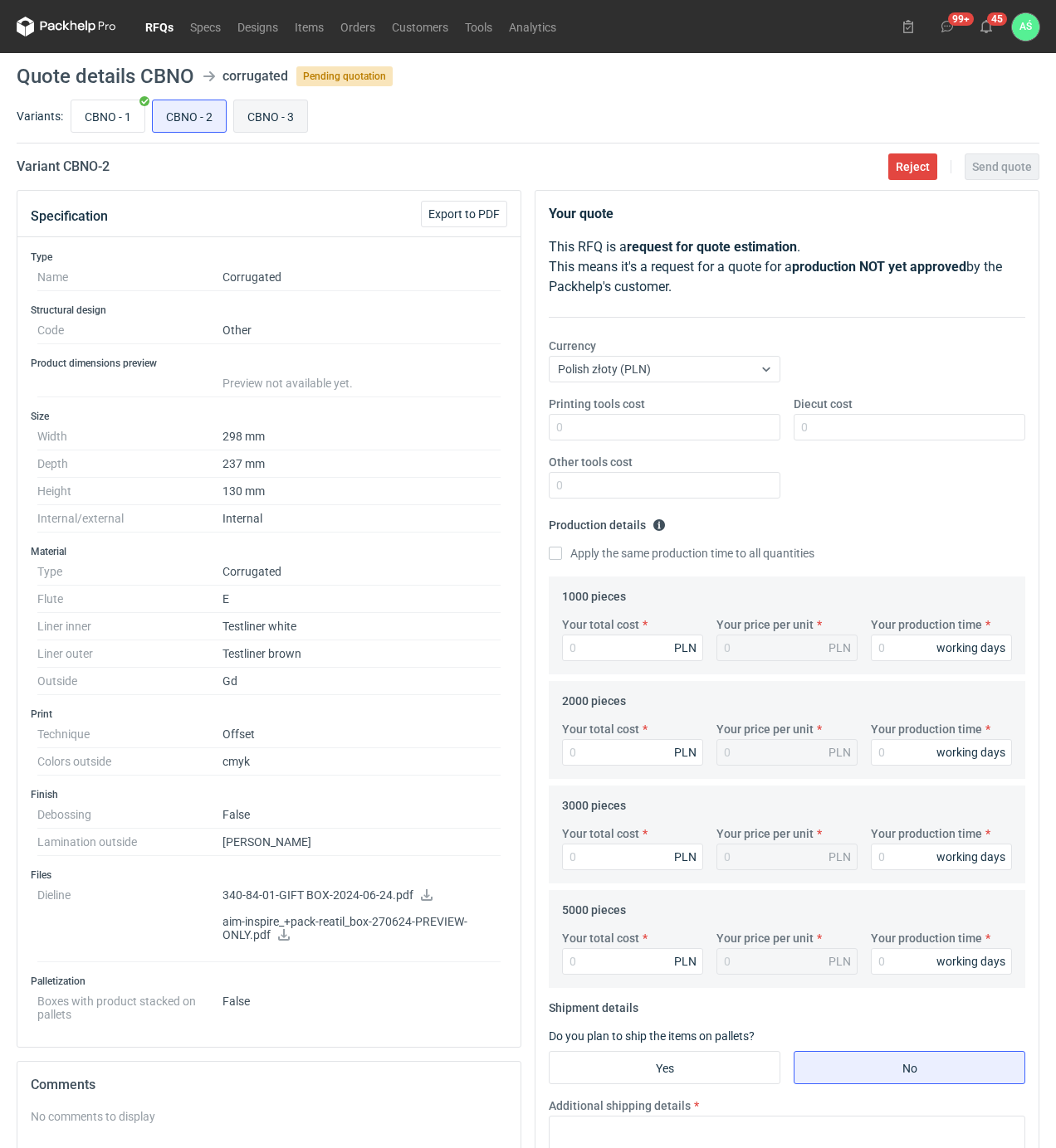
click at [276, 111] on input "CBNO - 3" at bounding box center [271, 116] width 73 height 31
radio input "true"
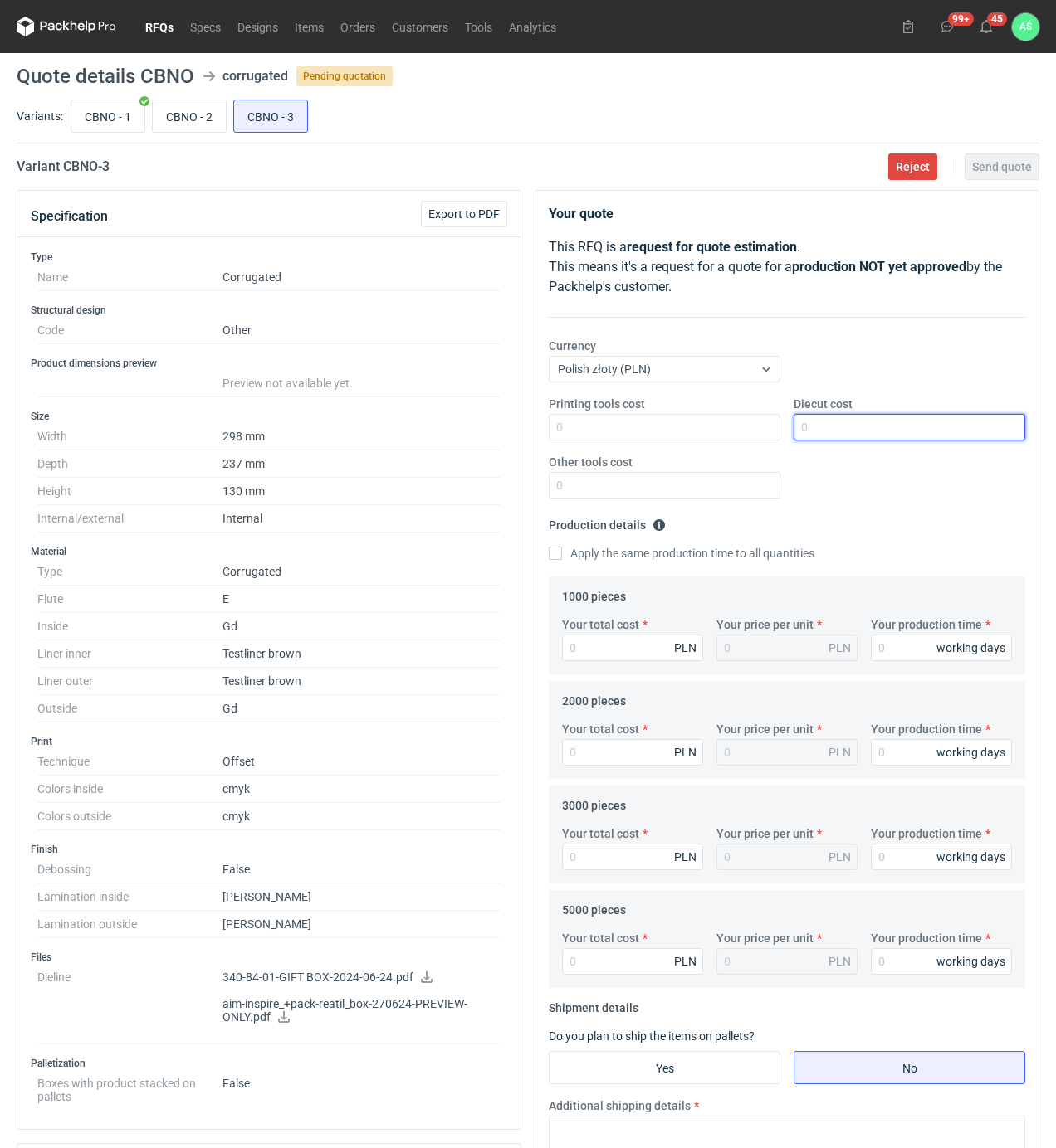
click at [885, 427] on input "Diecut cost" at bounding box center [909, 427] width 232 height 27
type input "1400"
type input "15"
type input "0.02"
type input "15490"
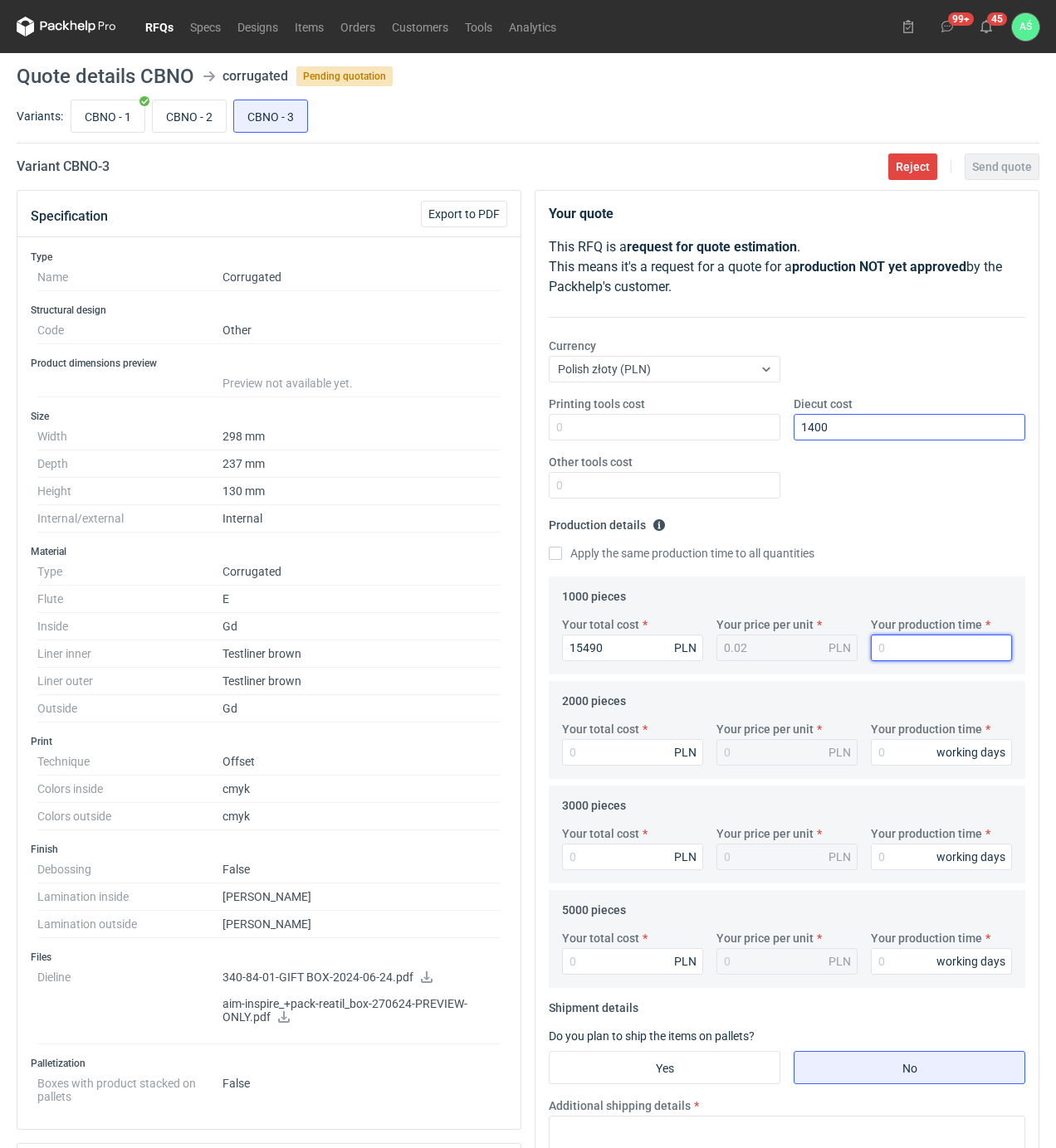
type input "15.49"
type input "20"
type input "27"
type input "0.01"
type input "27580"
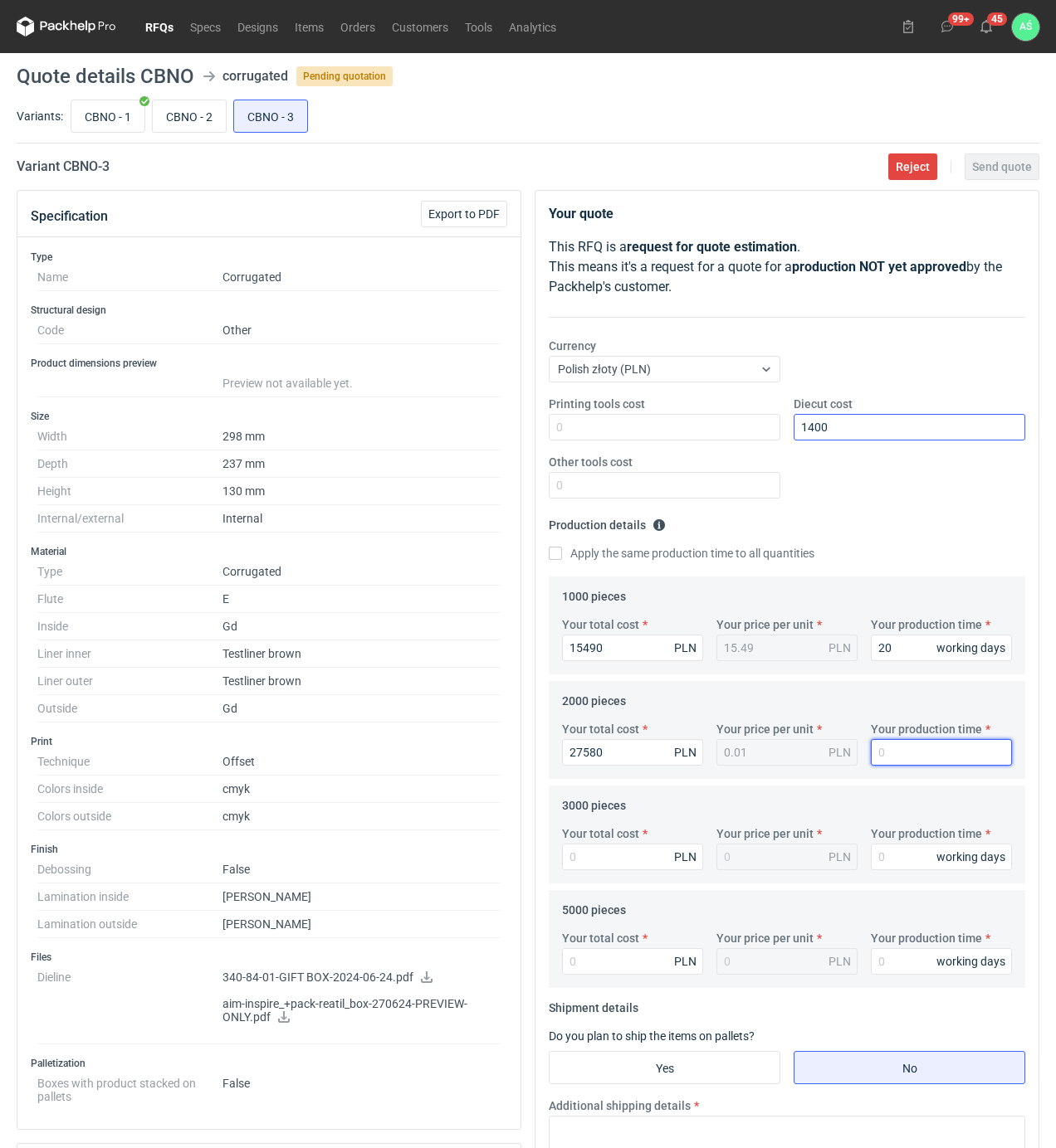
type input "13.79"
type input "20"
type input "39660"
type input "13.22"
type input "20"
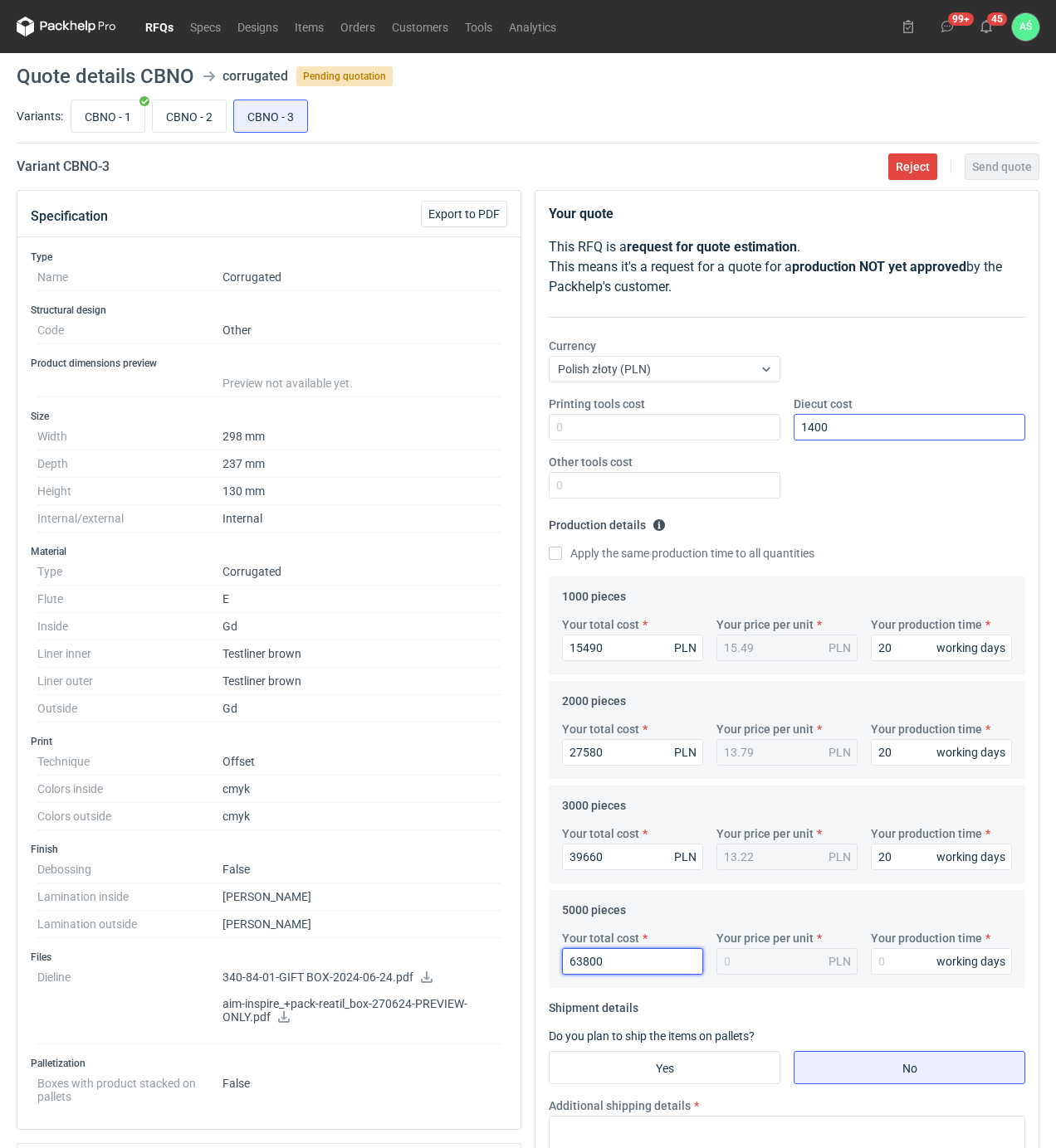
type input "63800"
type input "12.76"
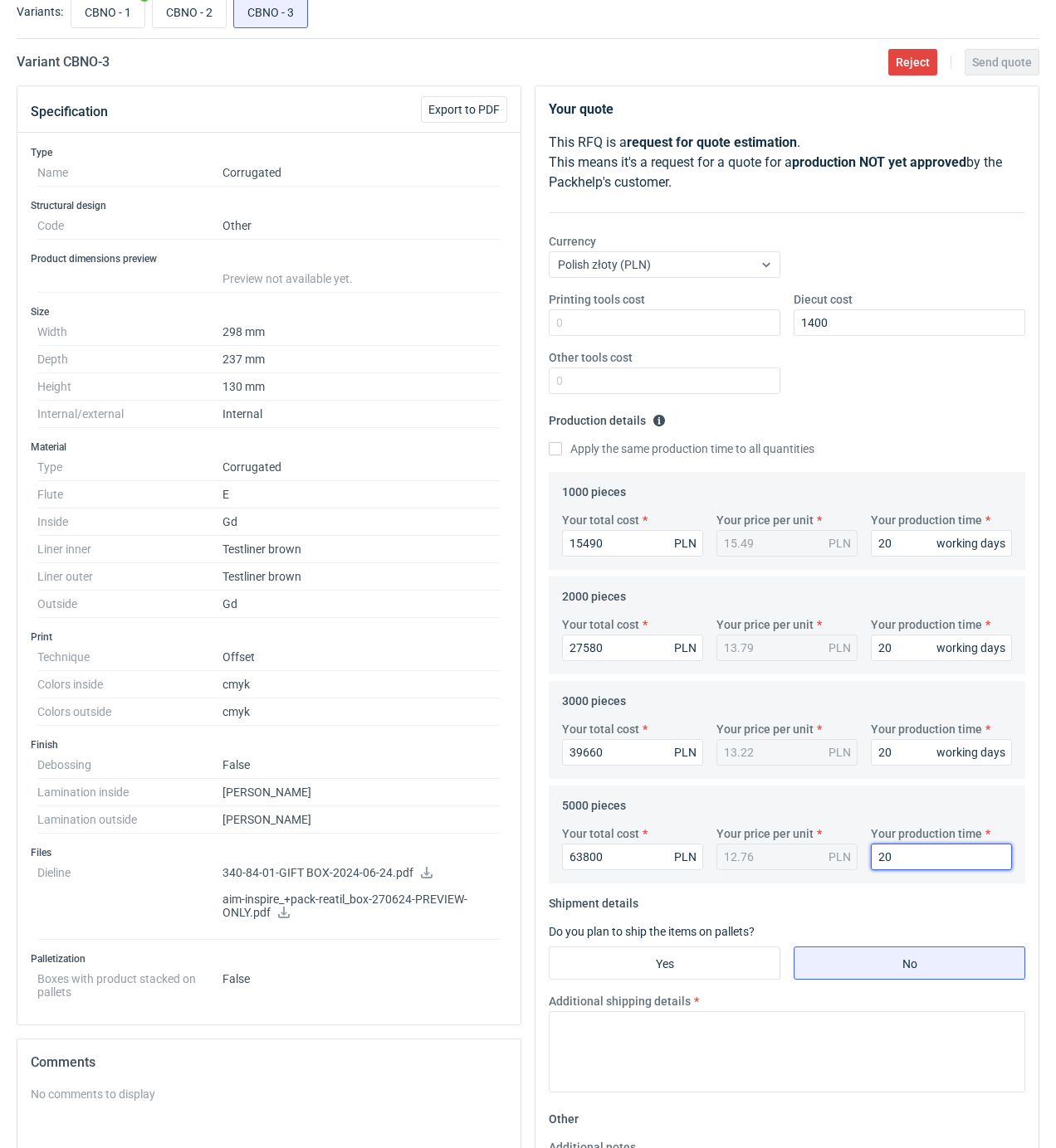
scroll to position [221, 0]
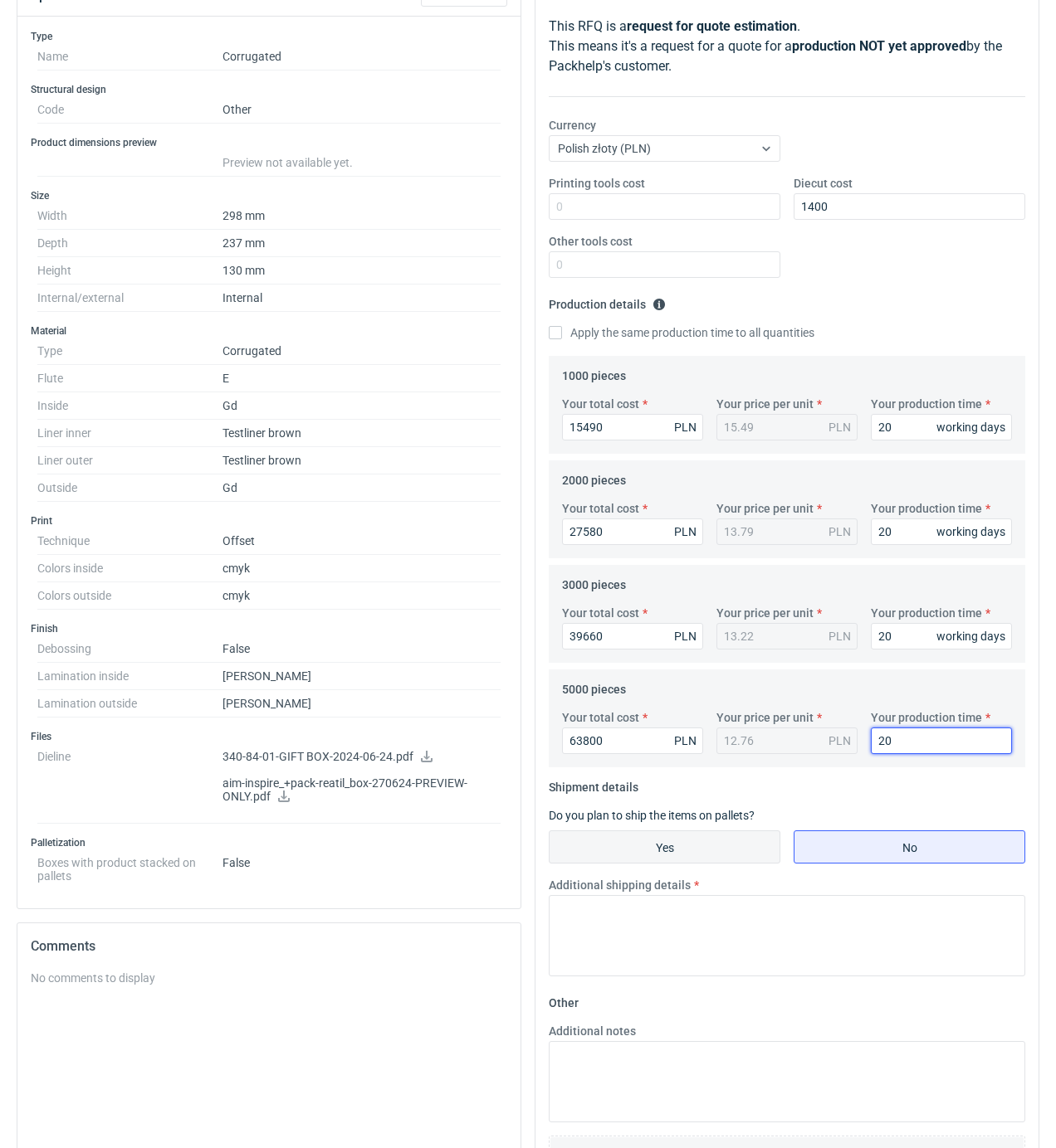
type input "20"
click at [717, 831] on label "Yes" at bounding box center [664, 847] width 232 height 33
click at [698, 850] on input "Yes" at bounding box center [664, 847] width 230 height 31
radio input "true"
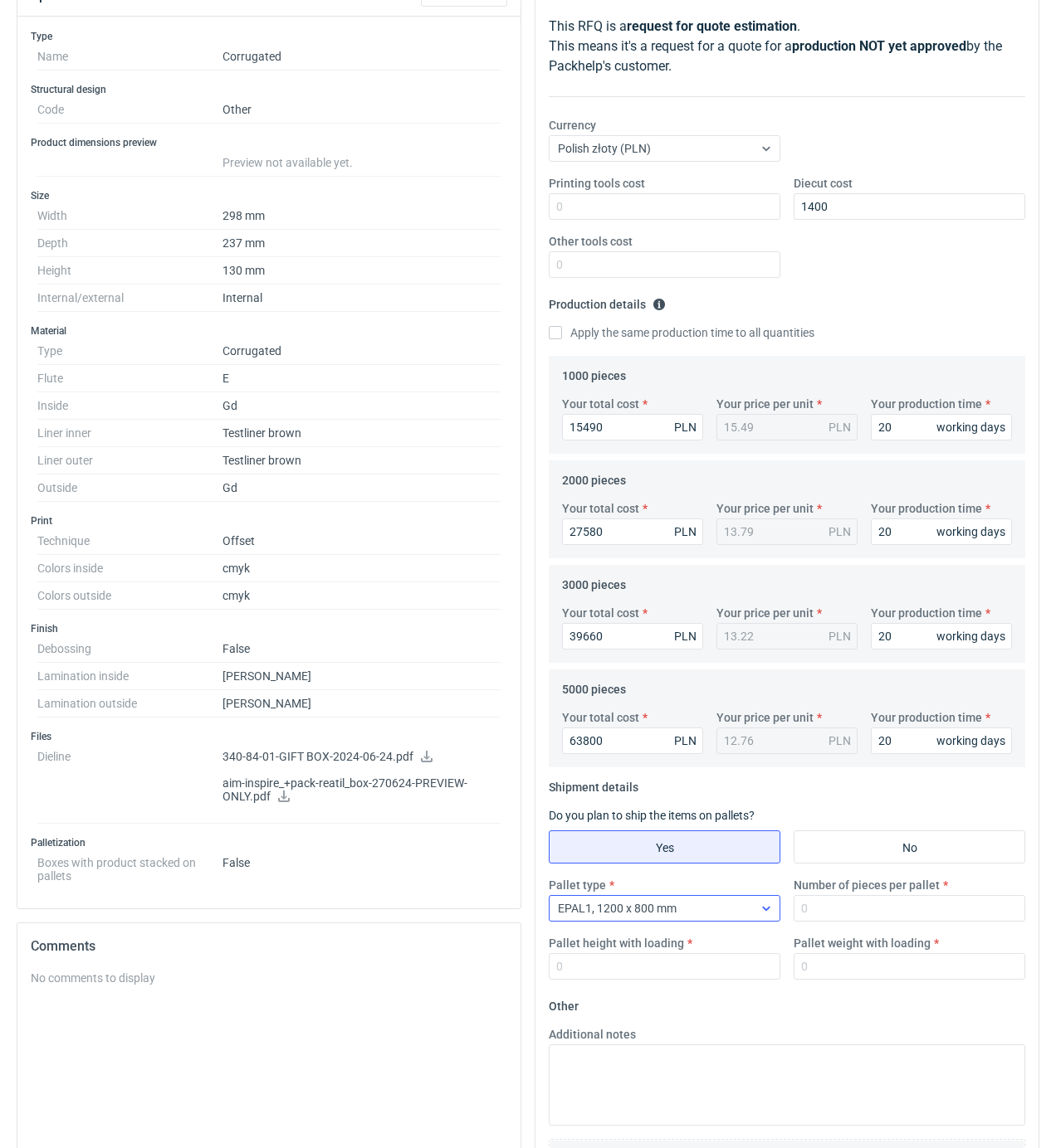
click at [722, 903] on div "EPAL1, 1200 x 800 mm" at bounding box center [651, 908] width 203 height 23
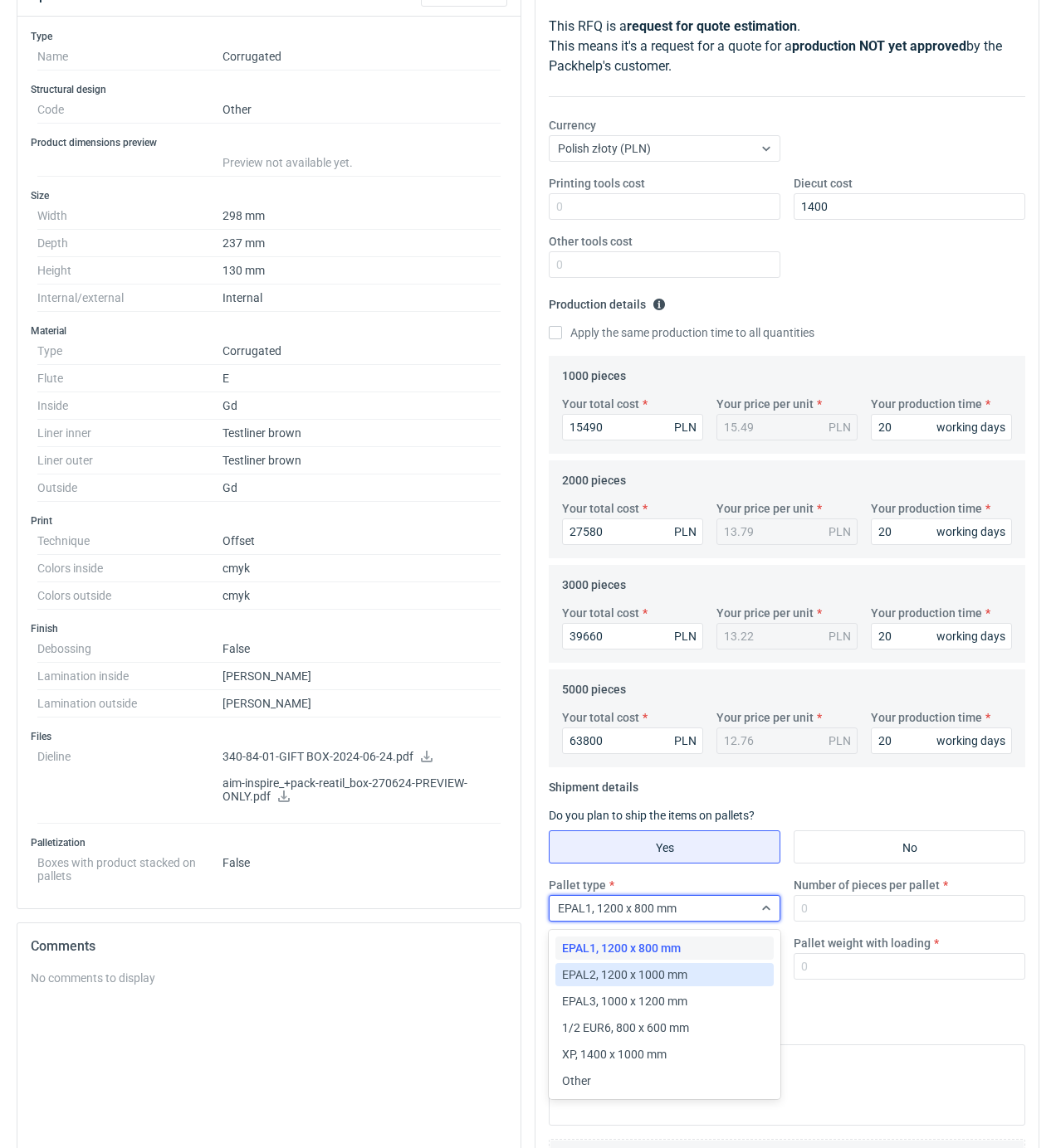
click at [656, 970] on span "EPAL2, 1200 x 1000 mm" at bounding box center [624, 975] width 125 height 16
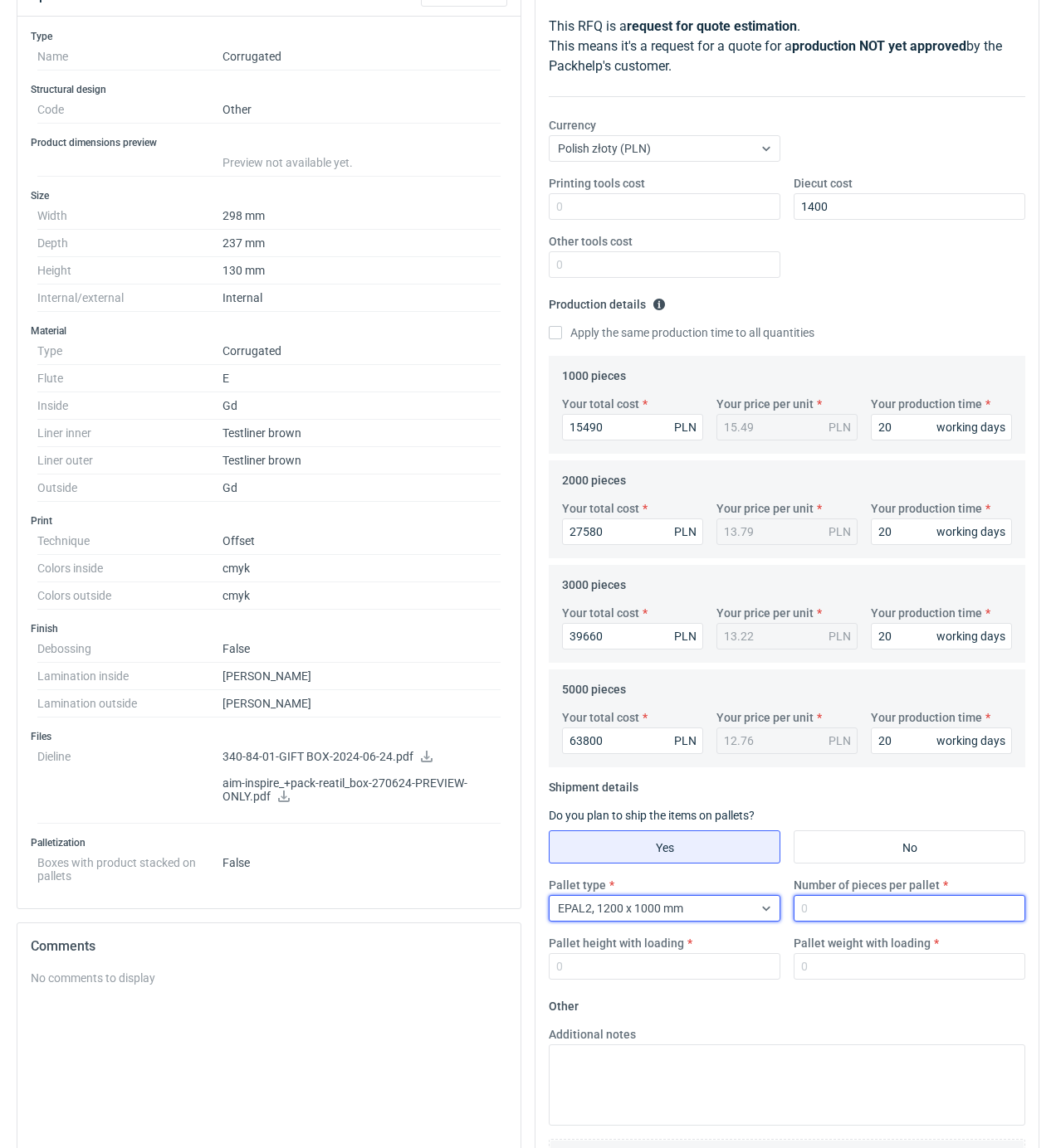
click at [883, 913] on input "Number of pieces per pallet" at bounding box center [909, 908] width 232 height 27
type input "750"
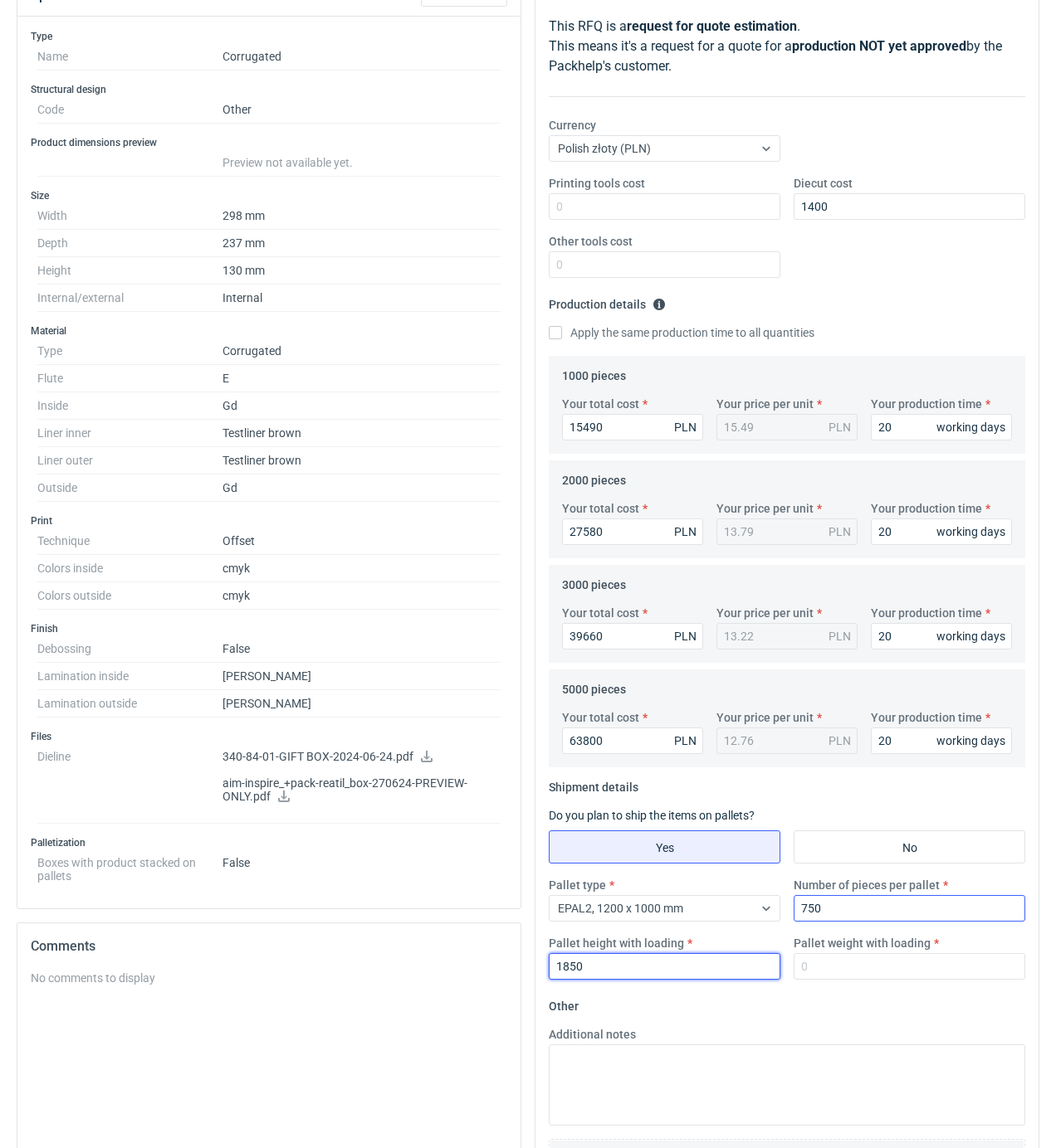
type input "1850"
type input "700"
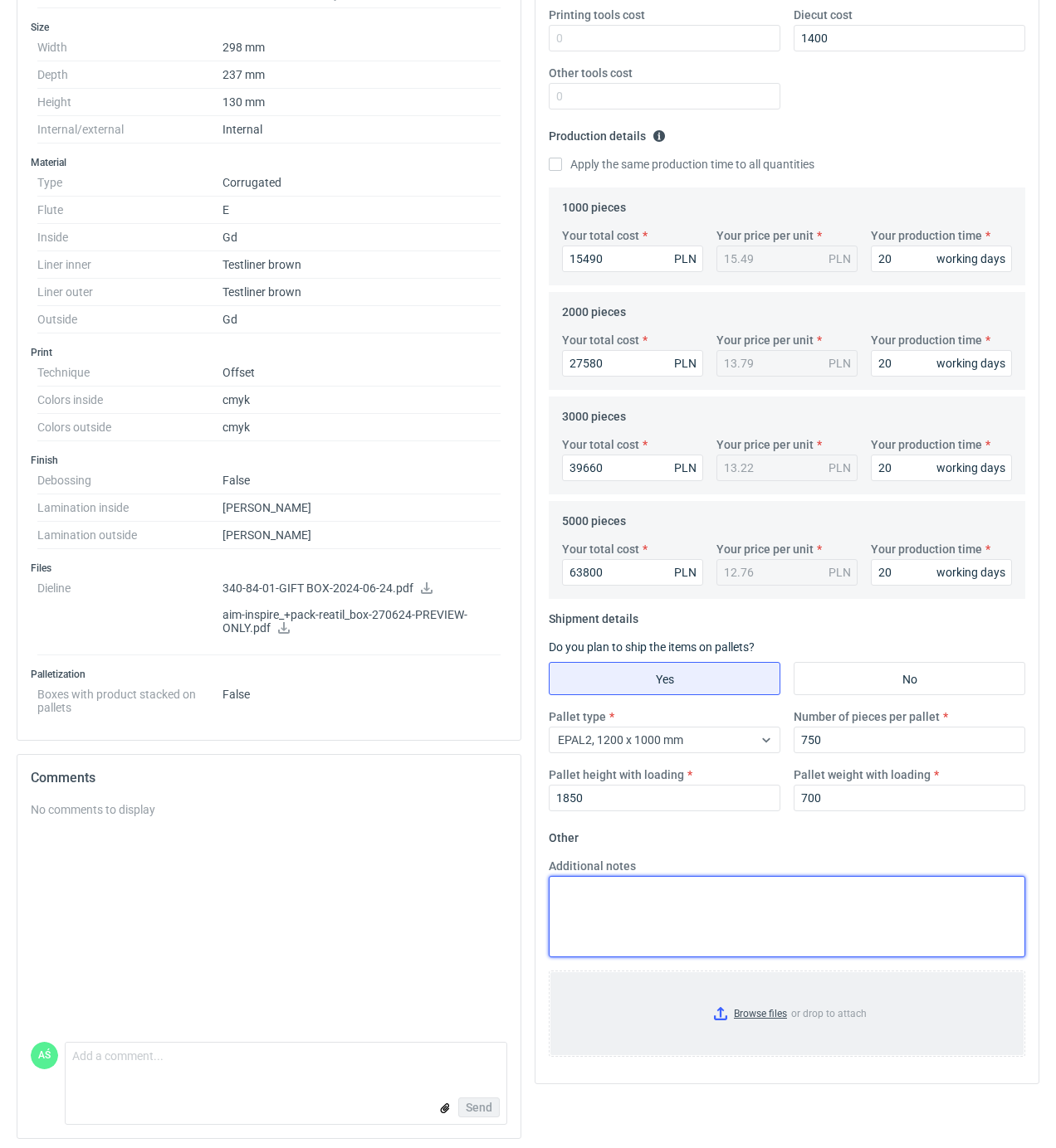
scroll to position [400, 0]
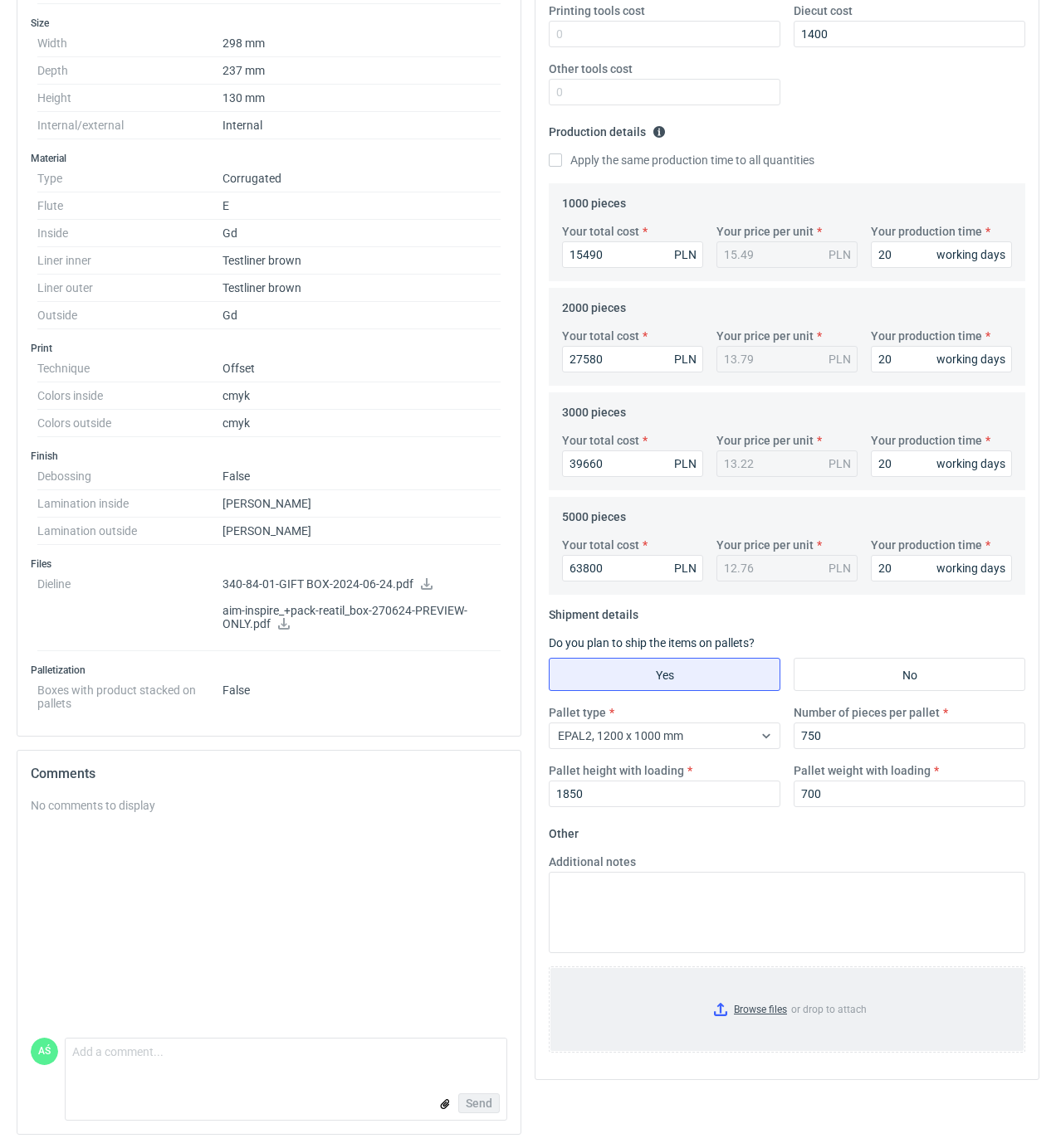
click at [781, 1000] on input "Browse files or drop to attach" at bounding box center [787, 1009] width 474 height 83
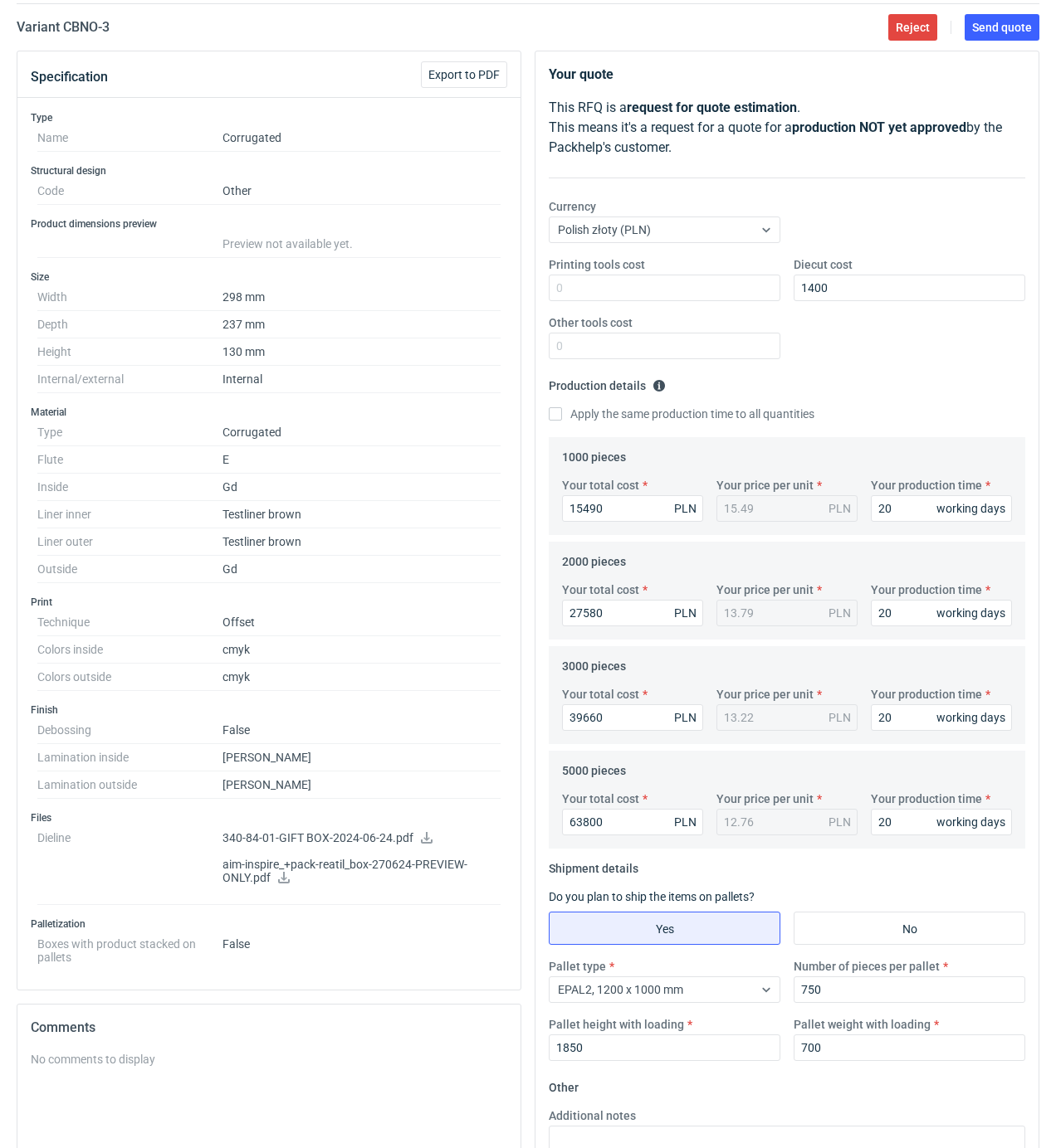
scroll to position [0, 0]
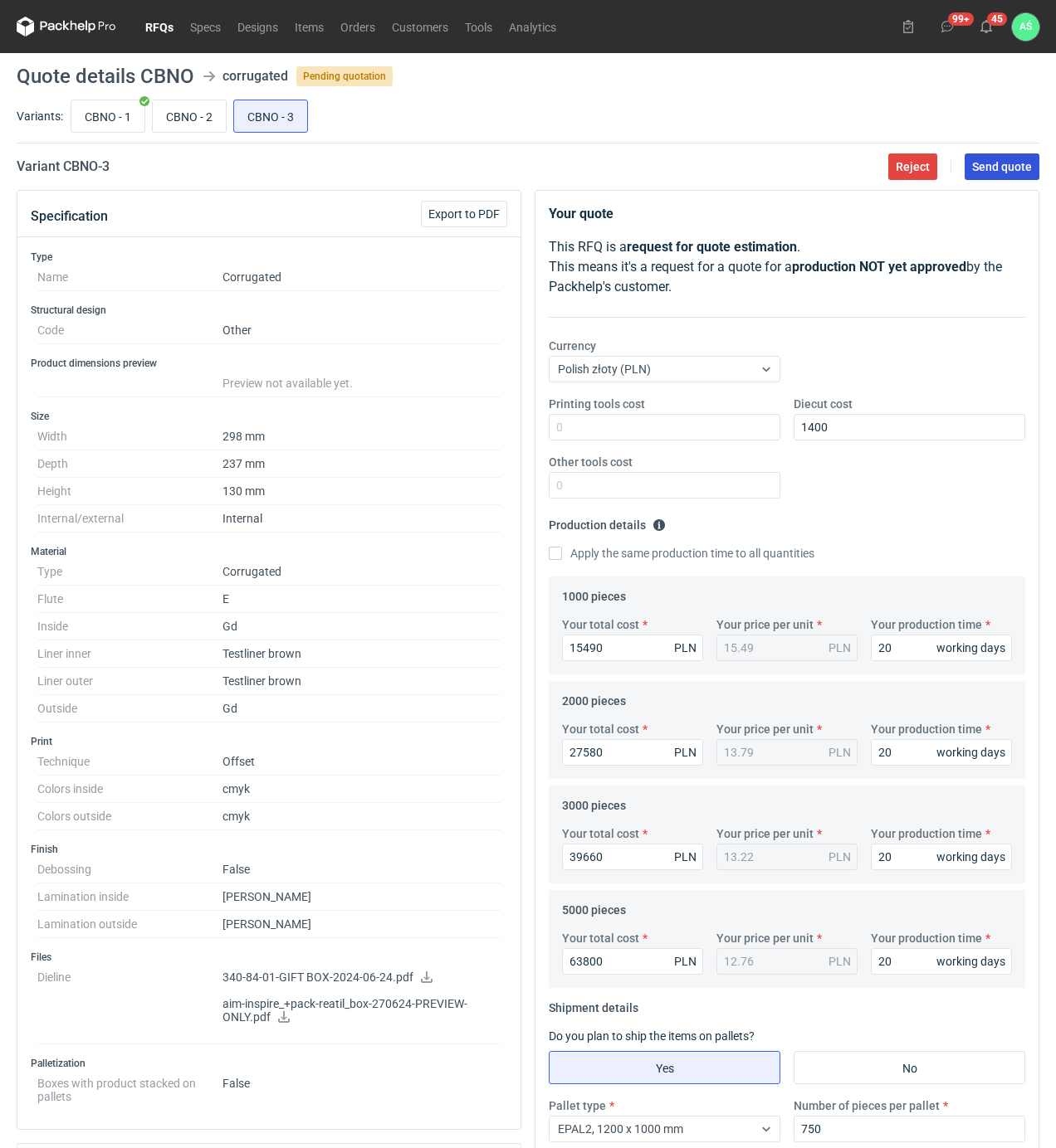
click at [1014, 171] on span "Send quote" at bounding box center [1001, 167] width 60 height 12
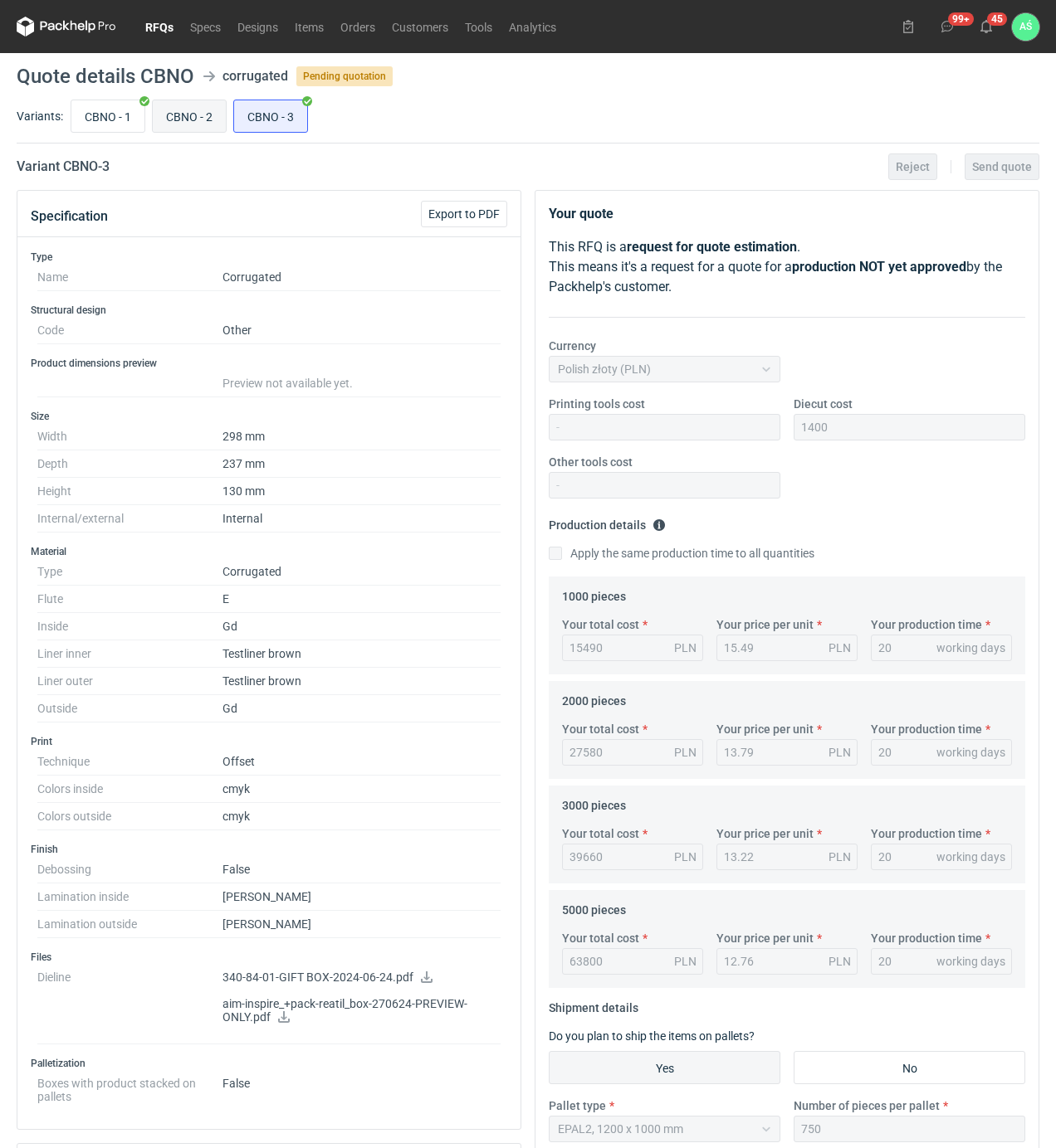
click at [171, 107] on input "CBNO - 2" at bounding box center [190, 116] width 73 height 31
radio input "true"
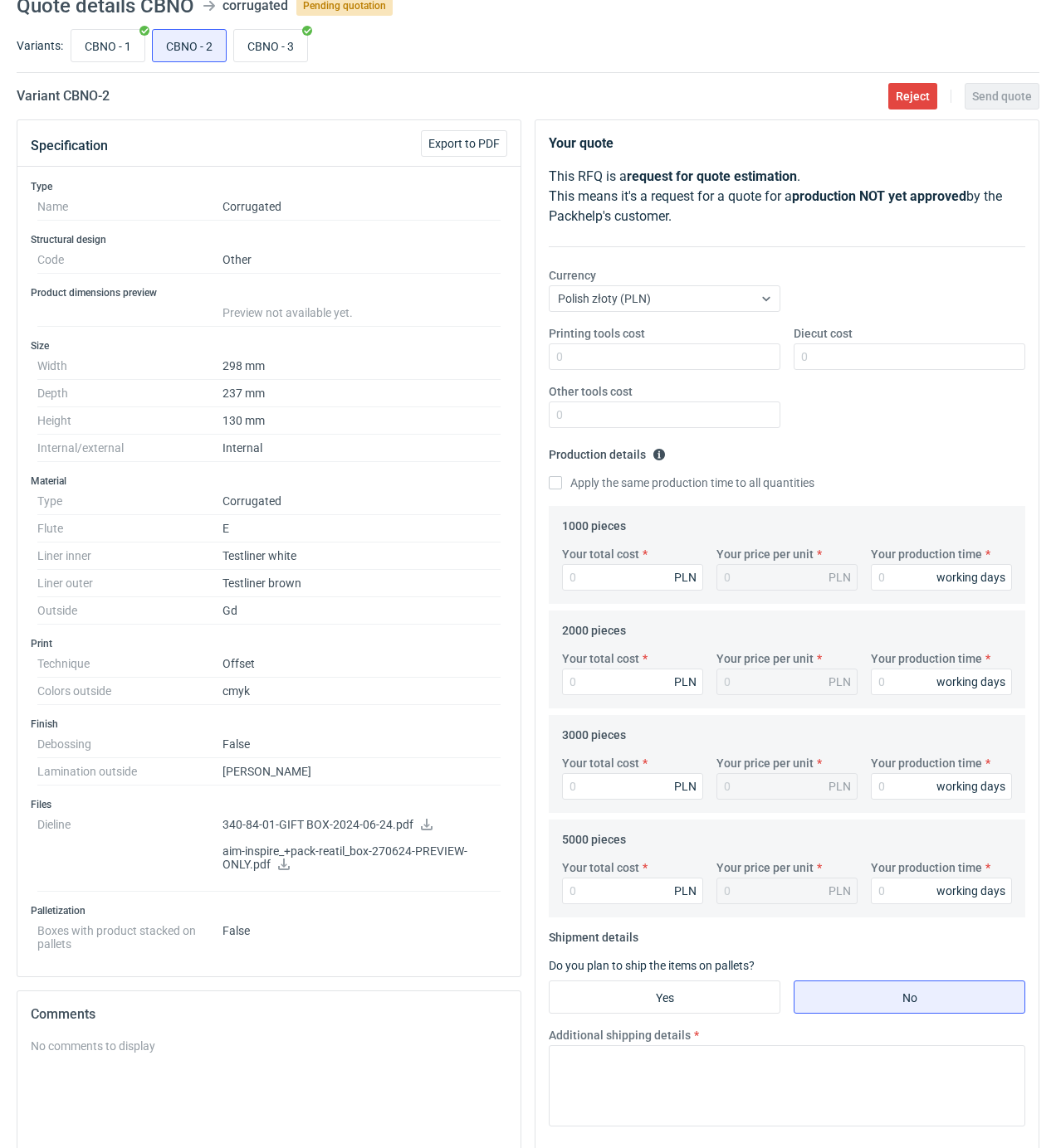
scroll to position [111, 0]
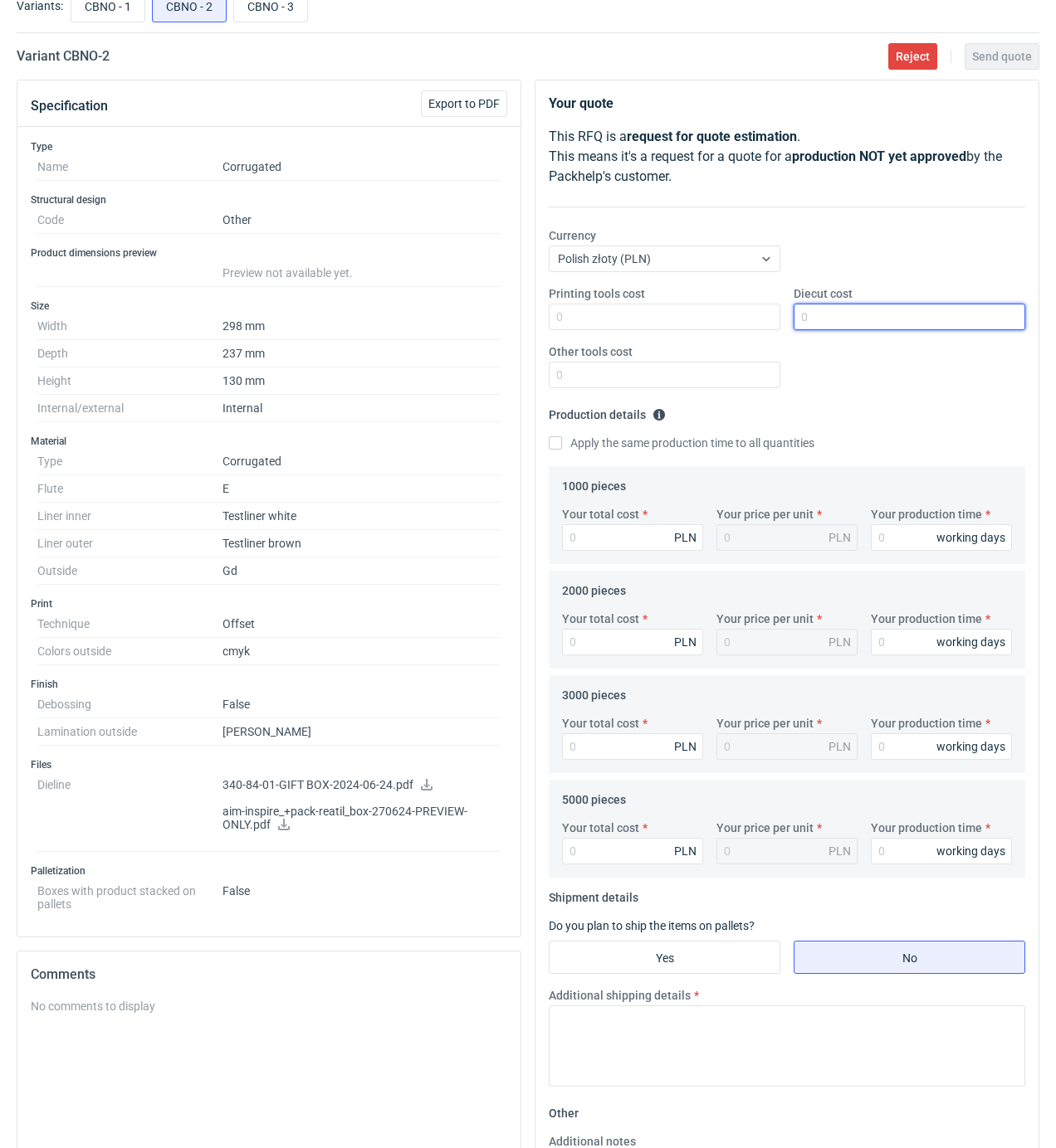
click at [808, 330] on input "Diecut cost" at bounding box center [909, 317] width 232 height 27
type input "1400"
type input "9010"
type input "9.01"
type input "20"
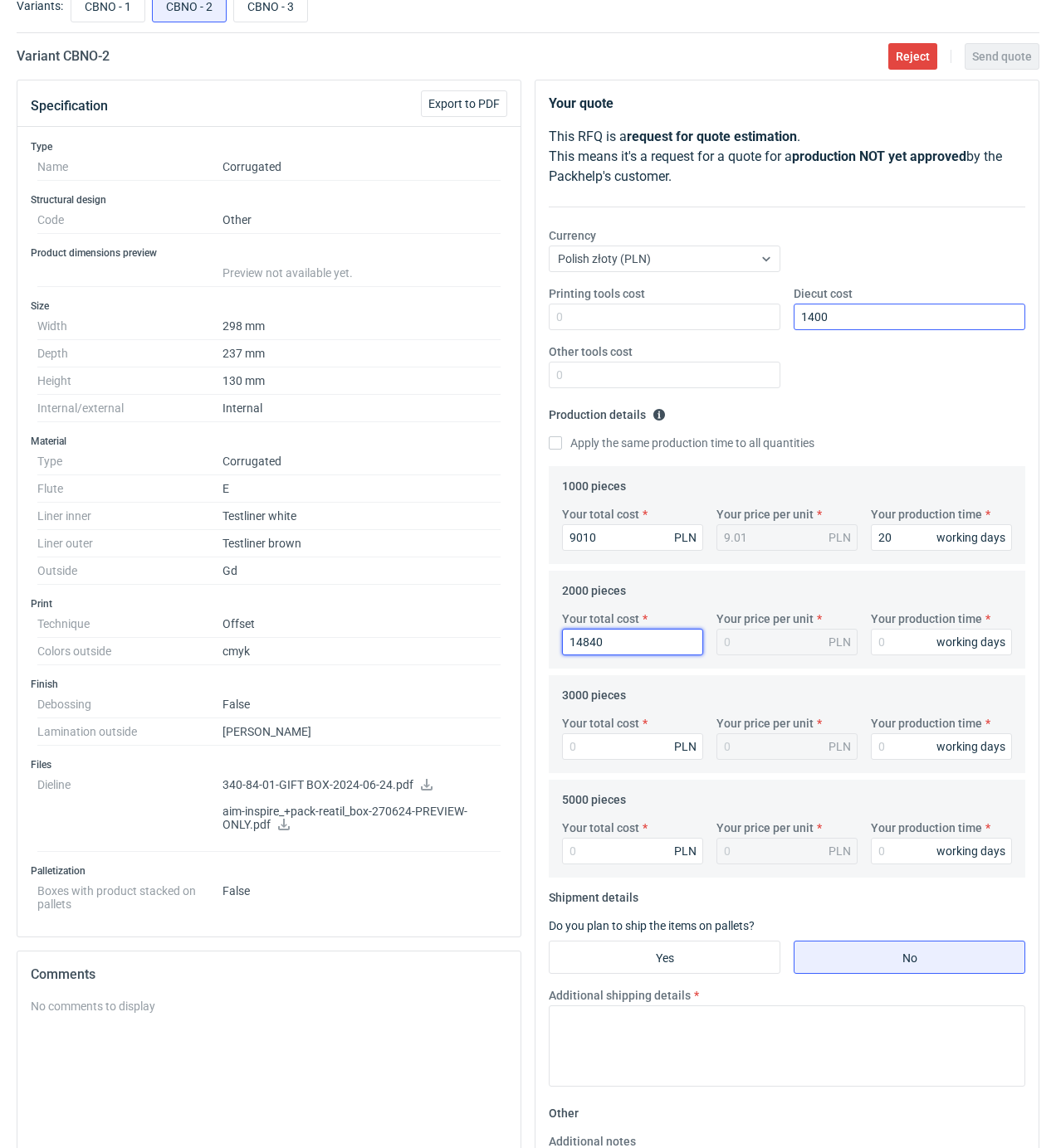
type input "14840"
type input "7.42"
type input "20"
type input "20700"
type input "6.9"
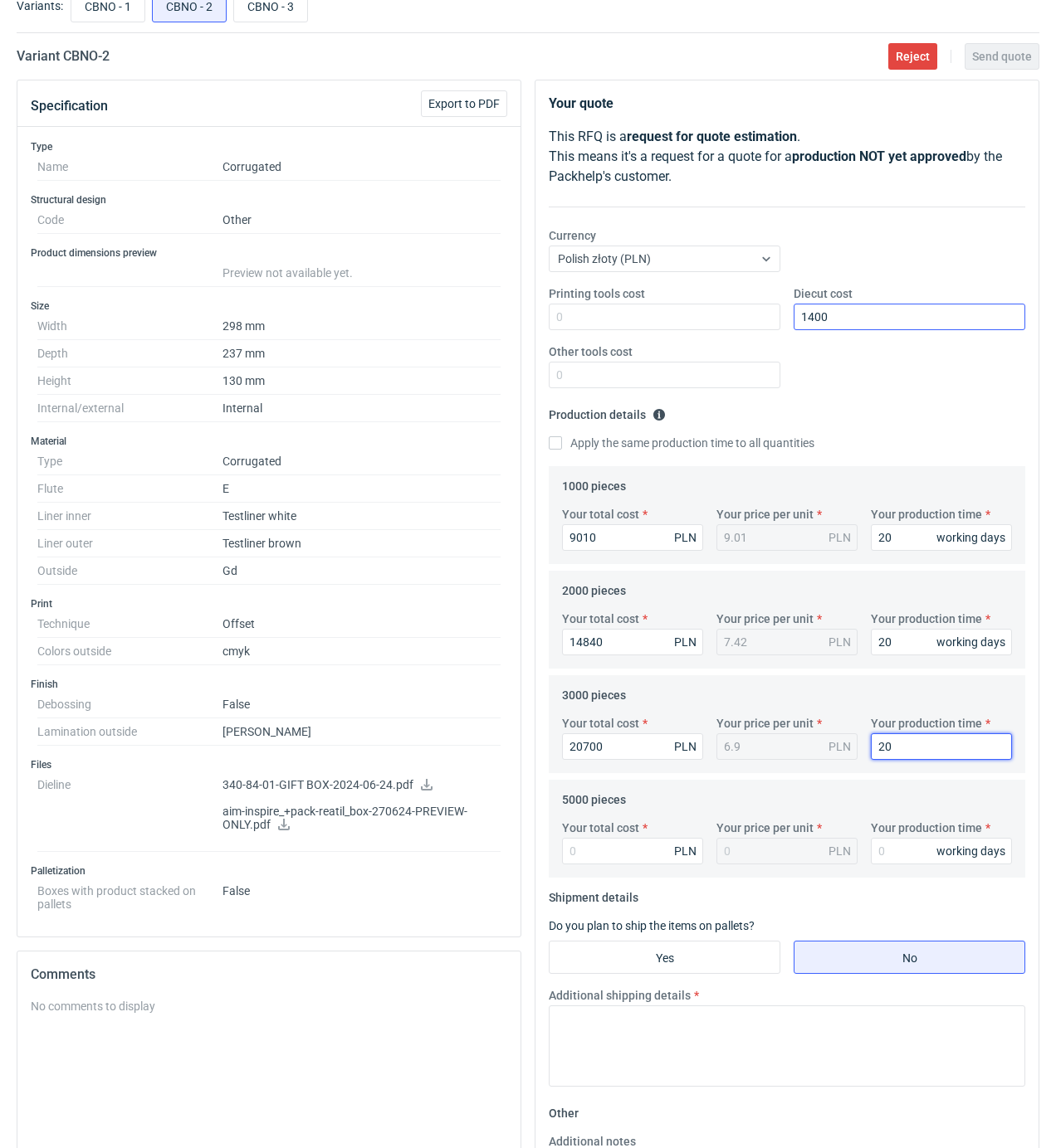
type input "20"
type input "32"
type input "0.01"
type input "32350"
type input "6.47"
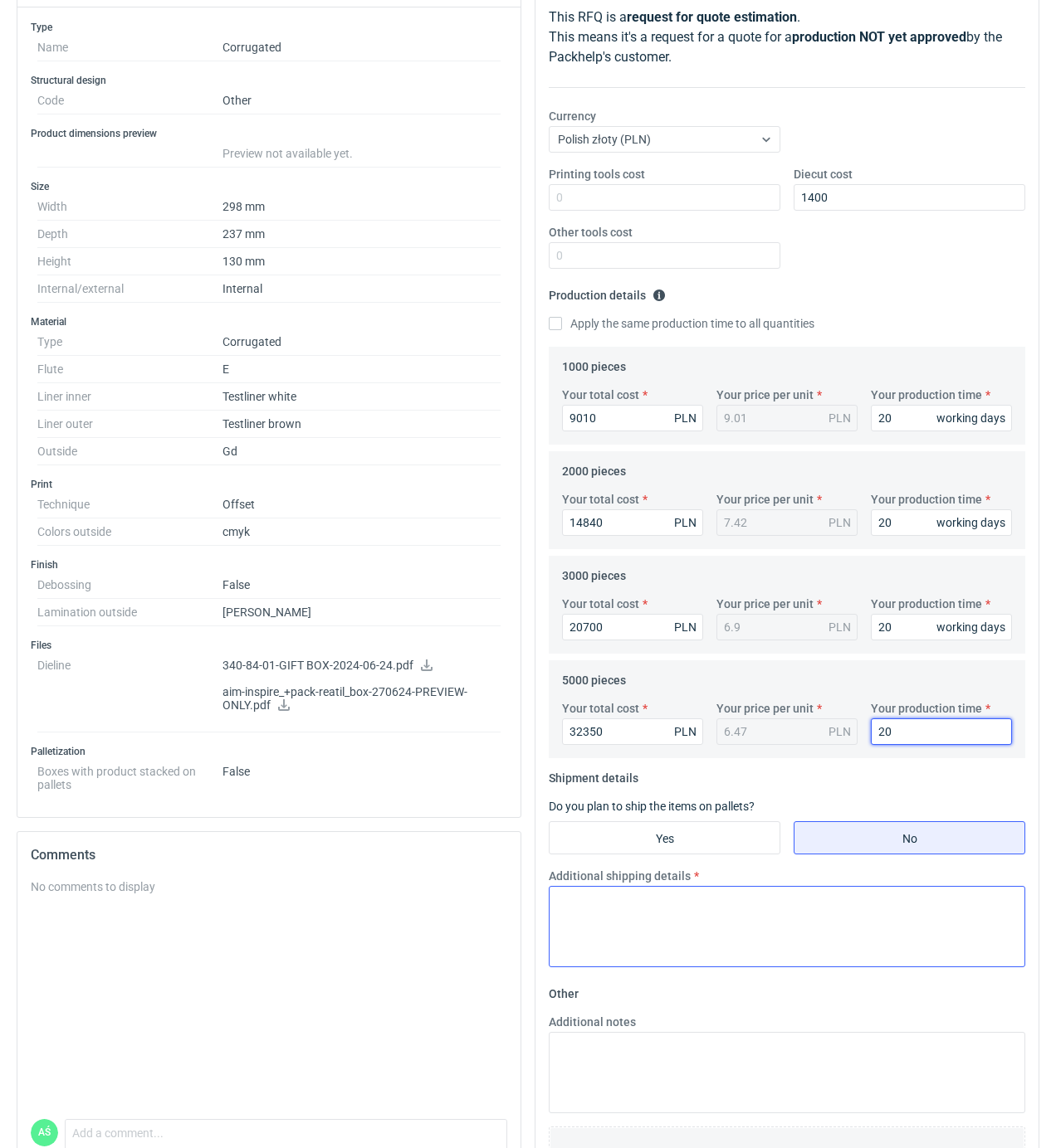
scroll to position [340, 0]
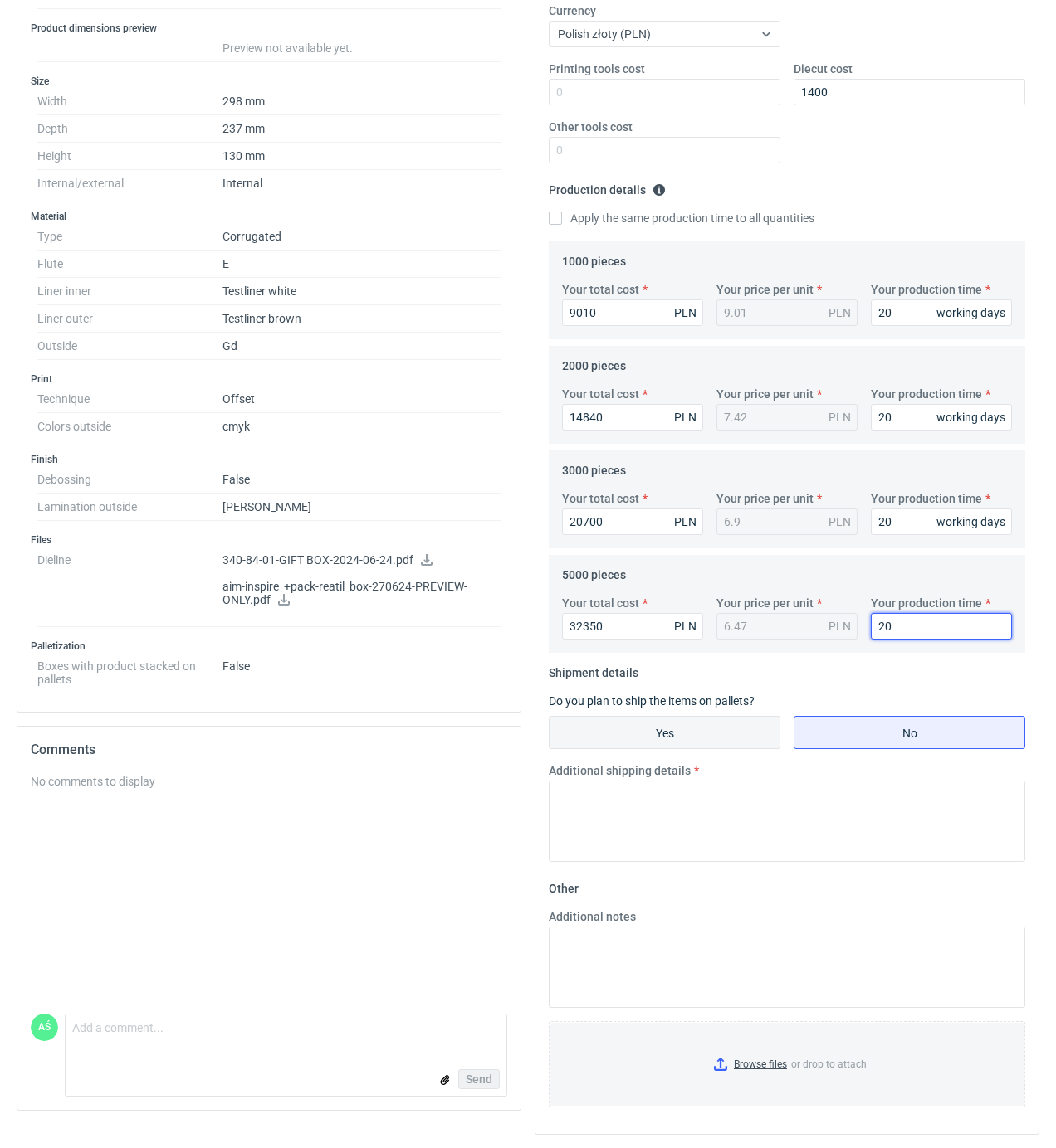
type input "20"
click at [691, 733] on input "Yes" at bounding box center [664, 732] width 230 height 31
radio input "true"
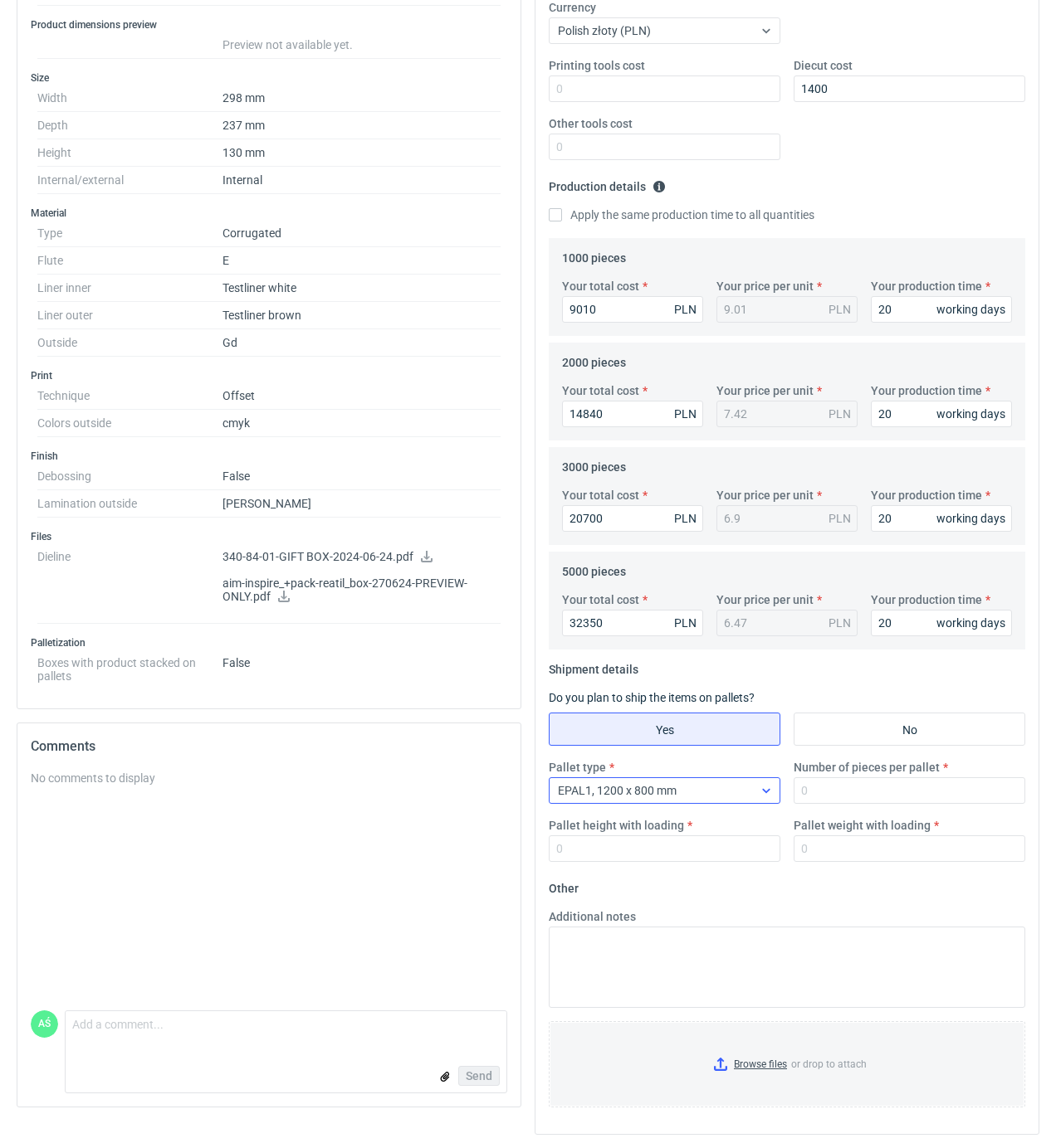
click at [721, 783] on div "EPAL1, 1200 x 800 mm" at bounding box center [651, 790] width 203 height 23
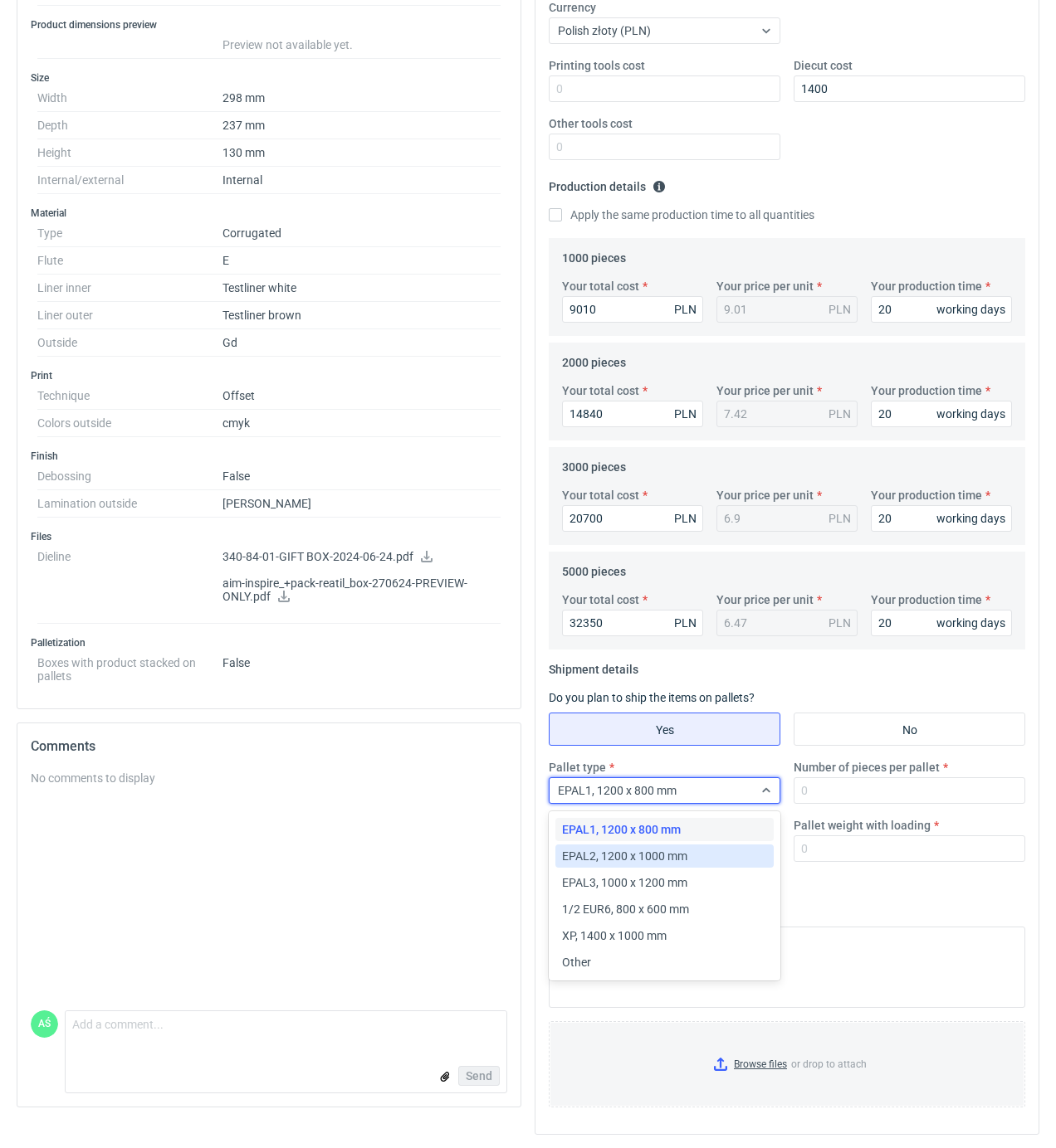
click at [659, 848] on span "EPAL2, 1200 x 1000 mm" at bounding box center [624, 856] width 125 height 16
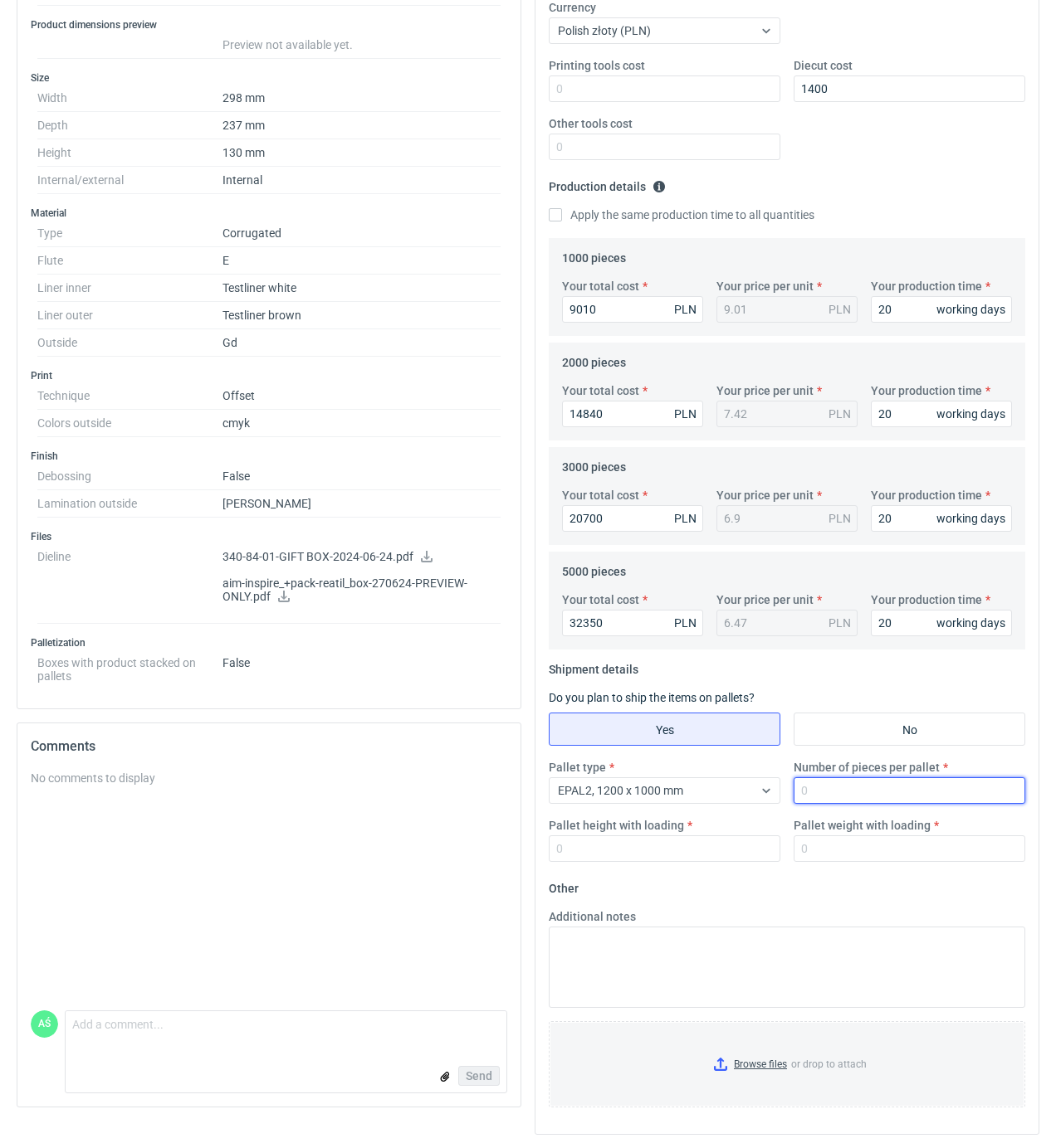
click at [814, 797] on input "Number of pieces per pallet" at bounding box center [909, 790] width 232 height 27
type input "750"
type input "1850"
type input "500"
click at [755, 1053] on input "Browse files or drop to attach" at bounding box center [787, 1064] width 474 height 83
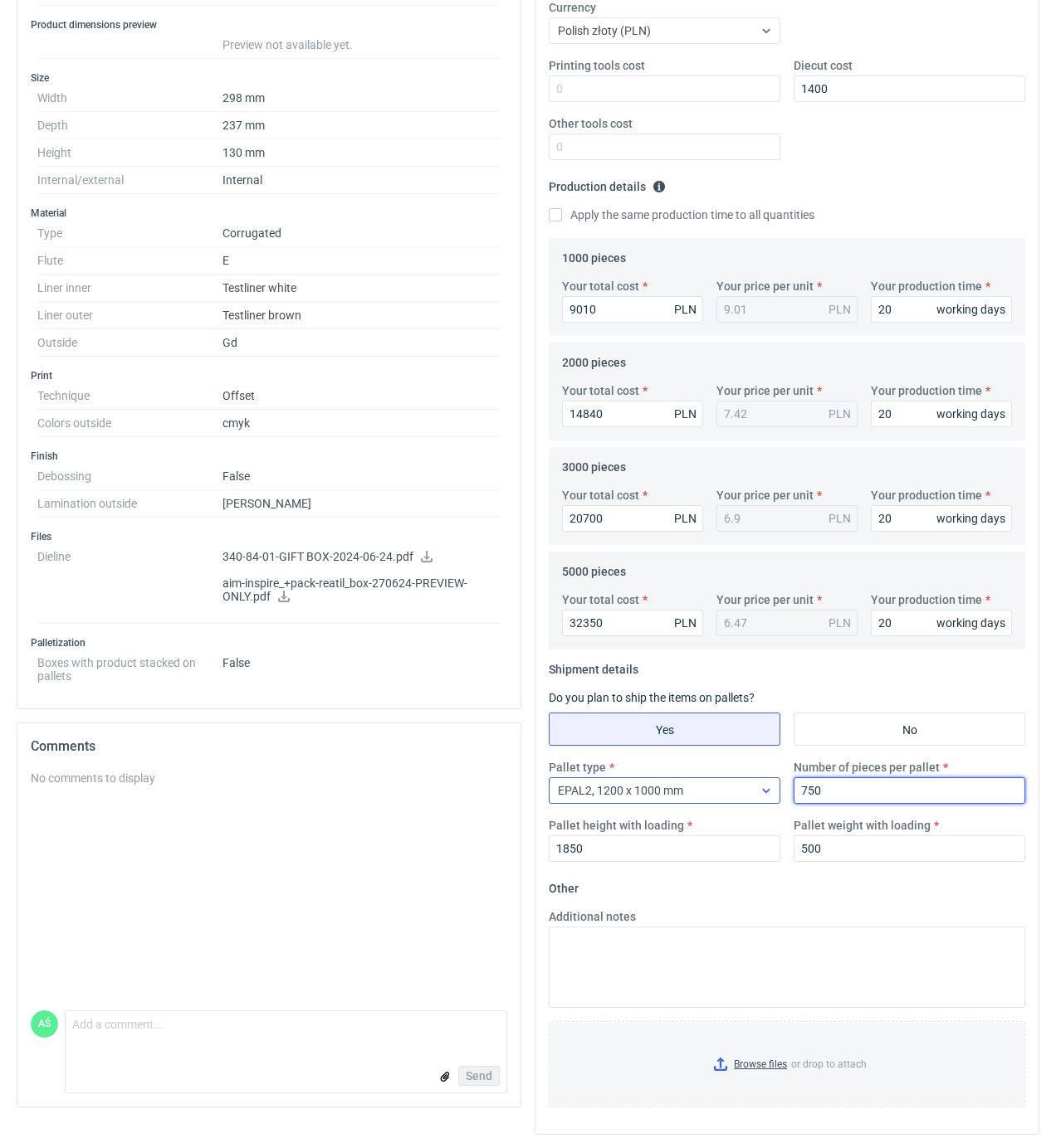
drag, startPoint x: 830, startPoint y: 791, endPoint x: 772, endPoint y: 791, distance: 58.0
click at [772, 791] on div "Pallet type EPAL2, 1200 x 1000 mm Number of pieces per pallet 750 Pallet height…" at bounding box center [787, 817] width 490 height 116
type input "1000"
type input "1950"
click at [770, 1072] on input "Browse files or drop to attach" at bounding box center [787, 1064] width 474 height 83
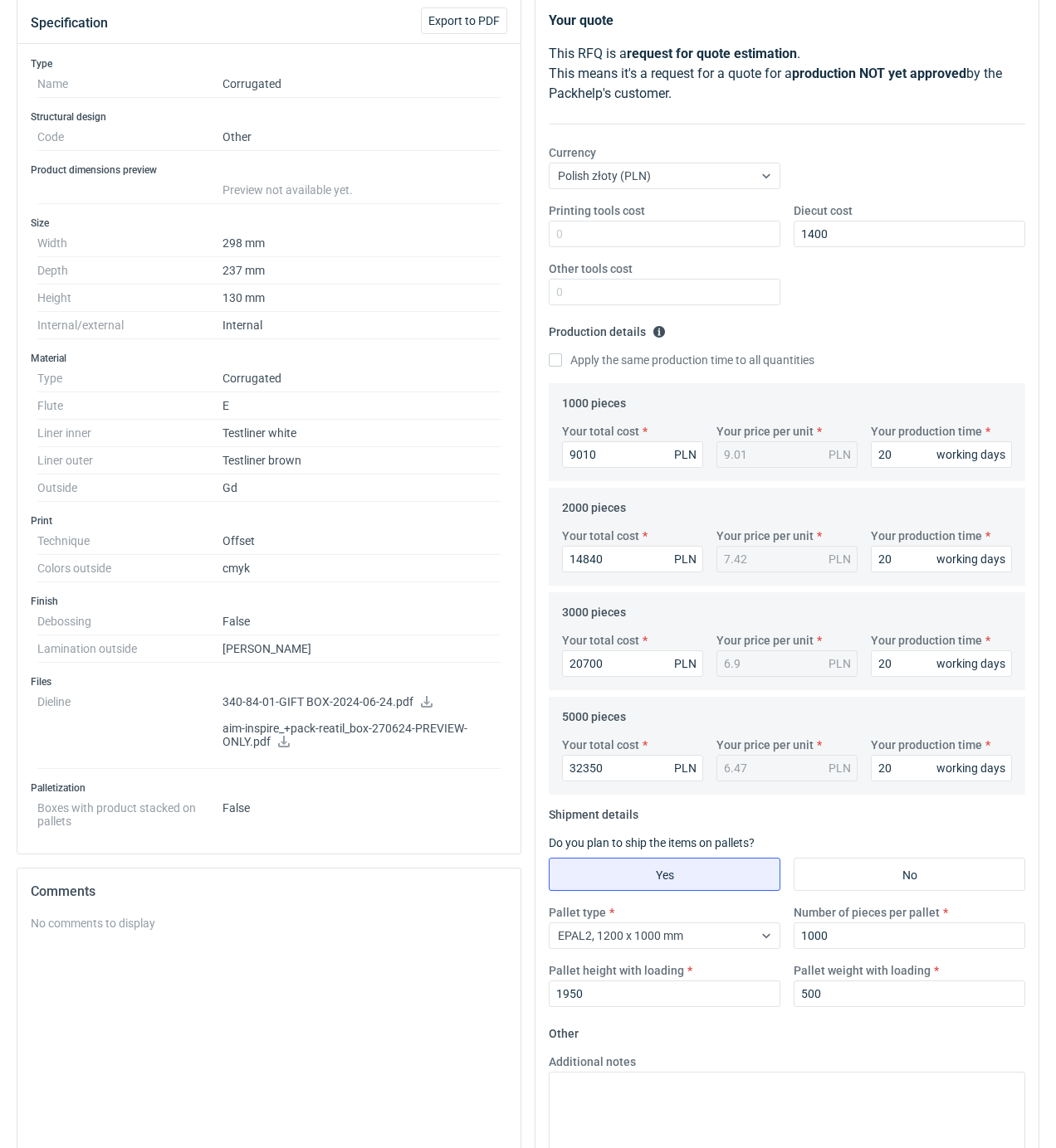
scroll to position [0, 0]
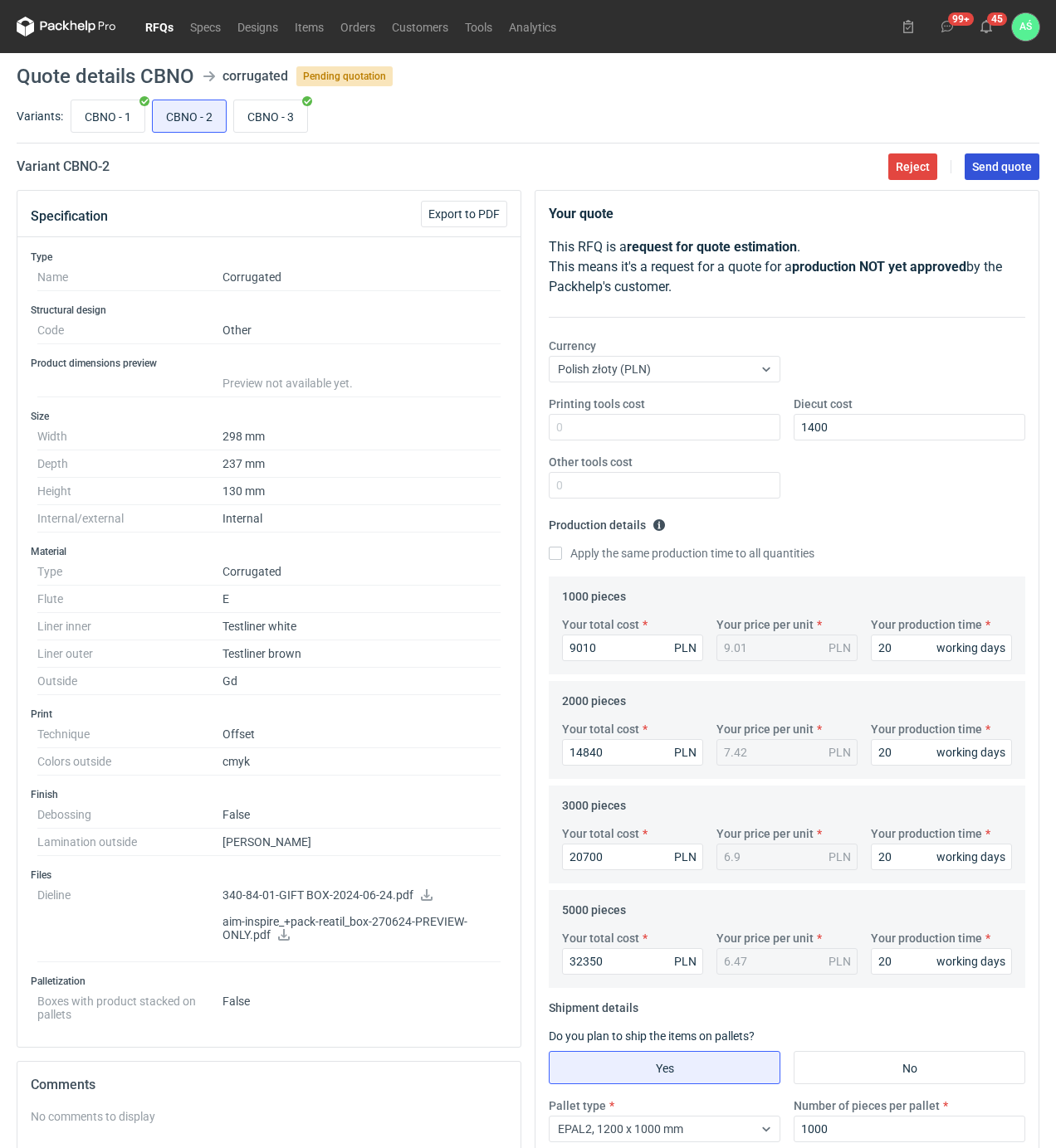
drag, startPoint x: 985, startPoint y: 174, endPoint x: 984, endPoint y: 206, distance: 32.0
click at [985, 173] on button "Send quote" at bounding box center [1002, 167] width 75 height 27
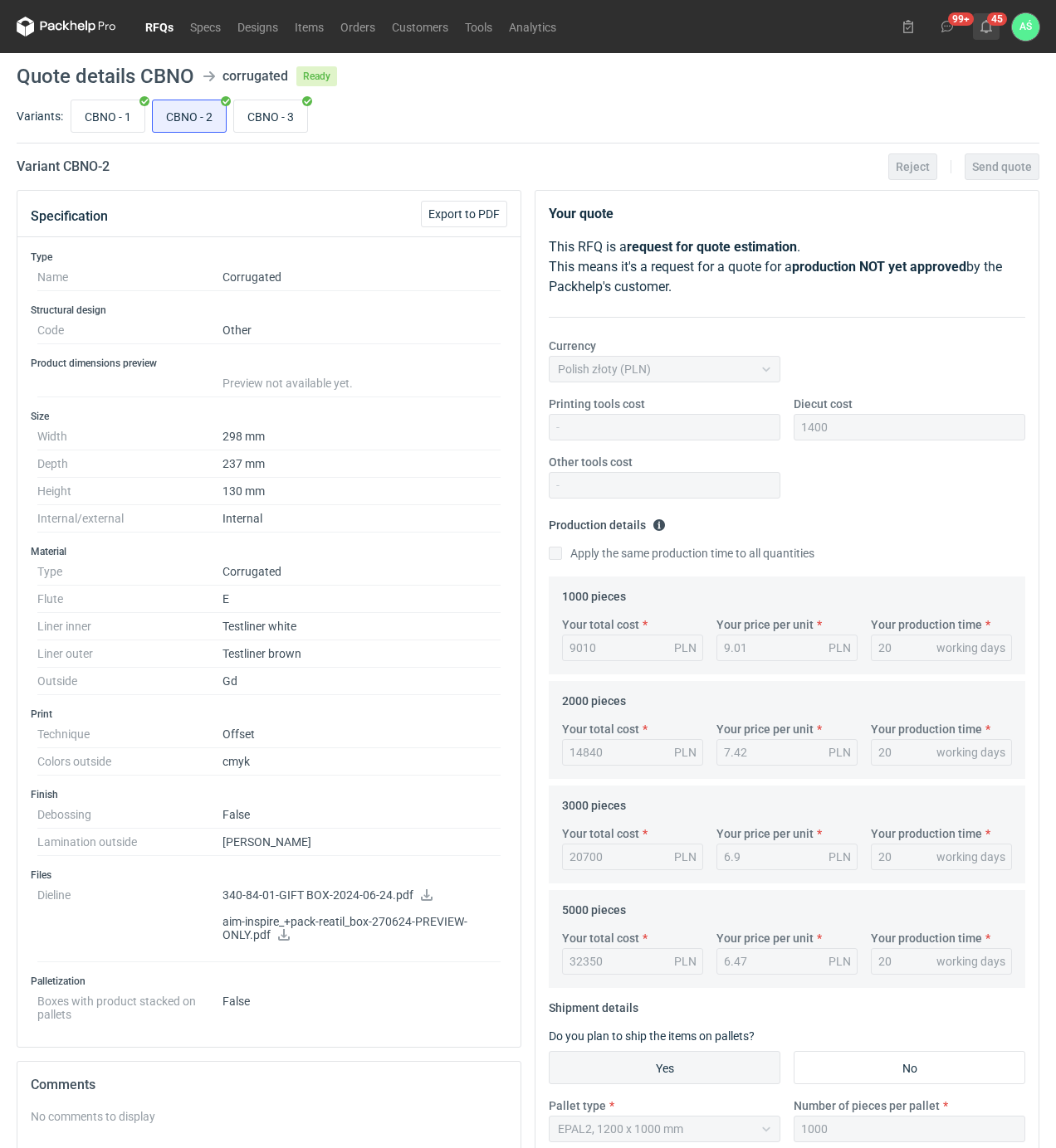
click at [989, 33] on button "45" at bounding box center [985, 26] width 27 height 27
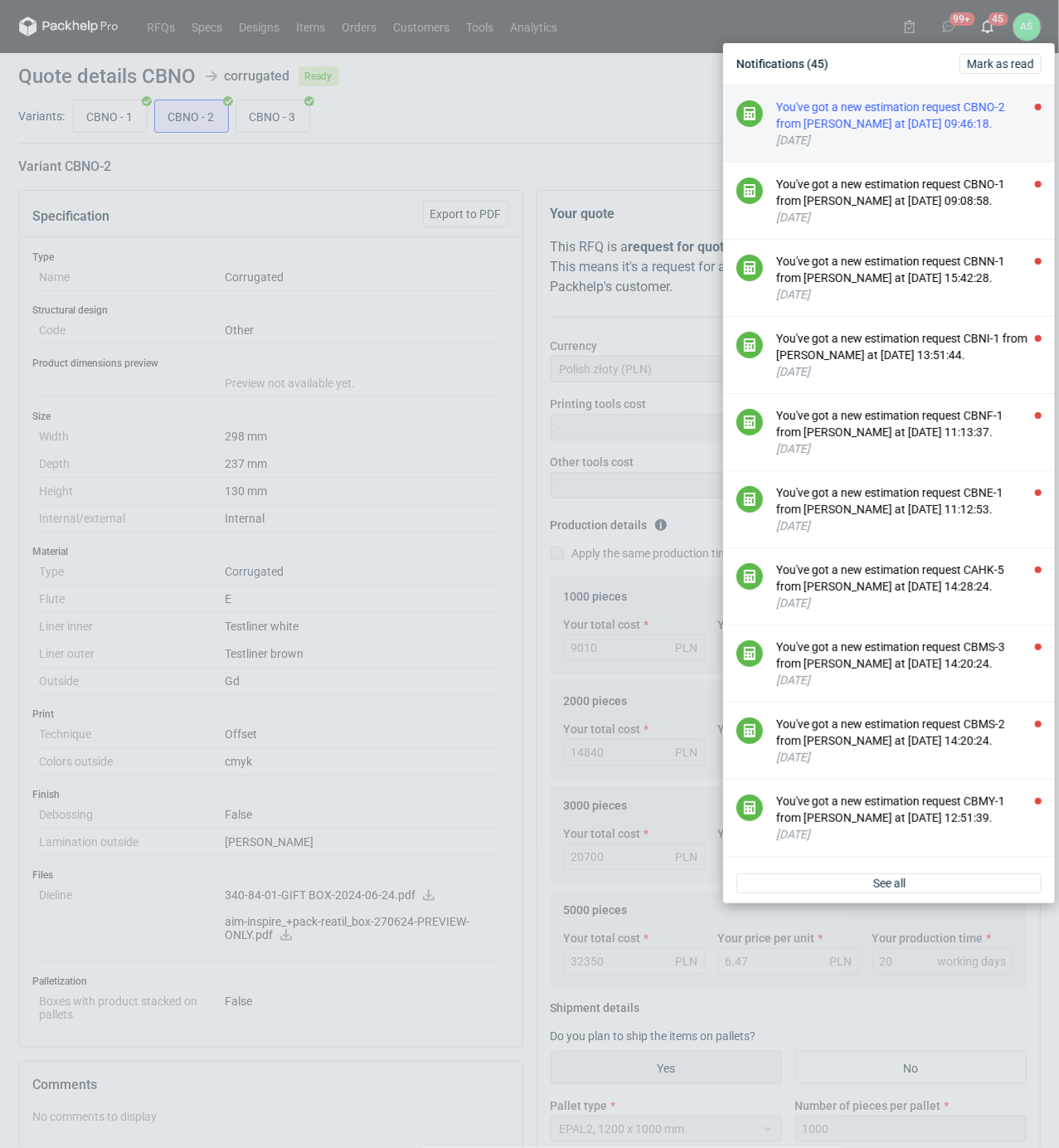
click at [993, 120] on div "You've got a new estimation request CBNO-2 from [PERSON_NAME] at [DATE] 09:46:1…" at bounding box center [909, 115] width 265 height 33
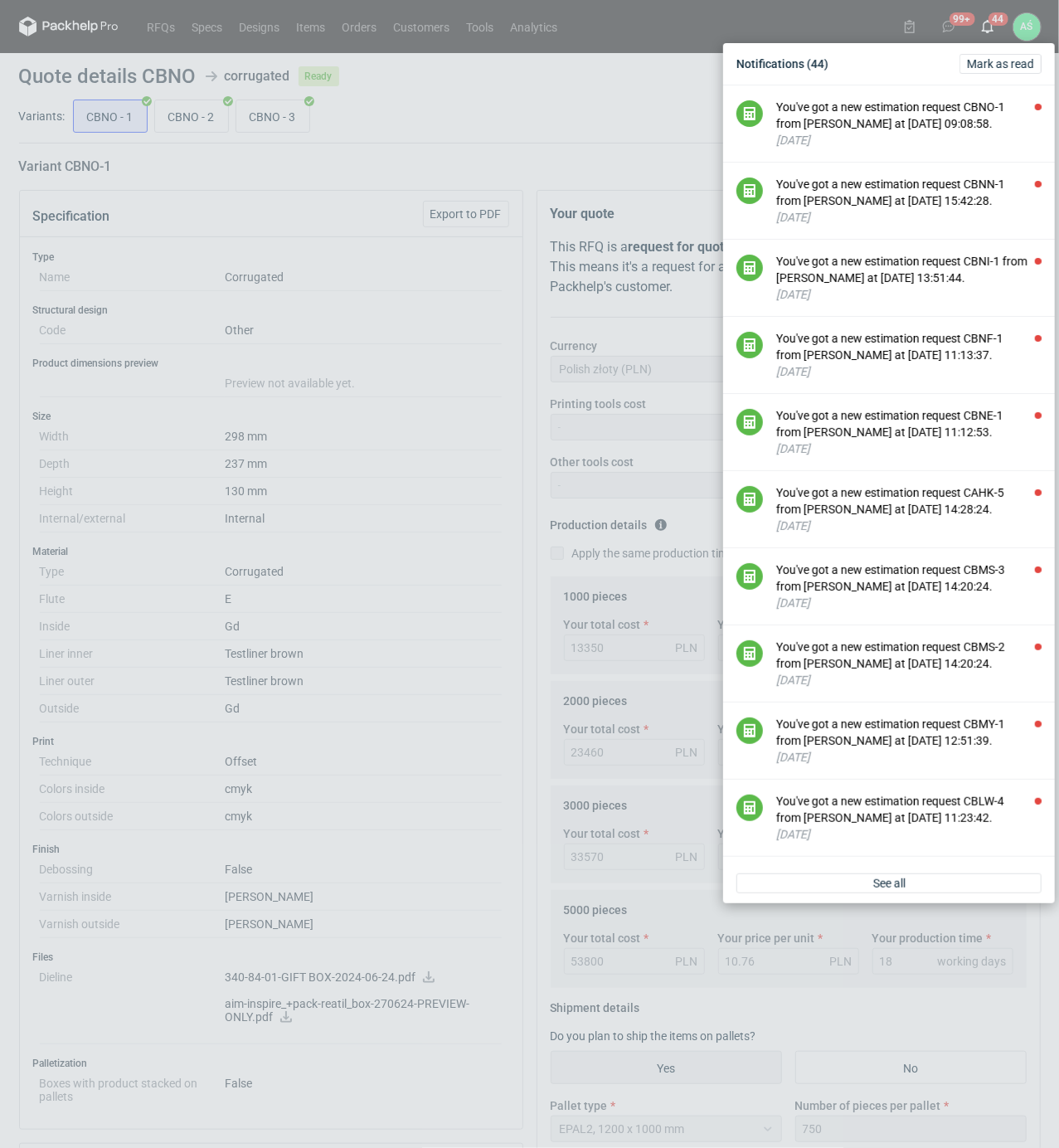
click at [993, 120] on div "You've got a new estimation request CBNO-1 from [PERSON_NAME] at [DATE] 09:08:5…" at bounding box center [909, 115] width 265 height 33
click at [993, 120] on div "You've got a new estimation request CBNN-1 from [PERSON_NAME] at [DATE] 15:42:2…" at bounding box center [909, 115] width 265 height 33
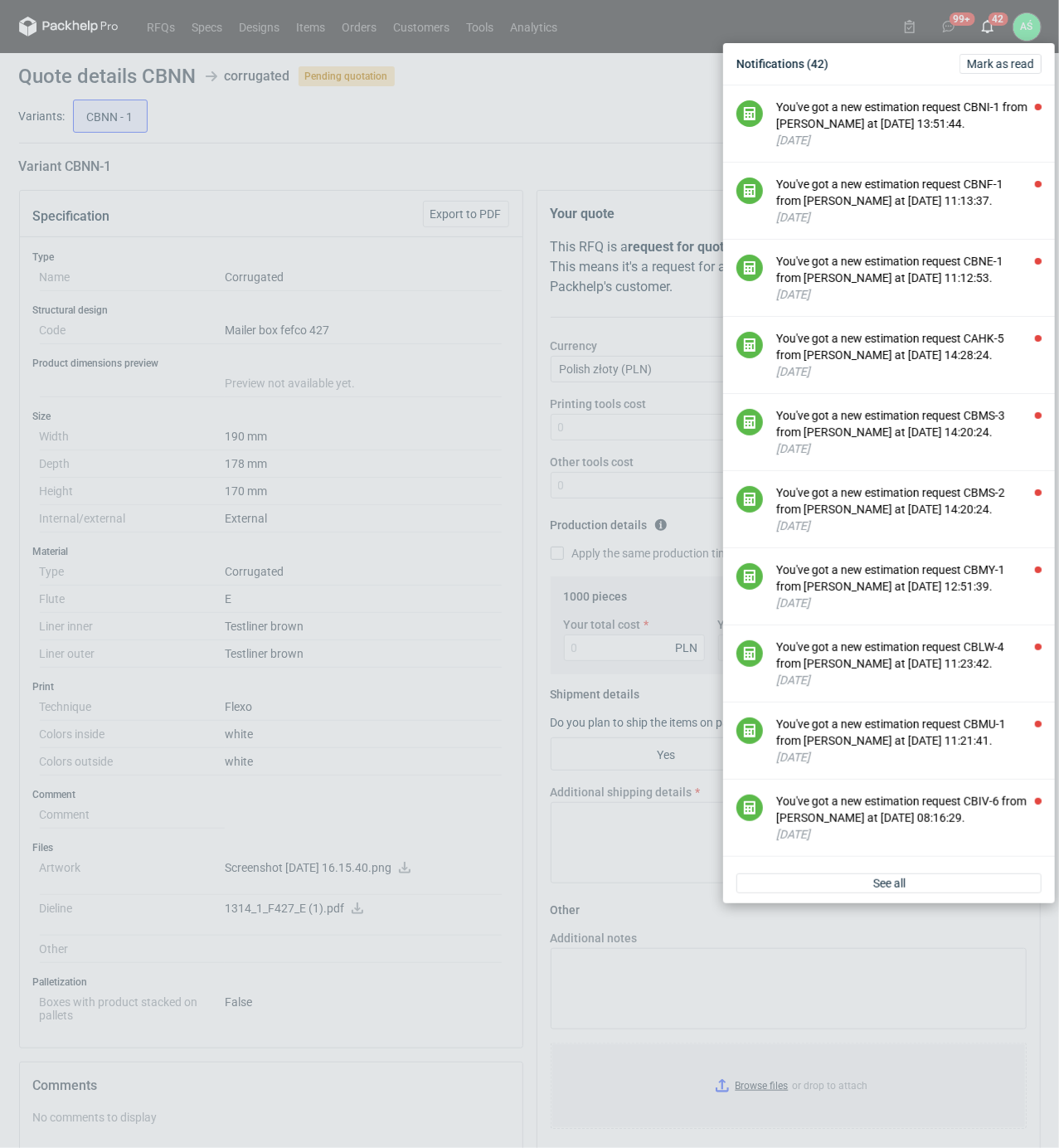
click at [393, 235] on div "Notifications (42) [PERSON_NAME] as read You've got a new estimation request CB…" at bounding box center [529, 574] width 1059 height 1148
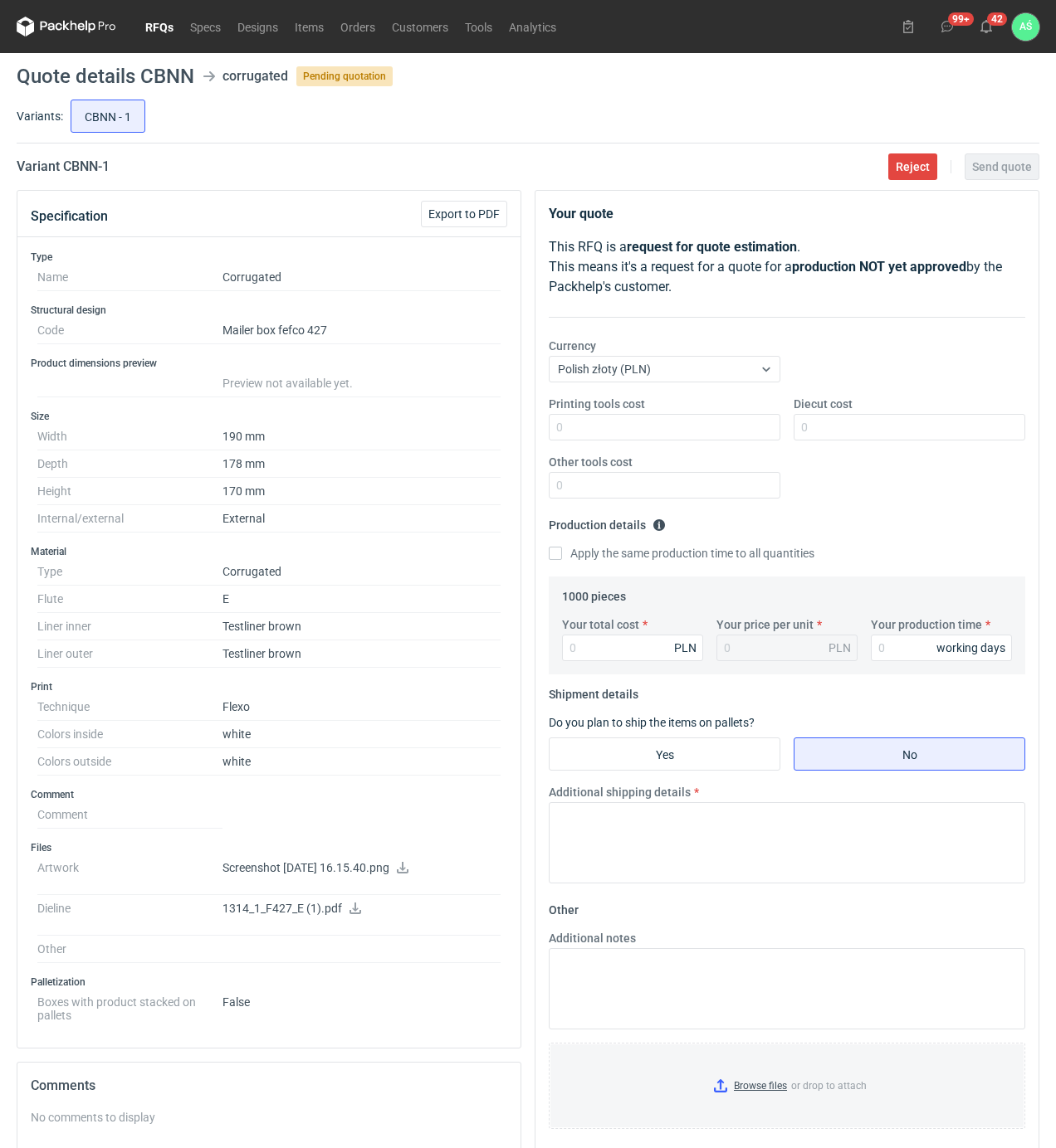
click at [409, 868] on icon at bounding box center [402, 867] width 13 height 12
click at [354, 914] on icon at bounding box center [354, 908] width 12 height 12
click at [290, 139] on div "Variants: CBNN - 1" at bounding box center [528, 120] width 1022 height 48
click at [435, 508] on dd "External" at bounding box center [362, 519] width 278 height 27
click at [721, 431] on input "Printing tools cost" at bounding box center [664, 427] width 232 height 27
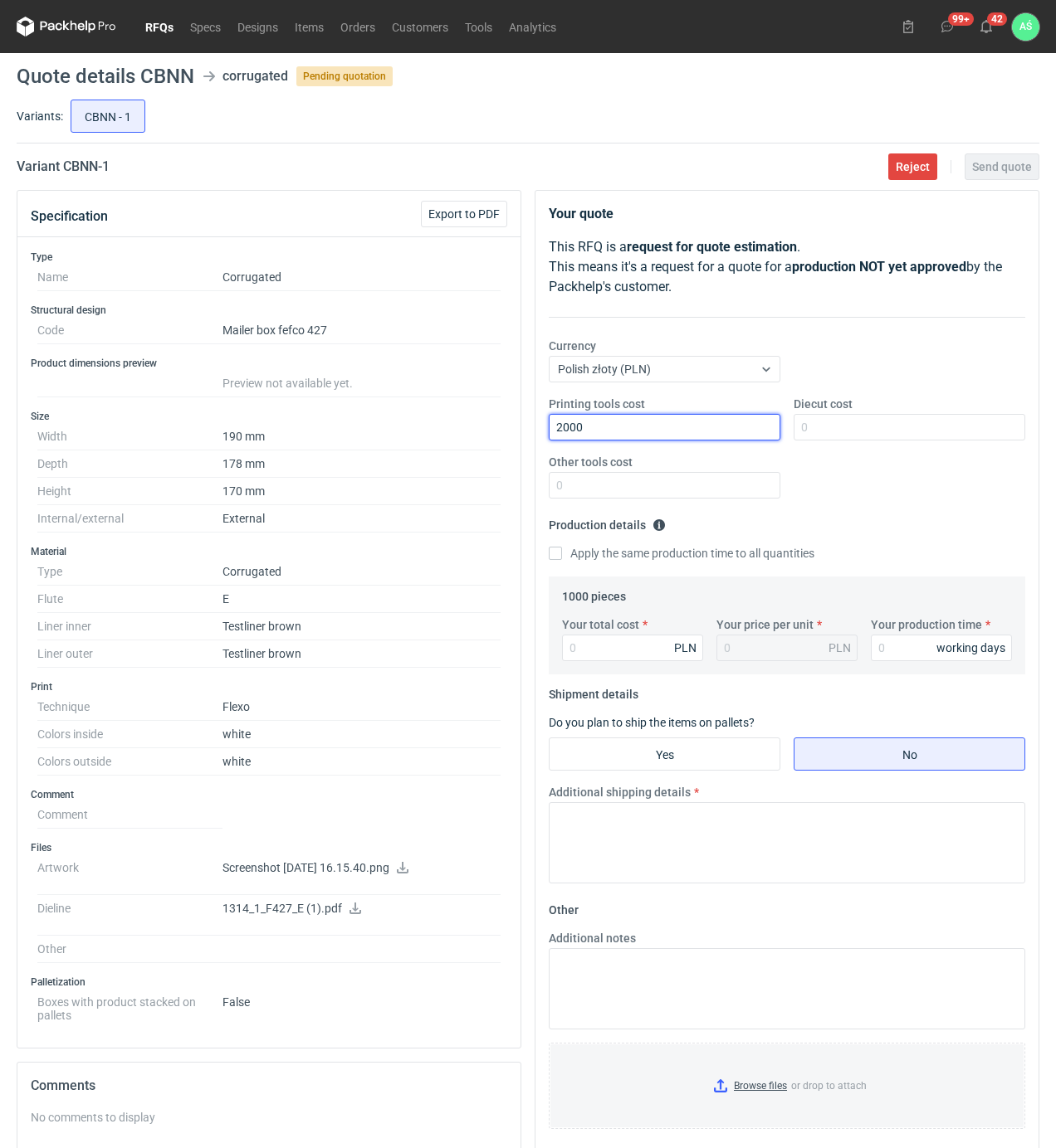
type input "2000"
type input "750"
type input "2290"
type input "2.29"
type input "15"
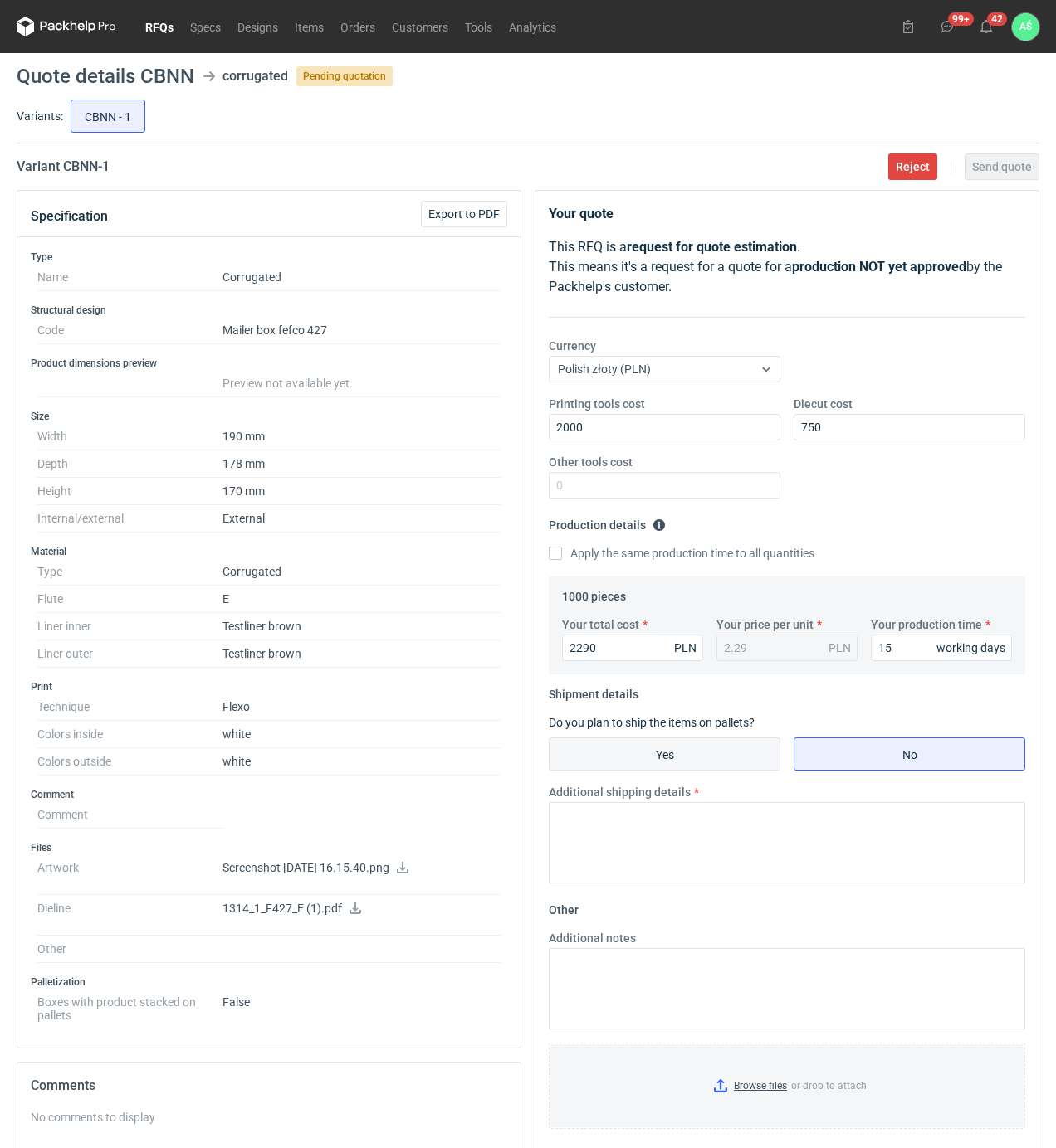
click at [642, 762] on input "Yes" at bounding box center [664, 753] width 230 height 31
radio input "true"
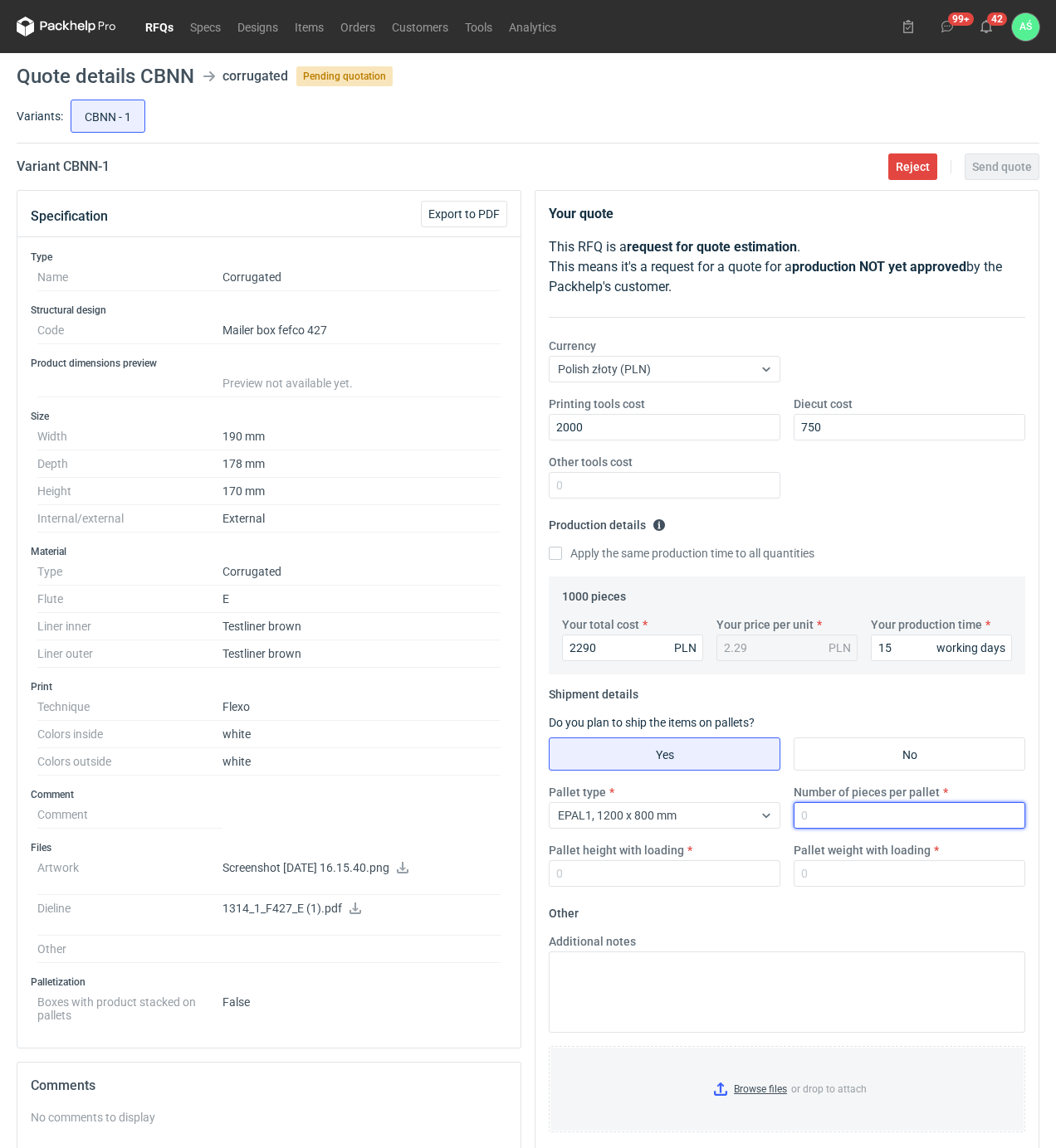
click at [821, 818] on input "Number of pieces per pallet" at bounding box center [909, 815] width 232 height 27
type input "1000"
type input "1850"
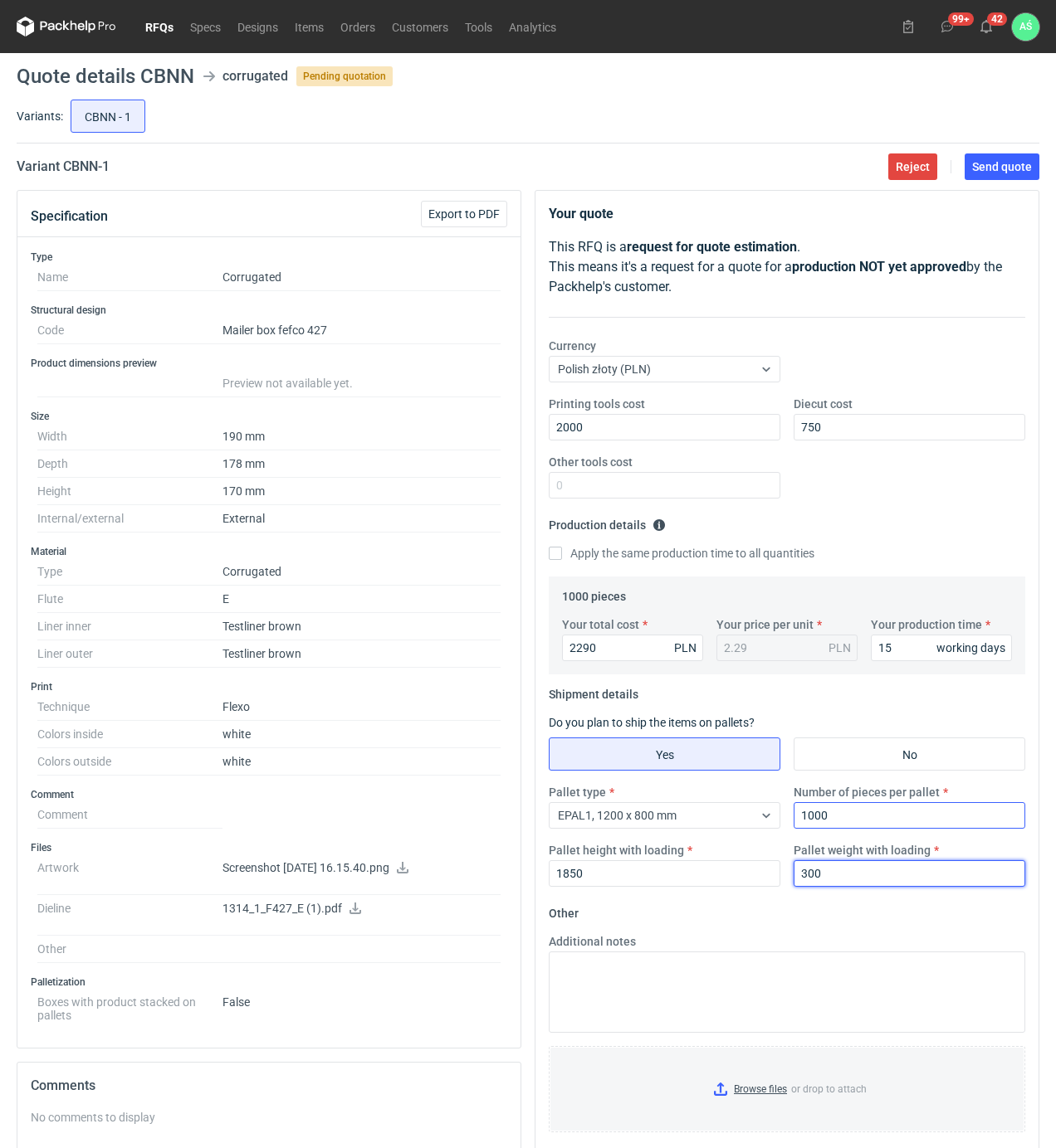
type input "300"
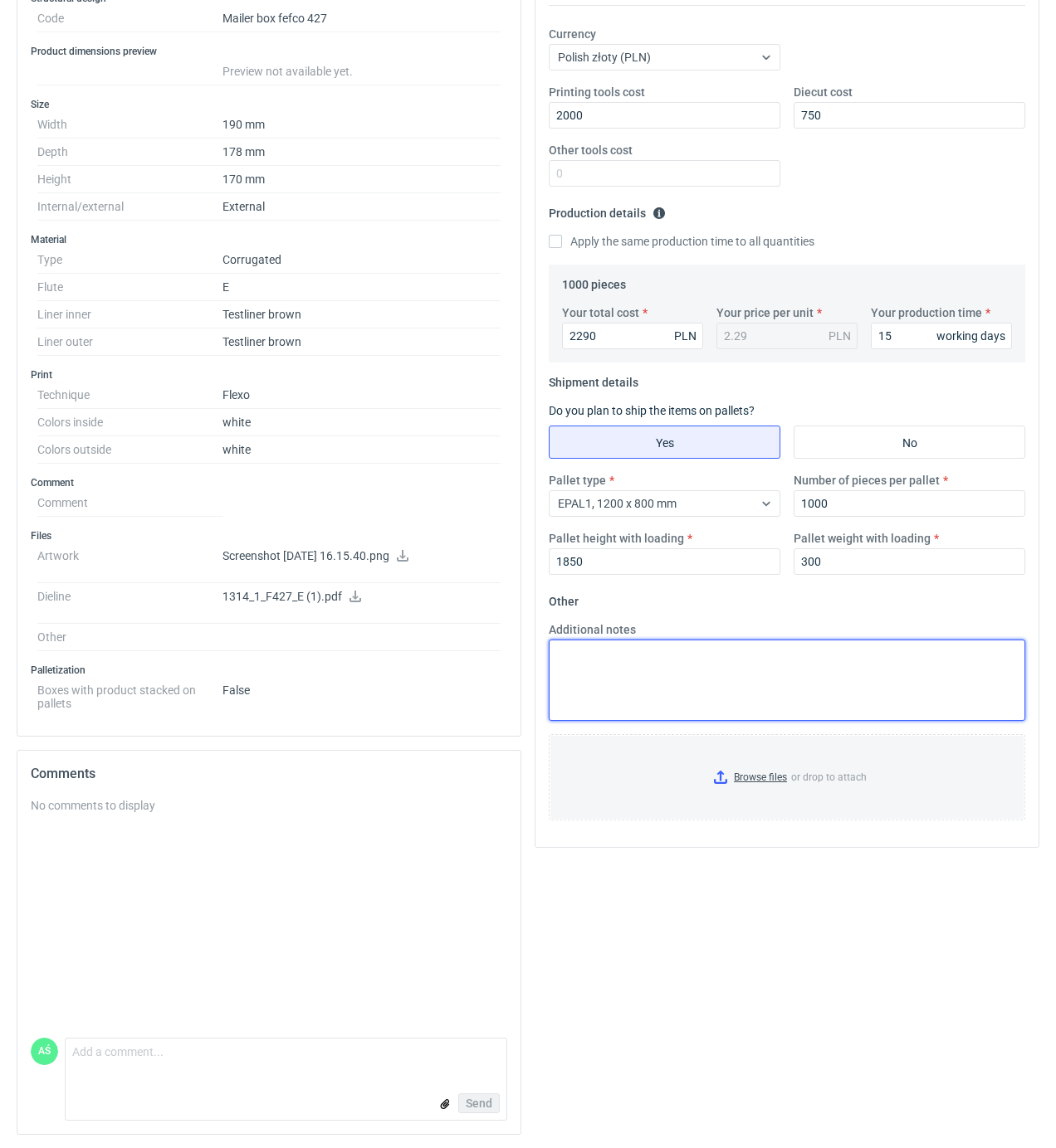
scroll to position [319, 0]
click at [752, 780] on input "Browse files or drop to attach" at bounding box center [787, 777] width 474 height 83
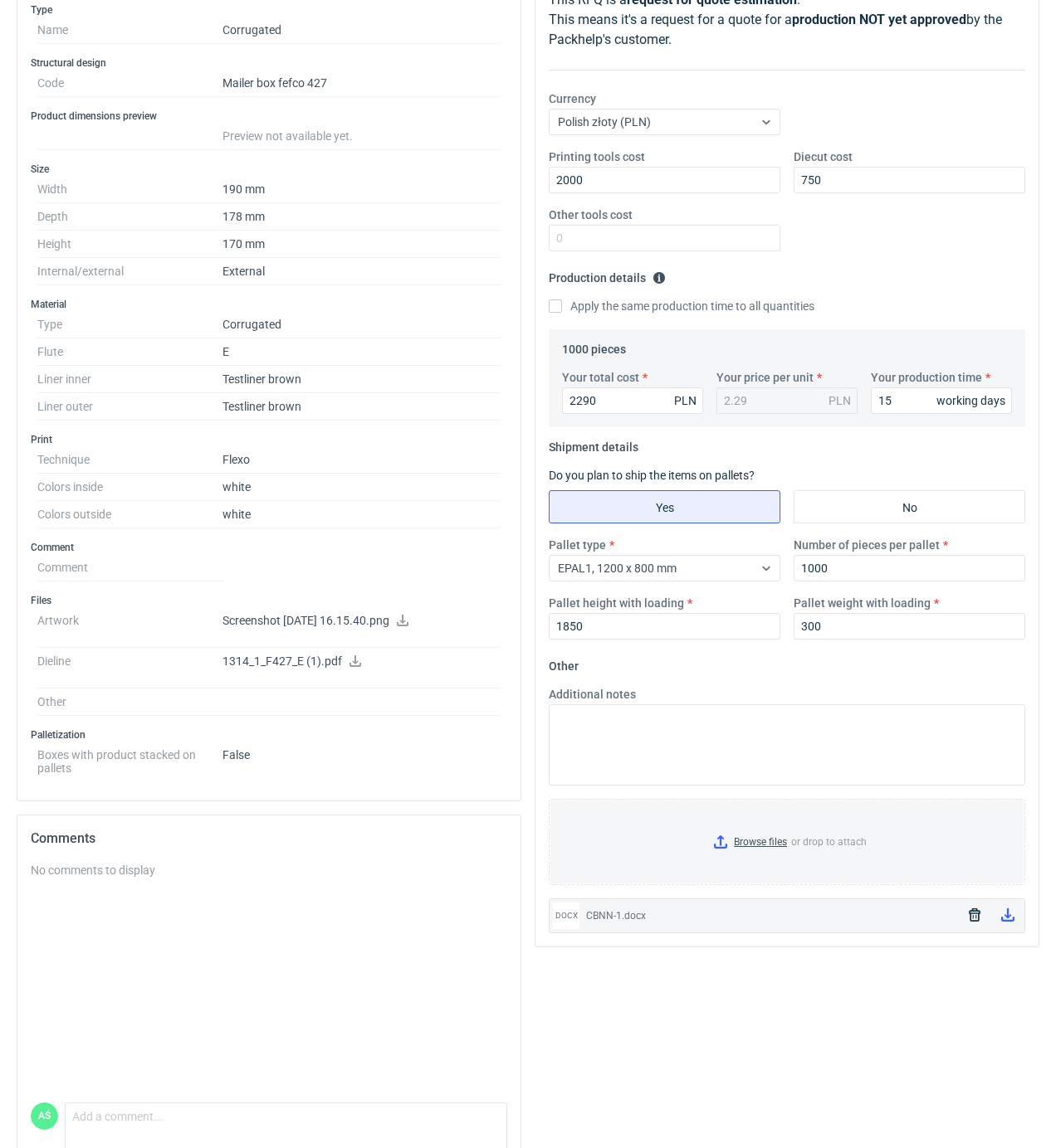
scroll to position [0, 0]
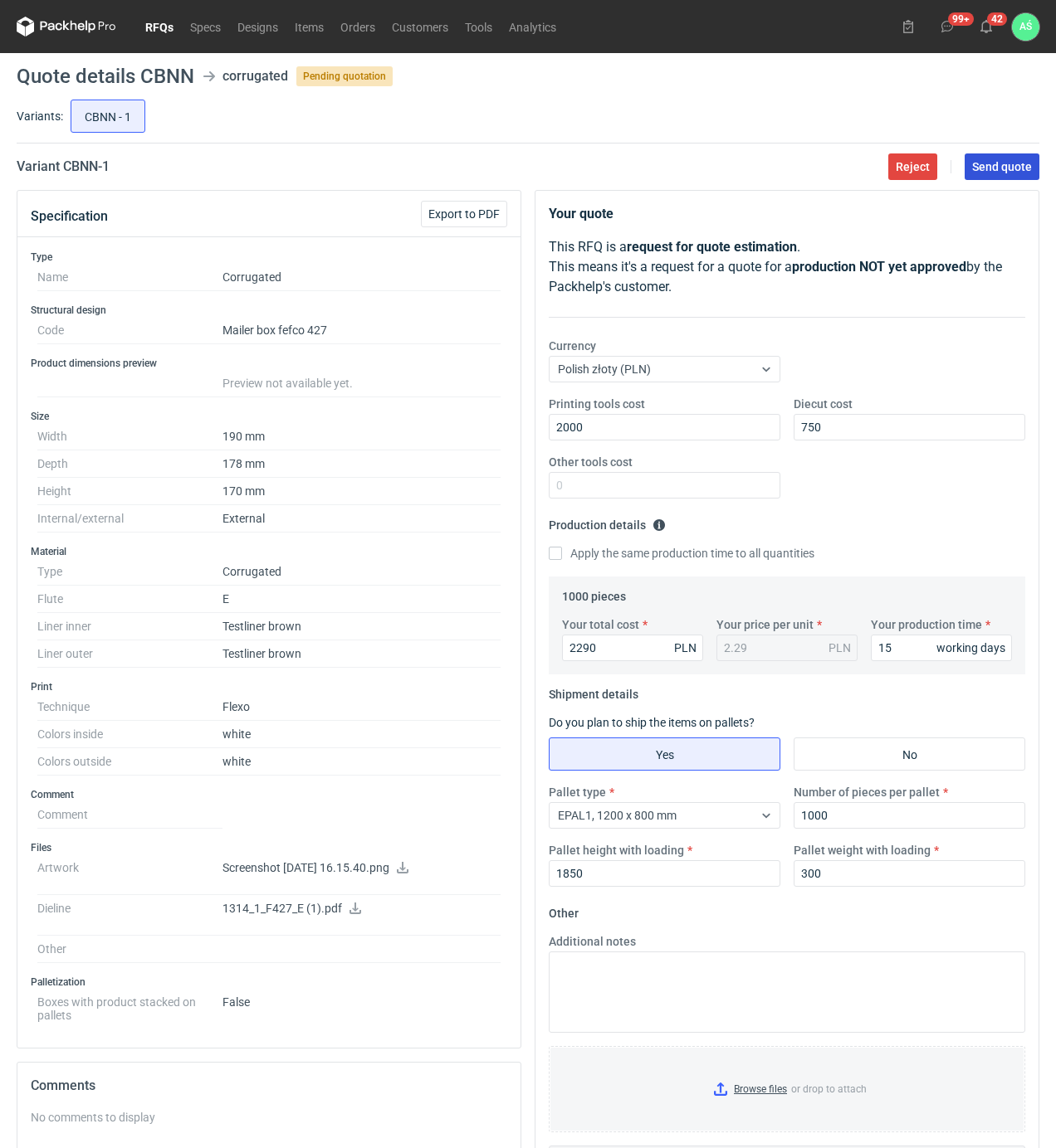
click at [1009, 167] on span "Send quote" at bounding box center [1001, 167] width 60 height 12
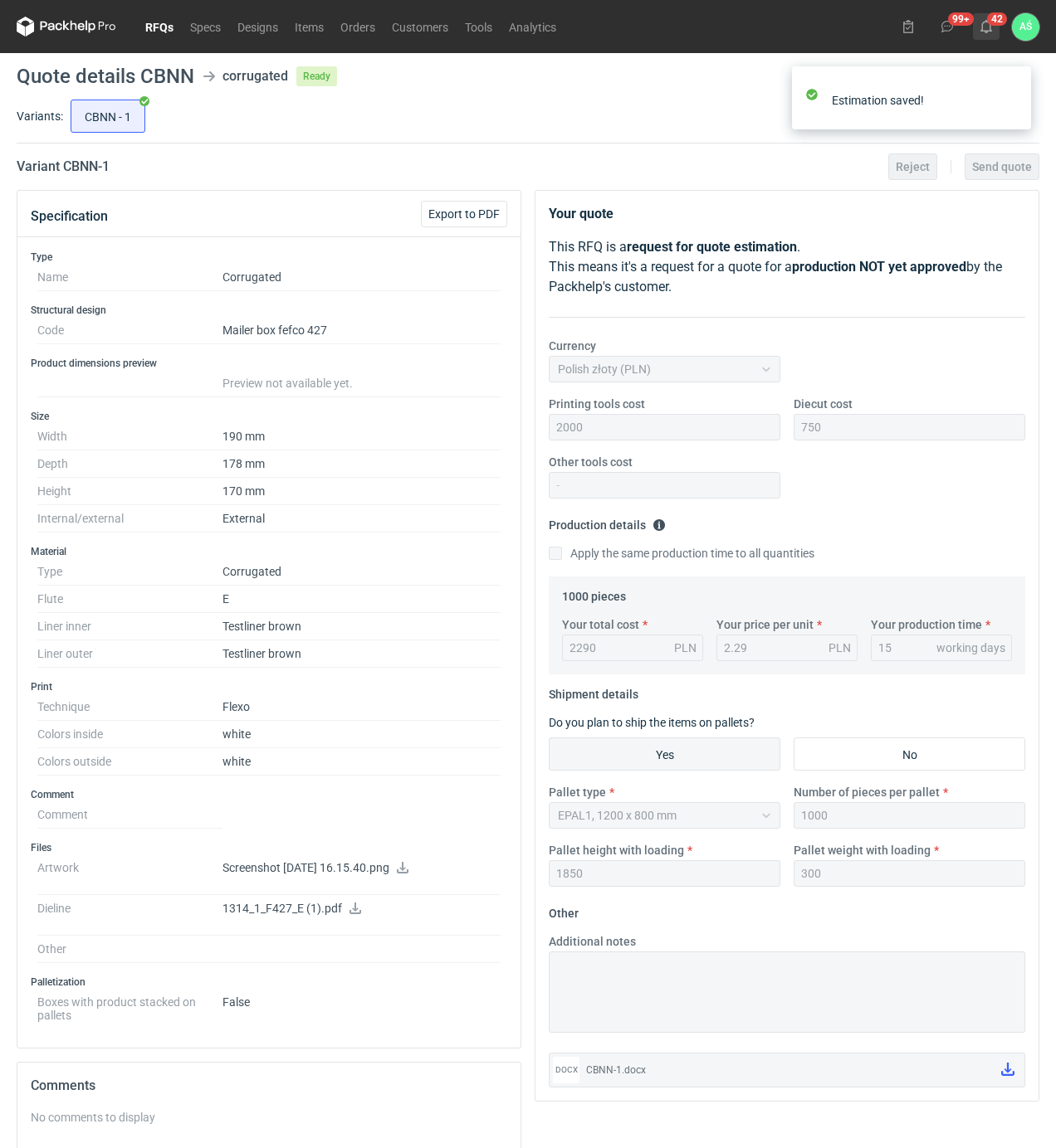
click at [990, 27] on use at bounding box center [985, 27] width 12 height 13
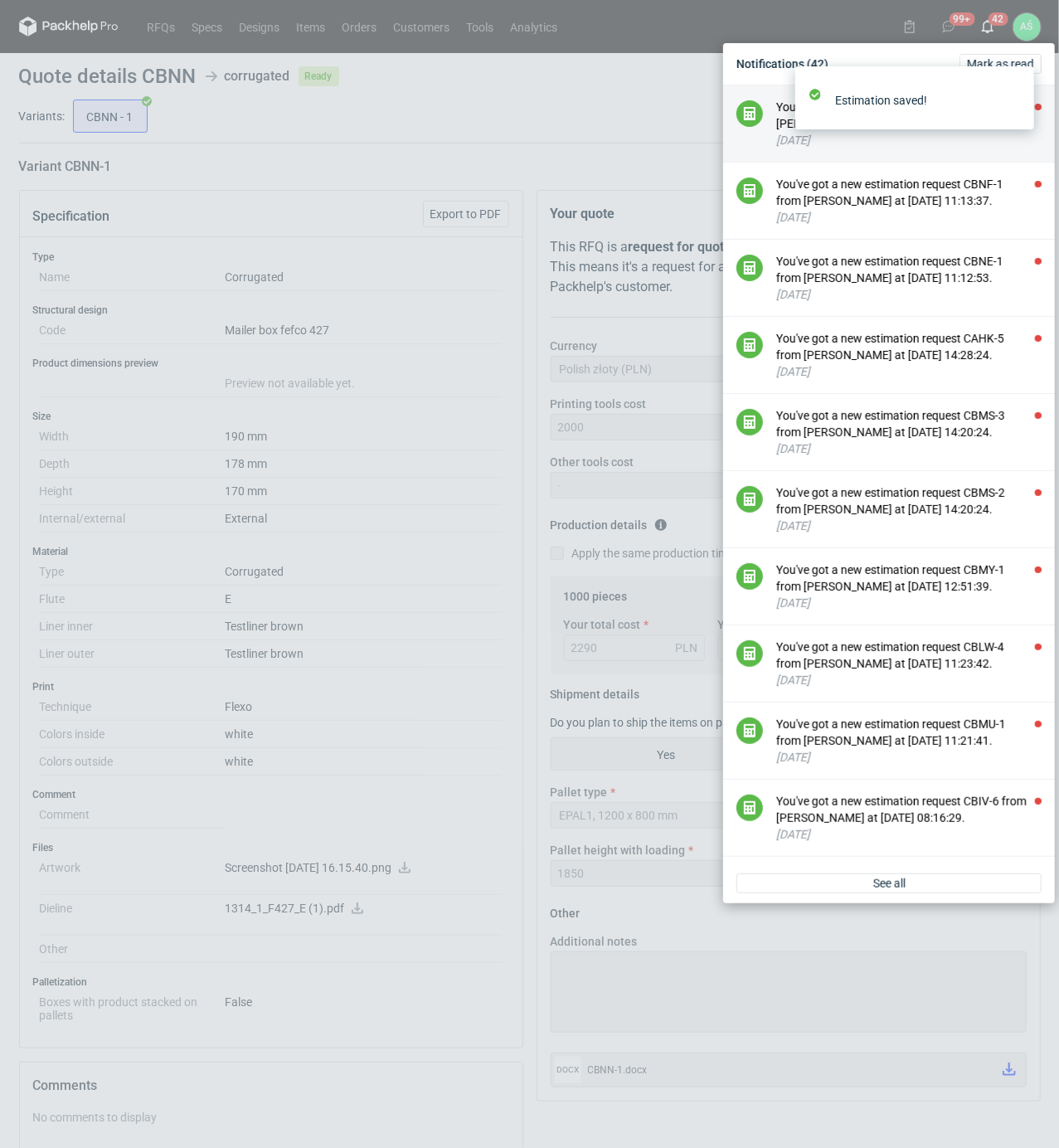
click at [774, 123] on li "You've got a new estimation request CBNI-1 from [PERSON_NAME] at [DATE] 13:51:4…" at bounding box center [889, 124] width 331 height 77
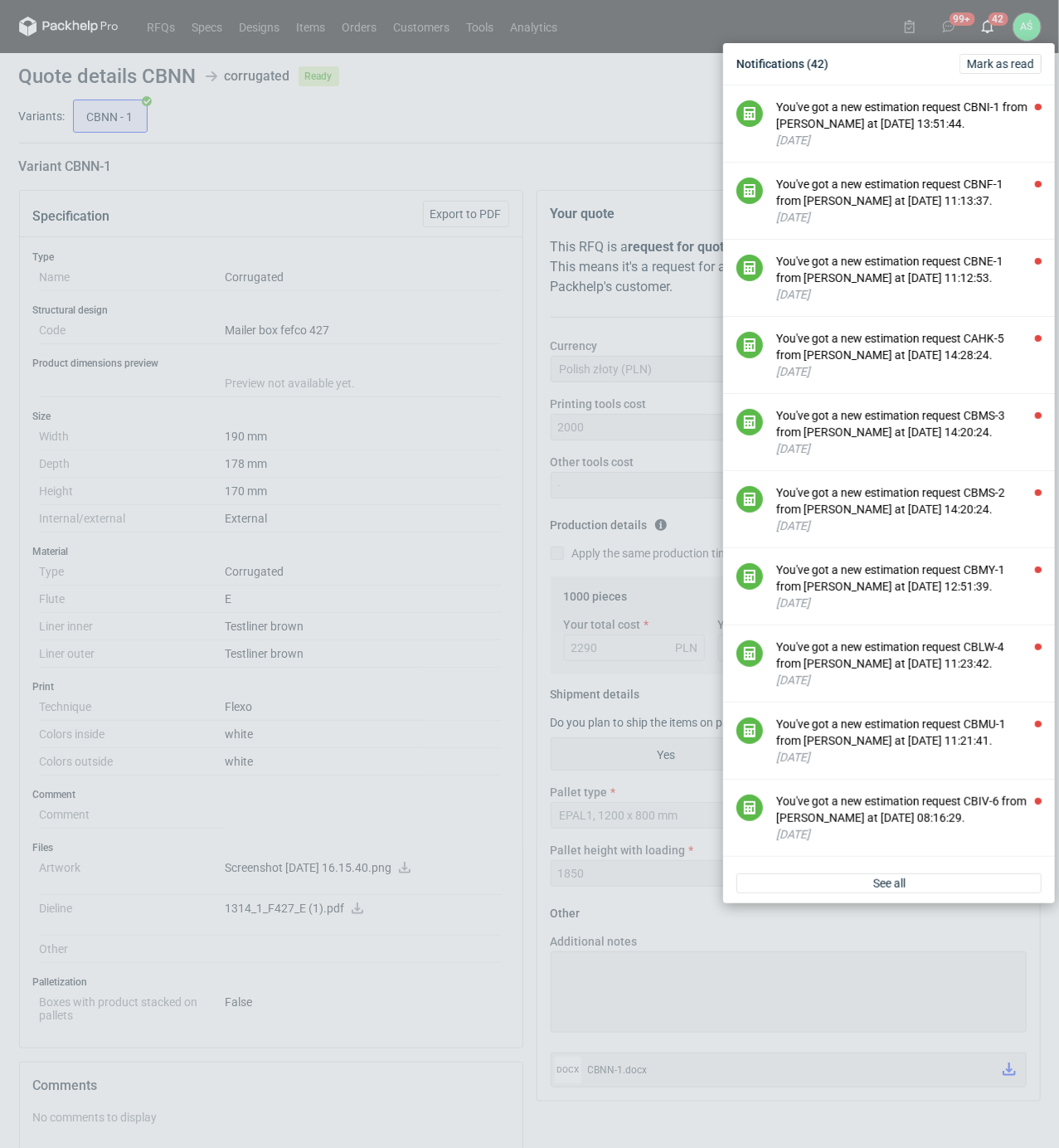
click at [796, 121] on div "Estimation saved!" at bounding box center [915, 101] width 265 height 96
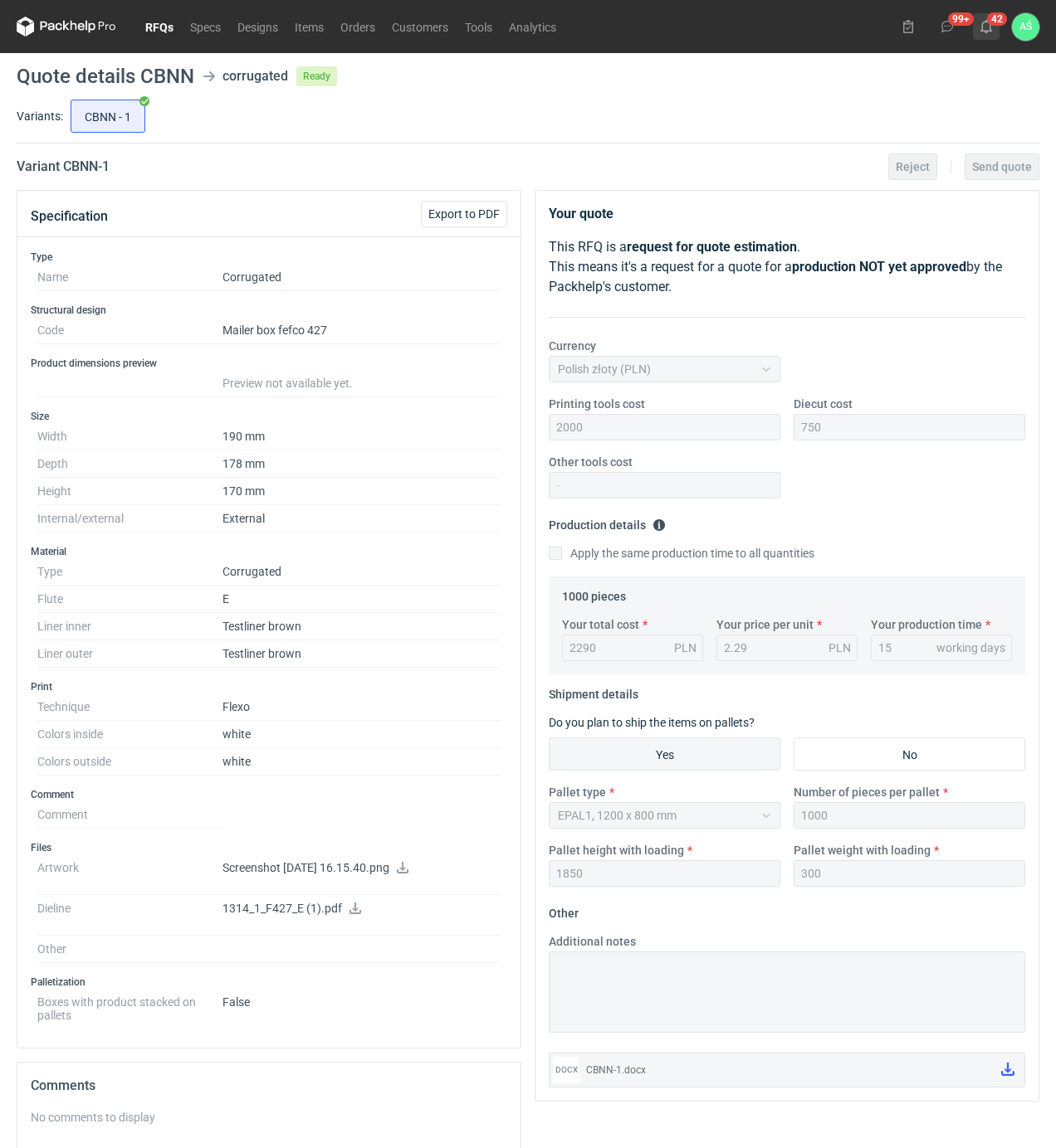
click at [986, 31] on use at bounding box center [985, 27] width 12 height 13
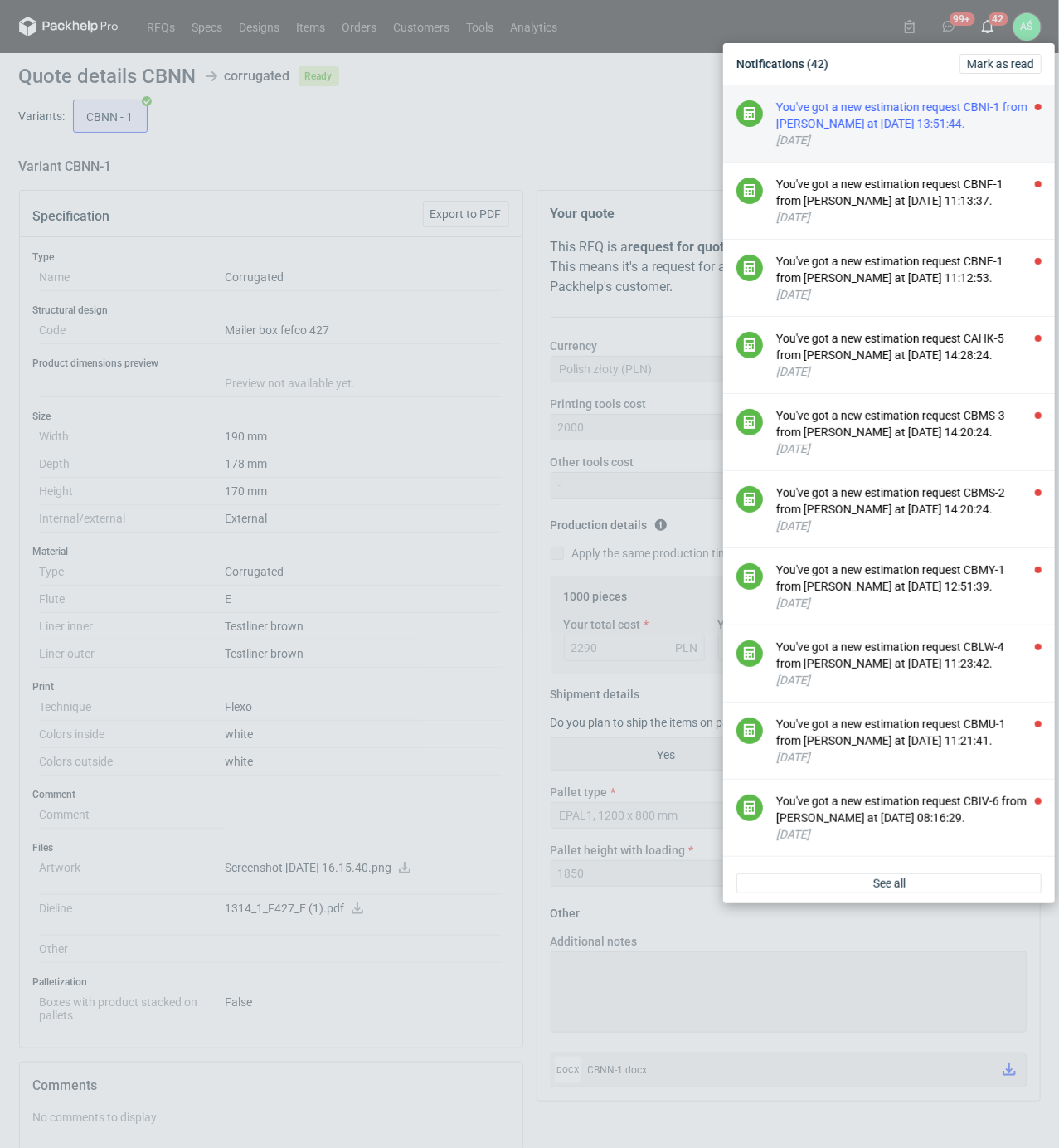
click at [897, 114] on div "You've got a new estimation request CBNI-1 from [PERSON_NAME] at [DATE] 13:51:4…" at bounding box center [909, 115] width 265 height 33
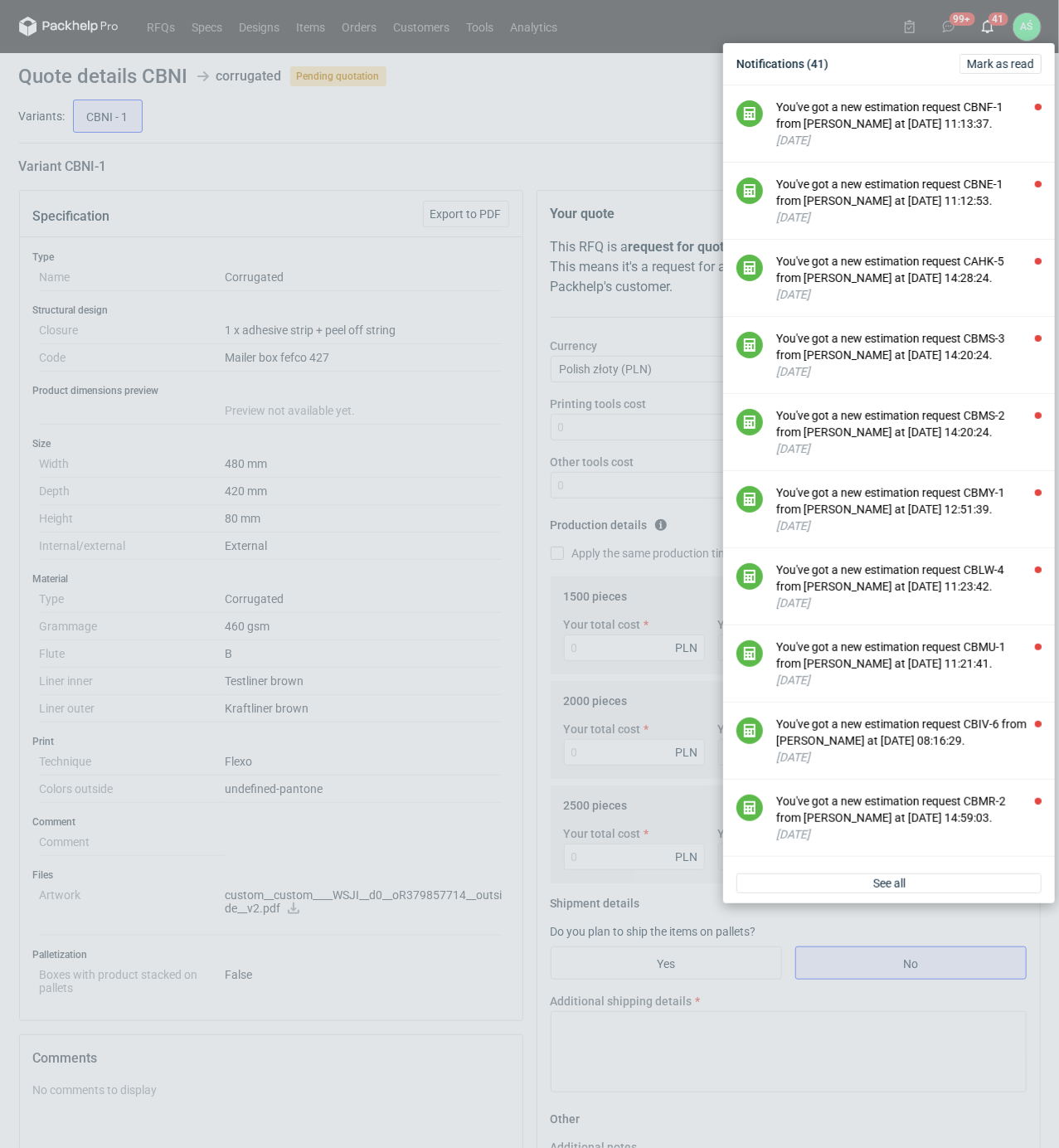
click at [535, 131] on div "Notifications (41) [PERSON_NAME] as read You've got a new estimation request CB…" at bounding box center [529, 574] width 1059 height 1148
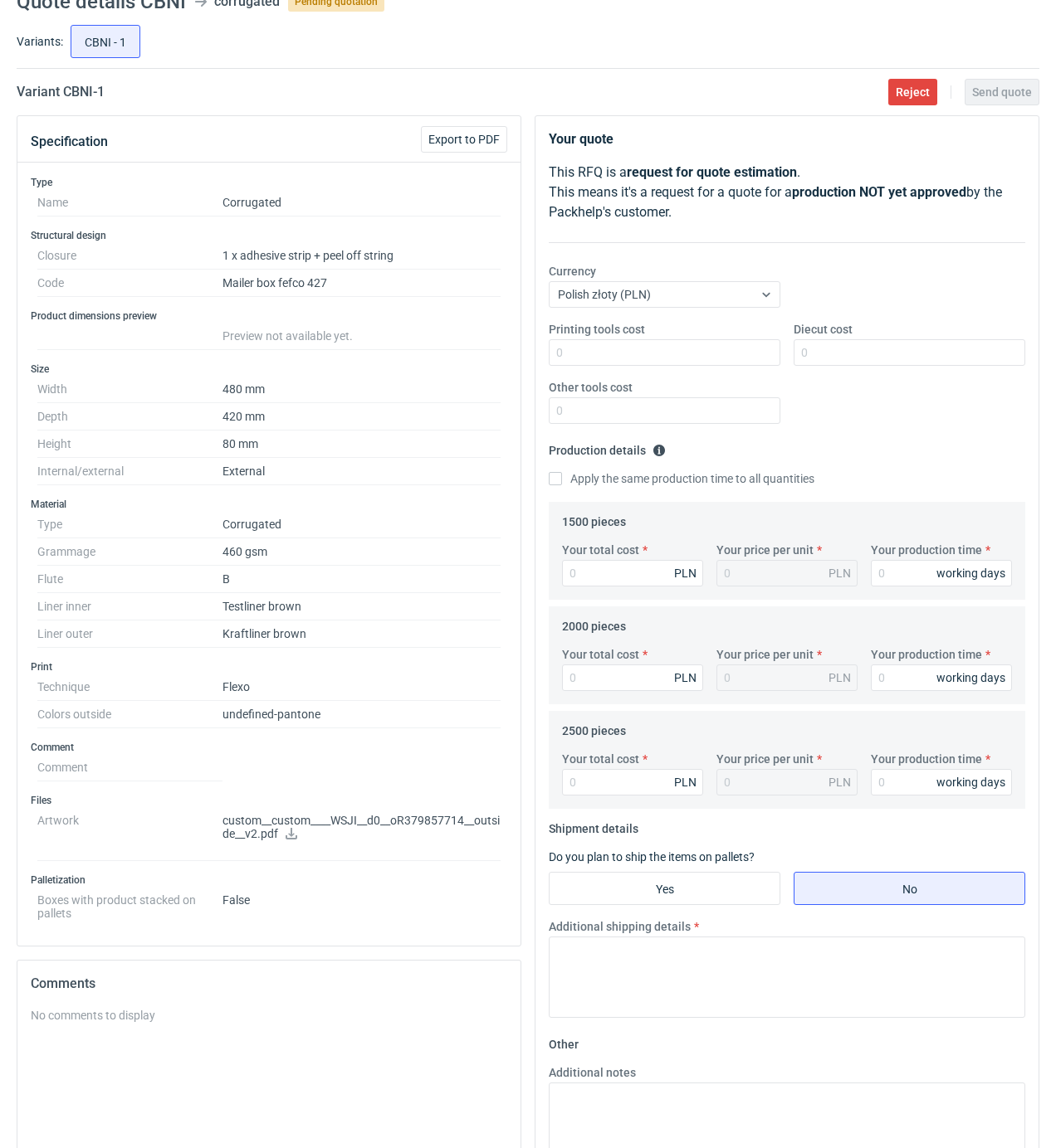
scroll to position [111, 0]
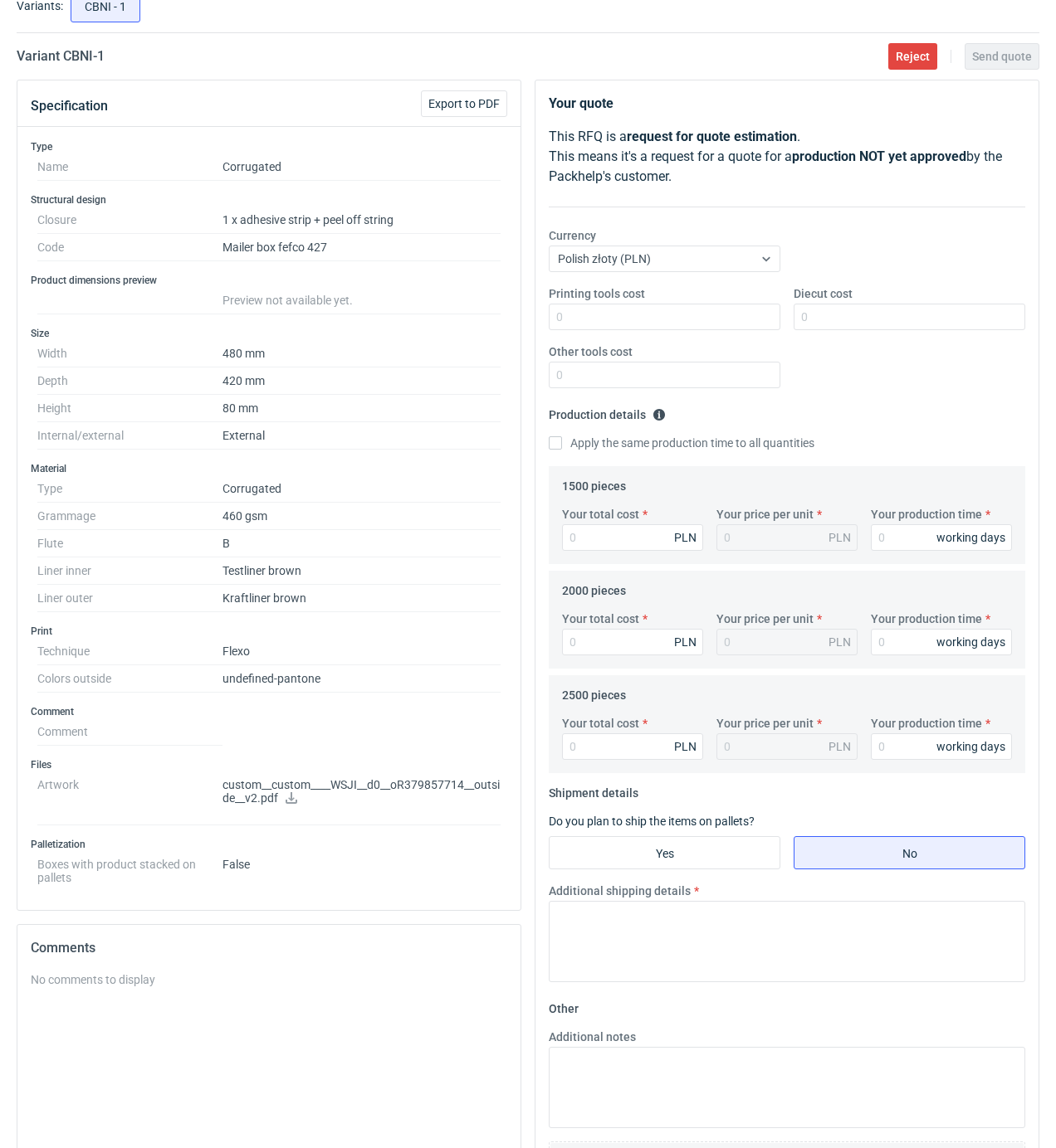
click at [288, 804] on icon at bounding box center [291, 797] width 13 height 12
click at [396, 701] on div "Type Name Corrugated Structural design Closure 1 x adhesive strip + peel off st…" at bounding box center [268, 518] width 503 height 783
click at [732, 325] on input "Printing tools cost" at bounding box center [664, 317] width 232 height 27
type input "1600"
type input "1200"
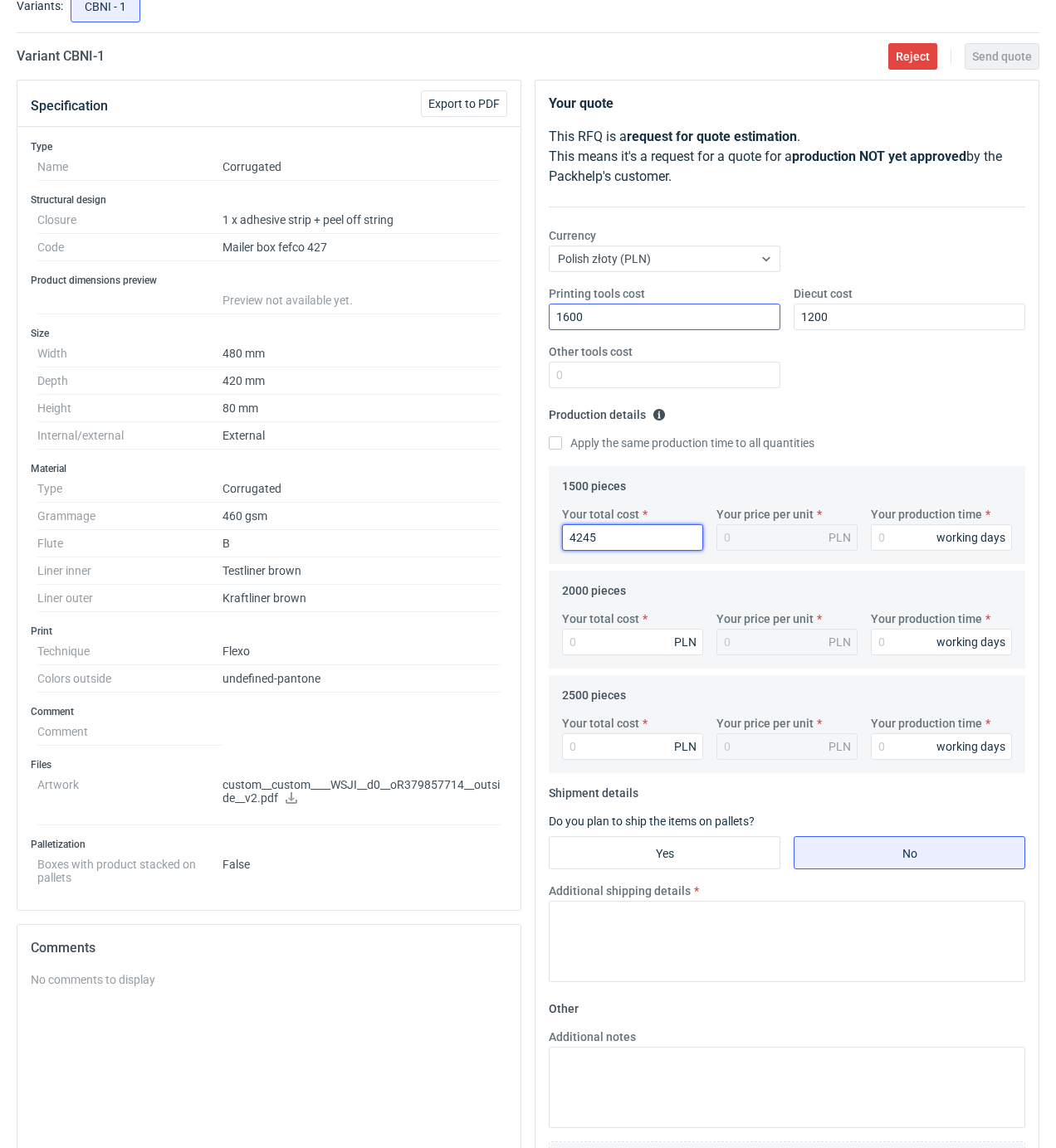
type input "4245"
type input "2.83"
type input "15"
type input "5500"
type input "2.75"
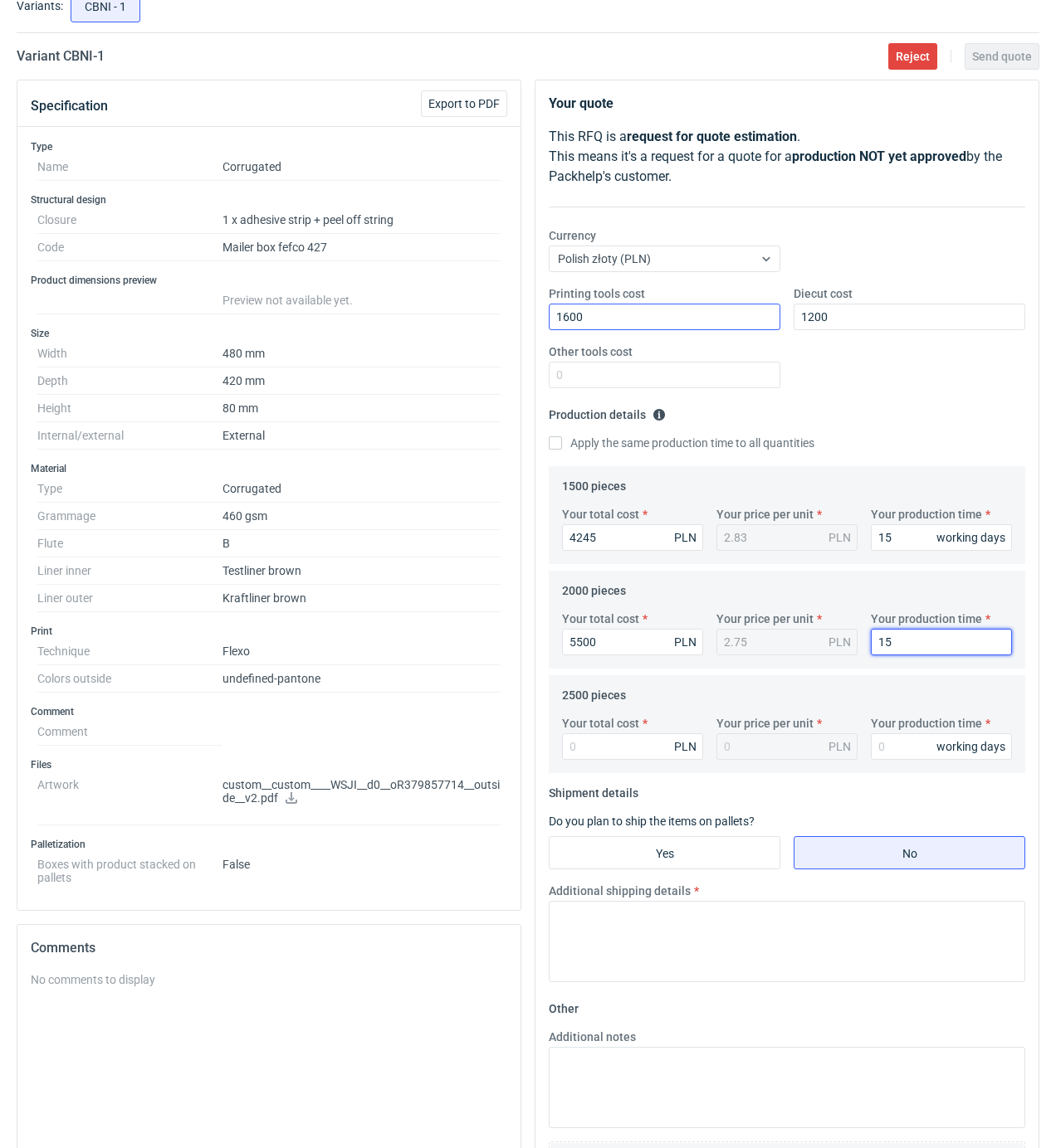
type input "15"
type input "6750"
type input "2.7"
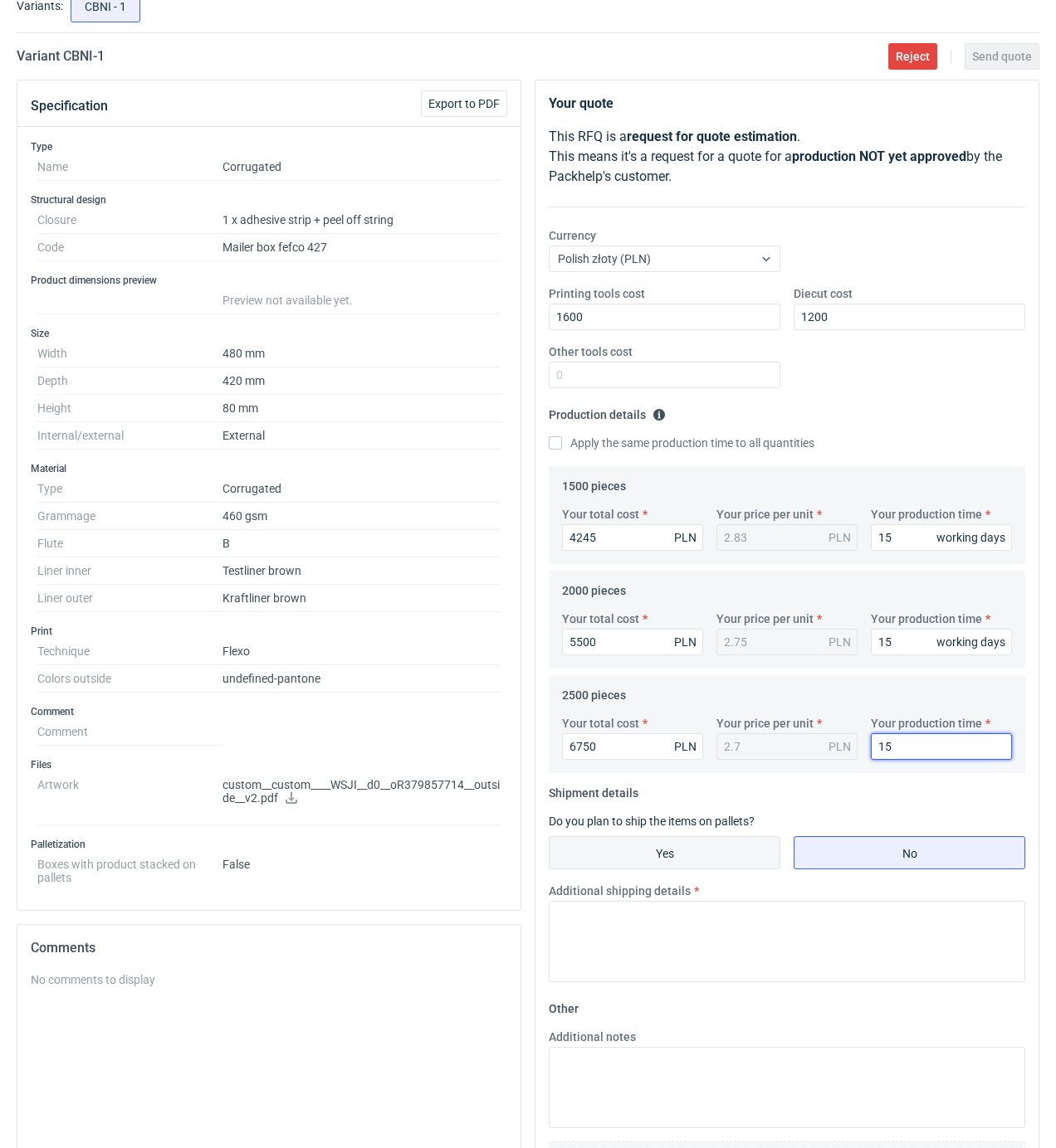
type input "15"
click at [735, 861] on input "Yes" at bounding box center [664, 852] width 230 height 31
radio input "true"
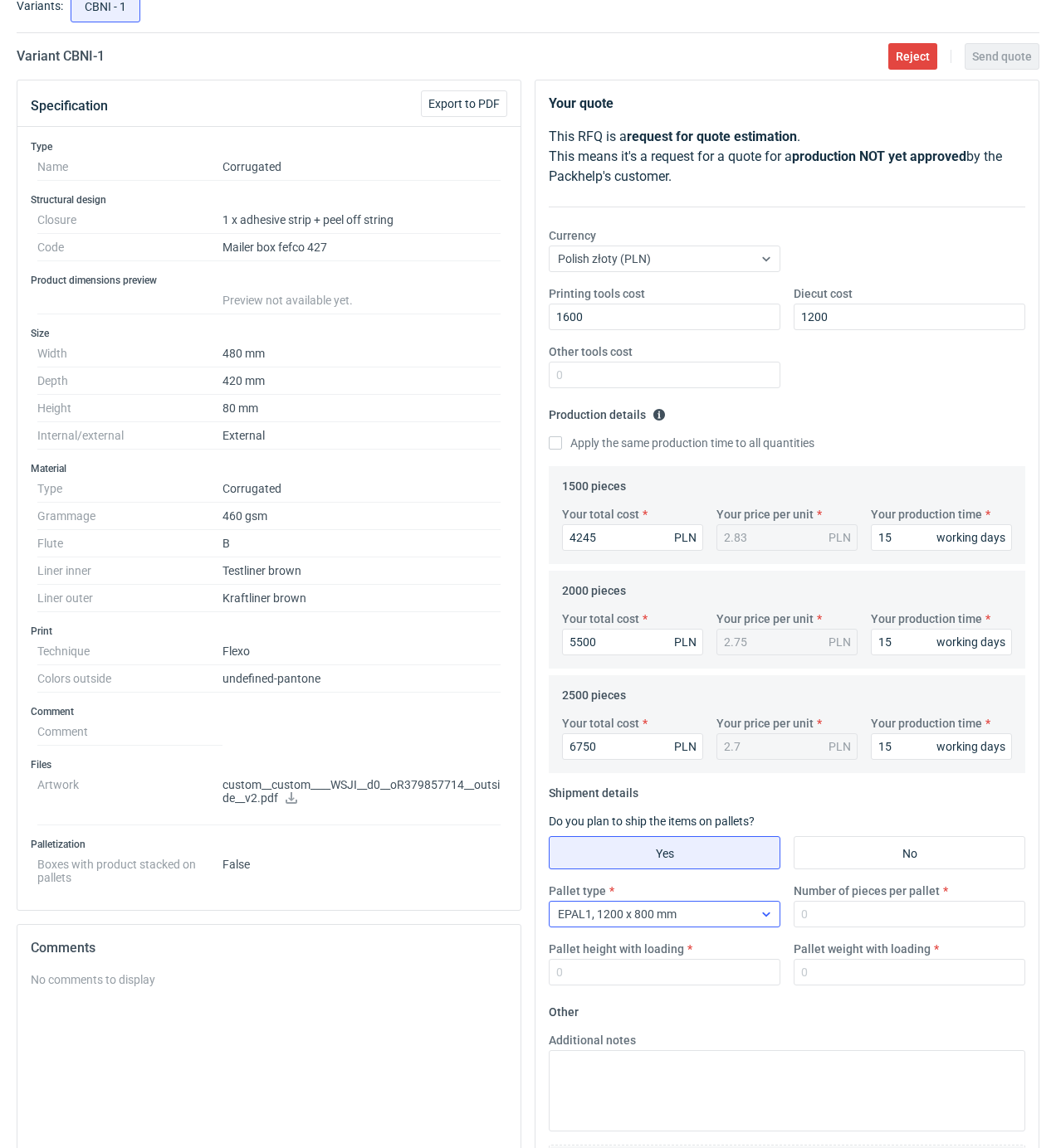
click at [692, 915] on div "EPAL1, 1200 x 800 mm" at bounding box center [651, 914] width 203 height 23
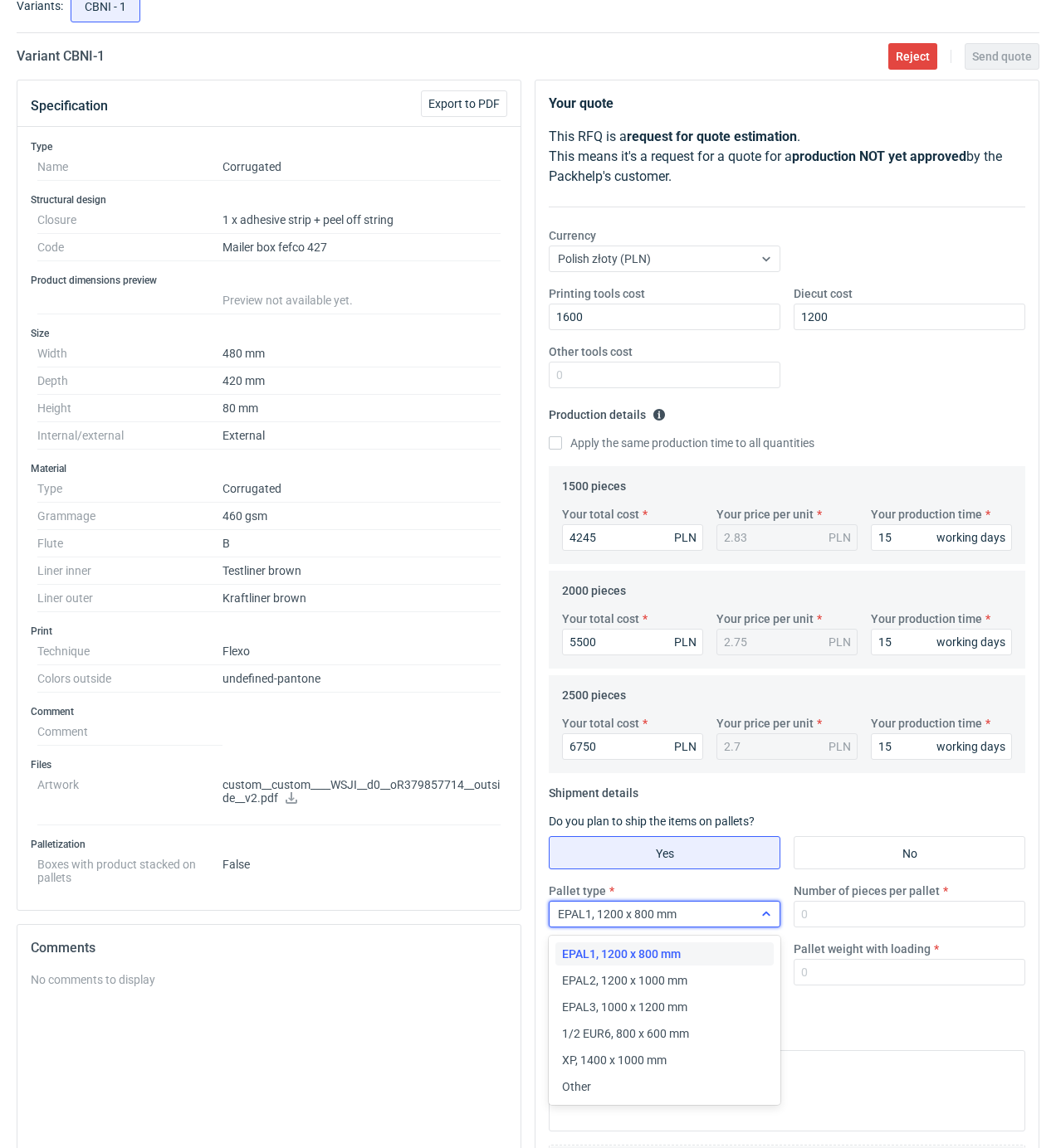
click at [692, 915] on div "EPAL1, 1200 x 800 mm" at bounding box center [651, 914] width 203 height 23
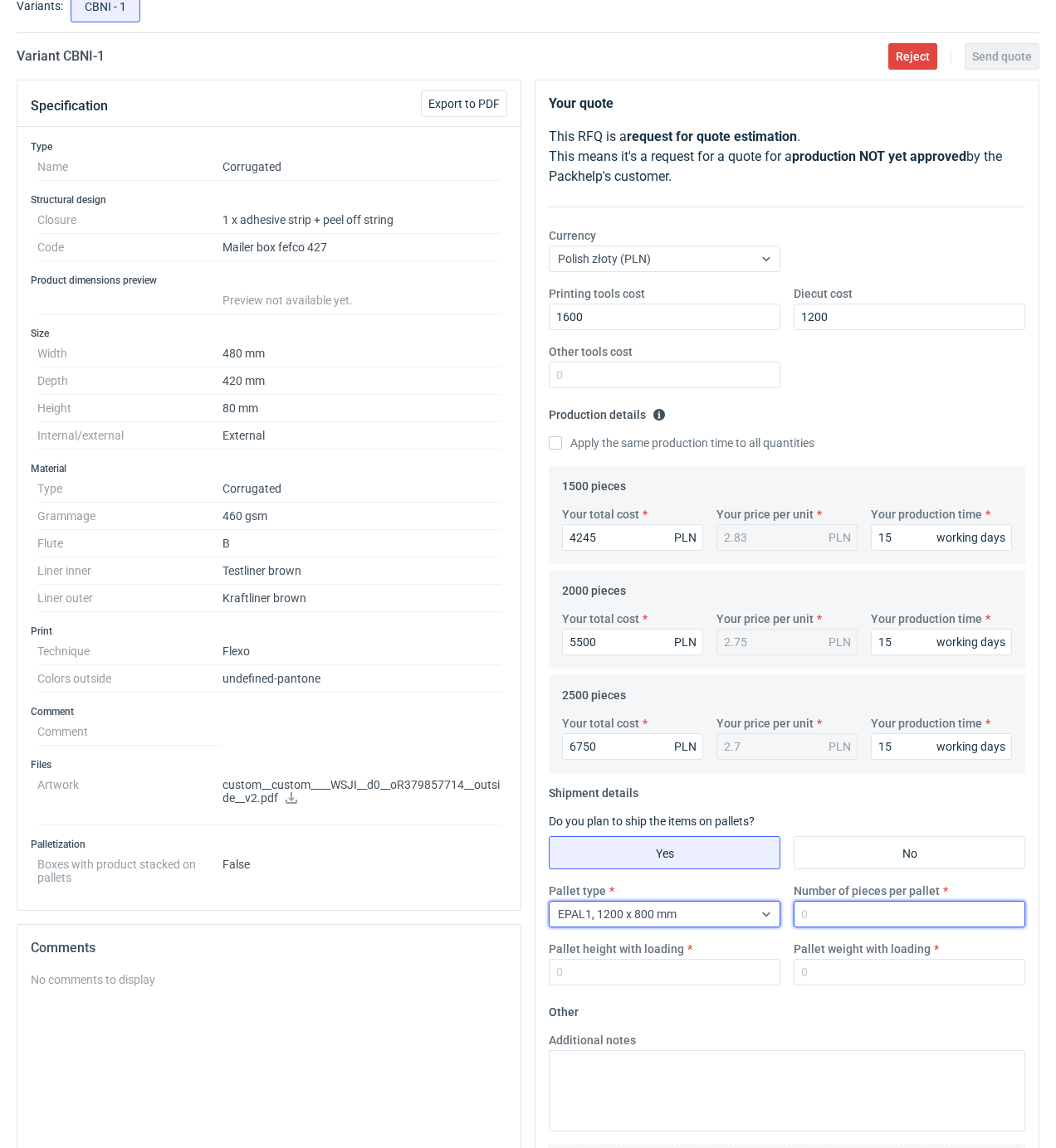
click at [844, 914] on input "Number of pieces per pallet" at bounding box center [909, 914] width 232 height 27
type input "500"
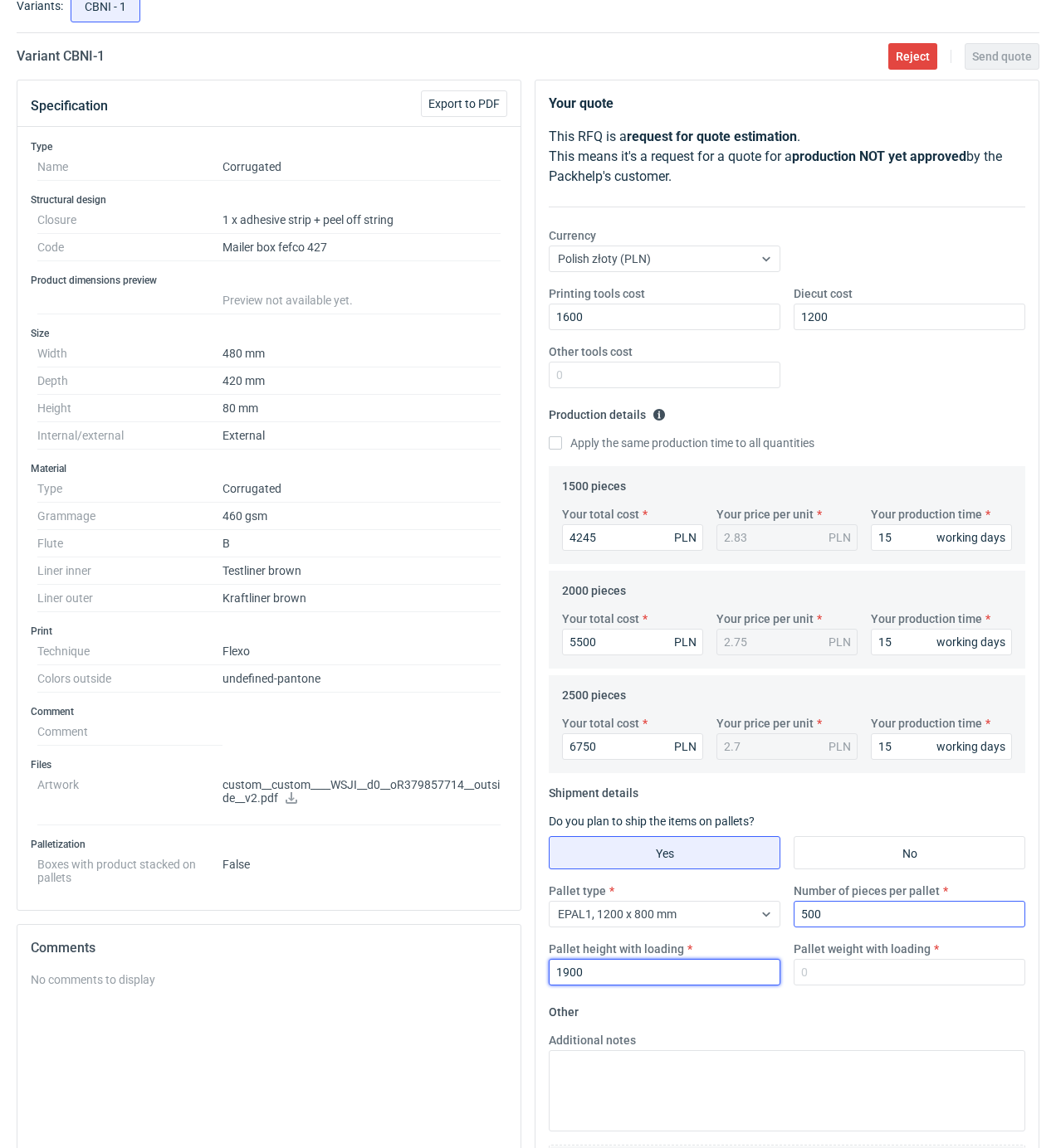
type input "1900"
type input "300"
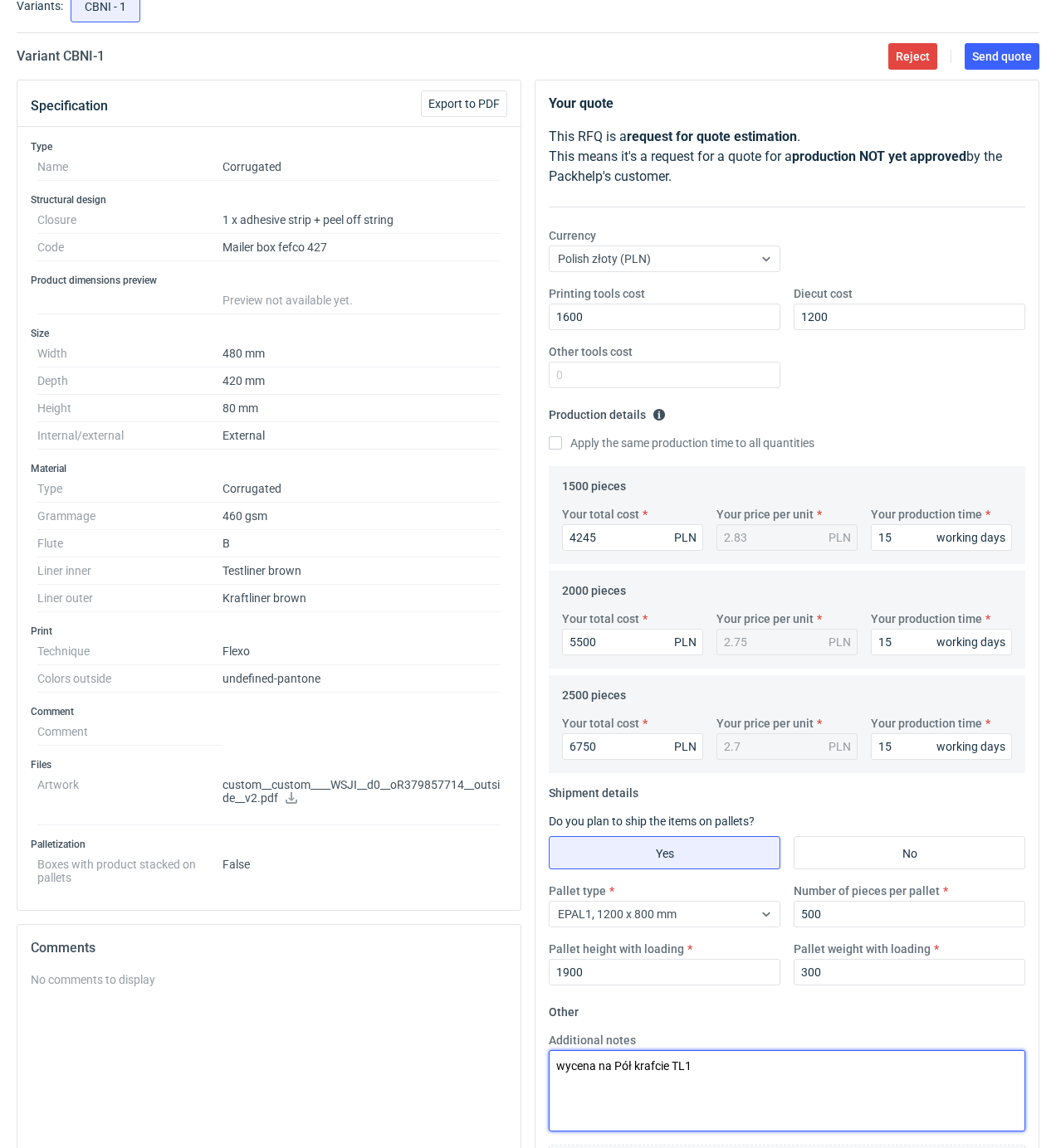
click at [632, 1072] on textarea "wycena na Pół krafcie TL1" at bounding box center [787, 1090] width 476 height 81
click at [668, 1069] on textarea "wycena na Półkrafcie TL1" at bounding box center [787, 1090] width 476 height 81
click at [632, 1068] on textarea "wycena na Półkrafcie TL1" at bounding box center [787, 1090] width 476 height 81
click at [711, 1068] on textarea "wycena na Pół-krafcie TL1" at bounding box center [787, 1090] width 476 height 81
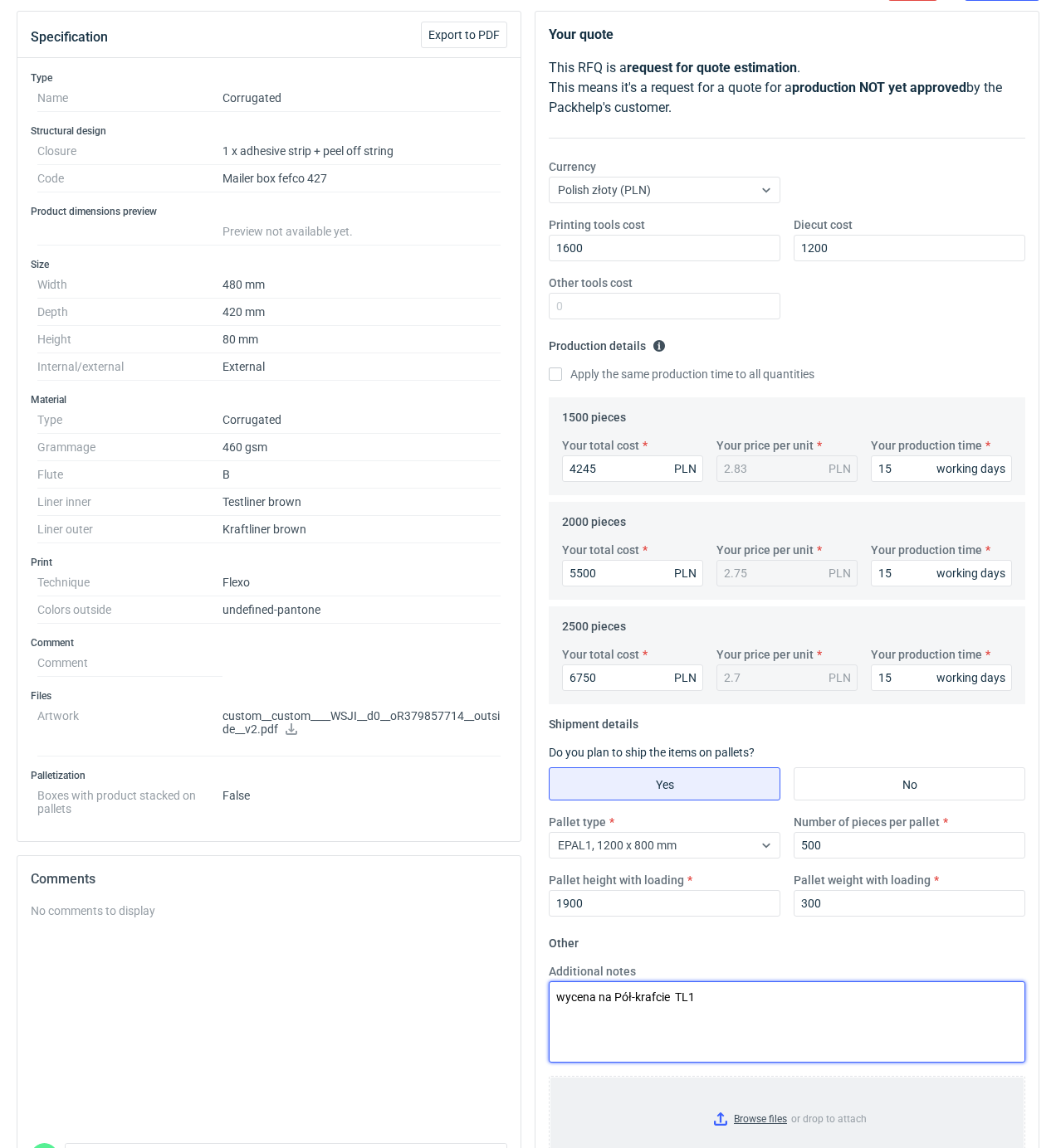
scroll to position [290, 0]
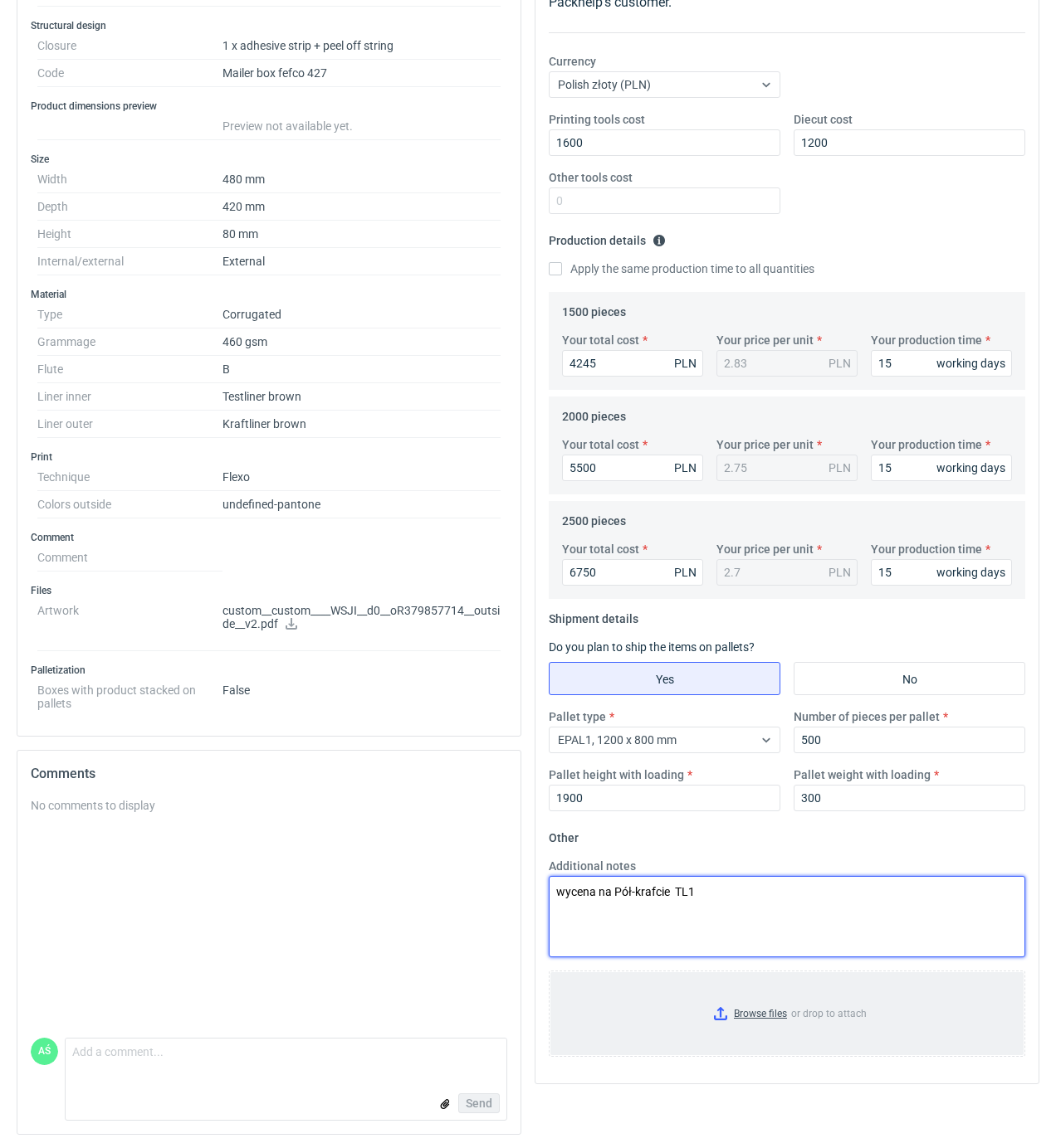
type textarea "wycena na Pół-krafcie TL1"
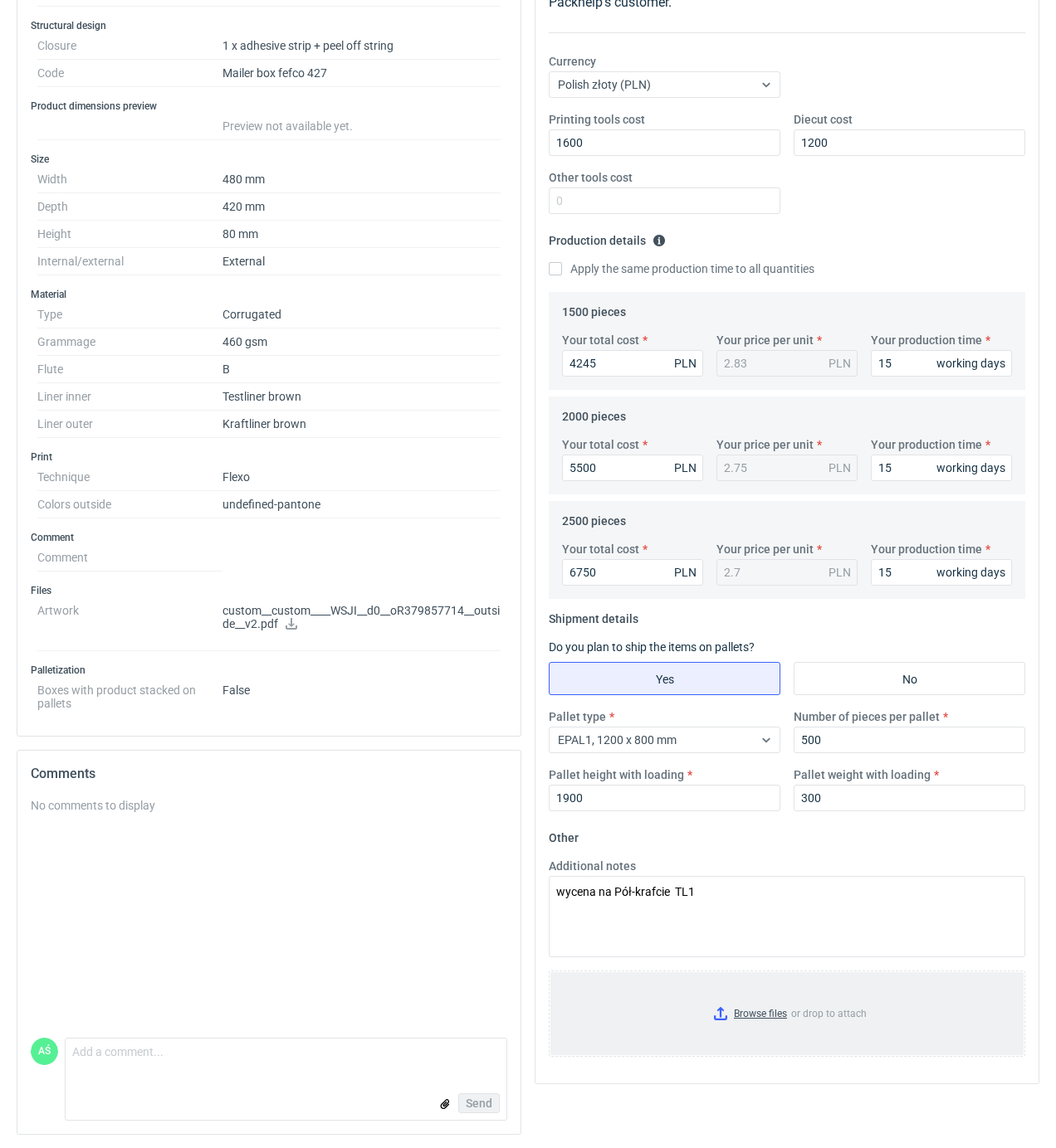
click at [765, 1011] on input "Browse files or drop to attach" at bounding box center [787, 1013] width 474 height 83
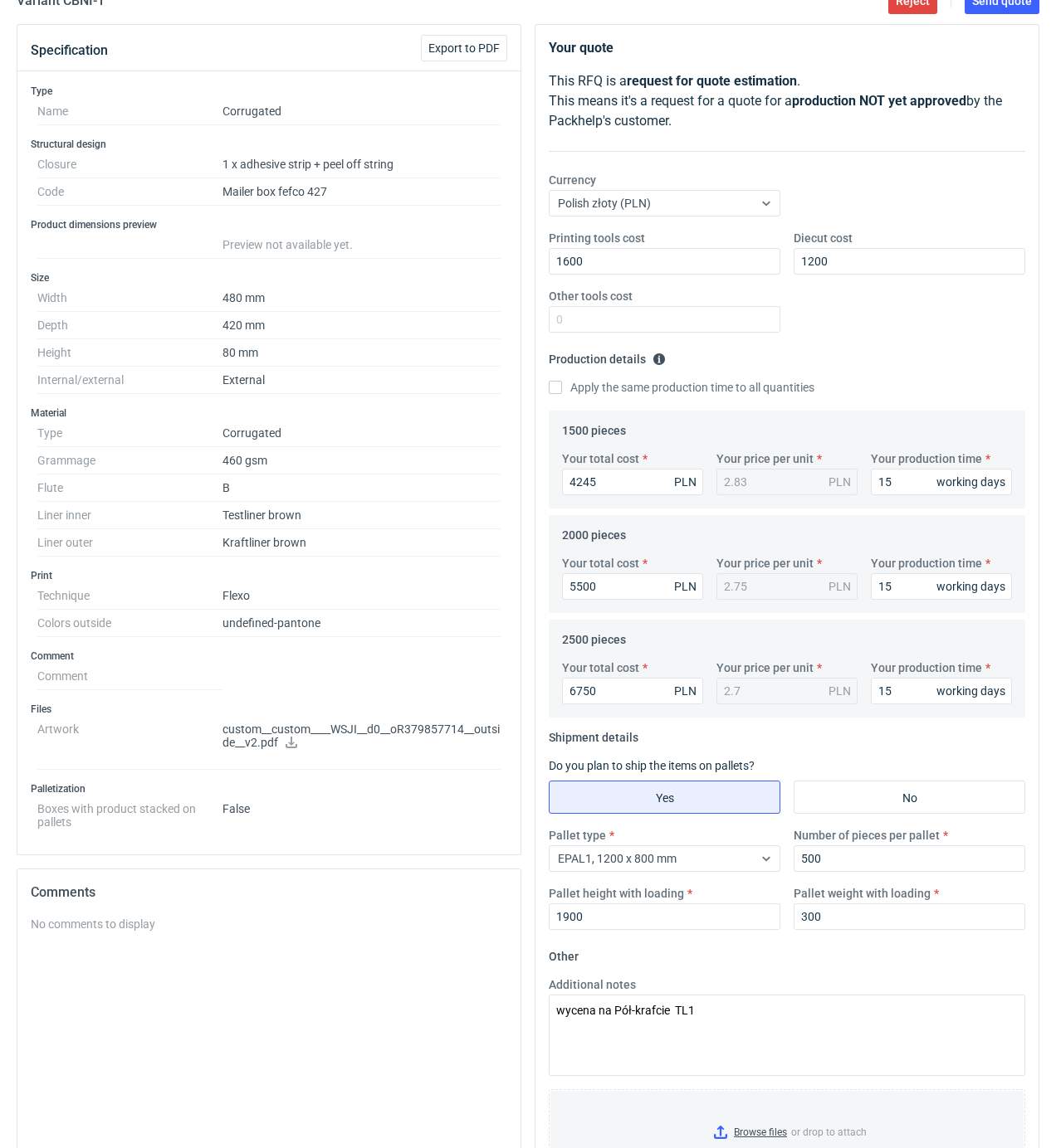
scroll to position [0, 0]
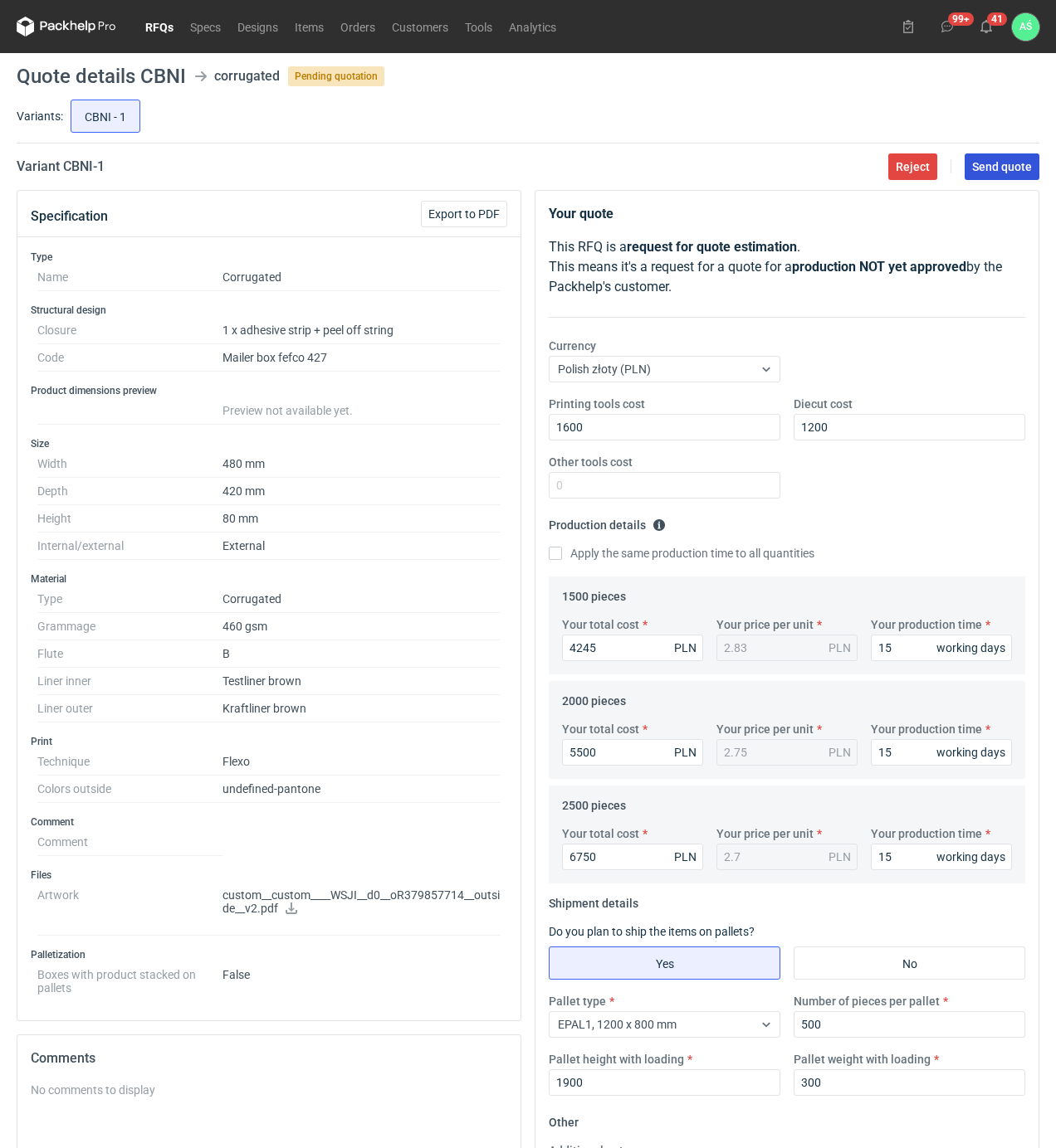
click at [980, 173] on button "Send quote" at bounding box center [1002, 167] width 75 height 27
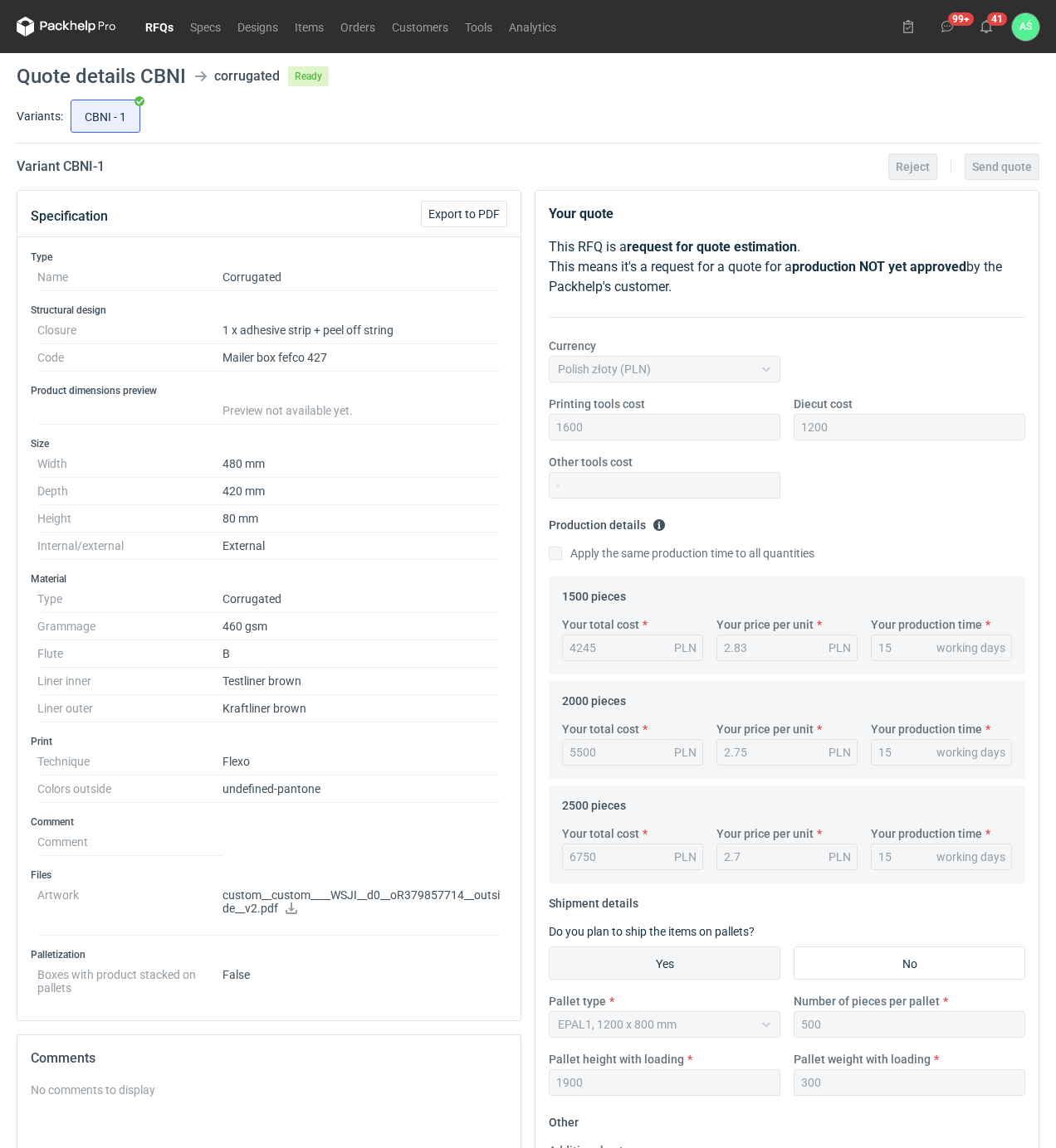
click at [168, 27] on link "RFQs" at bounding box center [159, 27] width 45 height 20
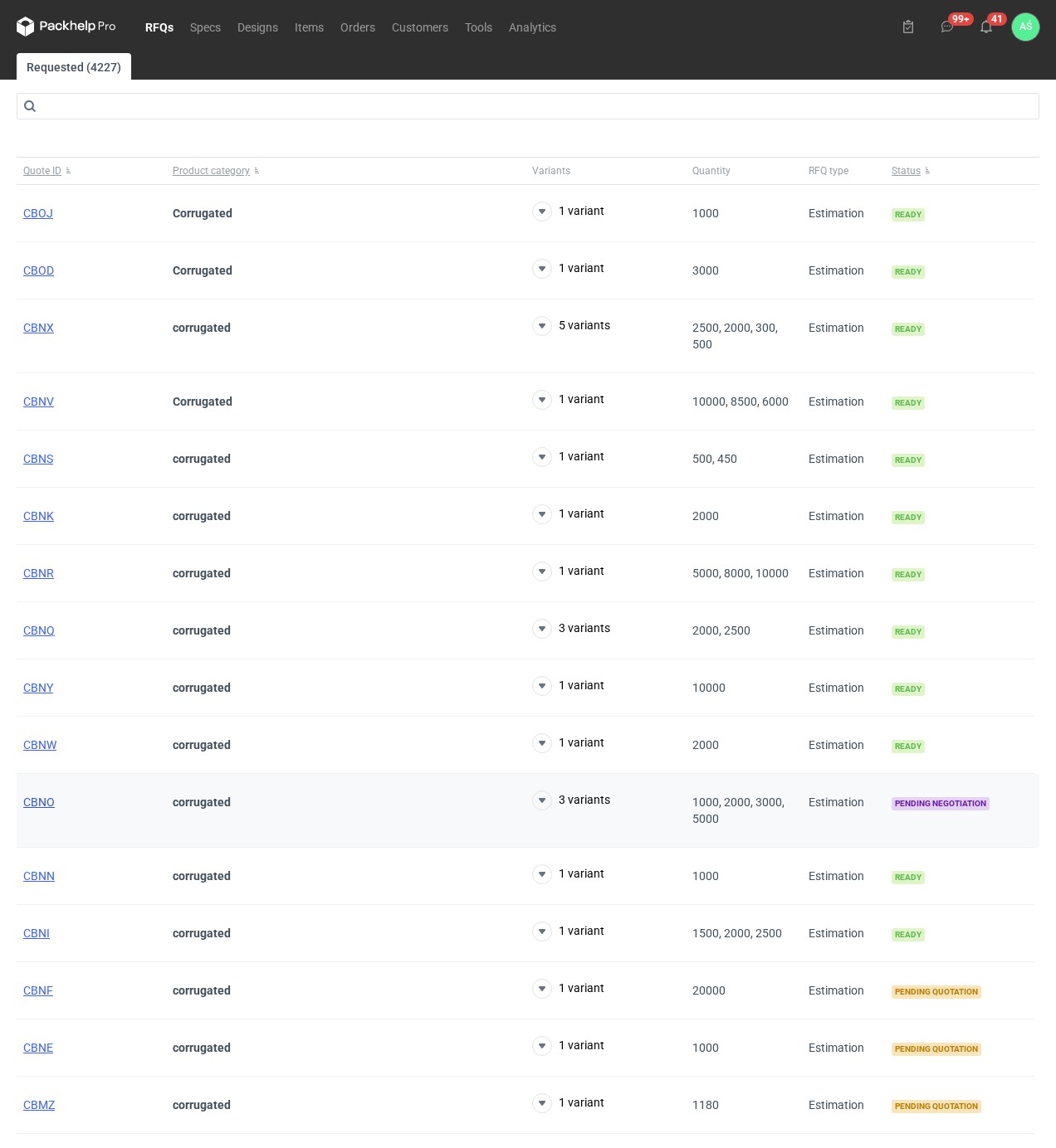
click at [41, 804] on span "CBNO" at bounding box center [38, 802] width 31 height 13
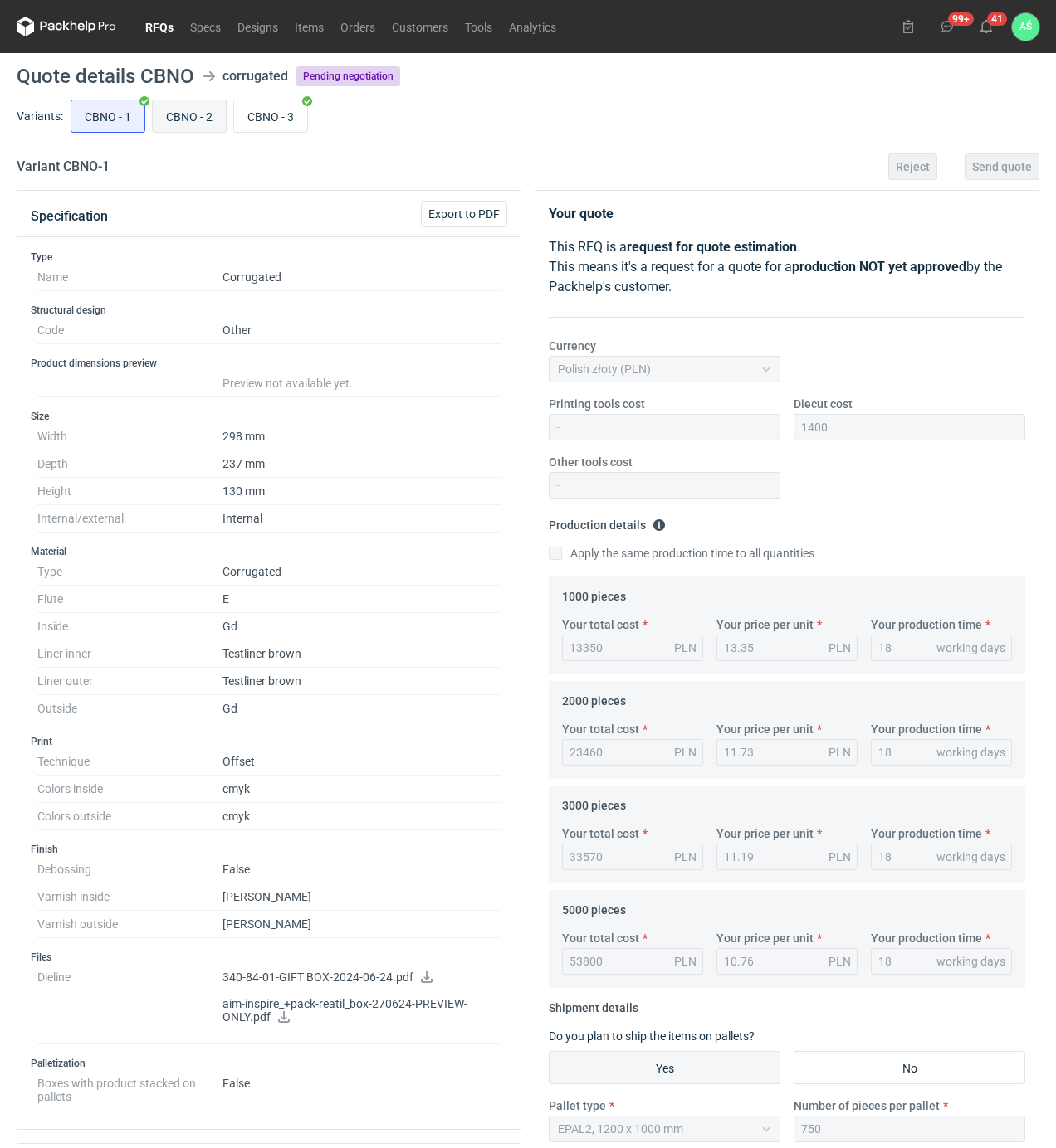
click at [182, 123] on input "CBNO - 2" at bounding box center [190, 116] width 73 height 31
radio input "true"
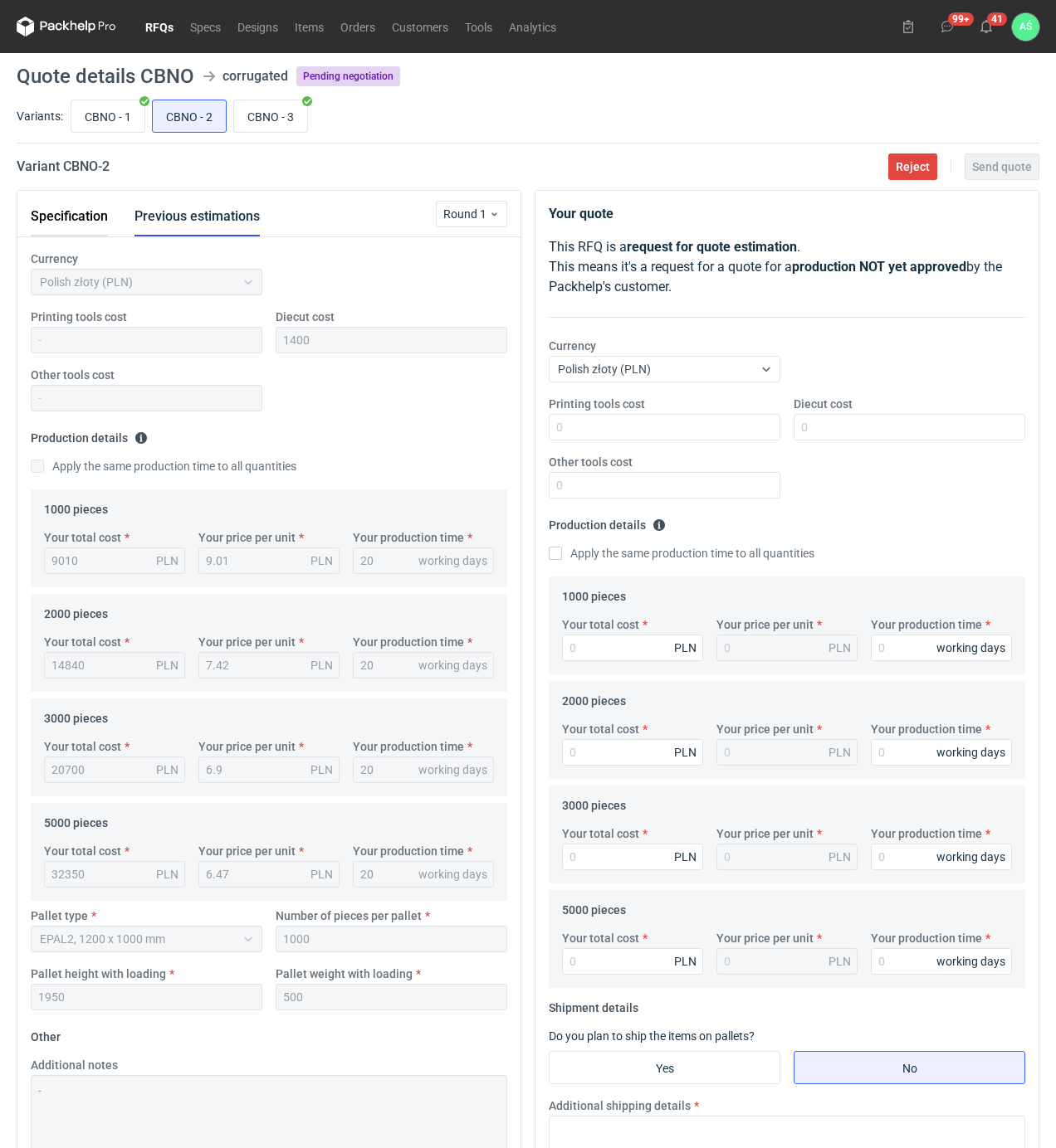
click at [84, 211] on button "Specification" at bounding box center [70, 216] width 77 height 39
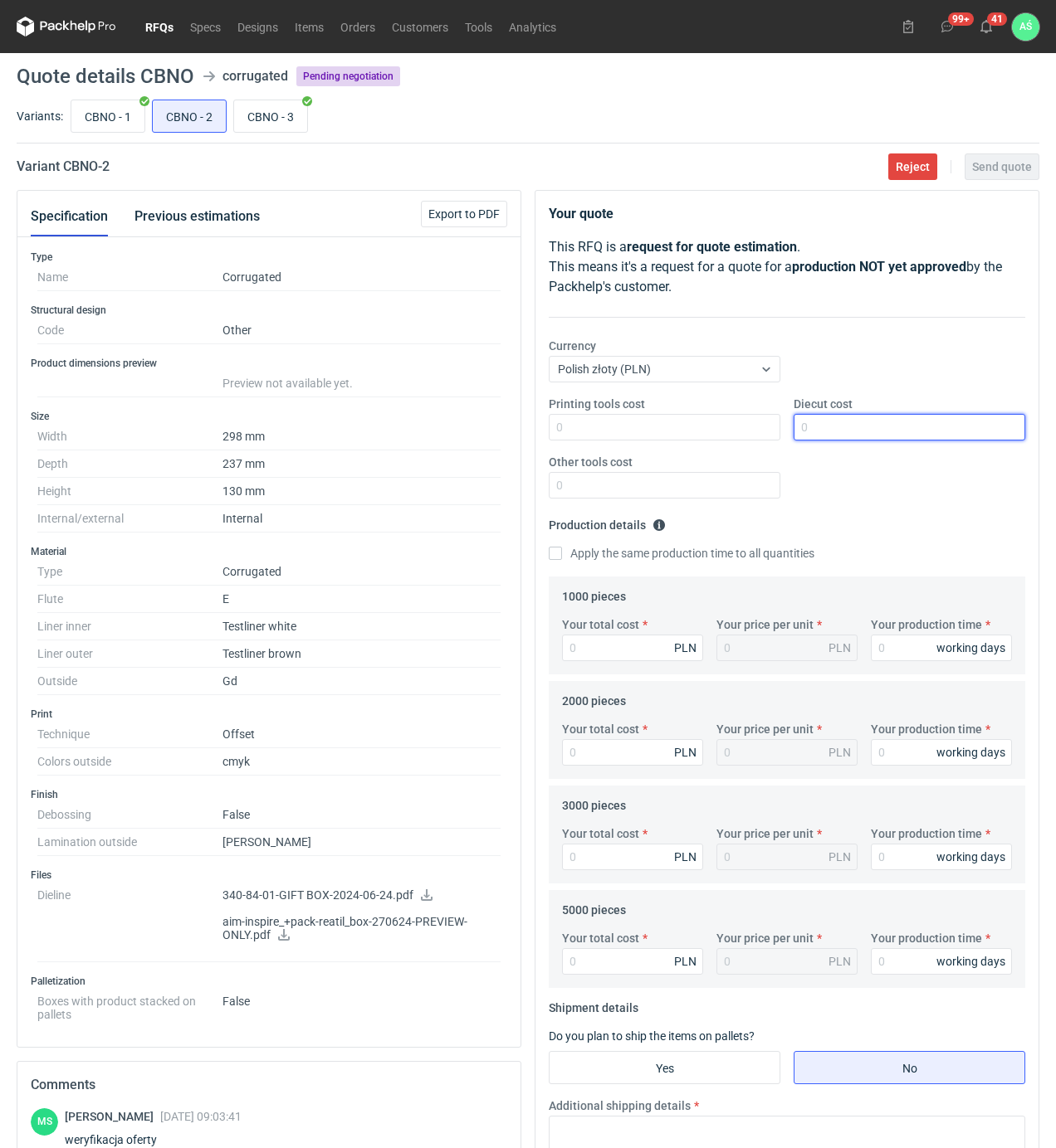
click at [813, 428] on input "Diecut cost" at bounding box center [909, 427] width 232 height 27
type input "1400"
type input "9280"
type input "9.28"
type input "20"
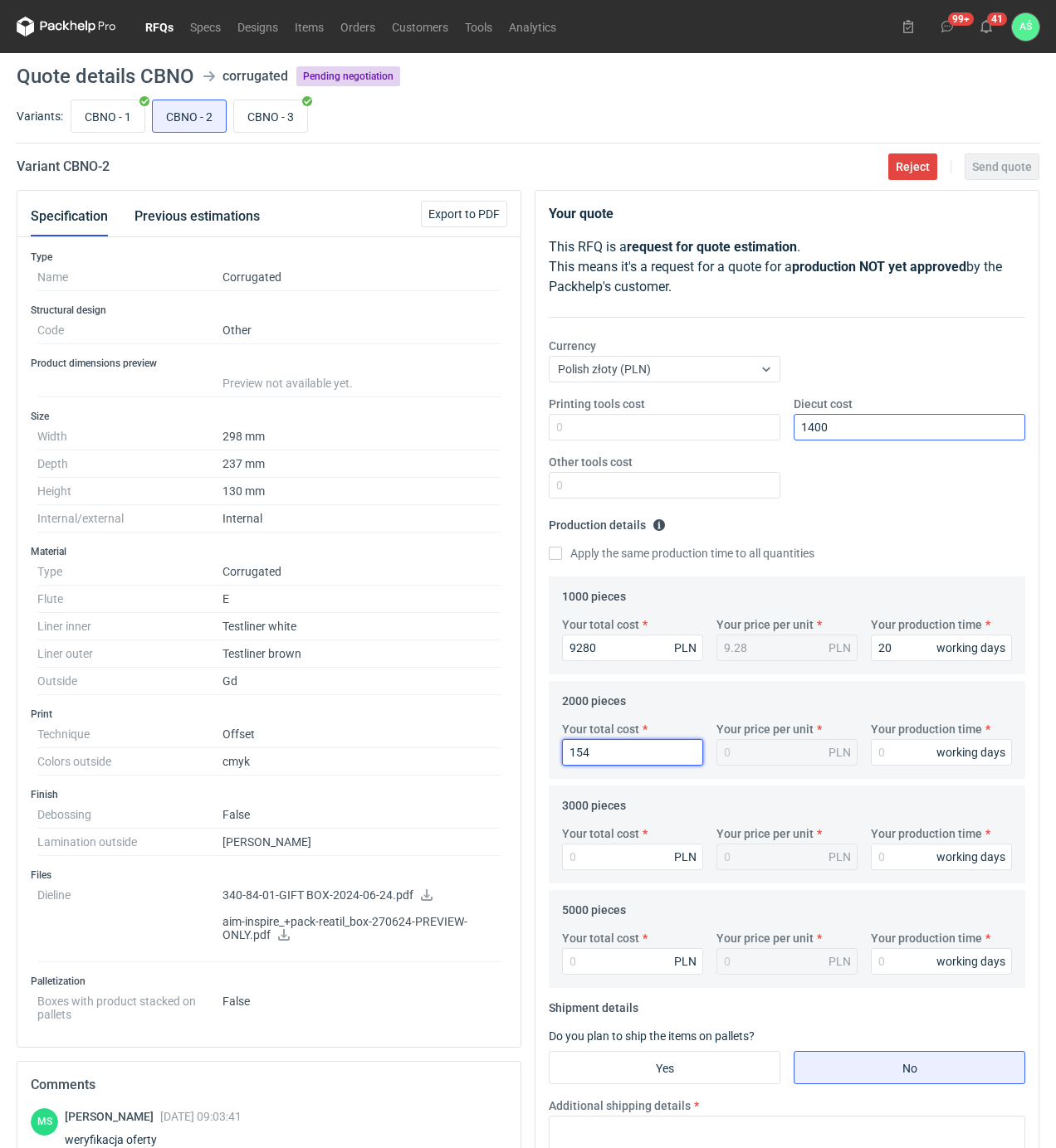
type input "1548"
type input "0.77"
type input "15480"
type input "7.74"
type input "20"
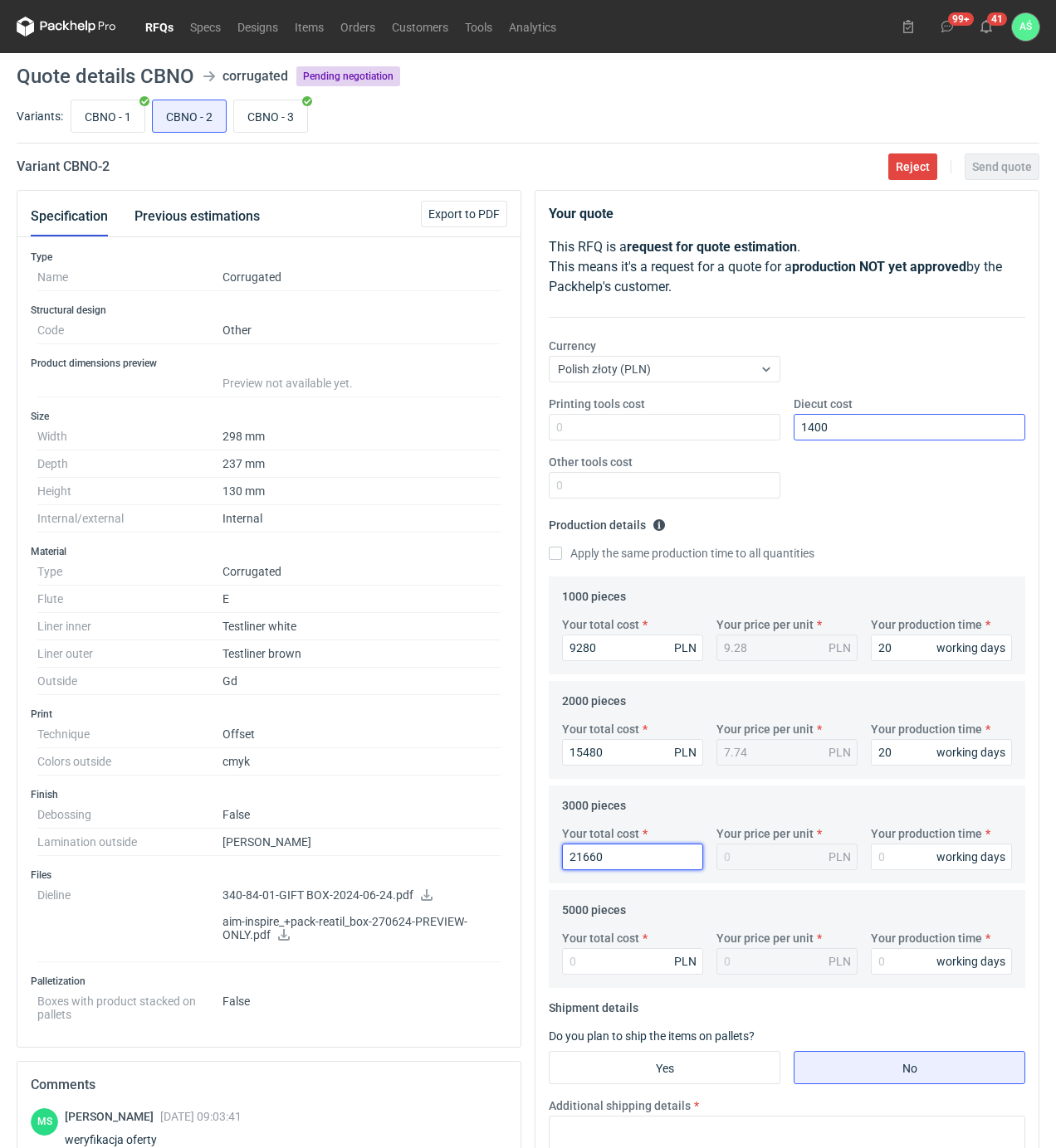
type input "21660"
type input "7.22"
type input "20"
type input "340"
type input "0.07"
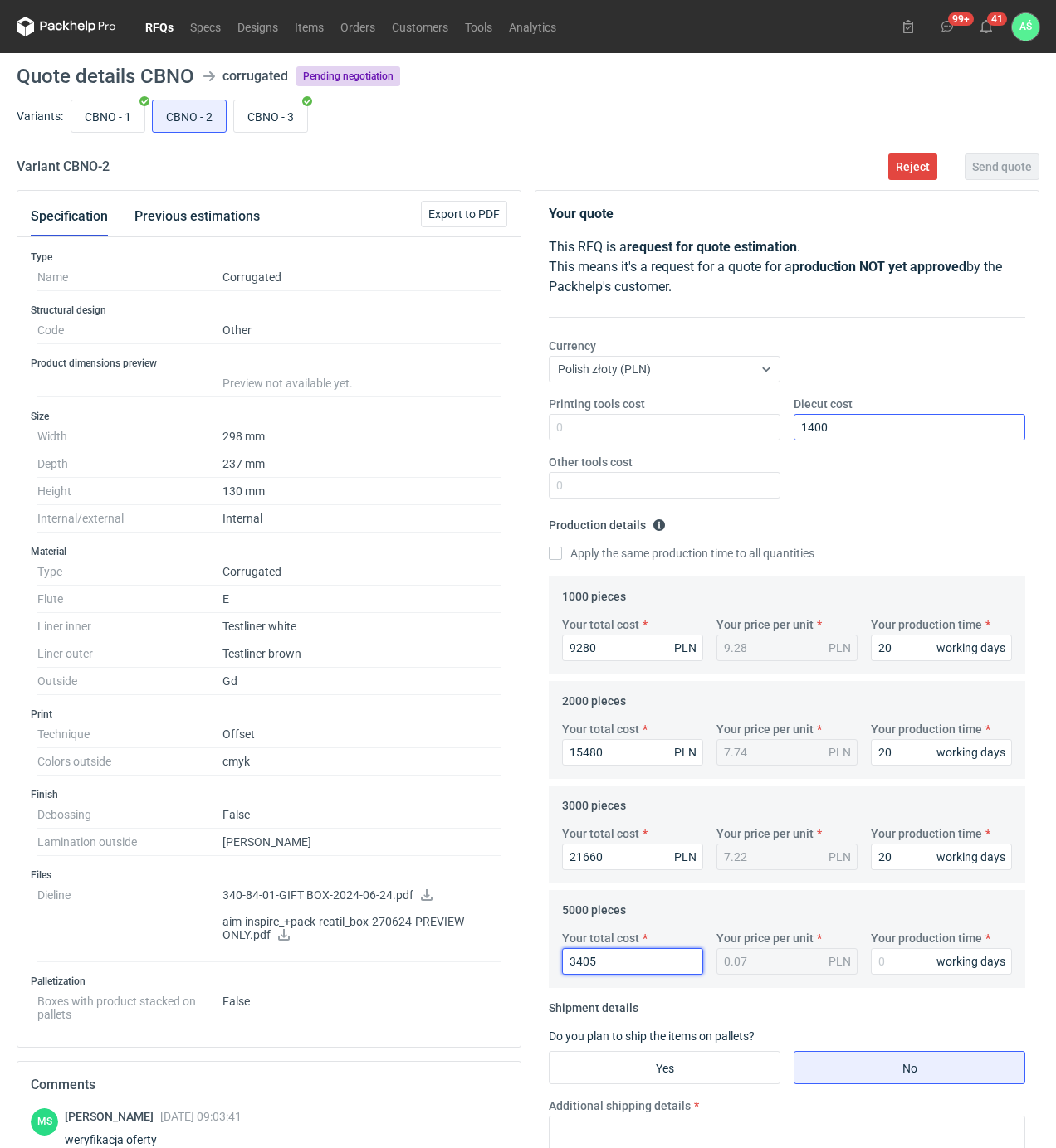
type input "34050"
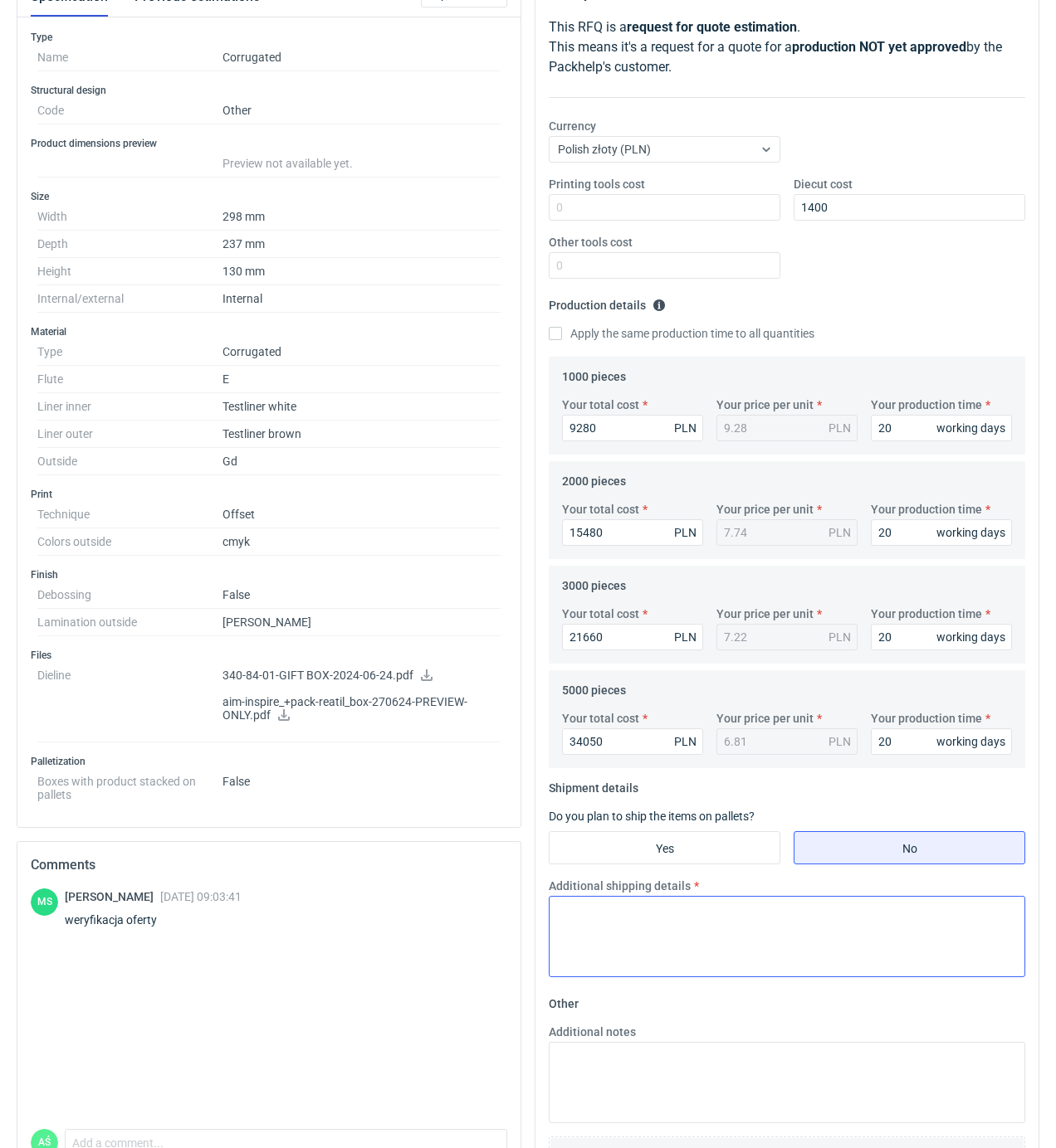
scroll to position [340, 0]
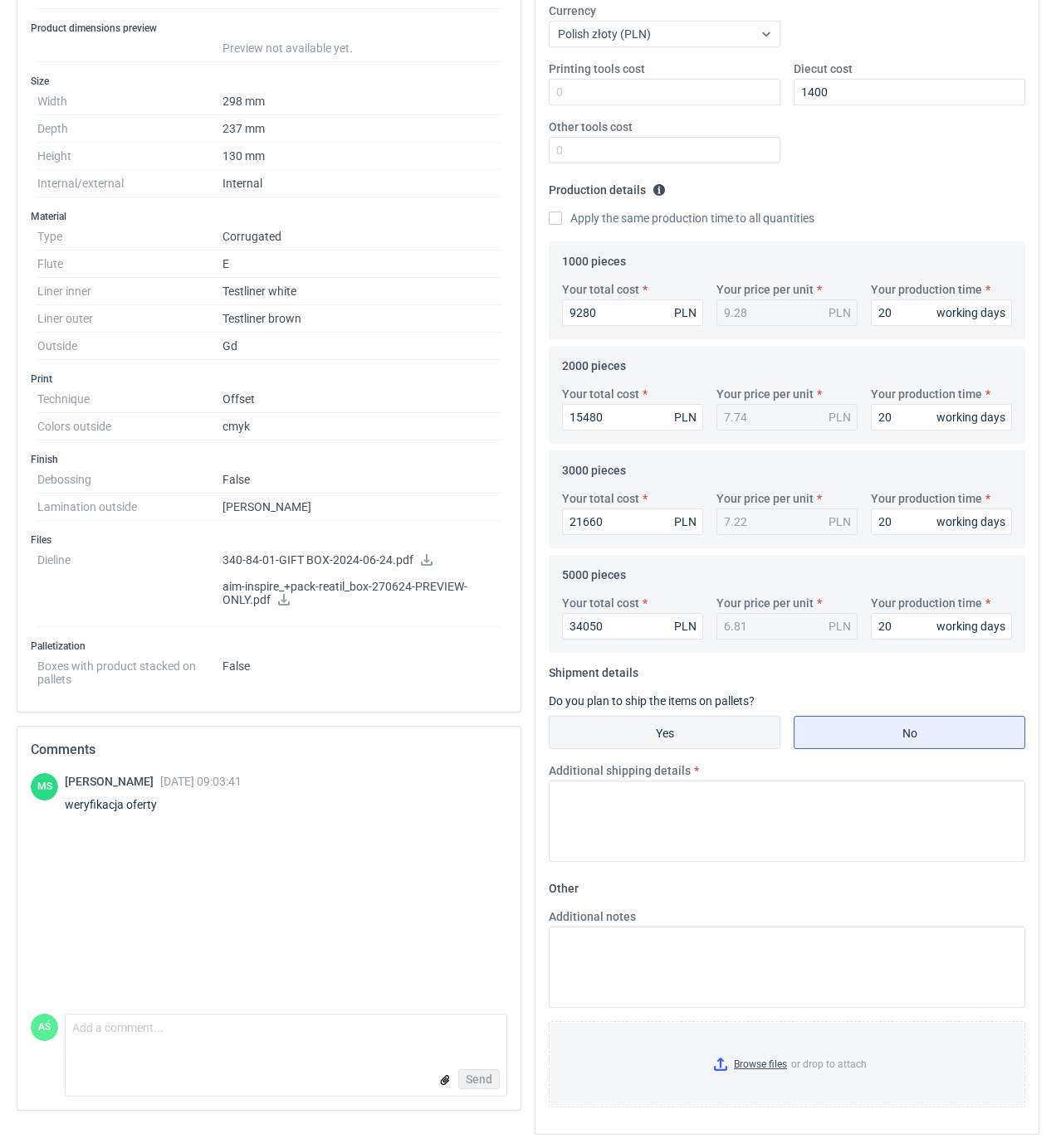
click at [688, 730] on input "Yes" at bounding box center [664, 732] width 230 height 31
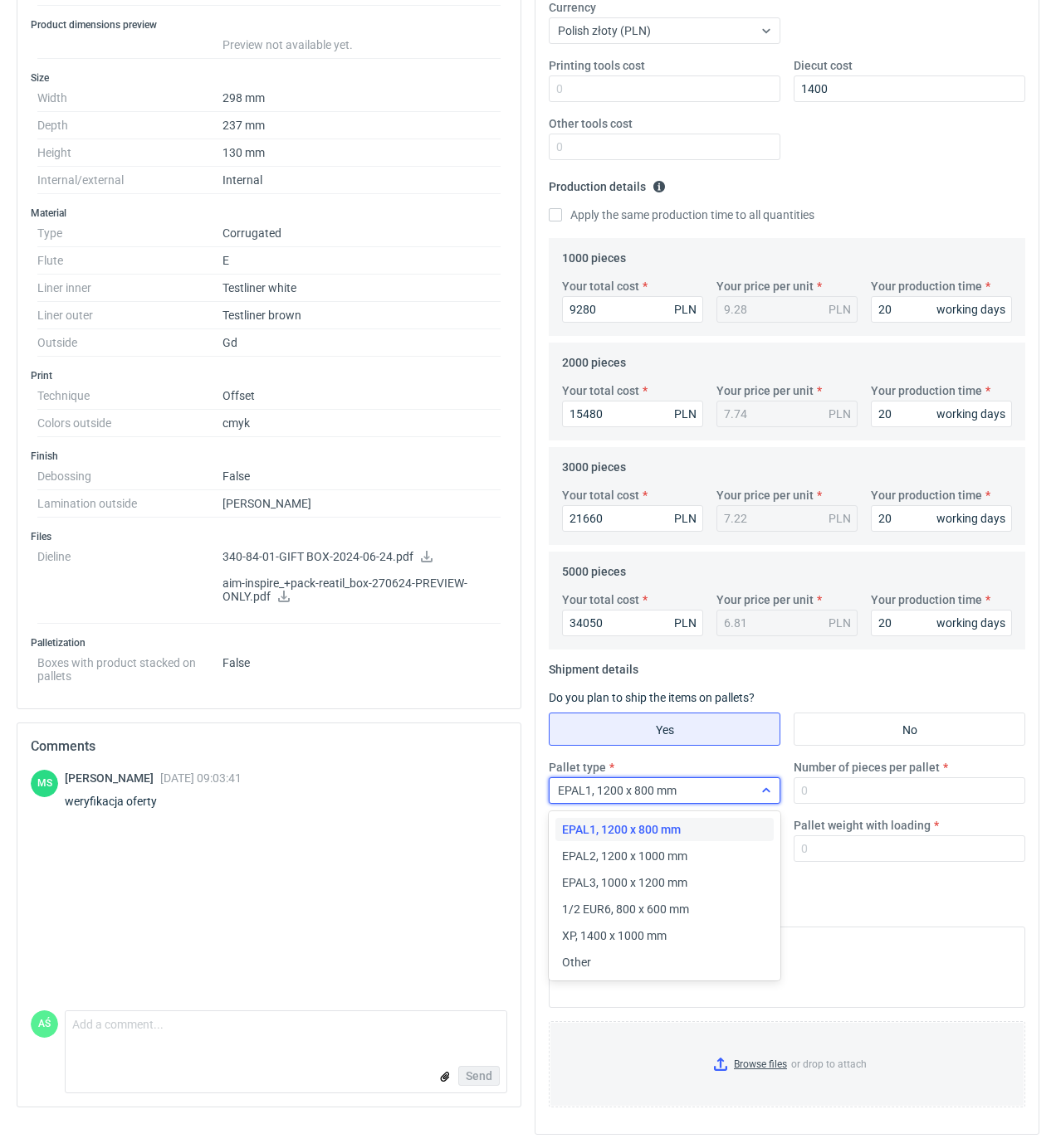
click at [668, 791] on span "EPAL1, 1200 x 800 mm" at bounding box center [617, 790] width 119 height 13
click at [648, 853] on span "EPAL2, 1200 x 1000 mm" at bounding box center [624, 856] width 125 height 16
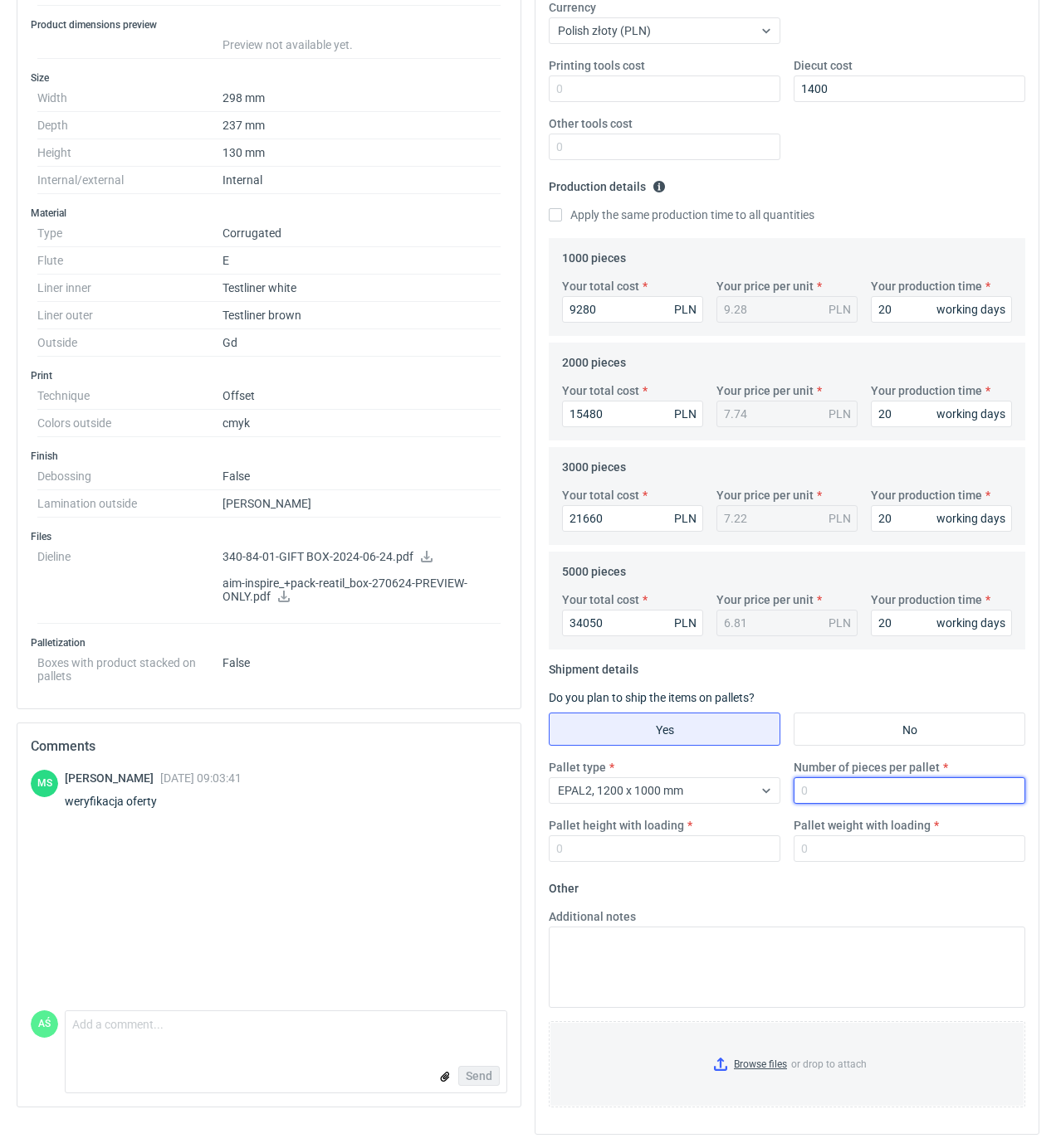
click at [828, 800] on input "Number of pieces per pallet" at bounding box center [909, 790] width 232 height 27
click at [746, 1068] on input "Browse files or drop to attach" at bounding box center [787, 1064] width 474 height 83
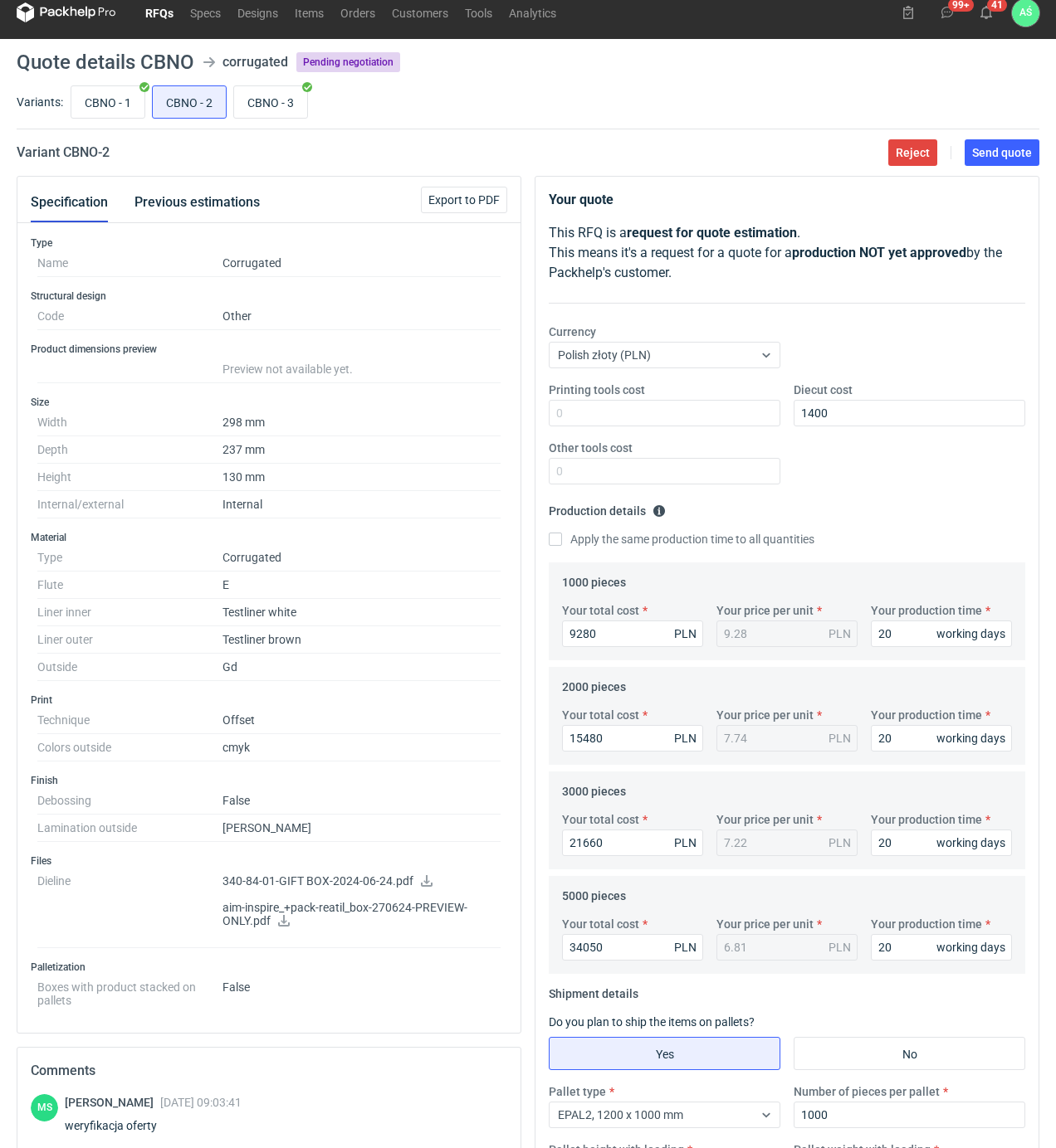
scroll to position [0, 0]
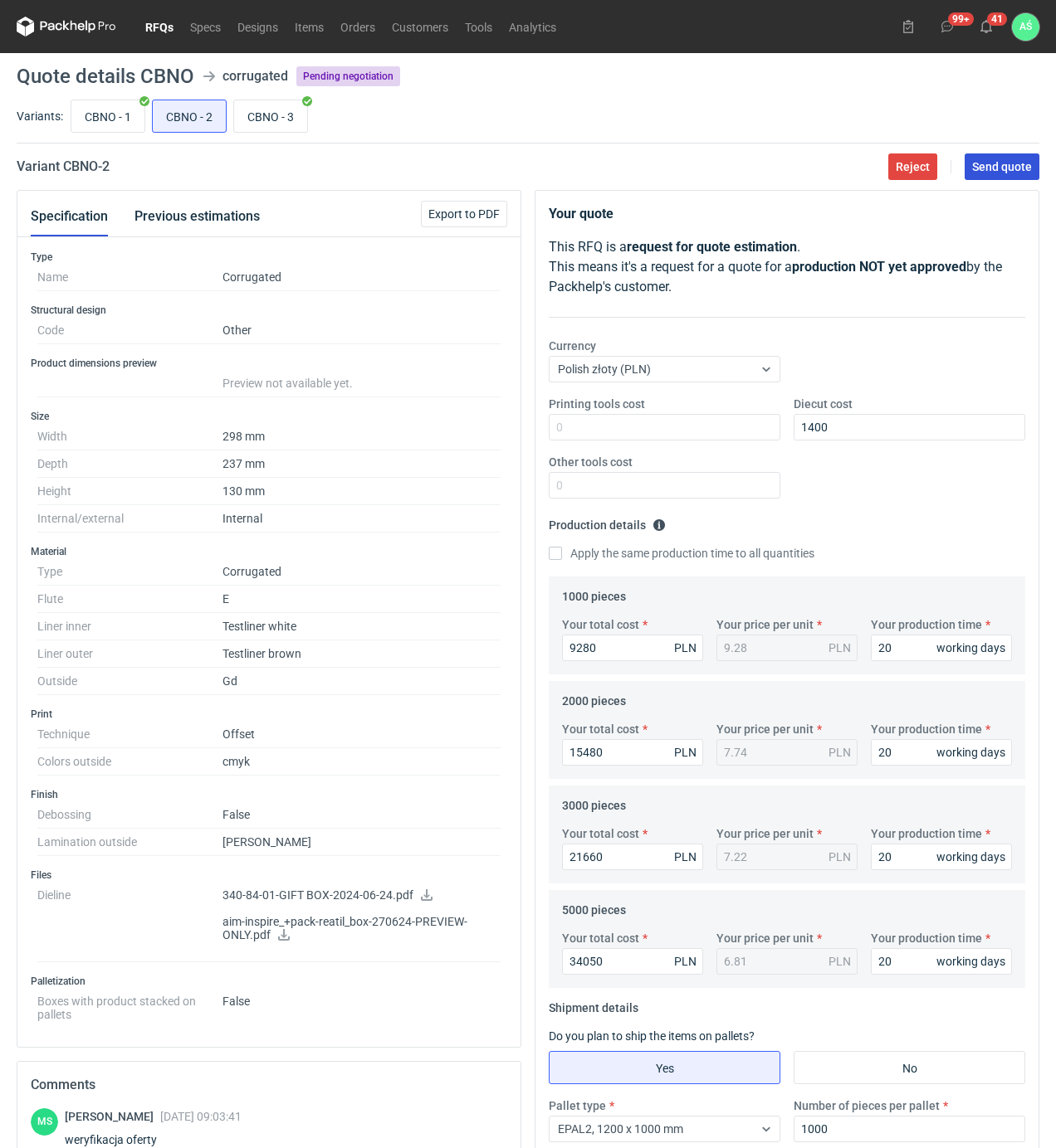
click at [990, 164] on span "Send quote" at bounding box center [1001, 167] width 60 height 12
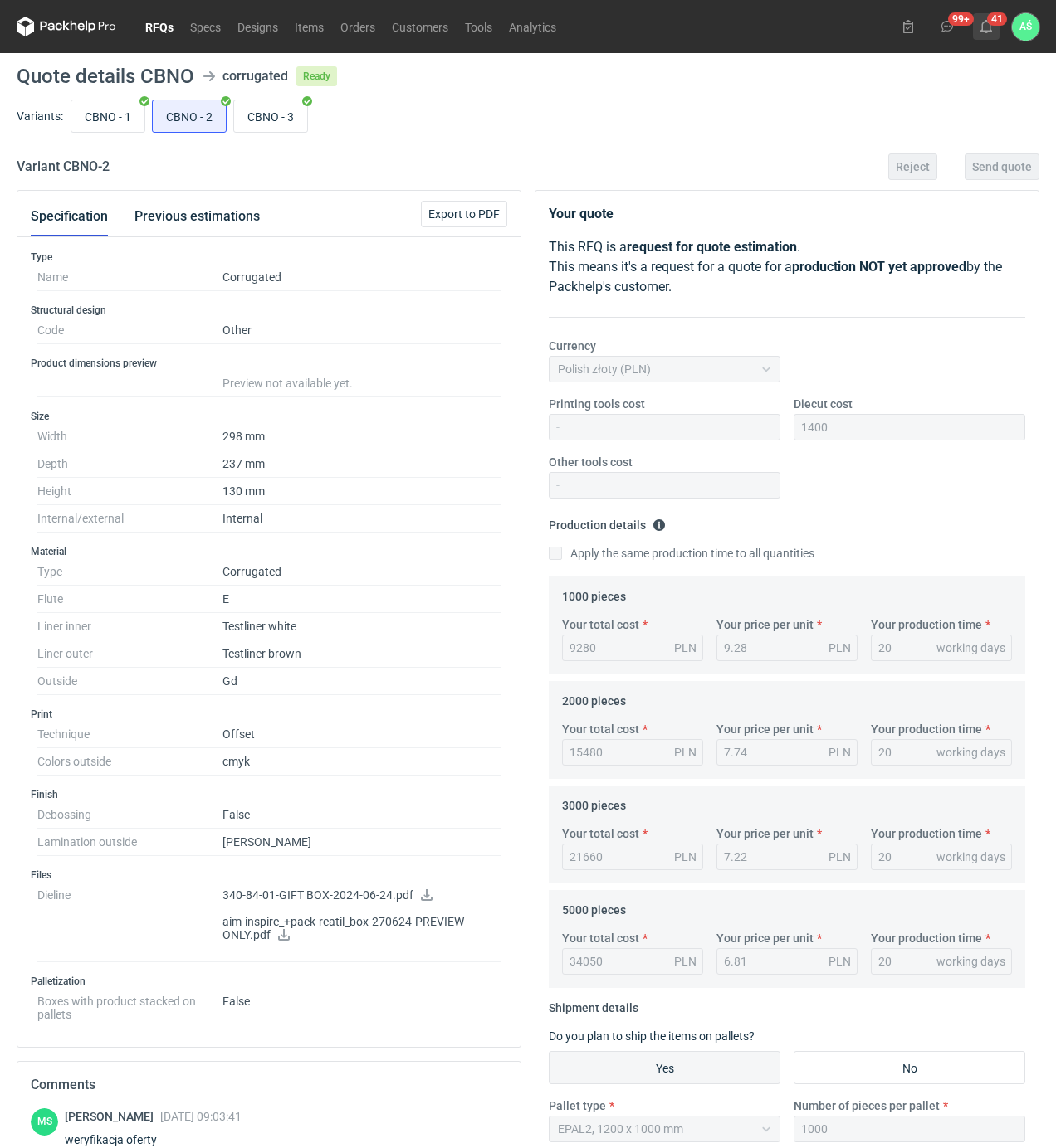
click at [987, 27] on icon at bounding box center [985, 27] width 13 height 13
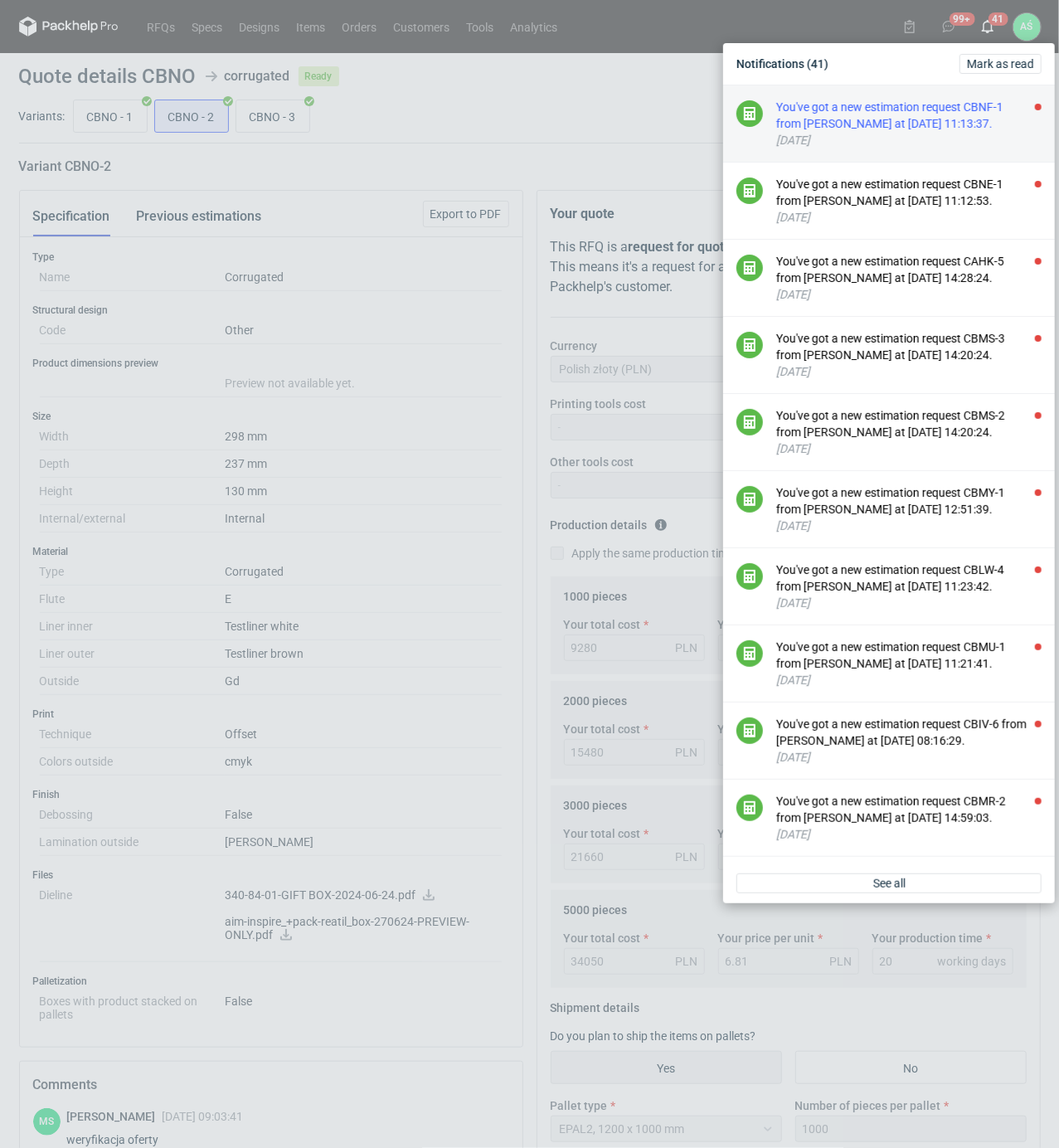
click at [984, 117] on div "You've got a new estimation request CBNF-1 from [PERSON_NAME] at [DATE] 11:13:3…" at bounding box center [909, 115] width 265 height 33
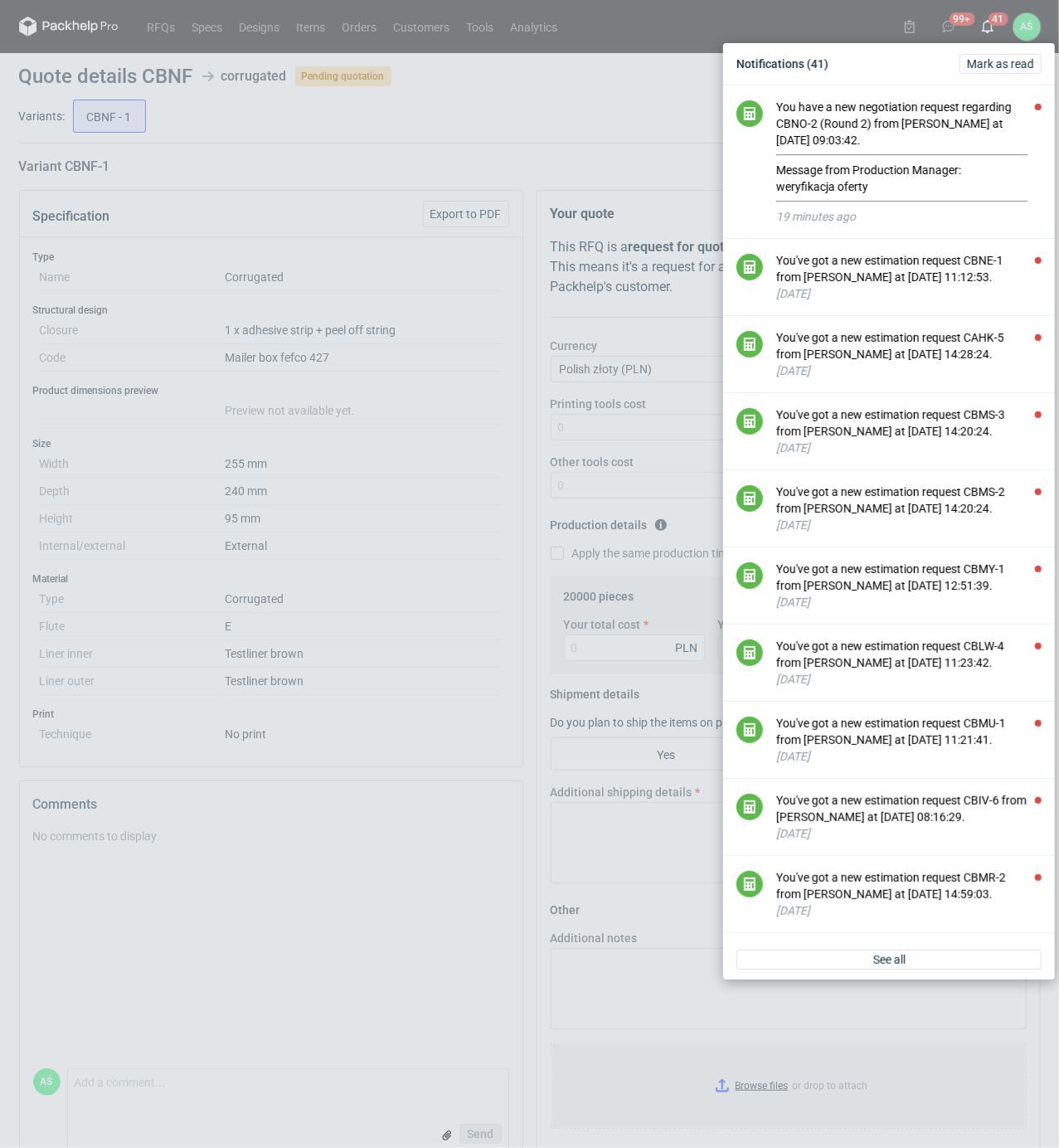
click at [373, 212] on div "Notifications (41) [PERSON_NAME] as read You have a new negotiation request reg…" at bounding box center [529, 574] width 1059 height 1148
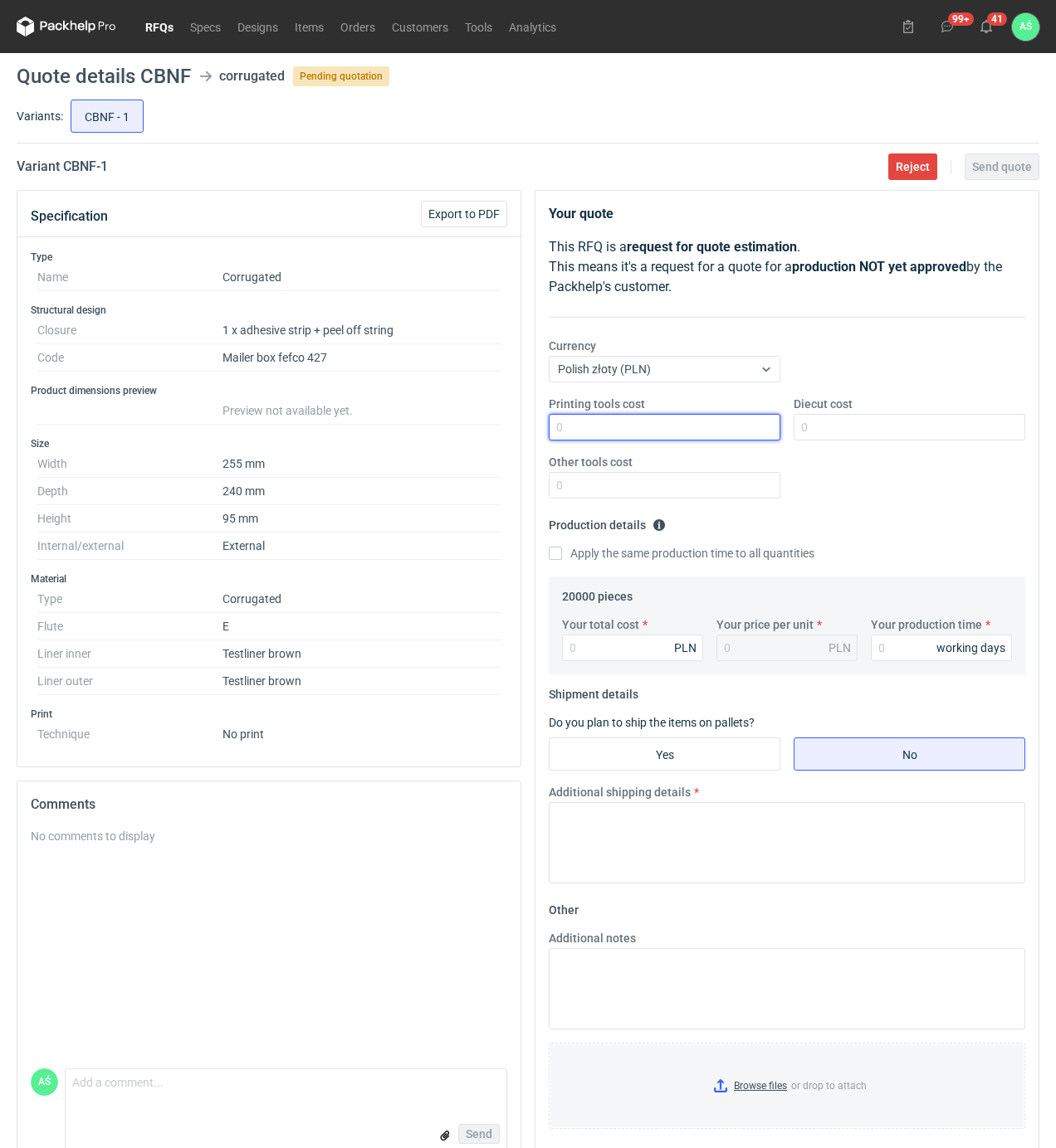
click at [764, 433] on input "Printing tools cost" at bounding box center [664, 427] width 232 height 27
click at [717, 762] on input "Yes" at bounding box center [664, 753] width 230 height 31
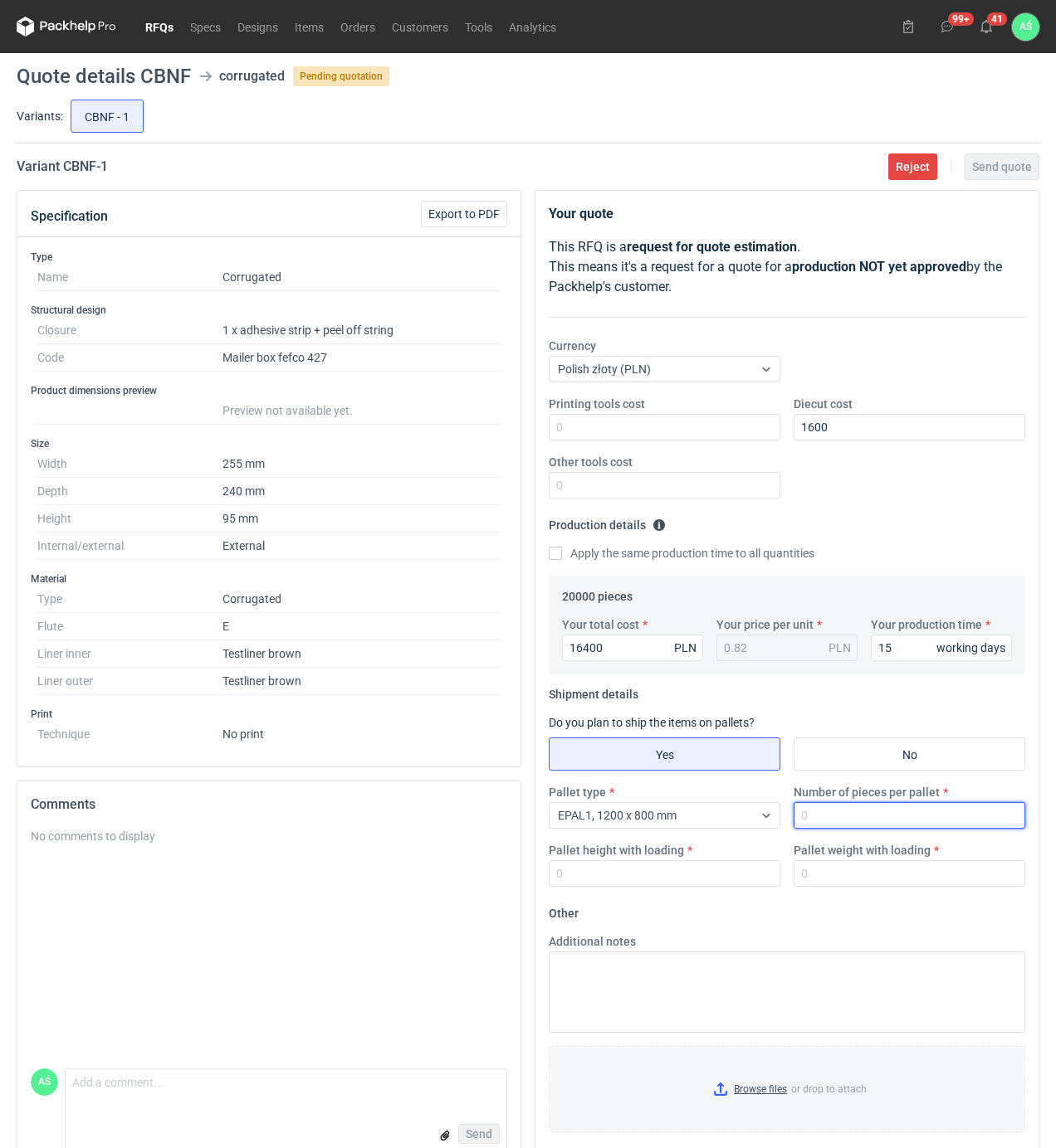
click at [825, 818] on input "Number of pieces per pallet" at bounding box center [909, 815] width 232 height 27
click at [770, 1091] on input "Browse files or drop to attach" at bounding box center [787, 1088] width 474 height 83
click at [996, 173] on button "Send quote" at bounding box center [1002, 167] width 75 height 27
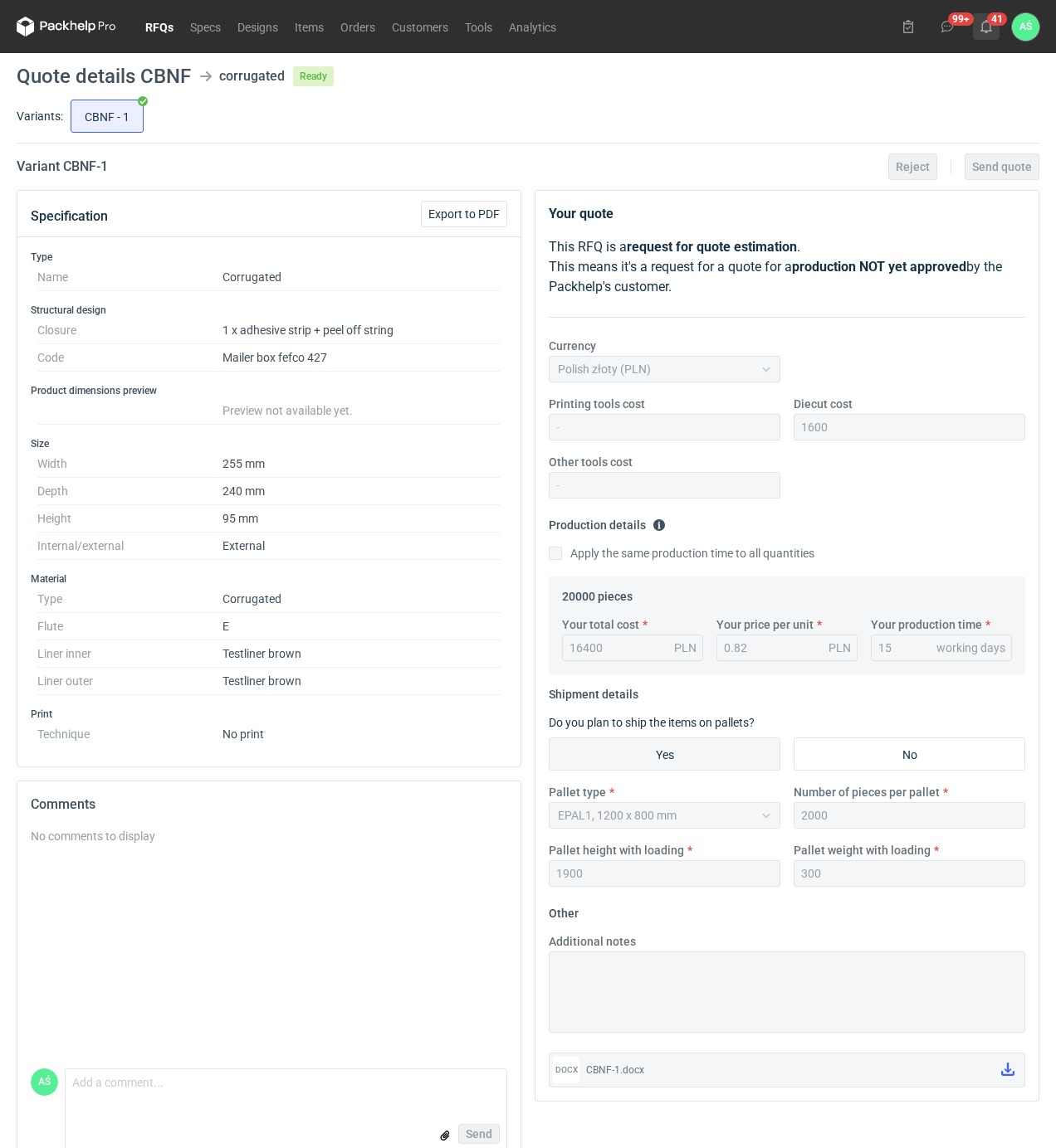
click at [983, 25] on use at bounding box center [985, 27] width 12 height 13
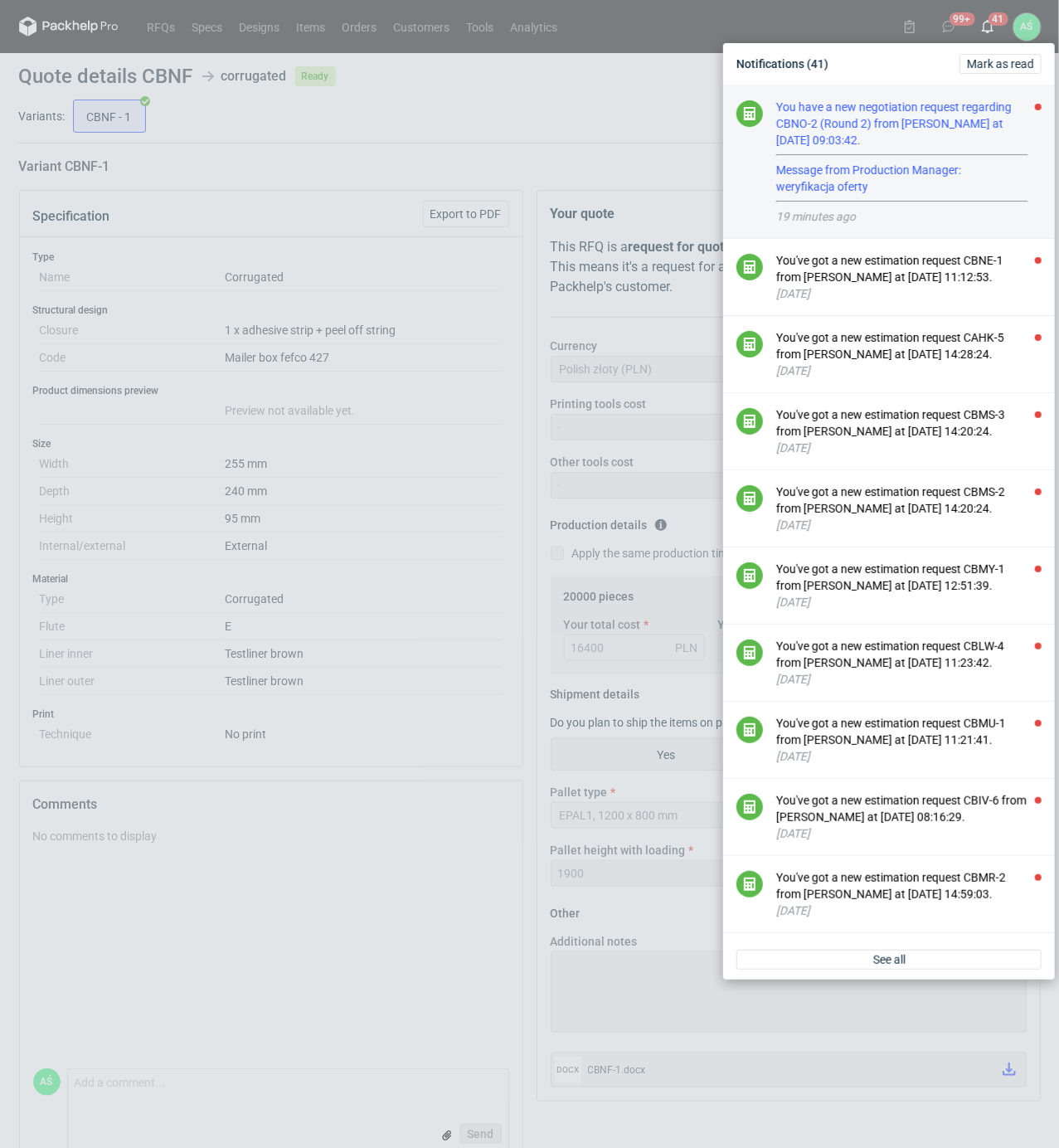
click at [943, 139] on div "You have a new negotiation request regarding CBNO-2 (Round 2) from [PERSON_NAME…" at bounding box center [909, 150] width 265 height 103
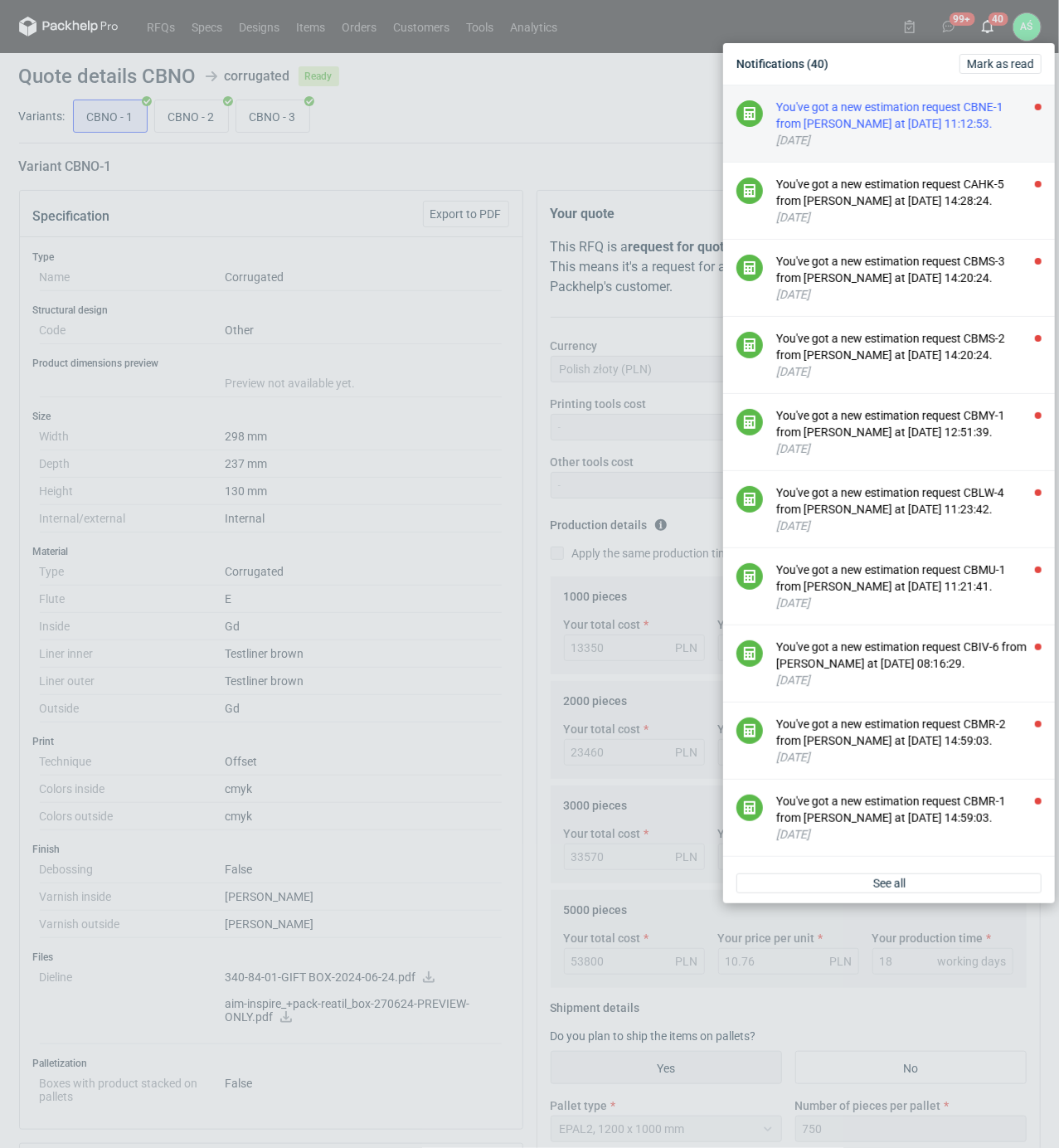
click at [964, 121] on div "You've got a new estimation request CBNE-1 from [PERSON_NAME] at [DATE] 11:12:5…" at bounding box center [909, 115] width 265 height 33
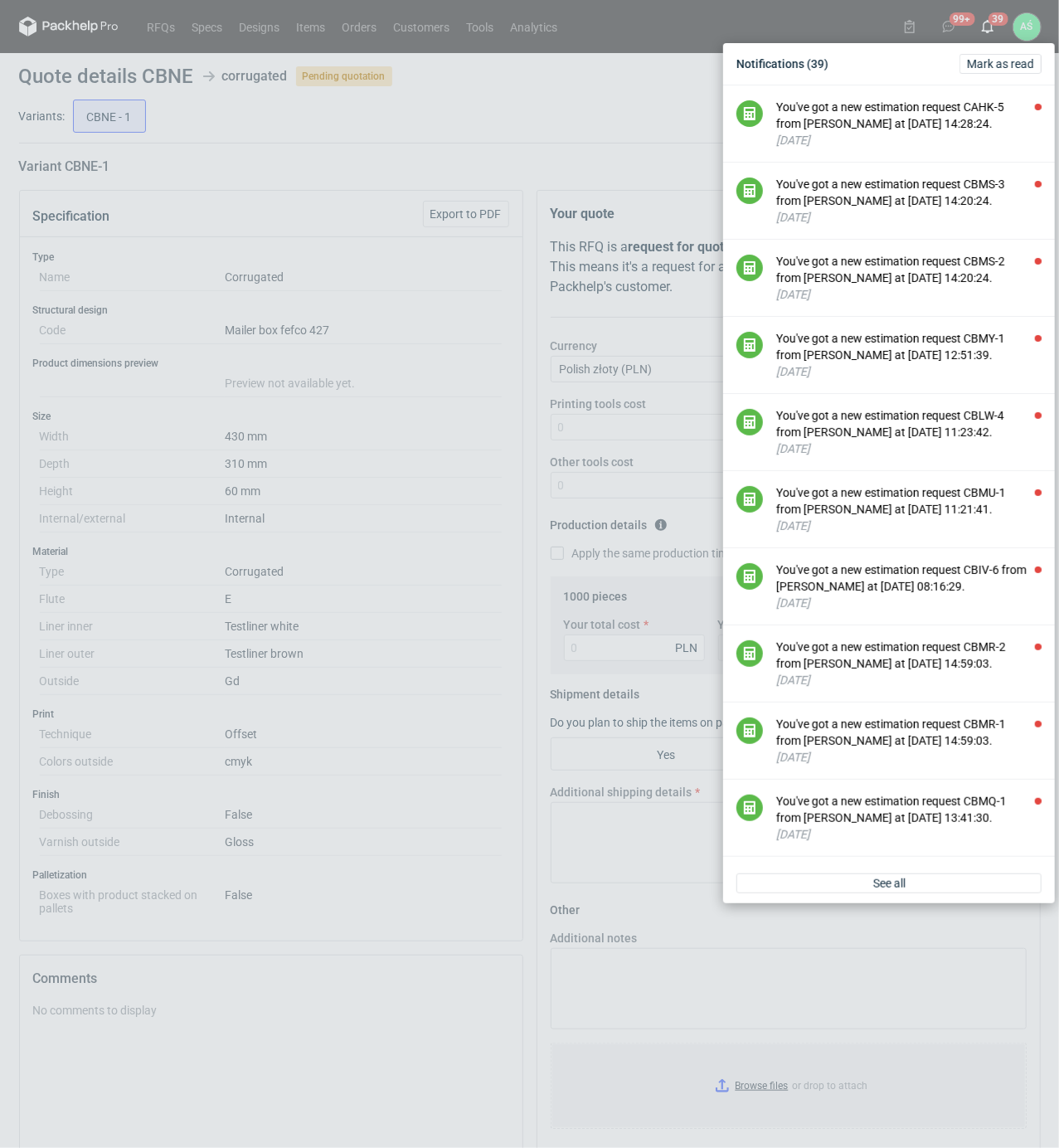
click at [380, 266] on div "Notifications (39) [PERSON_NAME] as read You've got a new estimation request CA…" at bounding box center [529, 574] width 1059 height 1148
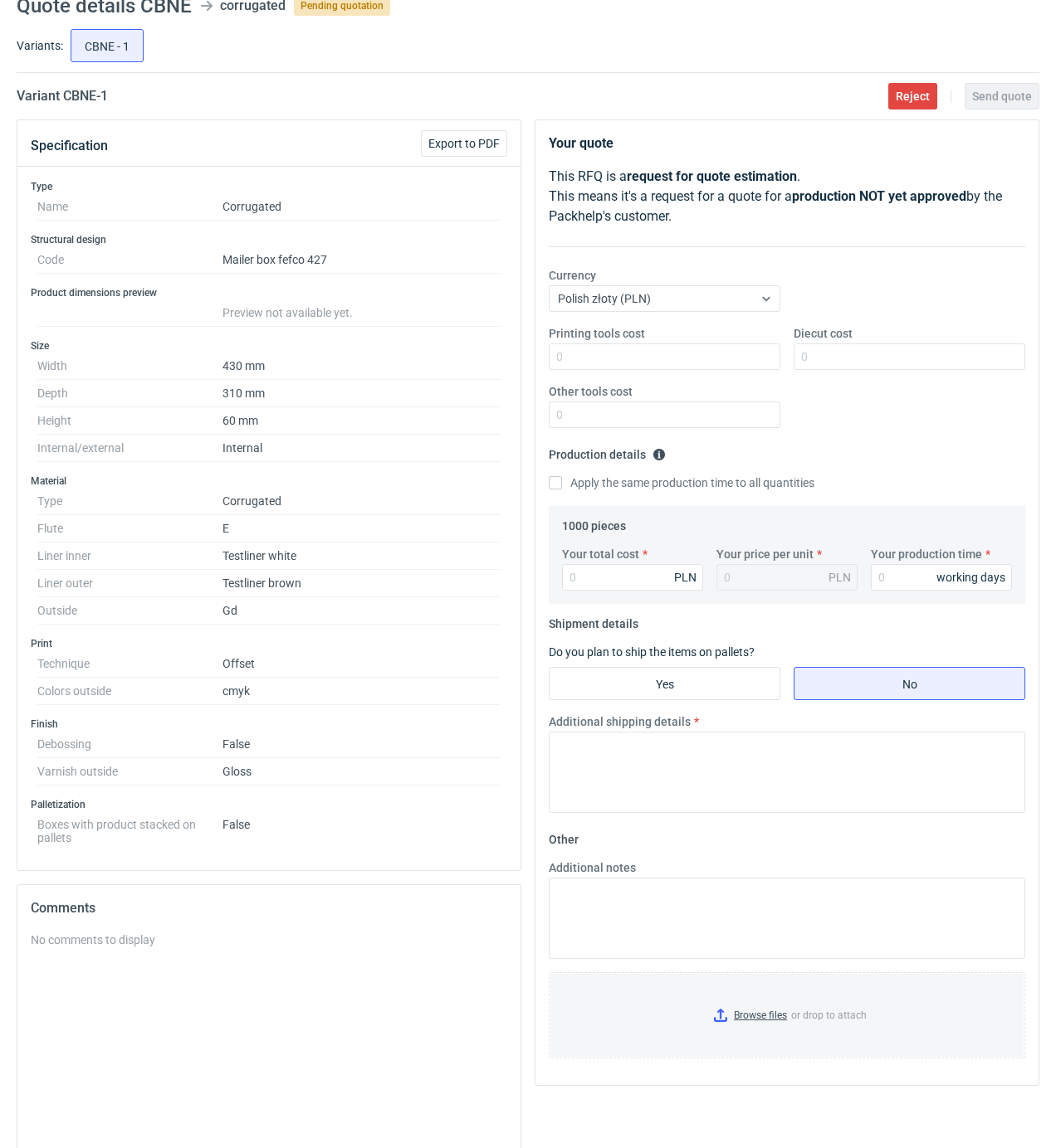
scroll to position [111, 0]
